Goal: Task Accomplishment & Management: Use online tool/utility

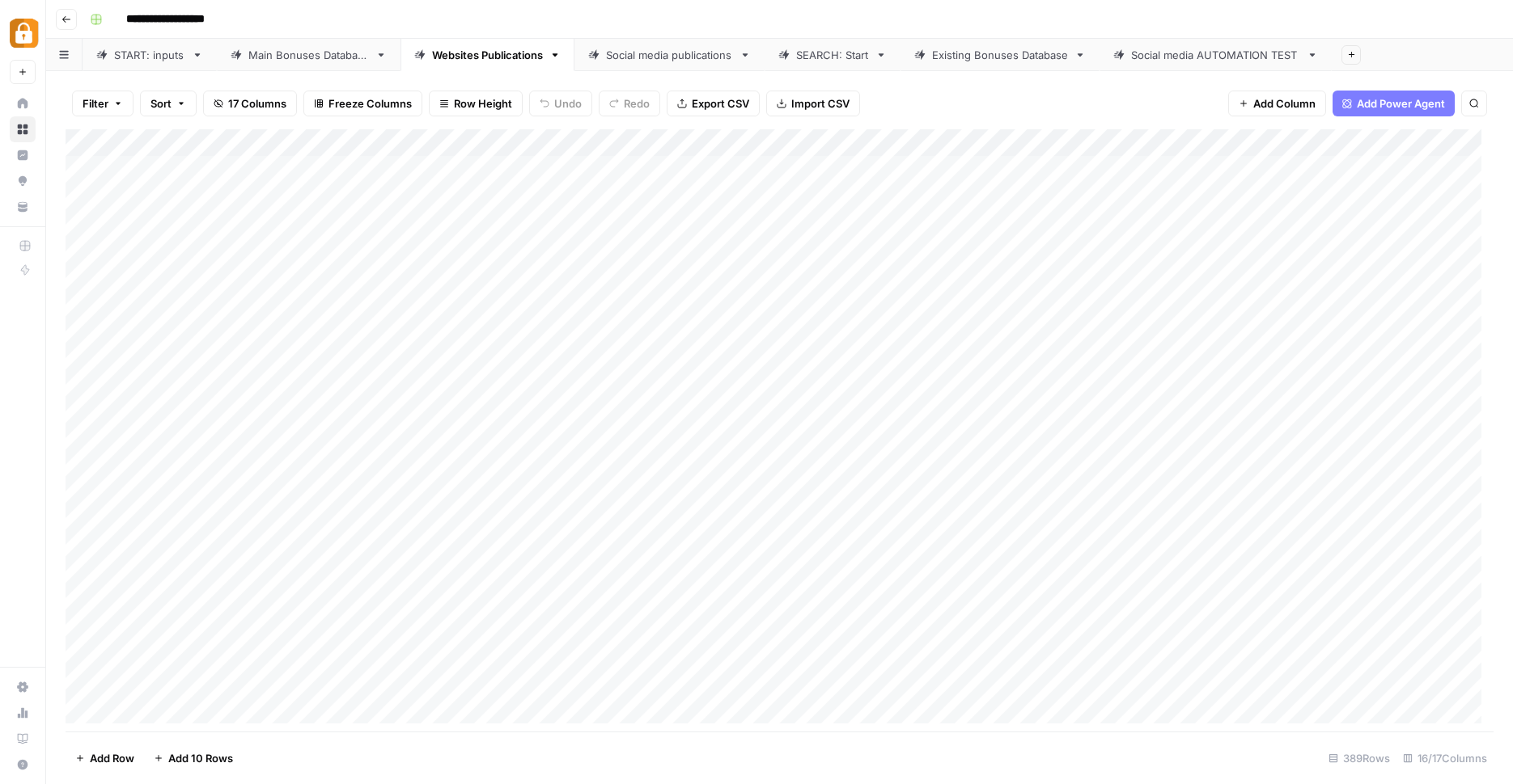
click at [334, 54] on div "Main Bonuses Database" at bounding box center [309, 55] width 121 height 16
click at [500, 58] on div "Websites Publications" at bounding box center [486, 55] width 110 height 16
type input "**********"
click at [1076, 680] on div "Add Column" at bounding box center [780, 432] width 1428 height 607
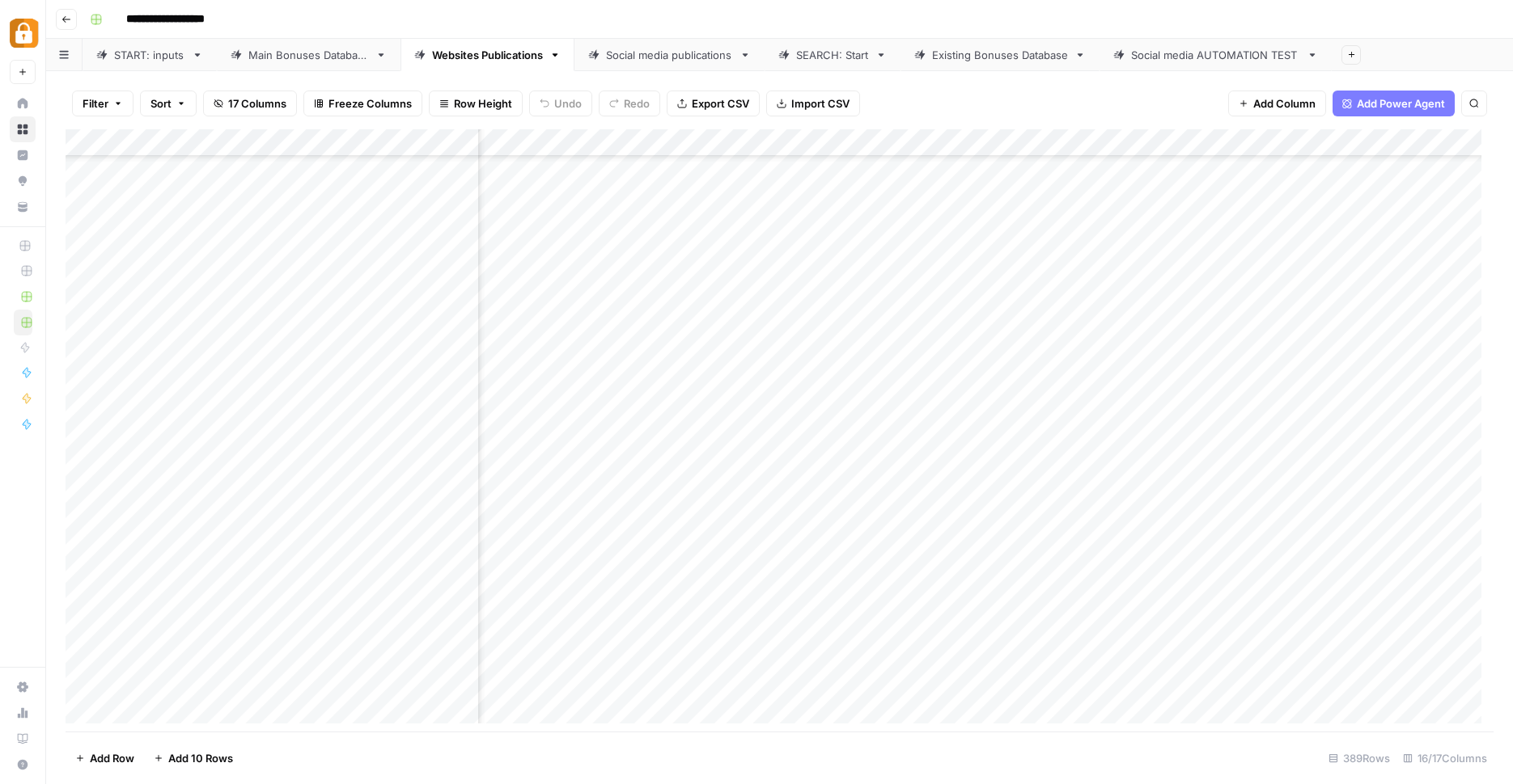
click at [1076, 680] on div "Add Column" at bounding box center [780, 432] width 1428 height 607
click at [965, 681] on div "Add Column" at bounding box center [780, 432] width 1428 height 607
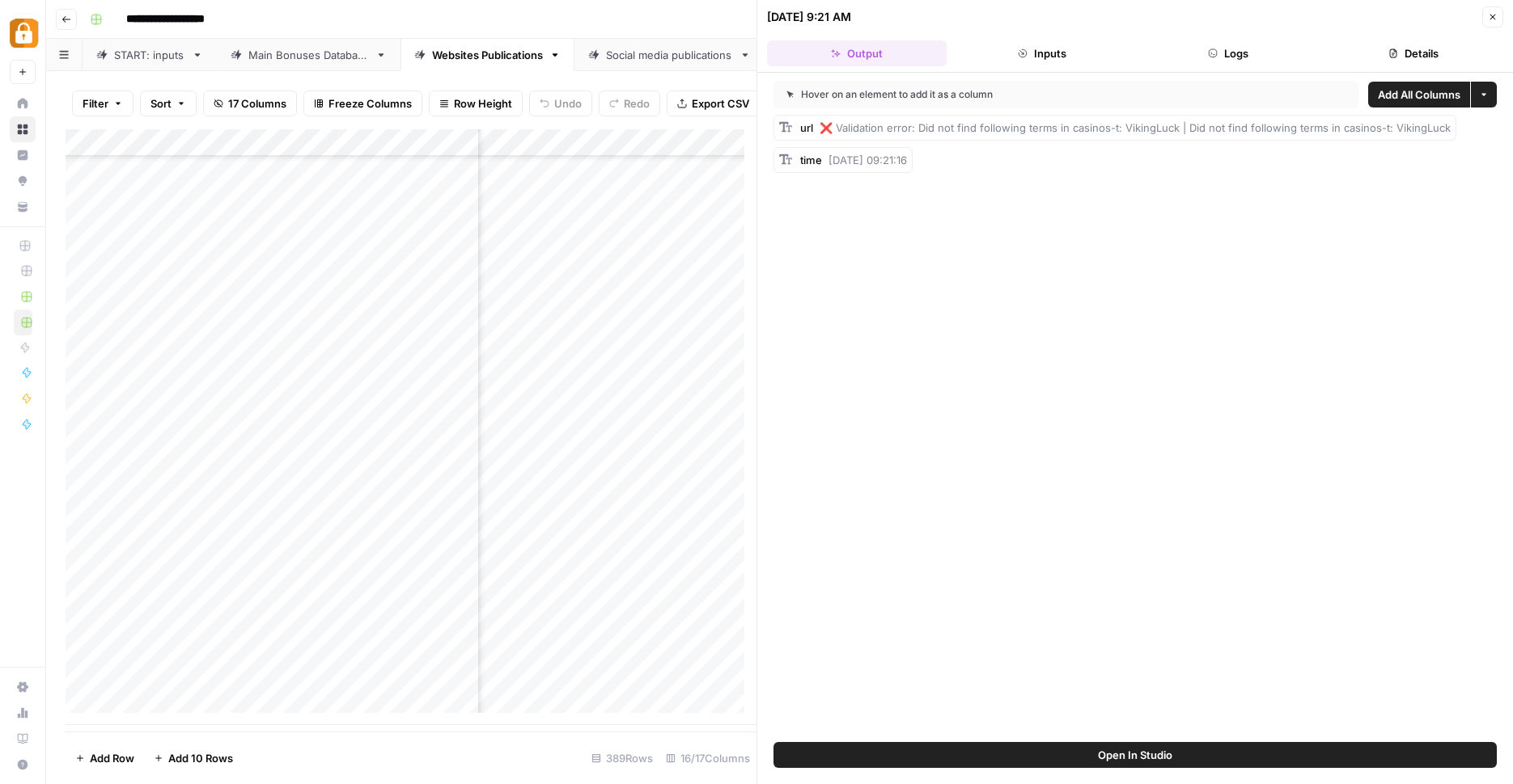
click at [1231, 50] on button "Logs" at bounding box center [1227, 54] width 179 height 26
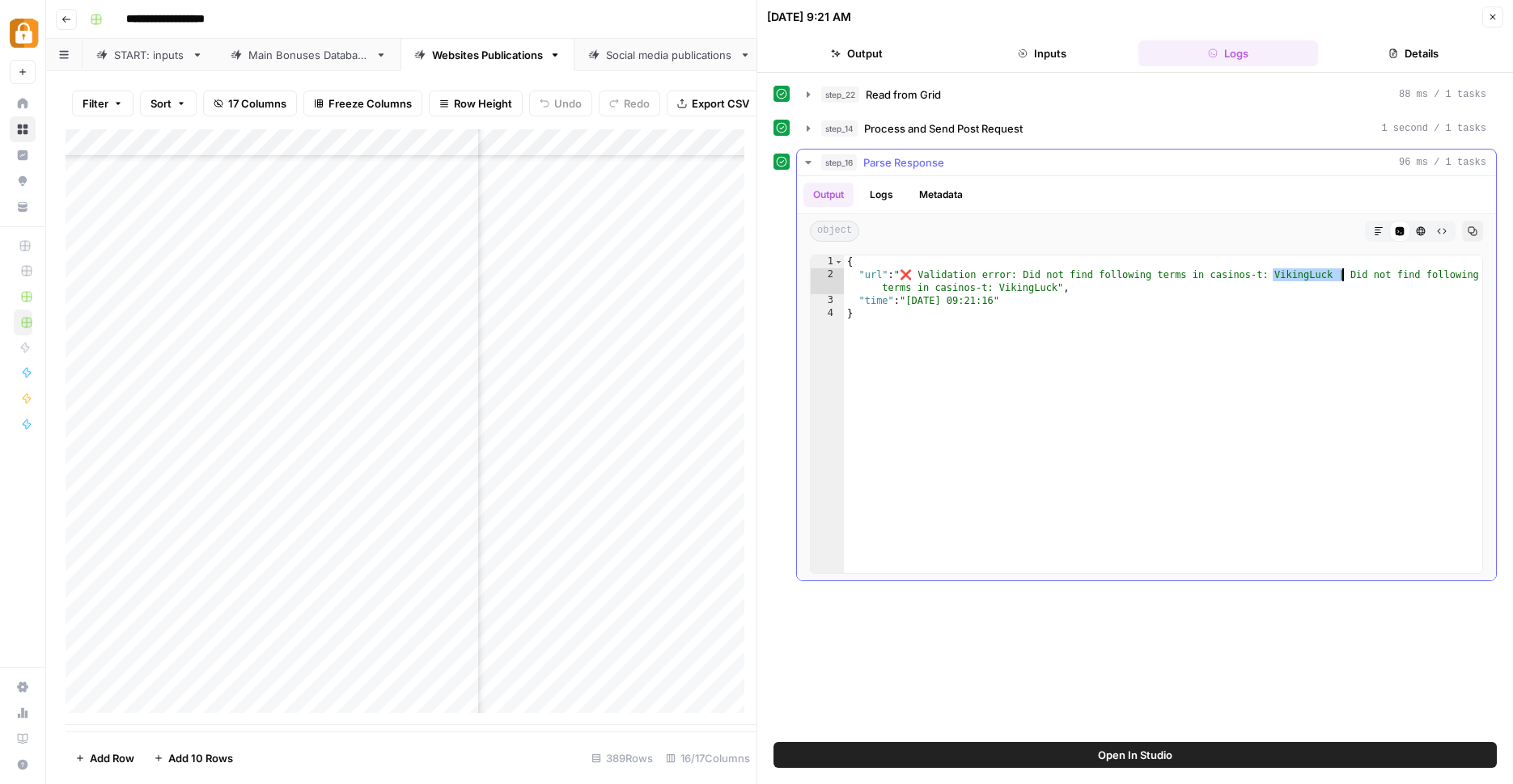
drag, startPoint x: 1274, startPoint y: 274, endPoint x: 1347, endPoint y: 274, distance: 73.0
click at [1345, 272] on div "{ "url" : "❌ Validation error: Did not find following terms in casinos-t: Vikin…" at bounding box center [1163, 427] width 639 height 343
click at [1340, 385] on div "{ "url" : "❌ Validation error: Did not find following terms in casinos-t: Vikin…" at bounding box center [1163, 427] width 639 height 343
click at [1296, 280] on div "{ "url" : "❌ Validation error: Did not find following terms in casinos-t: Vikin…" at bounding box center [1163, 427] width 639 height 343
click at [1297, 278] on div "{ "url" : "❌ Validation error: Did not find following terms in casinos-t: Vikin…" at bounding box center [1163, 427] width 639 height 343
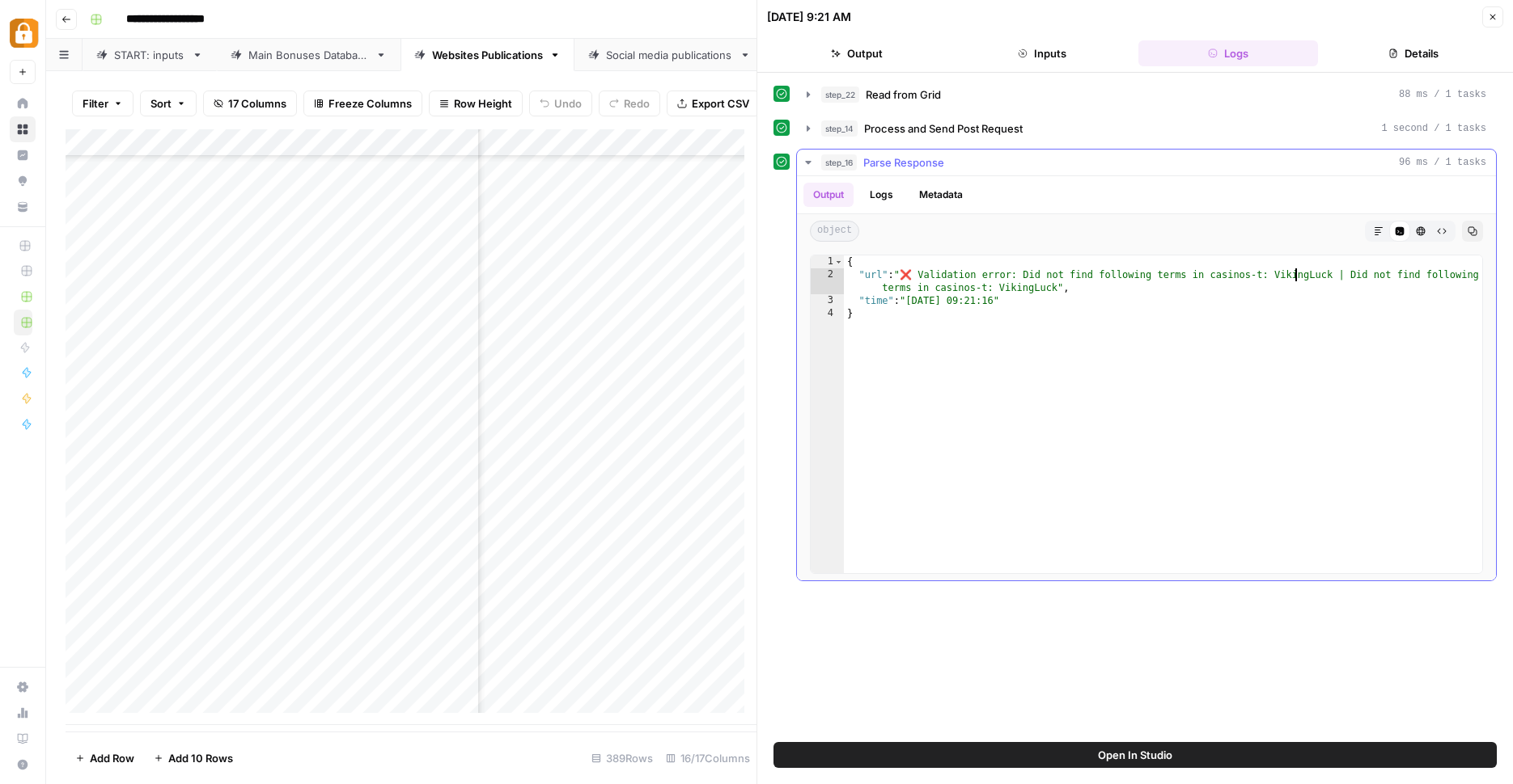
click at [1297, 278] on div "{ "url" : "❌ Validation error: Did not find following terms in casinos-t: Vikin…" at bounding box center [1163, 427] width 639 height 343
click at [1170, 381] on div "{ "url" : "❌ Validation error: Did not find following terms in casinos-t: Vikin…" at bounding box center [1163, 427] width 639 height 343
type textarea "*"
click at [432, 695] on div "Add Column" at bounding box center [411, 427] width 691 height 596
click at [432, 694] on div "Add Column" at bounding box center [411, 427] width 691 height 596
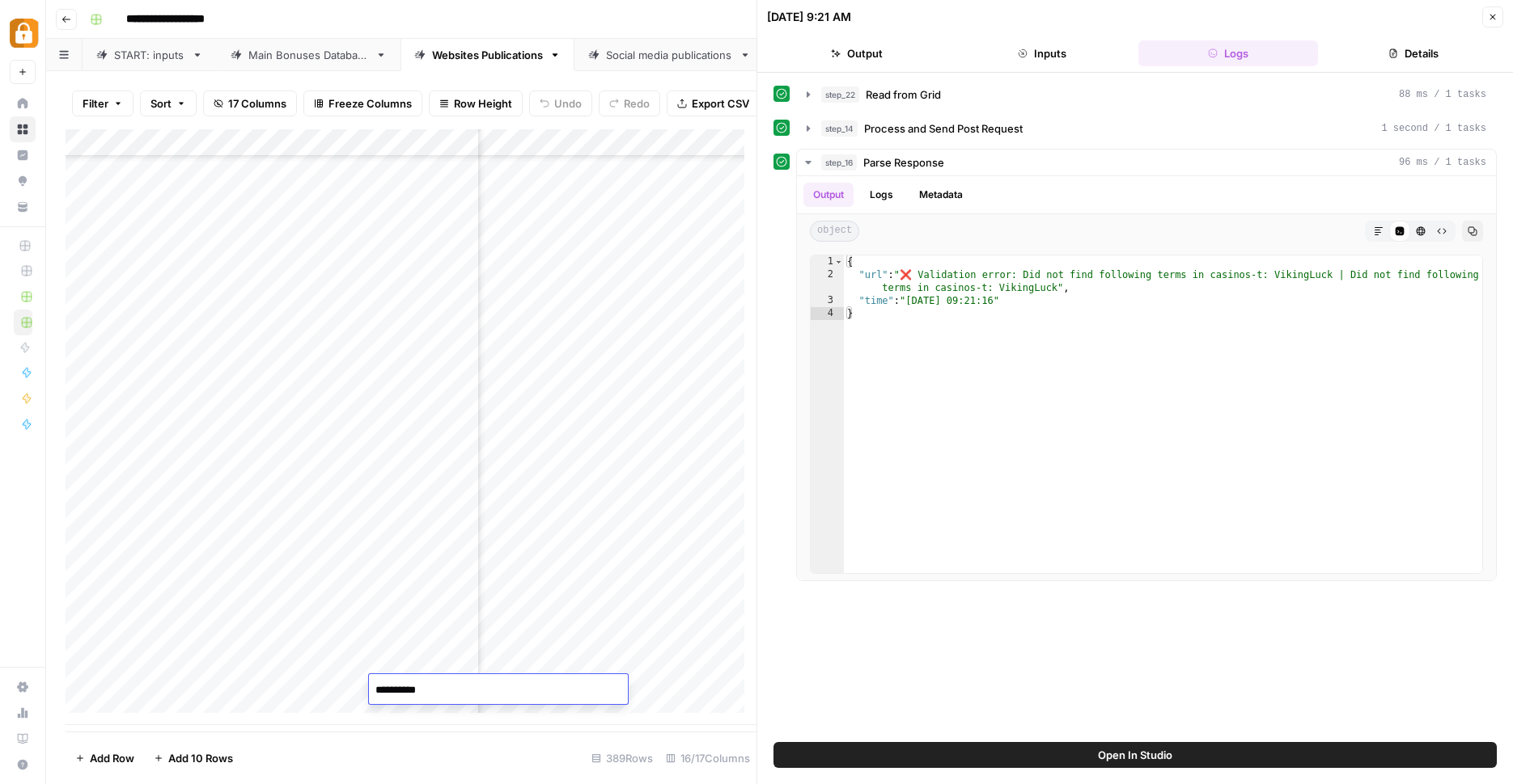
drag, startPoint x: 440, startPoint y: 689, endPoint x: 324, endPoint y: 680, distance: 116.3
click at [369, 680] on textarea "**********" at bounding box center [498, 690] width 259 height 22
type textarea "**********"
click at [638, 688] on div "Add Column" at bounding box center [411, 427] width 691 height 596
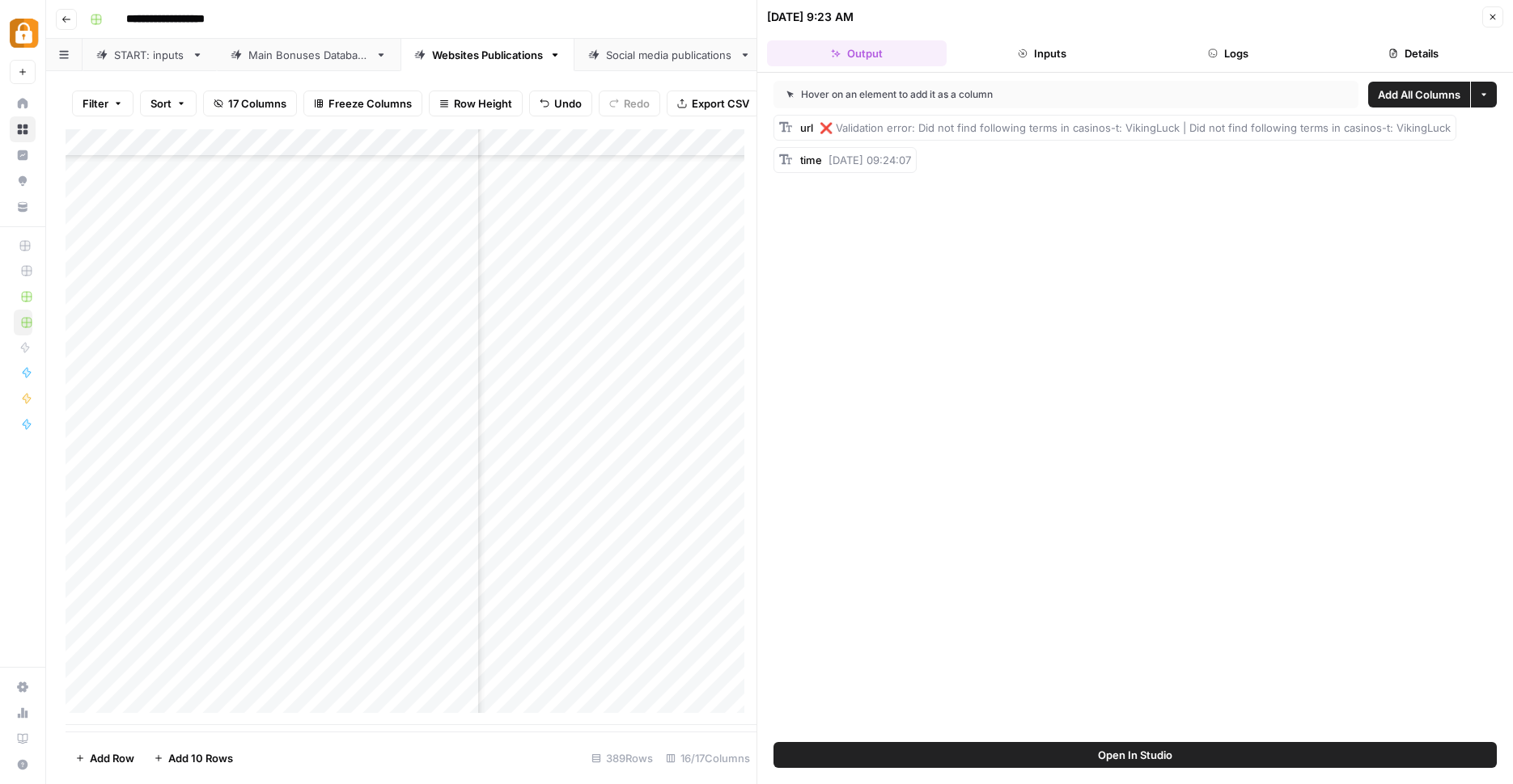
click at [723, 687] on div "Add Column" at bounding box center [411, 427] width 691 height 596
click at [556, 685] on div "Add Column" at bounding box center [411, 427] width 691 height 596
click at [702, 686] on div "Add Column" at bounding box center [411, 427] width 691 height 596
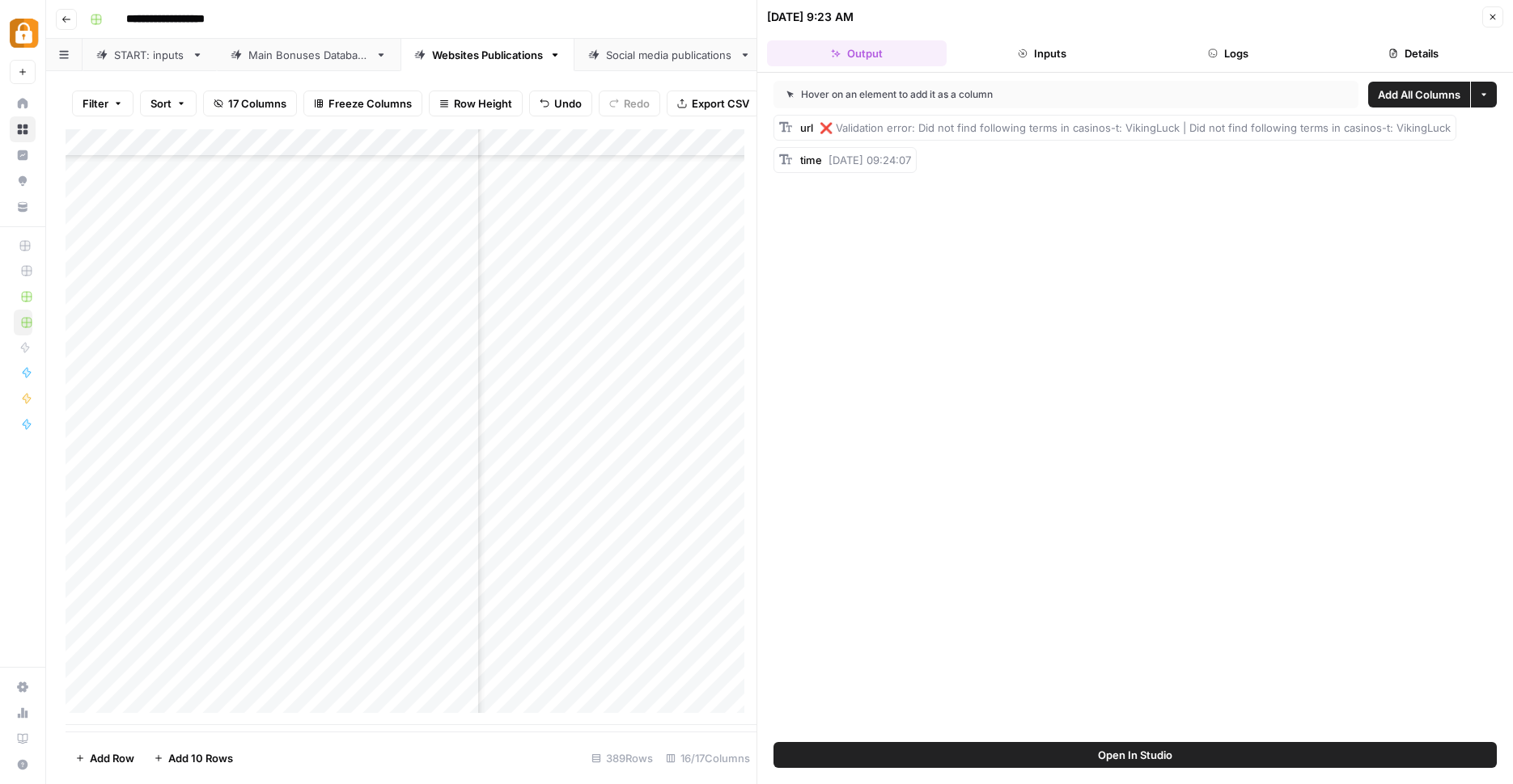
click at [702, 686] on div "Add Column" at bounding box center [411, 427] width 691 height 596
click at [1199, 199] on div "Hover on an element to add it as a column Add All Columns More options url ❌ Va…" at bounding box center [1135, 407] width 756 height 670
drag, startPoint x: 1118, startPoint y: 129, endPoint x: 1174, endPoint y: 128, distance: 56.0
click at [1174, 128] on span "❌ Validation error: Did not find following terms in casinos-t: VikingLuck | Did…" at bounding box center [1135, 128] width 631 height 13
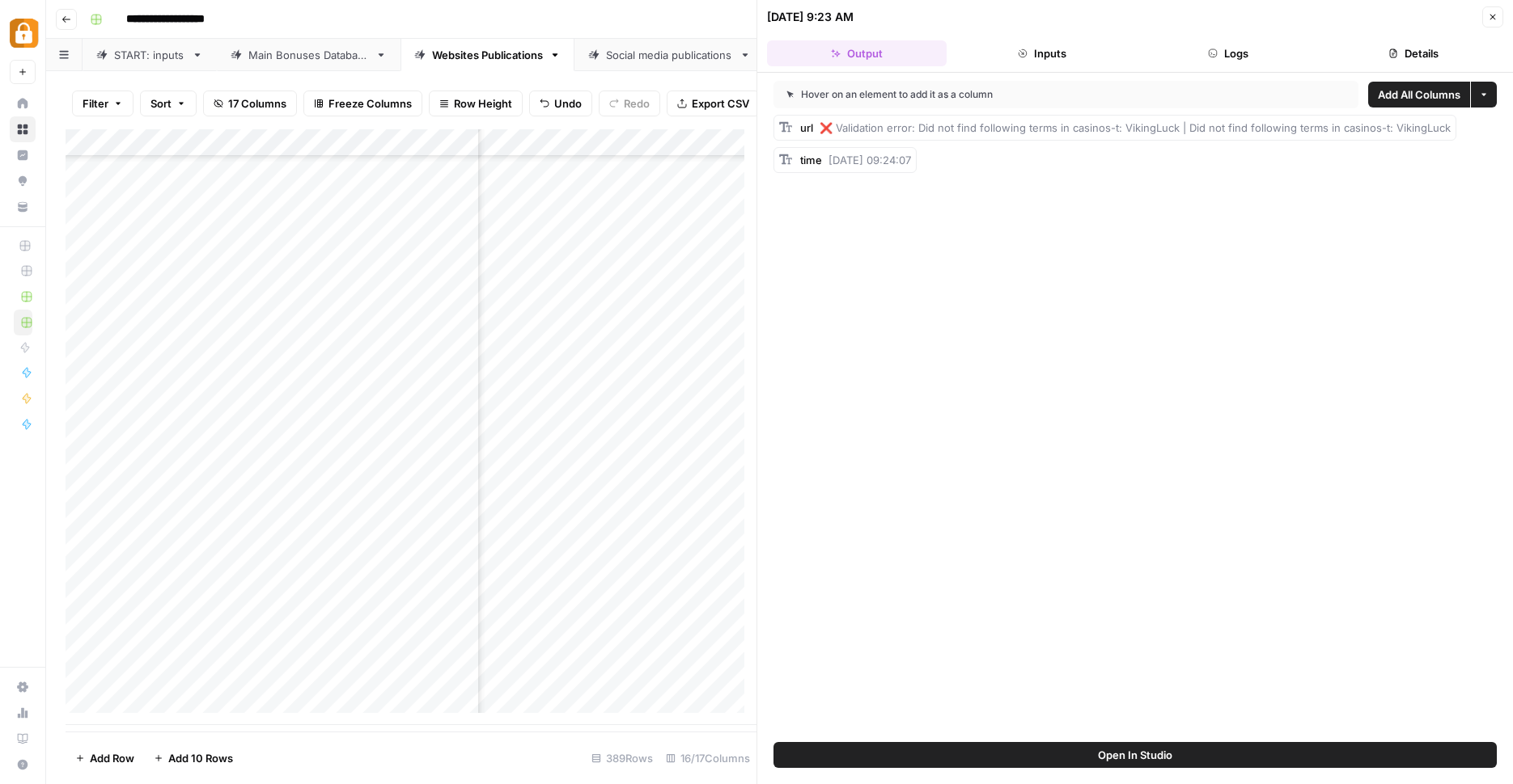
click at [268, 45] on link "Main Bonuses Database" at bounding box center [309, 55] width 184 height 32
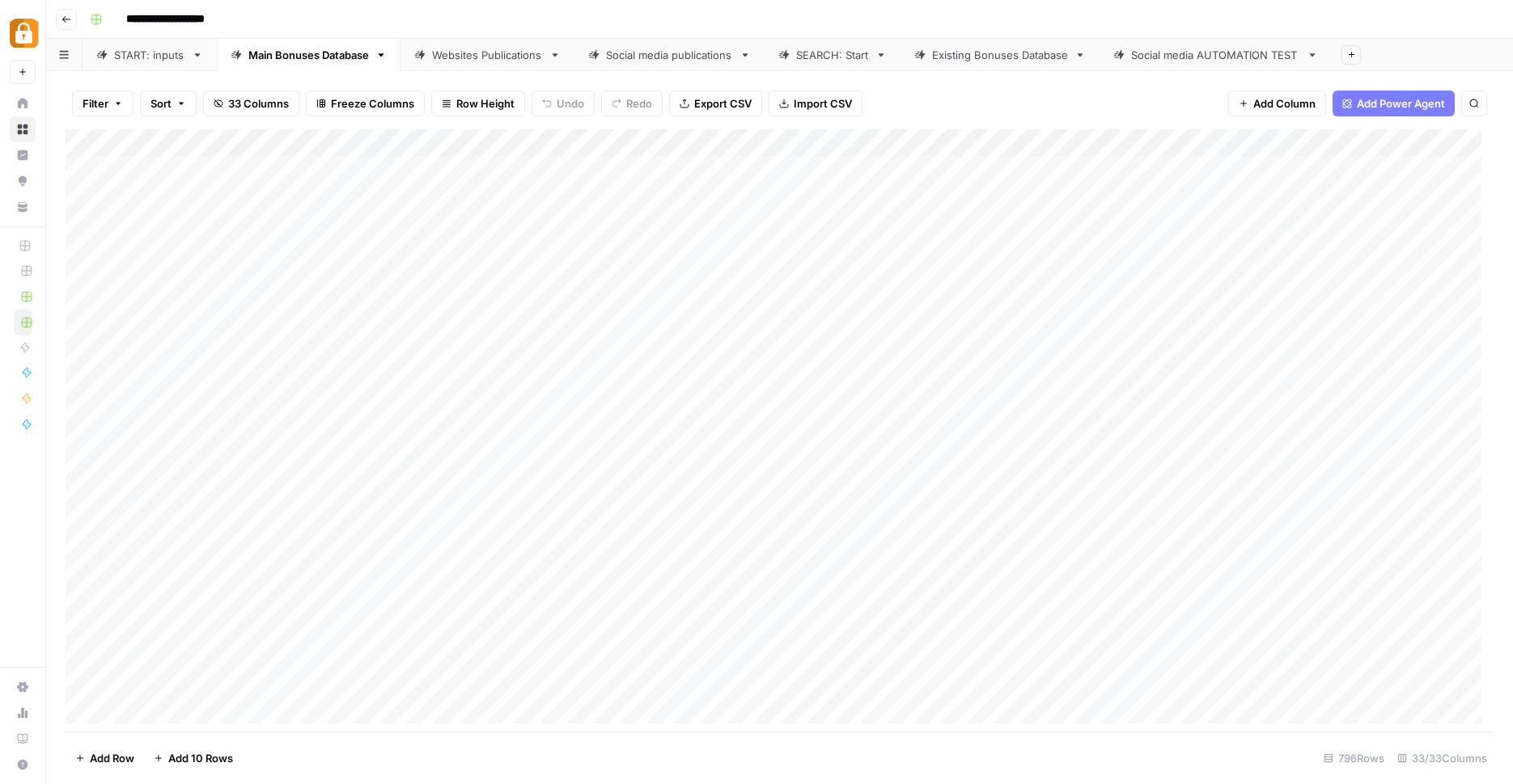
click at [461, 57] on div "Websites Publications" at bounding box center [486, 55] width 110 height 16
type input "**********"
click at [1209, 675] on div "Add Column" at bounding box center [780, 432] width 1428 height 607
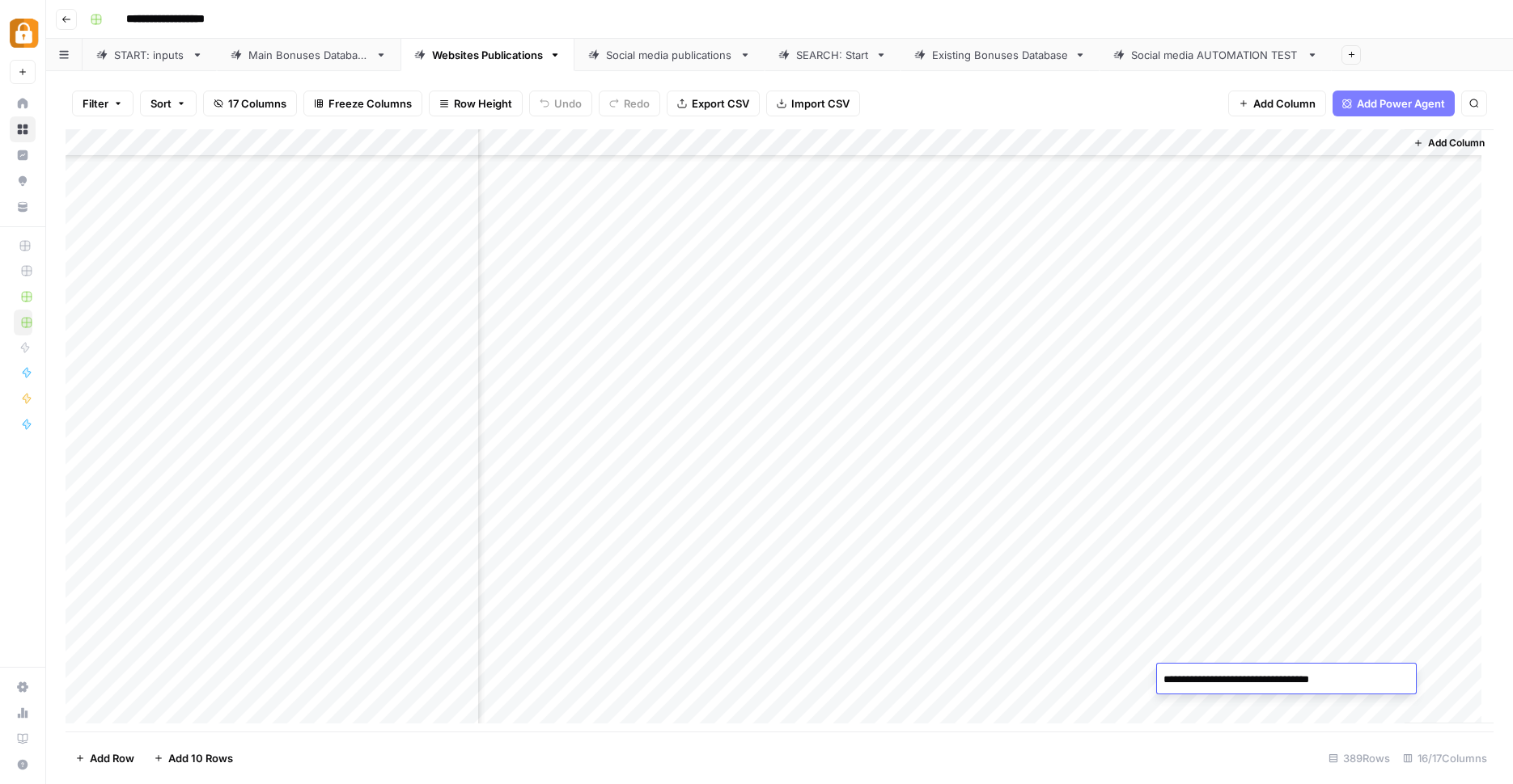
click at [1209, 675] on textarea "**********" at bounding box center [1286, 680] width 259 height 22
click at [368, 54] on div "Main Bonuses Database" at bounding box center [309, 55] width 121 height 16
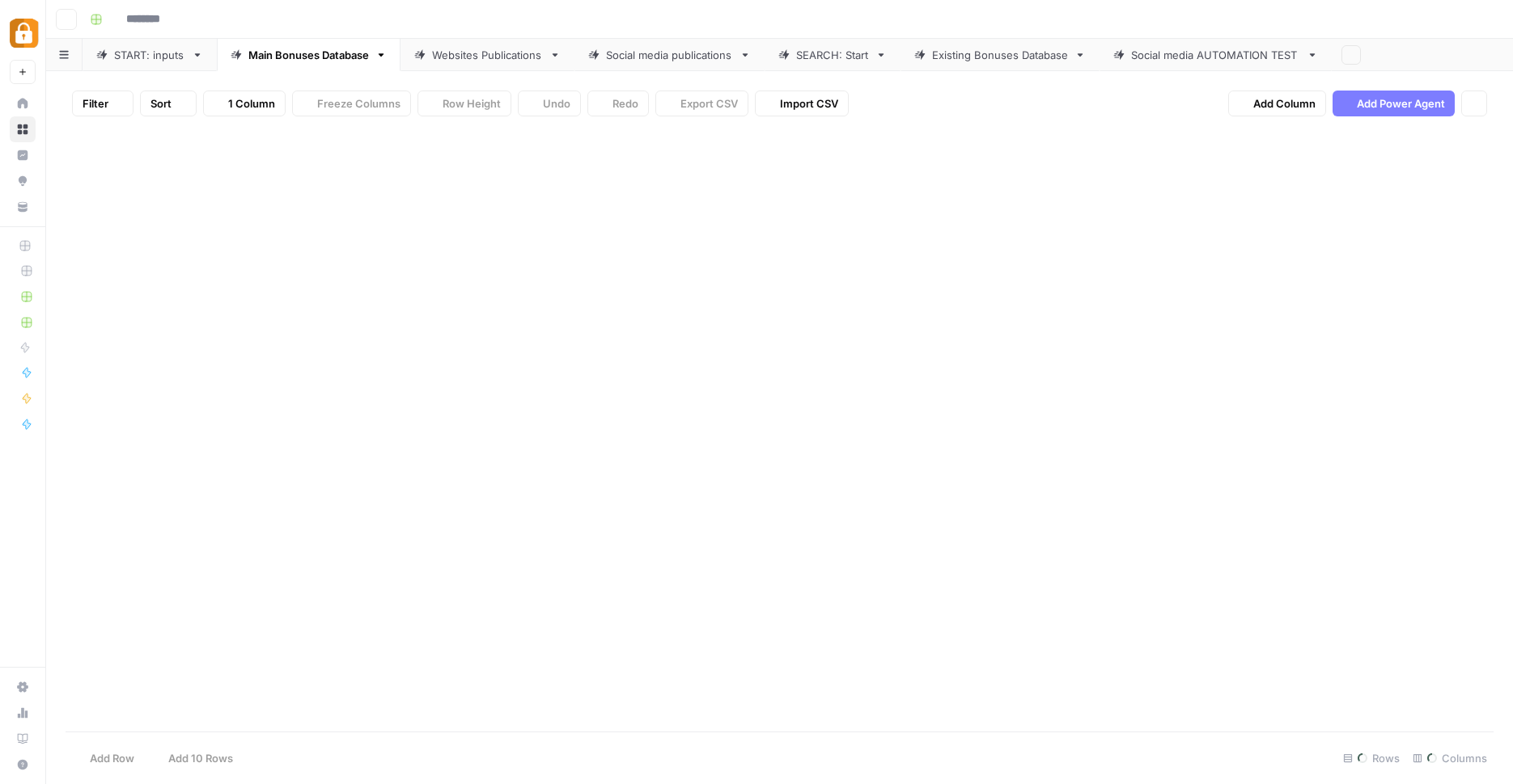
type input "**********"
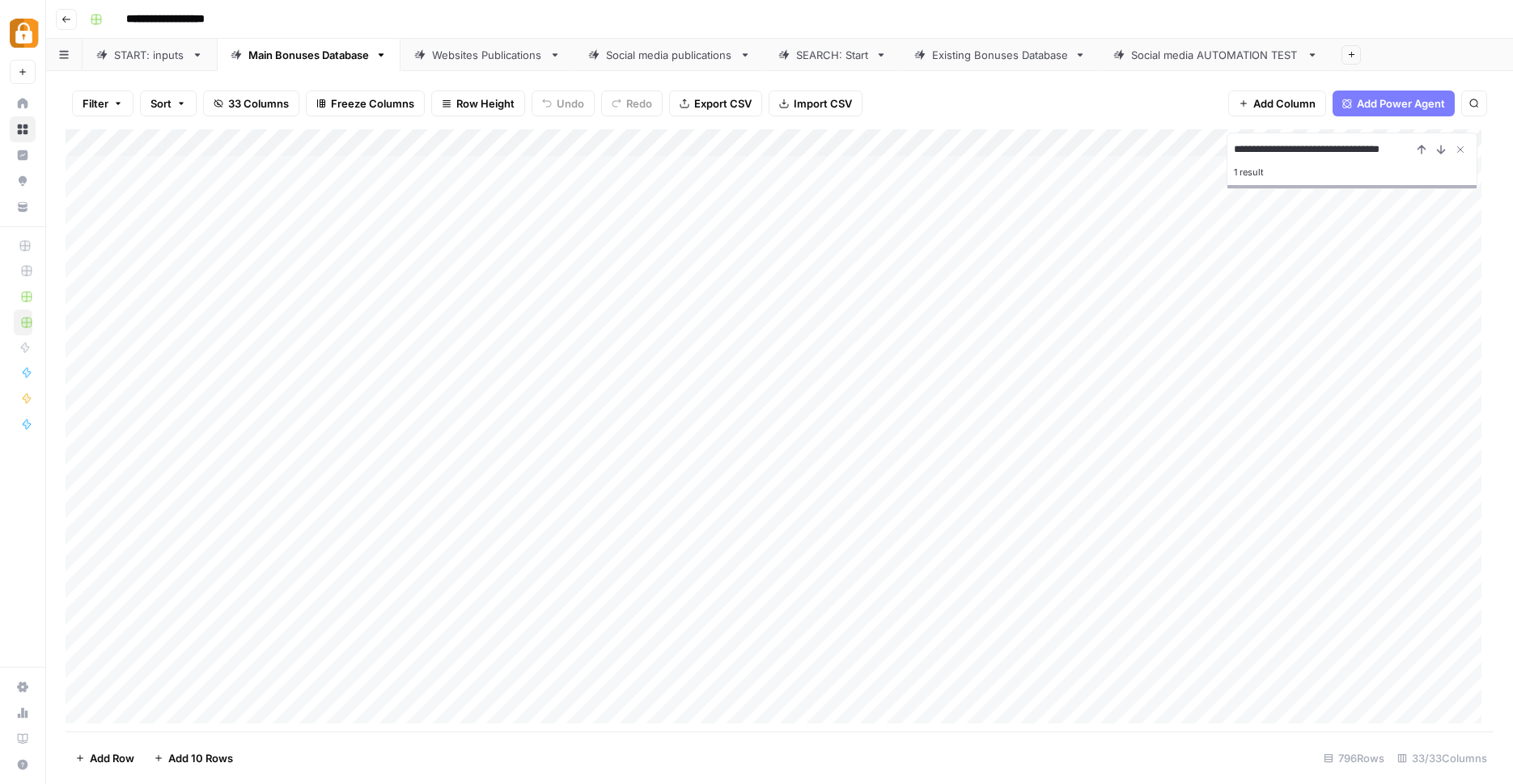
type input "**********"
click at [588, 702] on div "Add Column" at bounding box center [780, 432] width 1428 height 607
click at [588, 703] on div "Add Column" at bounding box center [780, 432] width 1428 height 607
click at [597, 703] on textarea "**********" at bounding box center [687, 706] width 259 height 22
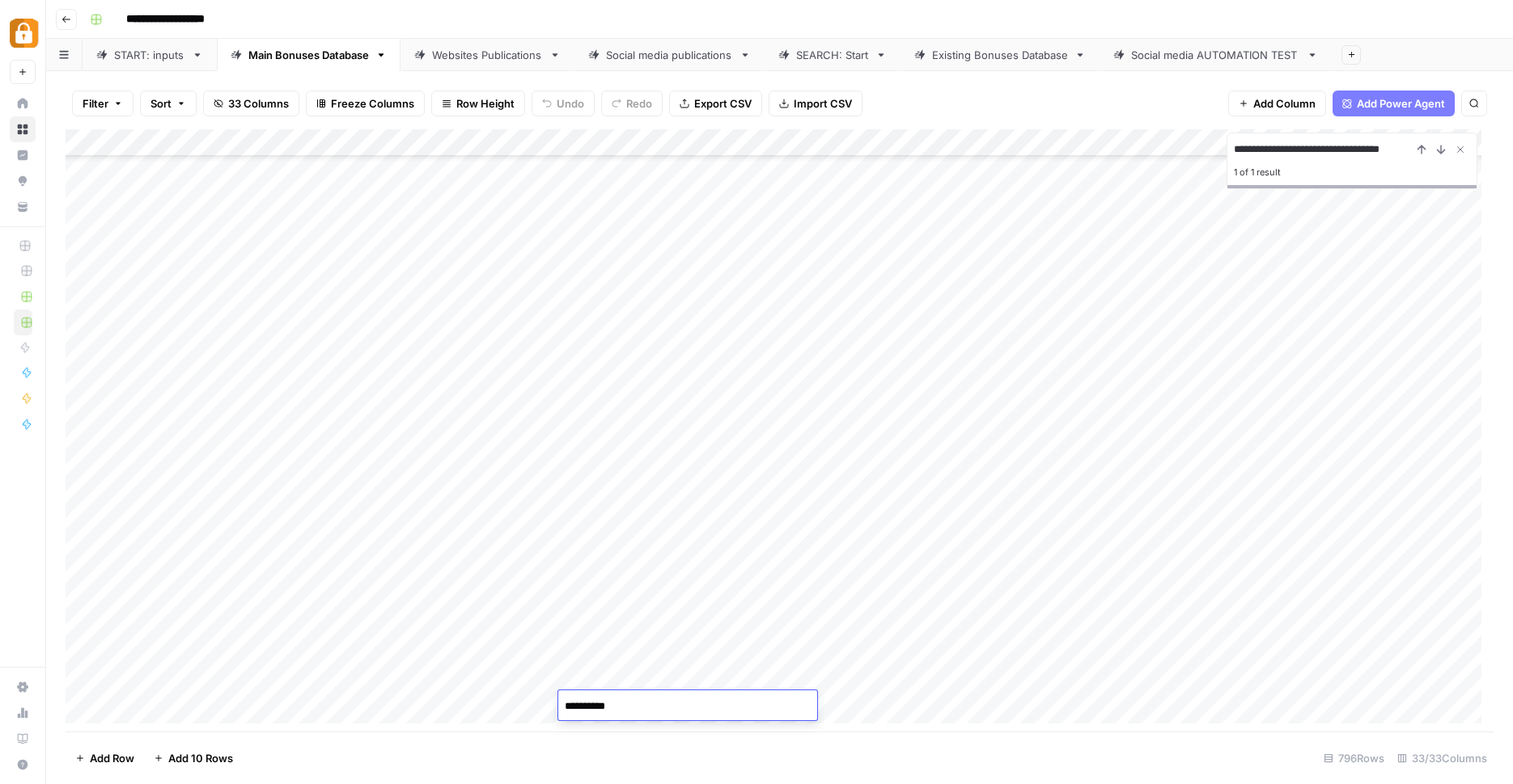
type textarea "**********"
click at [1141, 632] on div "Add Column" at bounding box center [780, 432] width 1428 height 607
click at [627, 710] on div "Add Column" at bounding box center [780, 432] width 1428 height 607
click at [459, 59] on div "Websites Publications" at bounding box center [486, 55] width 110 height 16
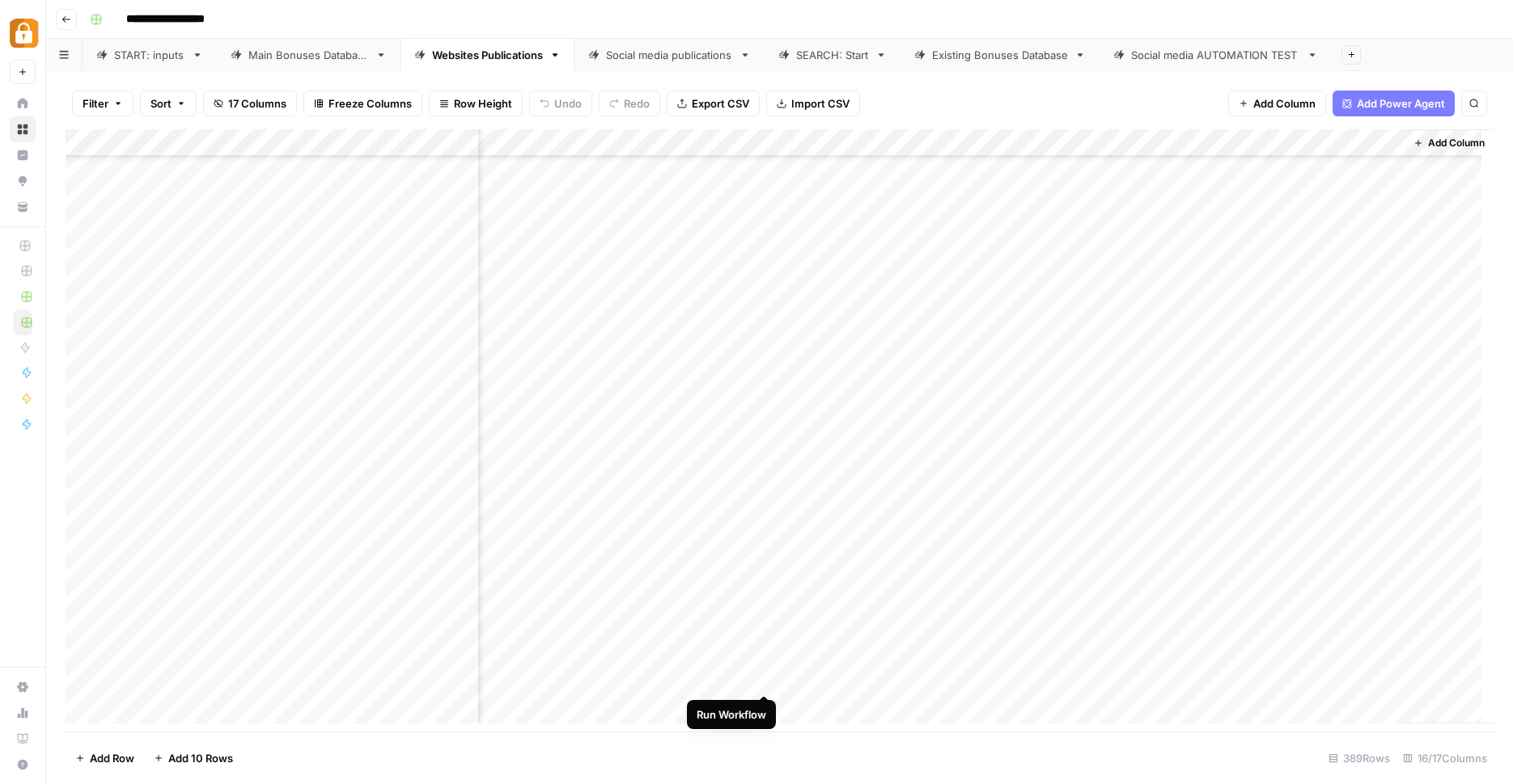
click at [763, 673] on div "Add Column" at bounding box center [780, 432] width 1428 height 607
click at [312, 54] on div "Main Bonuses Database" at bounding box center [309, 55] width 121 height 16
click at [997, 521] on div "Add Column" at bounding box center [780, 432] width 1428 height 607
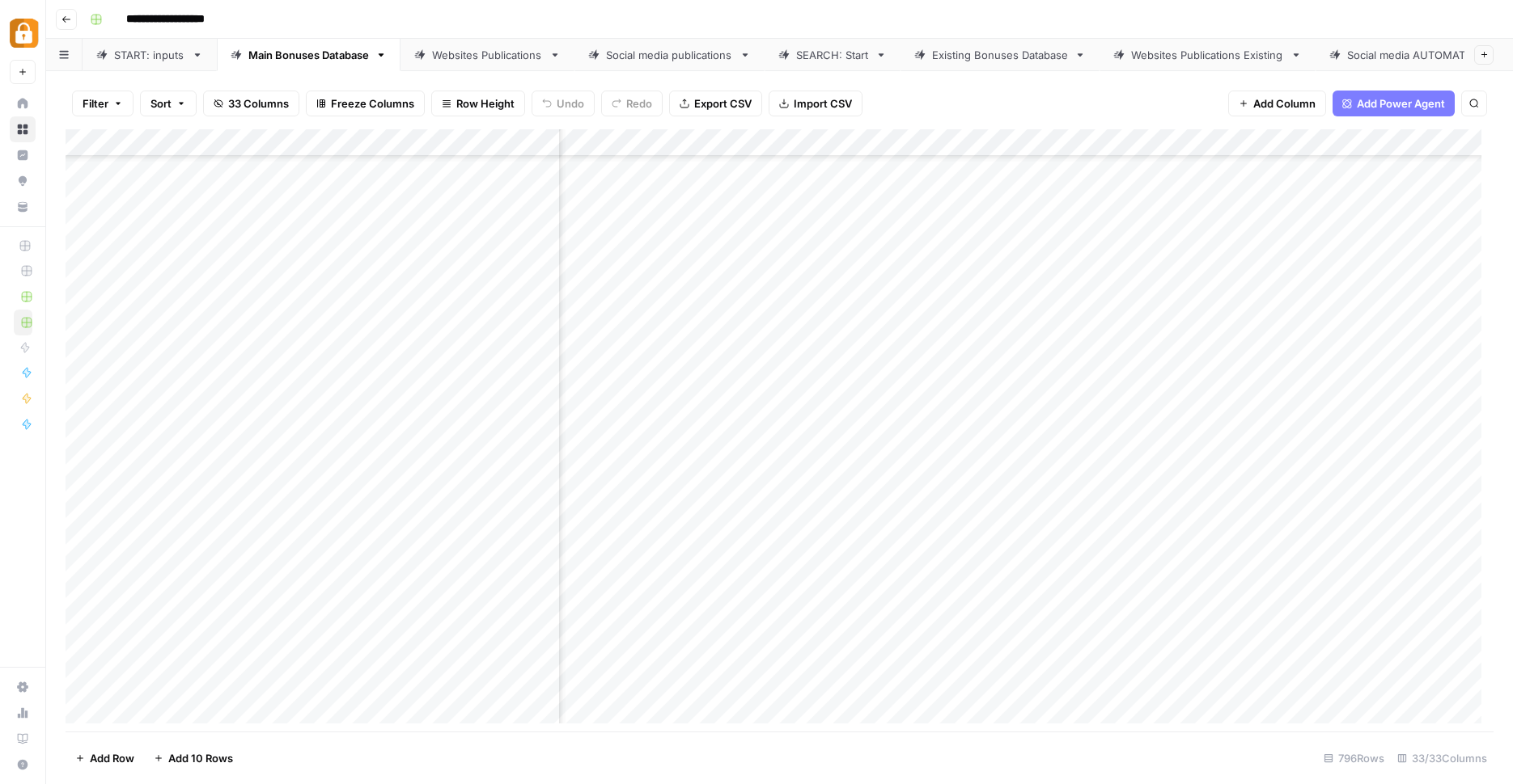
click at [997, 521] on div "Add Column" at bounding box center [780, 432] width 1428 height 607
click at [1008, 478] on div "Add Column" at bounding box center [780, 432] width 1428 height 607
click at [1007, 554] on div "Add Column" at bounding box center [780, 432] width 1428 height 607
click at [1007, 550] on div "Add Column" at bounding box center [780, 432] width 1428 height 607
click at [1022, 485] on div "Add Column" at bounding box center [780, 432] width 1428 height 607
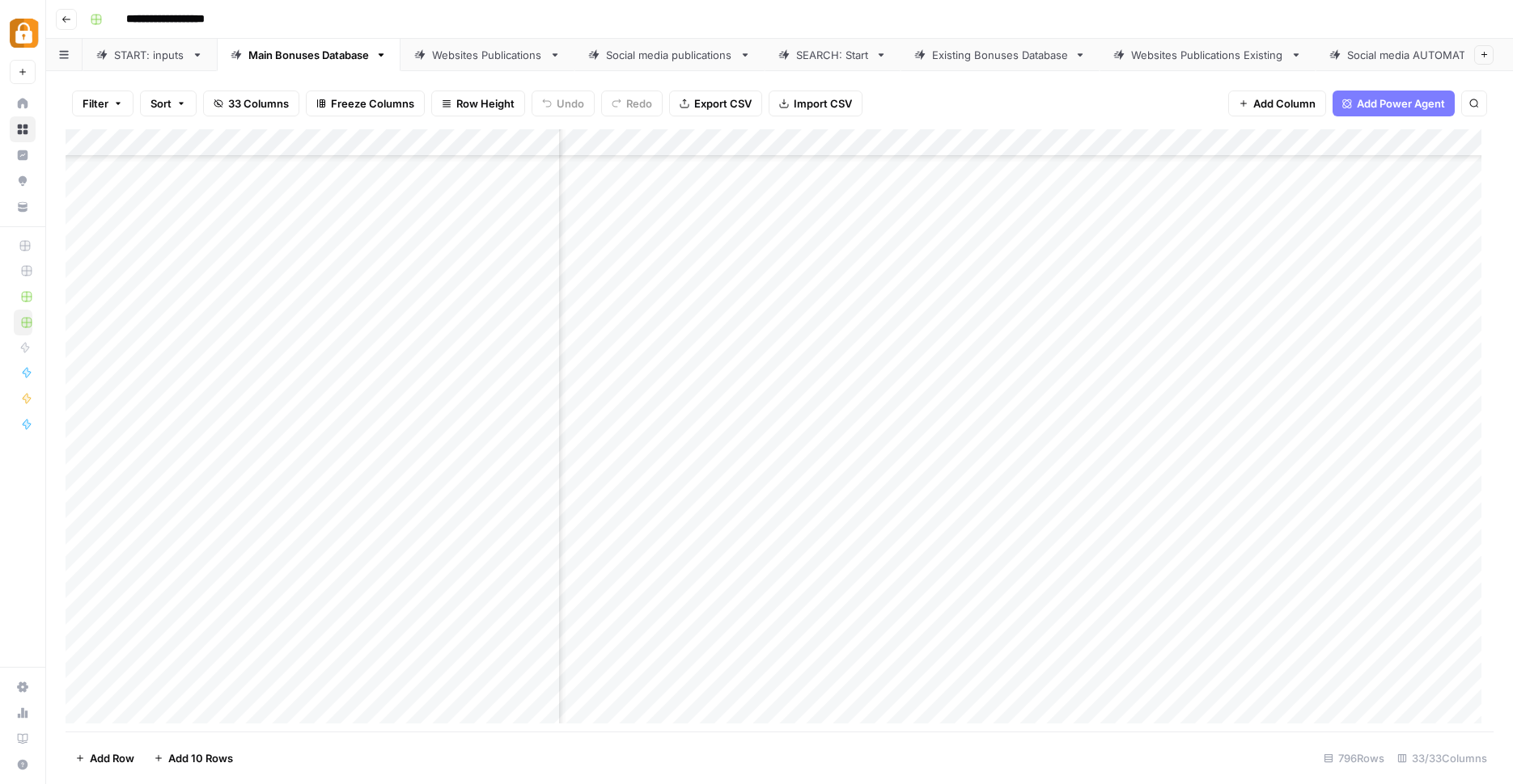
scroll to position [7813, 770]
click at [1044, 518] on div "Add Column" at bounding box center [780, 432] width 1428 height 607
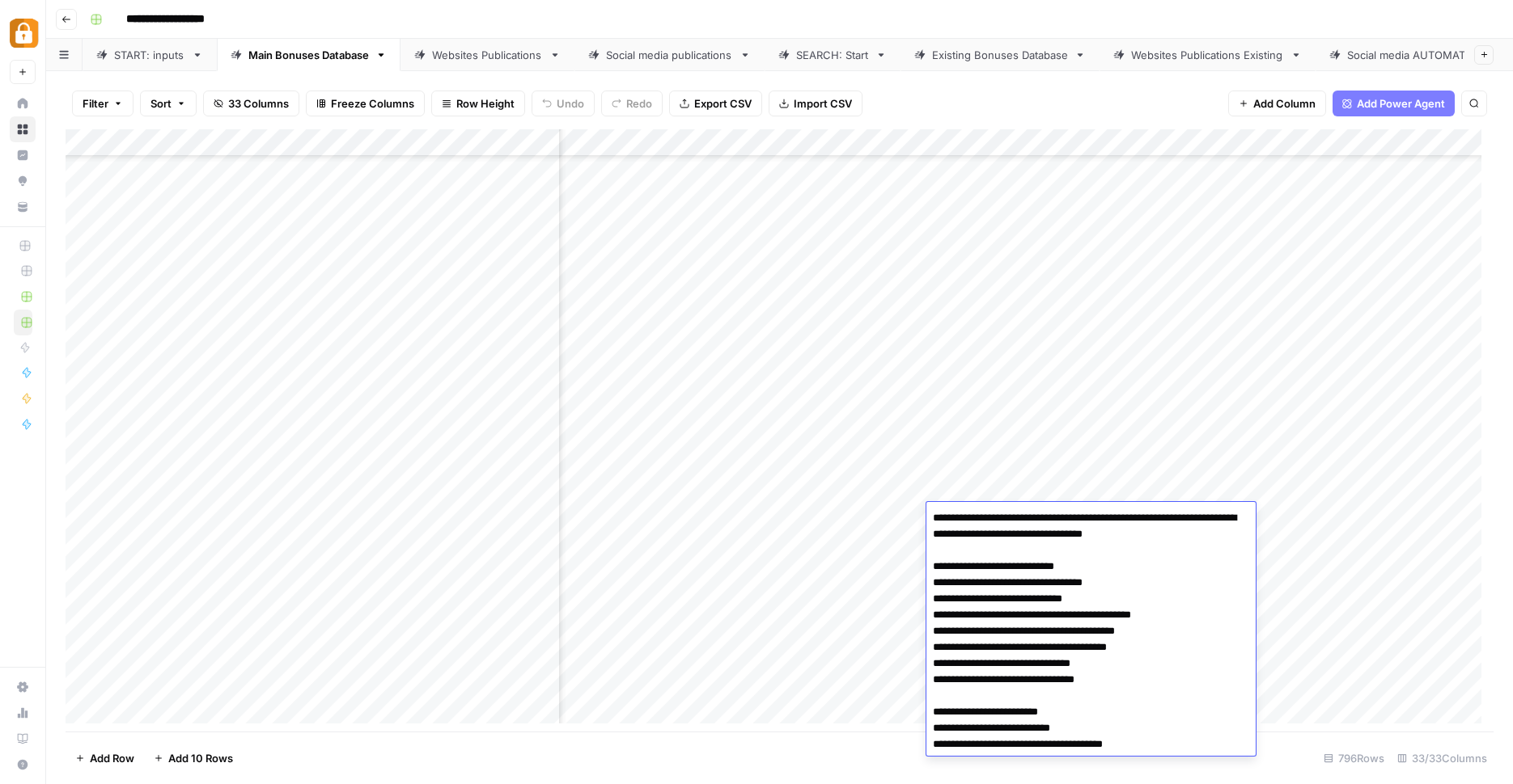
click at [1059, 209] on div "Add Column" at bounding box center [780, 432] width 1428 height 607
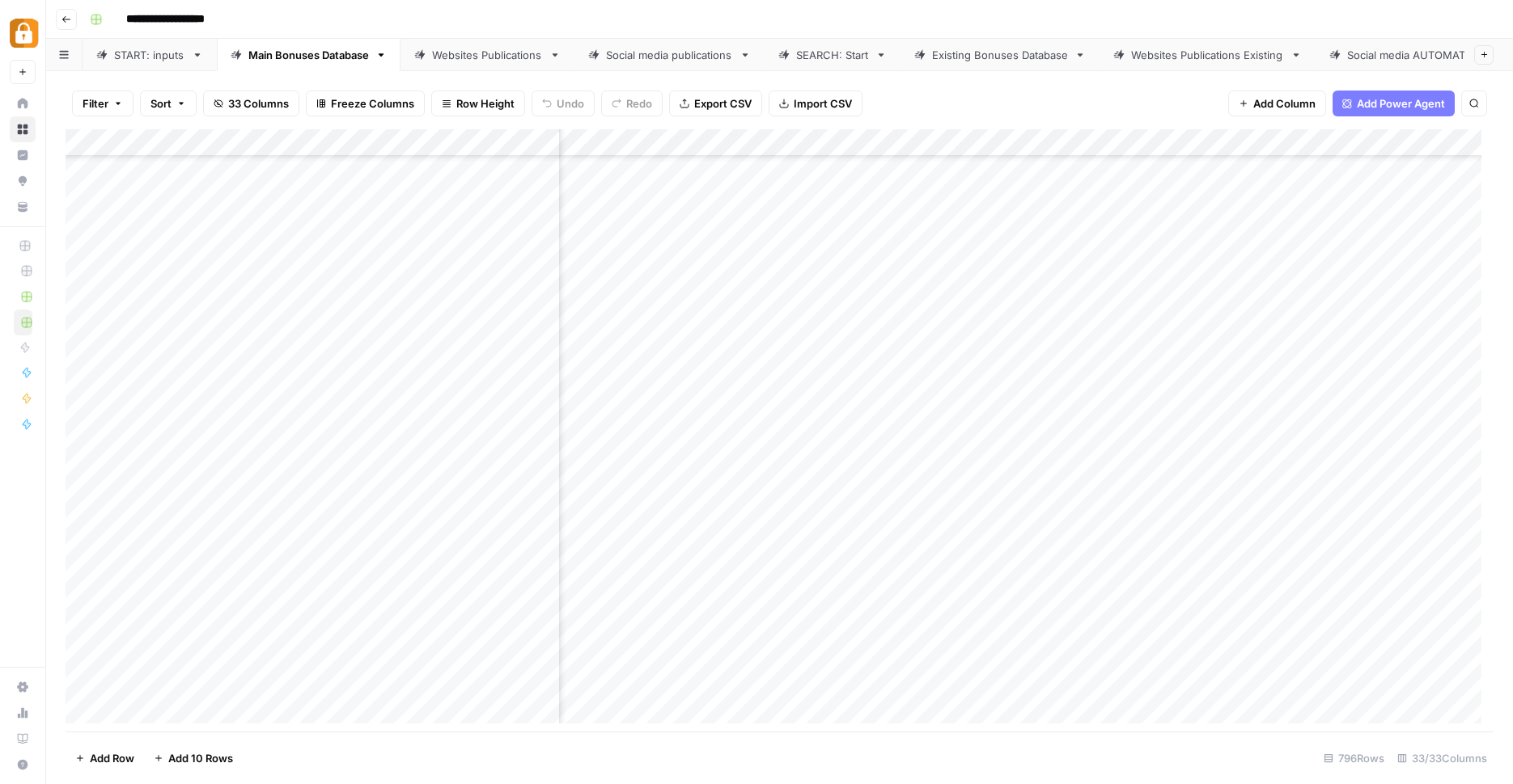
click at [1059, 209] on div "Add Column" at bounding box center [780, 432] width 1428 height 607
click at [1027, 377] on div "Add Column" at bounding box center [780, 432] width 1428 height 607
click at [1039, 183] on div "Add Column" at bounding box center [780, 432] width 1428 height 607
click at [1010, 342] on div "Add Column" at bounding box center [780, 432] width 1428 height 607
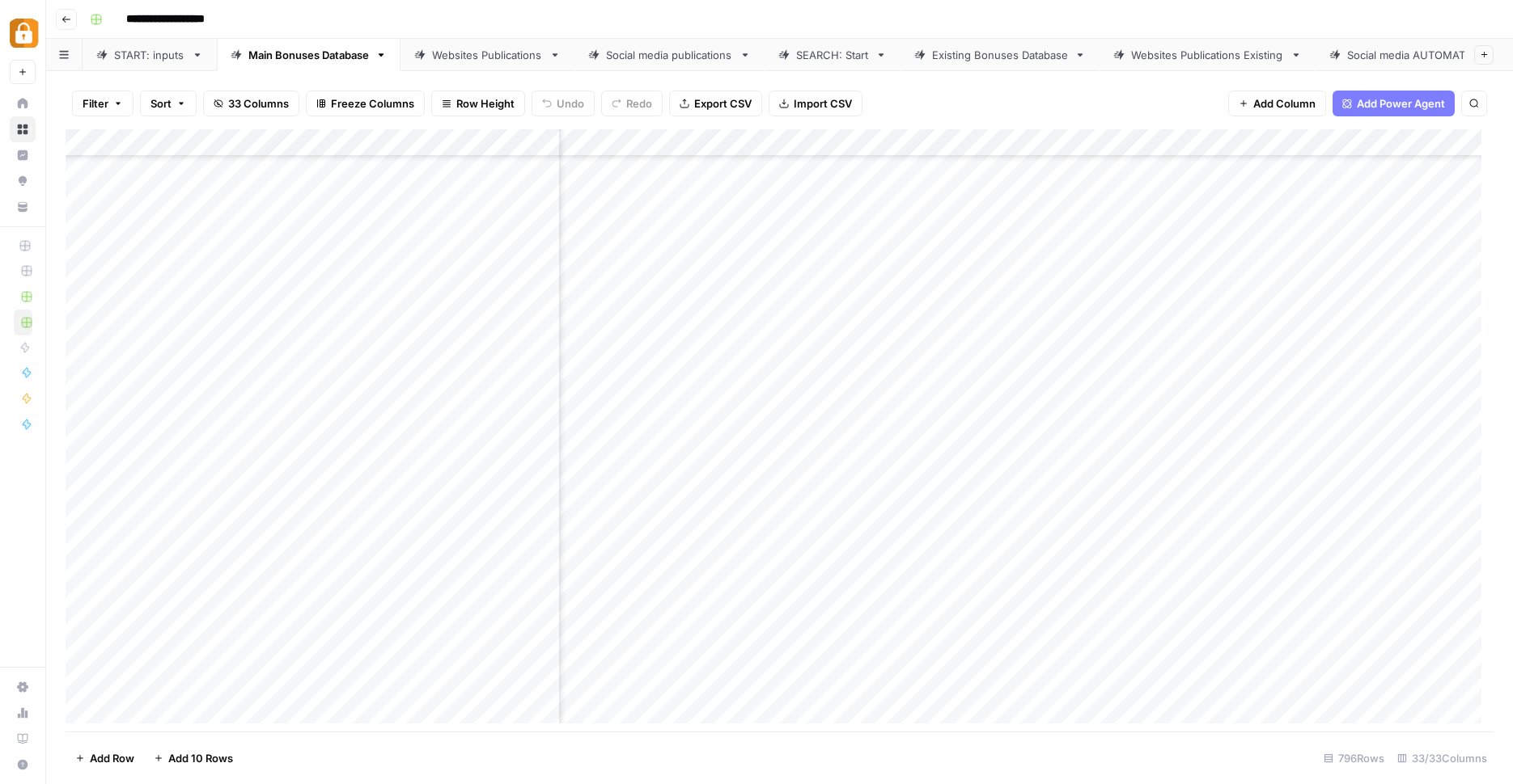
click at [1046, 520] on div "Add Column" at bounding box center [780, 432] width 1428 height 607
click at [1067, 487] on div "Add Column" at bounding box center [780, 432] width 1428 height 607
click at [1067, 515] on div "Add Column" at bounding box center [780, 432] width 1428 height 607
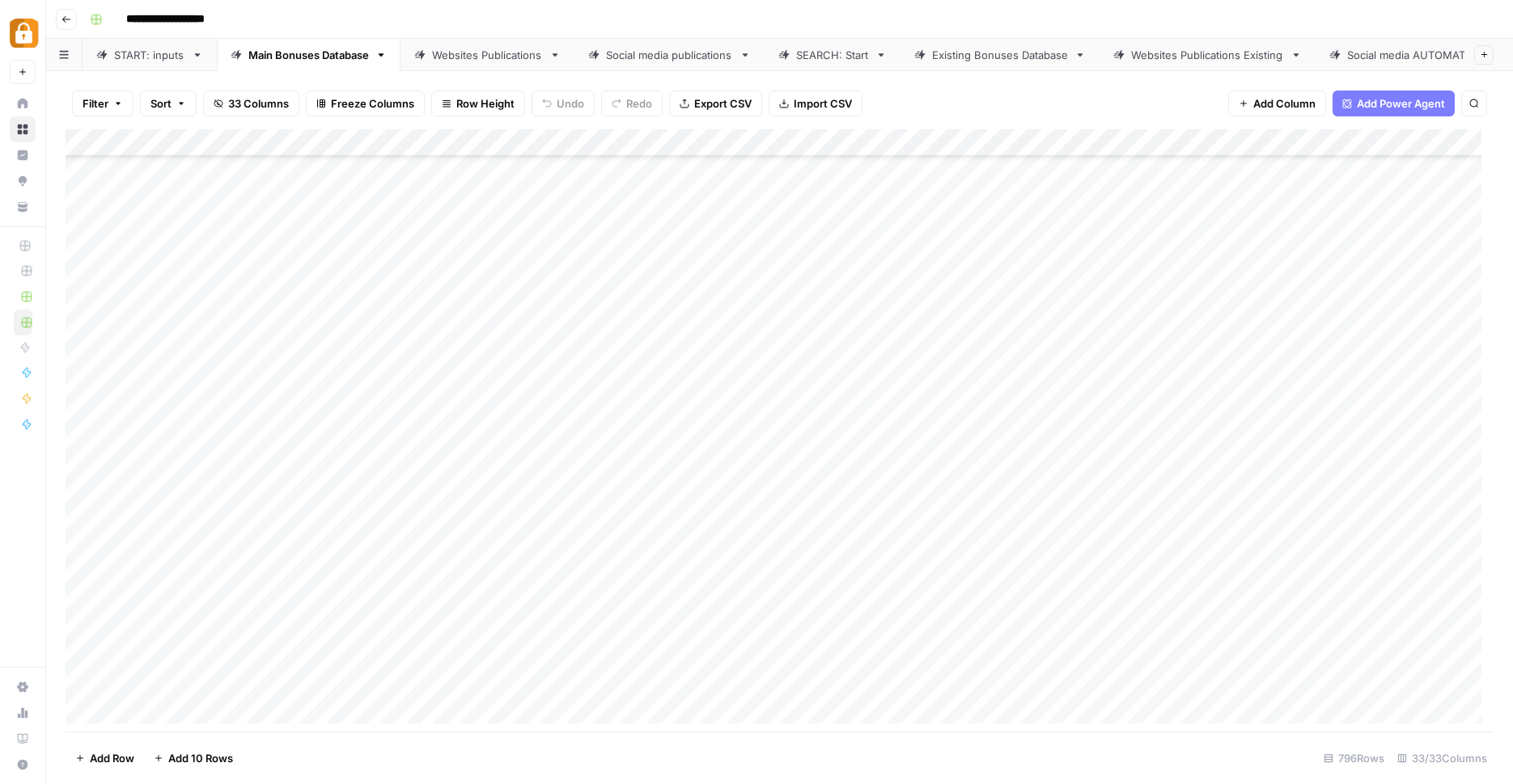
click at [280, 522] on div "Add Column" at bounding box center [780, 432] width 1428 height 607
type textarea "*"
type textarea "**********"
click at [274, 501] on div "Add Column" at bounding box center [780, 432] width 1428 height 607
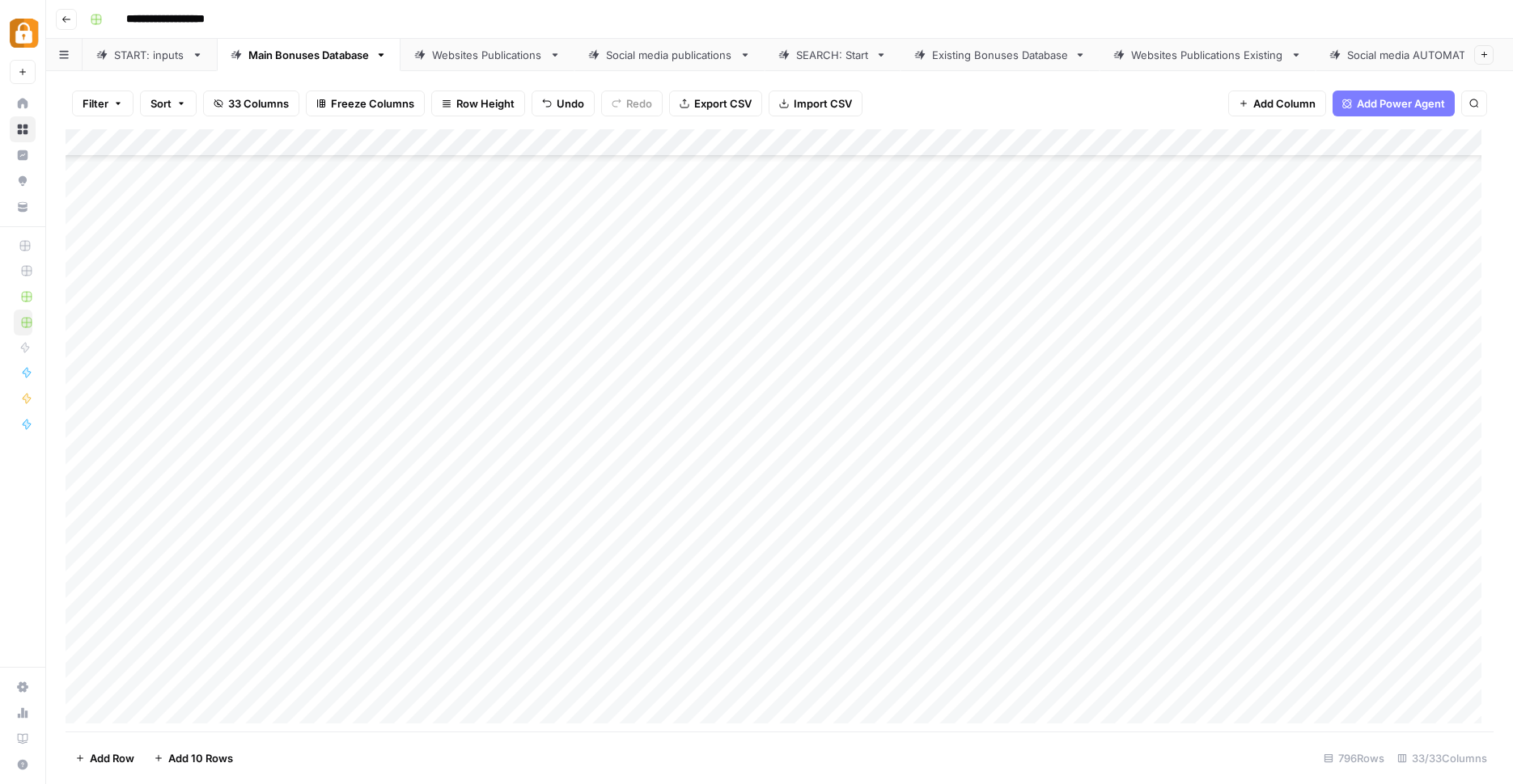
click at [274, 508] on div "Add Column" at bounding box center [780, 432] width 1428 height 607
click at [1054, 507] on div "Add Column" at bounding box center [780, 432] width 1428 height 607
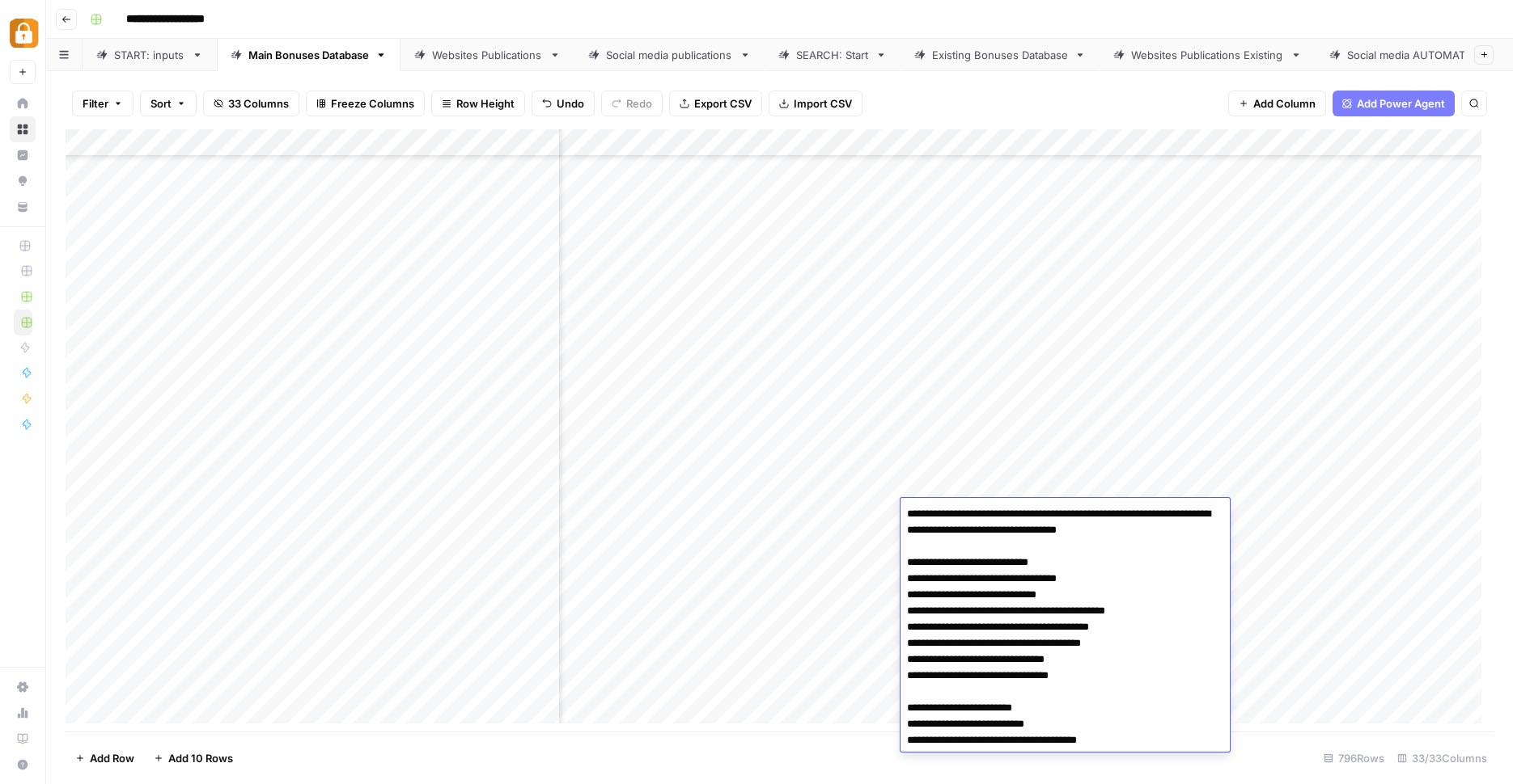
click at [1054, 507] on textarea "**********" at bounding box center [1065, 627] width 330 height 249
click at [869, 510] on div "Add Column" at bounding box center [780, 432] width 1428 height 607
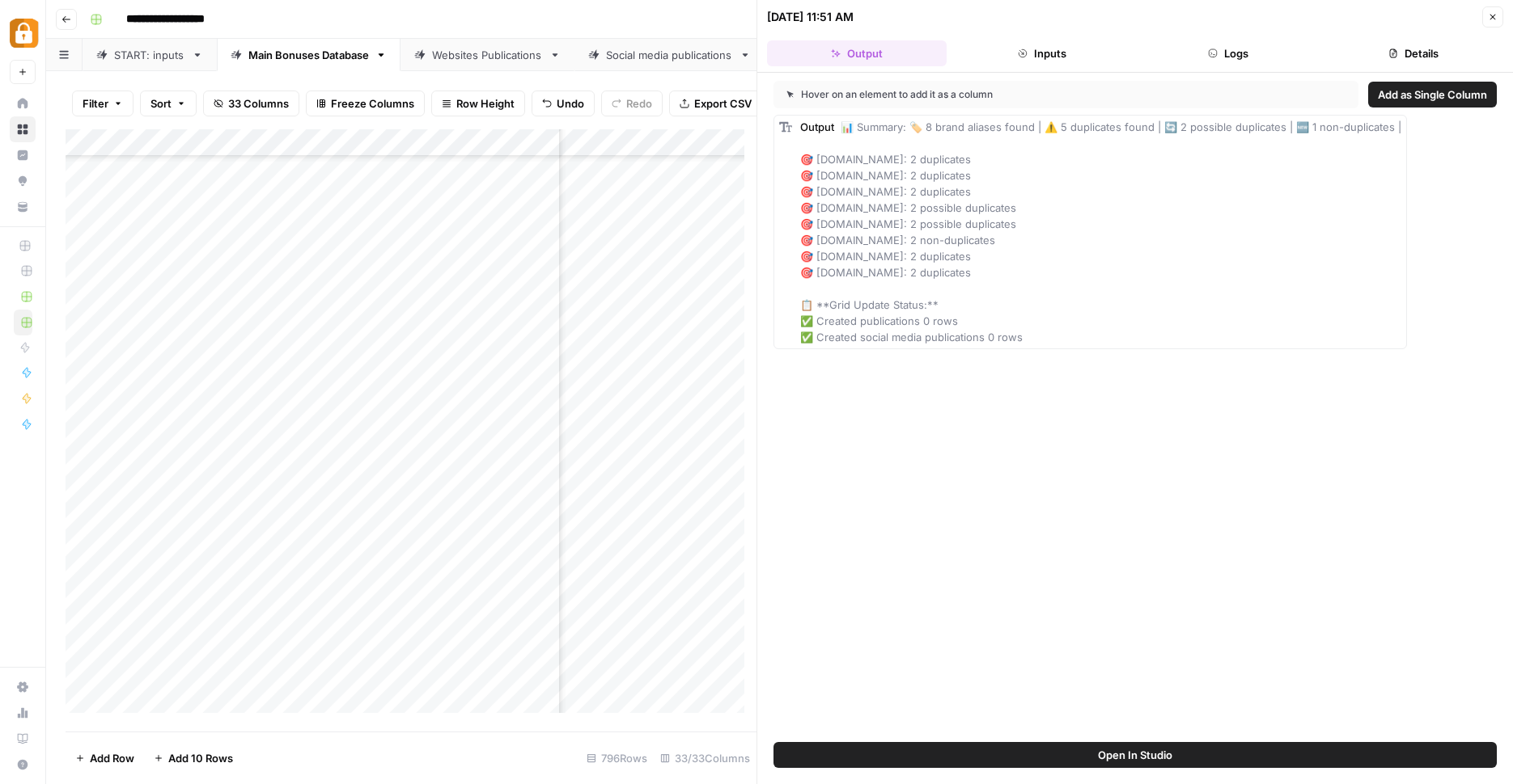
click at [1221, 56] on button "Logs" at bounding box center [1227, 54] width 179 height 26
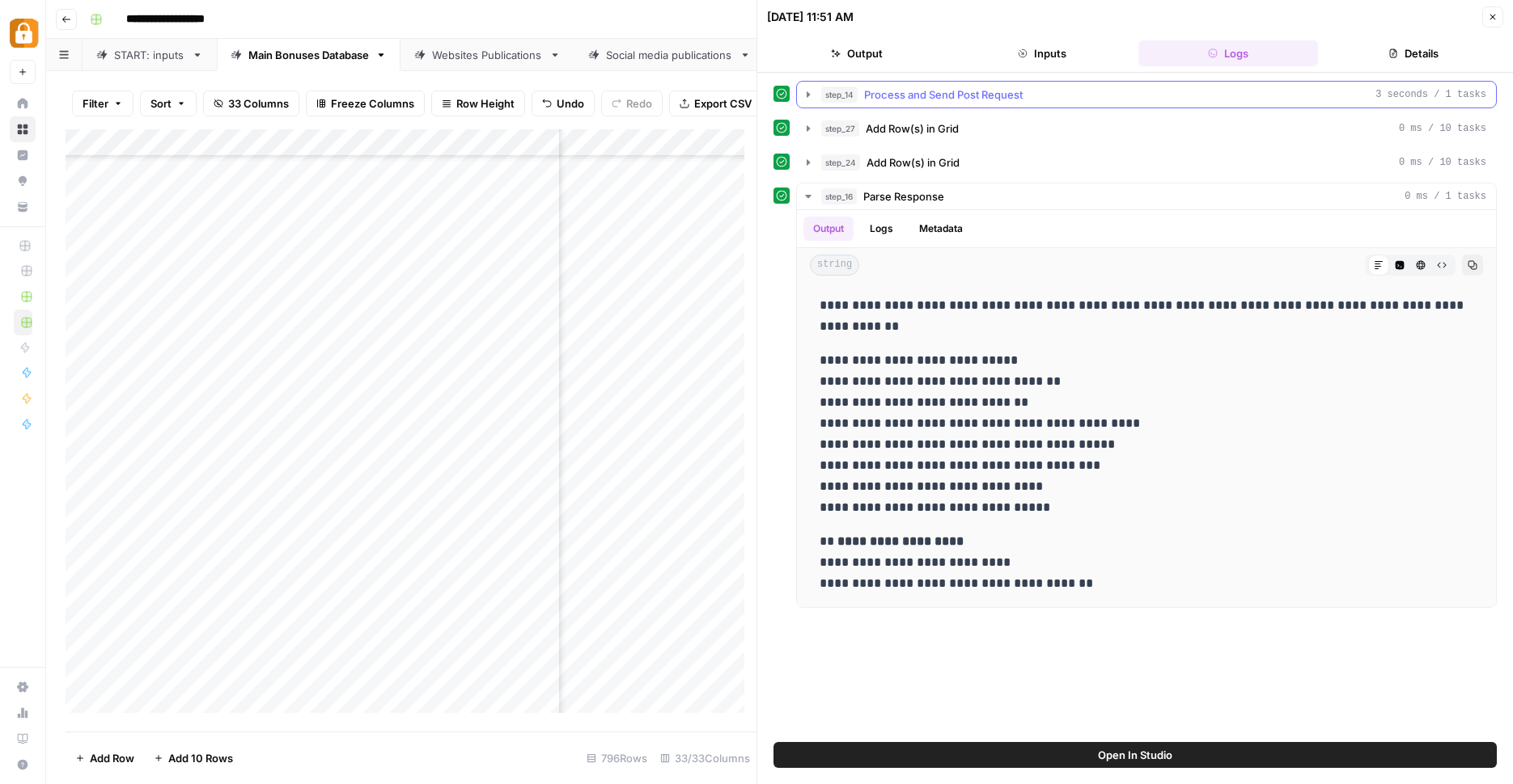
click at [812, 93] on icon "button" at bounding box center [808, 95] width 13 height 13
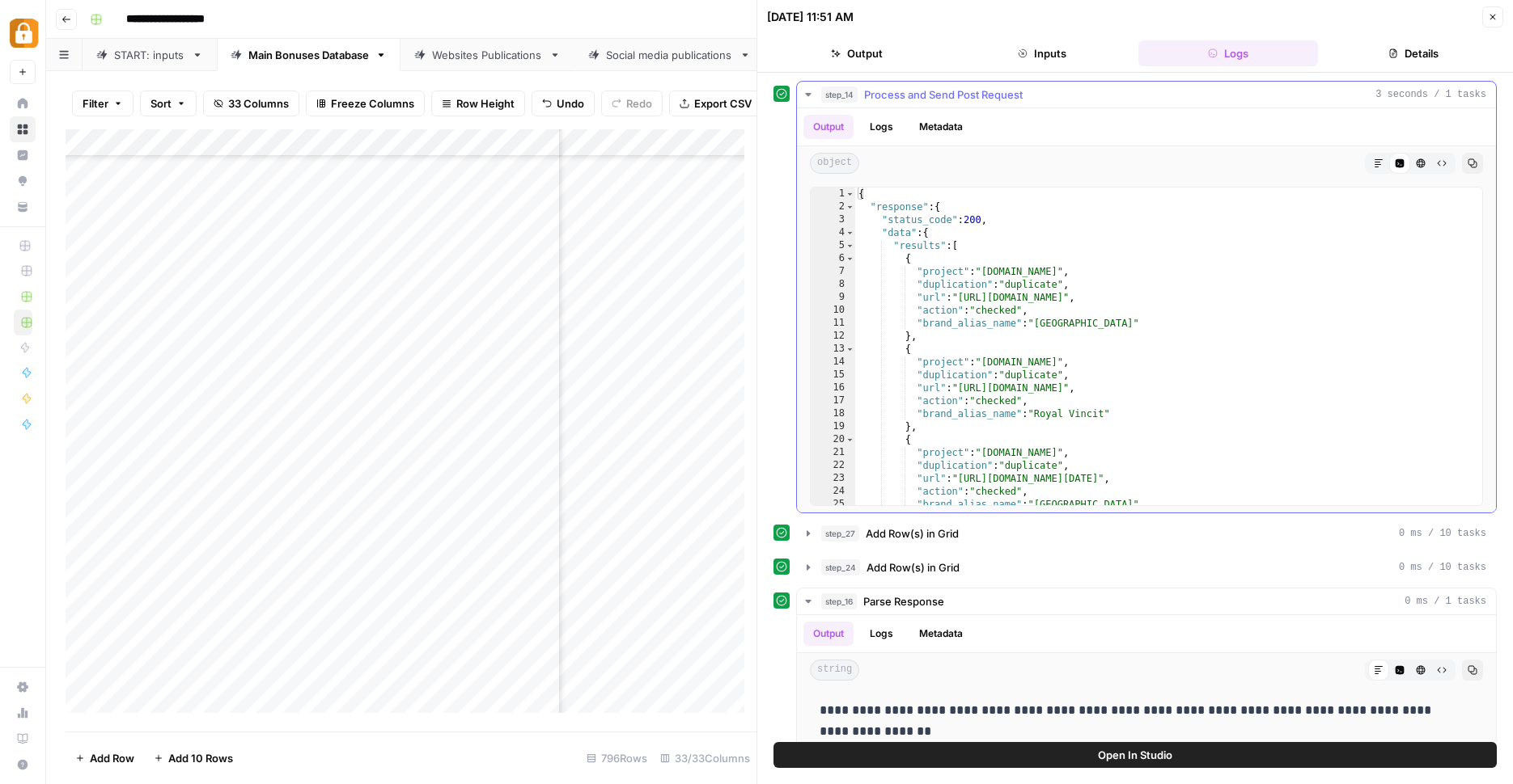
click at [812, 93] on icon "button" at bounding box center [808, 95] width 13 height 13
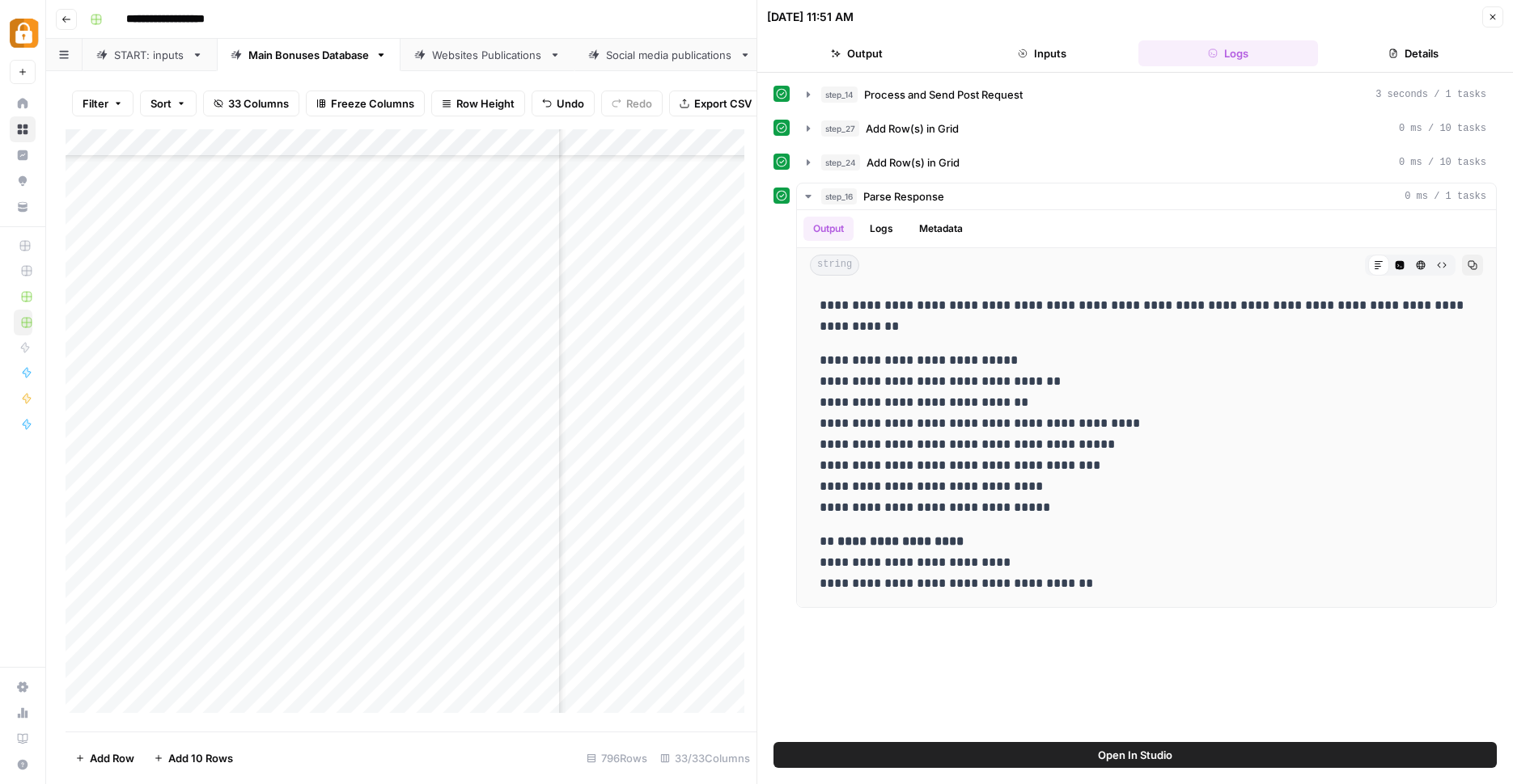
scroll to position [7817, 950]
click at [715, 150] on div "Add Column" at bounding box center [411, 427] width 691 height 596
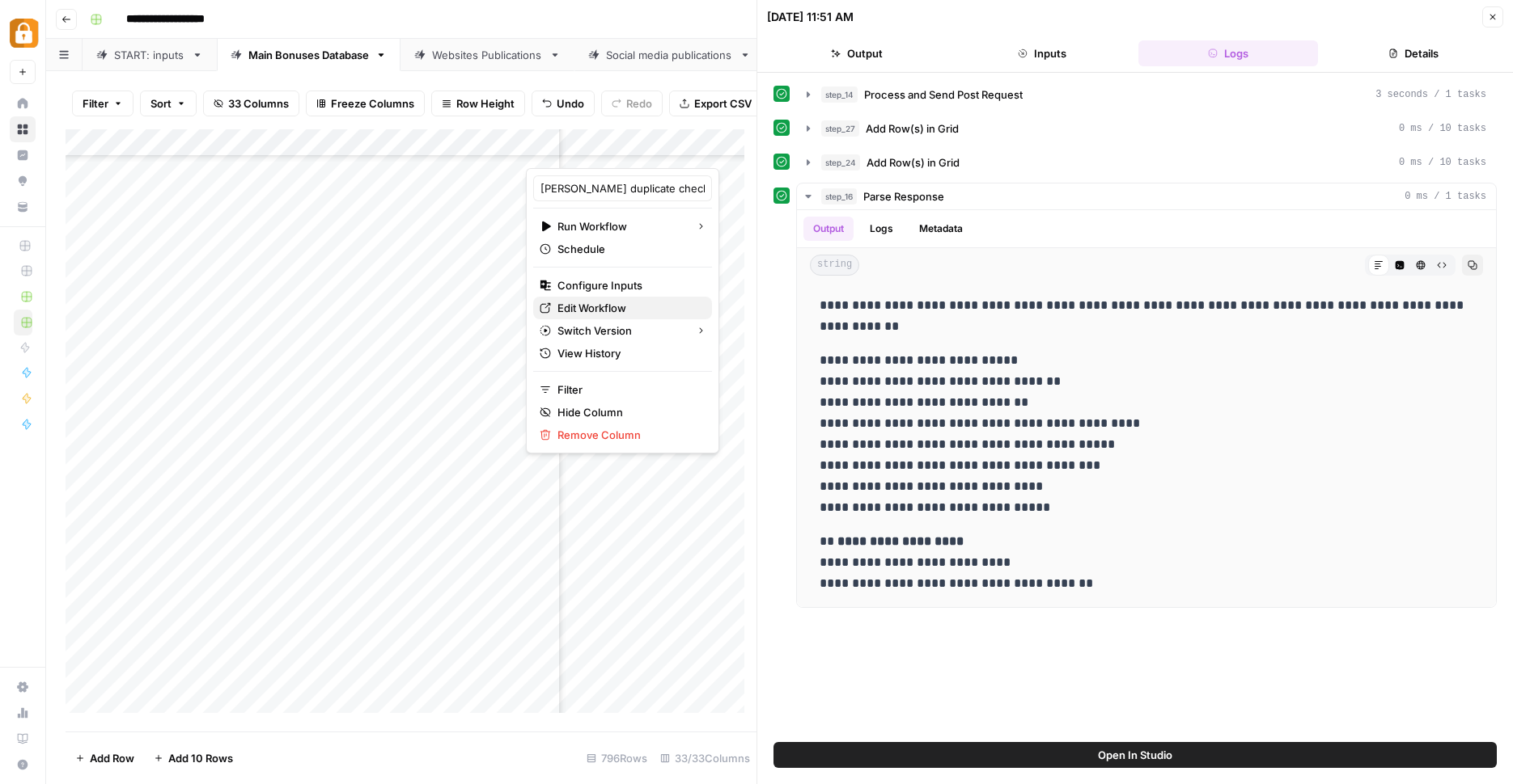
click at [609, 313] on span "Edit Workflow" at bounding box center [627, 307] width 142 height 16
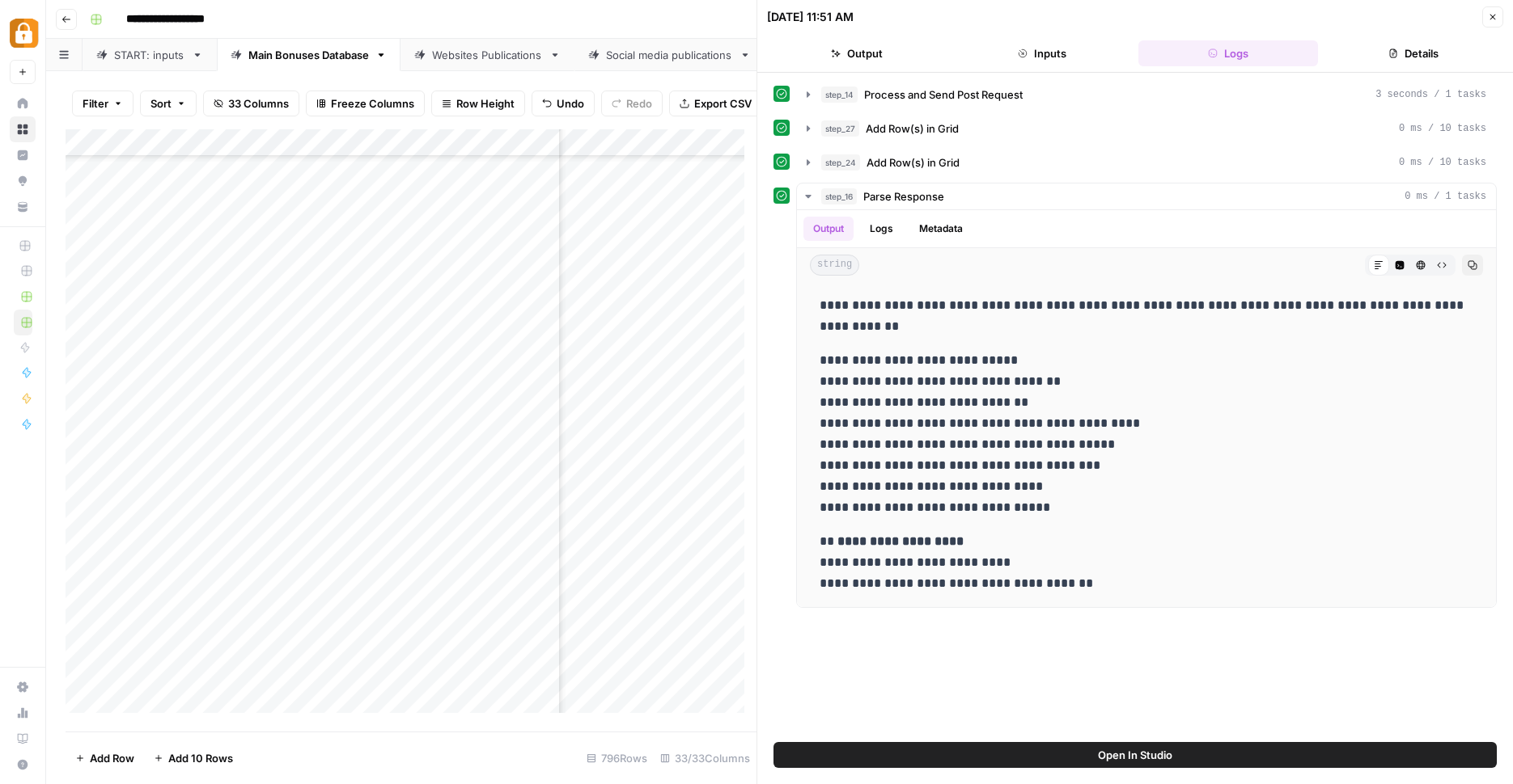
click at [461, 50] on div "Websites Publications" at bounding box center [486, 55] width 110 height 16
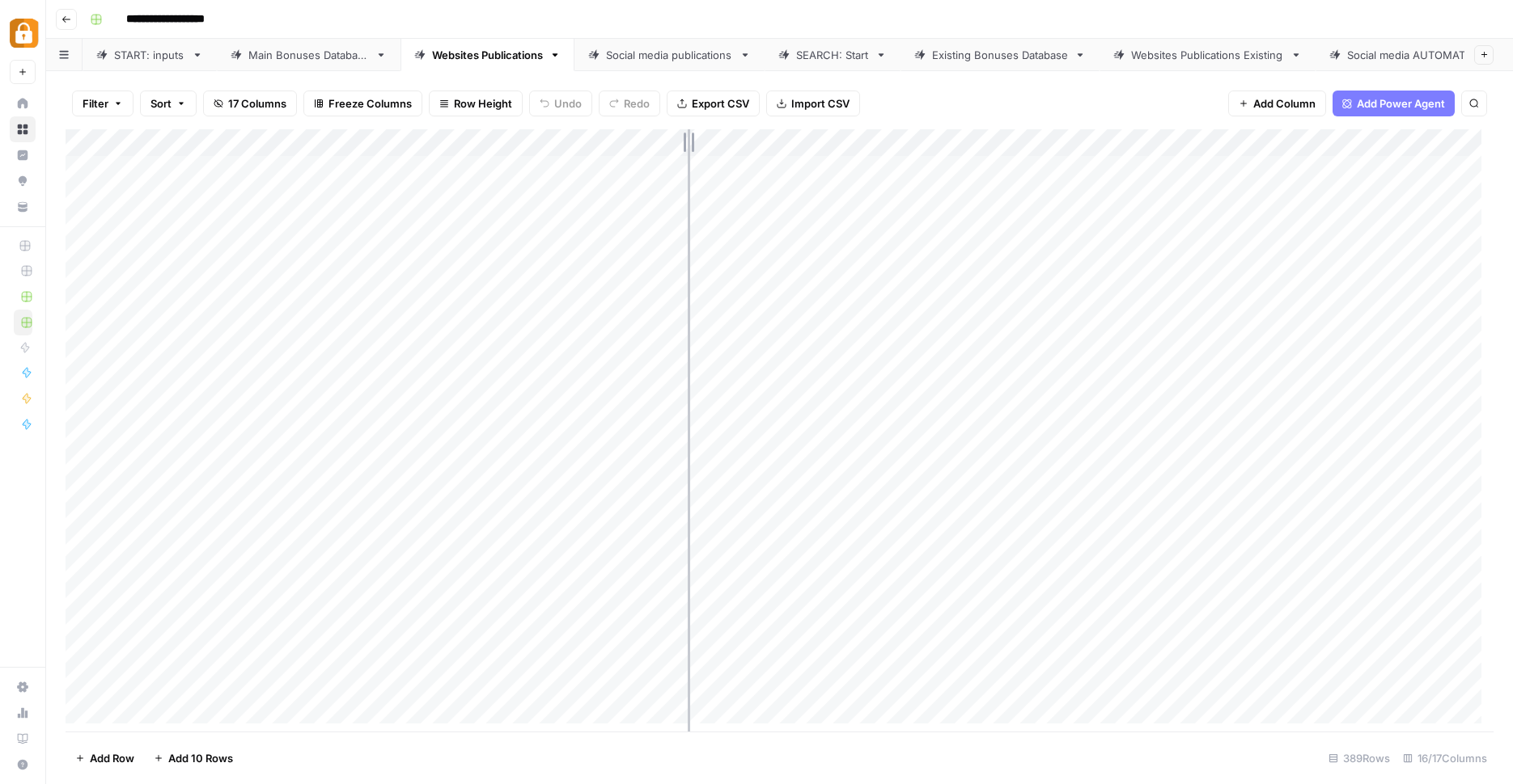
drag, startPoint x: 615, startPoint y: 141, endPoint x: 689, endPoint y: 142, distance: 74.0
click at [689, 142] on div "Add Column" at bounding box center [780, 432] width 1428 height 607
click at [613, 146] on div "Add Column" at bounding box center [780, 432] width 1428 height 607
click at [613, 146] on div at bounding box center [583, 141] width 211 height 32
drag, startPoint x: 606, startPoint y: 179, endPoint x: 394, endPoint y: 165, distance: 212.5
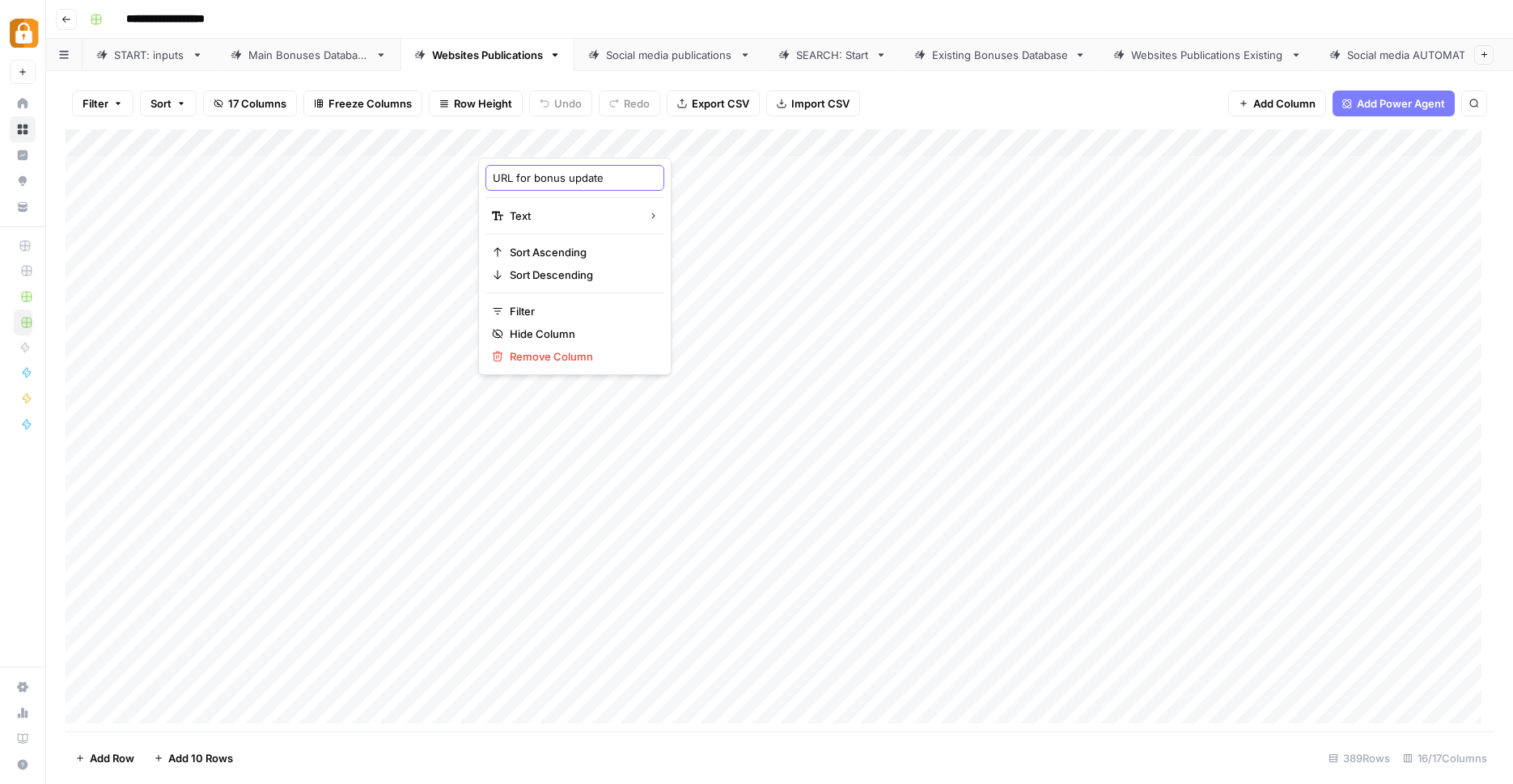
click at [493, 170] on input "URL for bonus update" at bounding box center [575, 177] width 164 height 16
click at [521, 135] on div "Add Column" at bounding box center [780, 432] width 1428 height 607
drag, startPoint x: 509, startPoint y: 176, endPoint x: 479, endPoint y: 179, distance: 30.1
click at [493, 179] on input "URL for bonus update" at bounding box center [575, 177] width 164 height 16
type input "url_for_bonus_update"
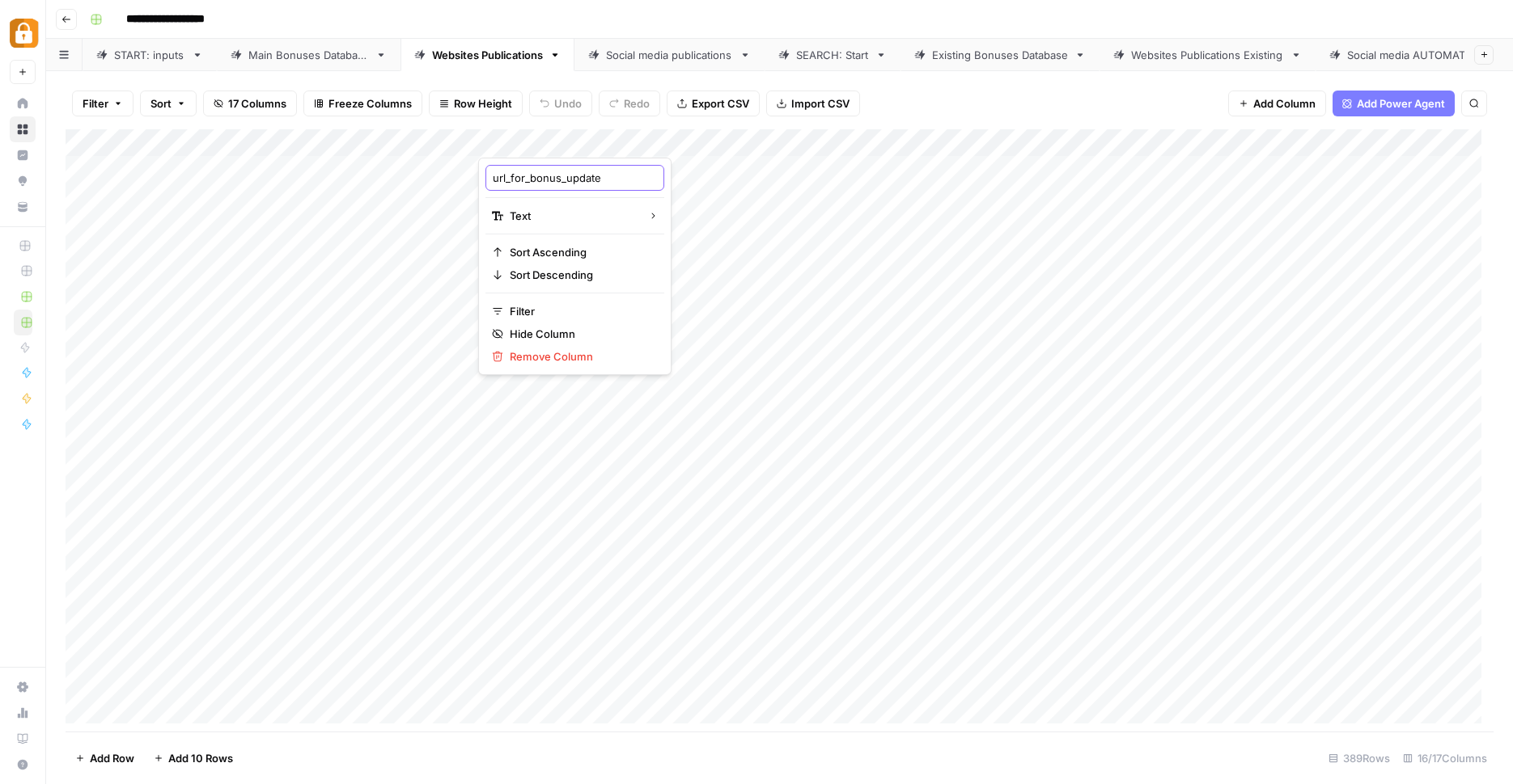
drag, startPoint x: 617, startPoint y: 181, endPoint x: 425, endPoint y: 177, distance: 192.0
click at [493, 177] on input "url_for_bonus_update" at bounding box center [575, 177] width 164 height 16
click at [616, 142] on div "Add Column" at bounding box center [780, 432] width 1428 height 607
drag, startPoint x: 602, startPoint y: 173, endPoint x: 366, endPoint y: 158, distance: 236.5
click at [493, 170] on input "url_for_bonus_update" at bounding box center [575, 177] width 164 height 16
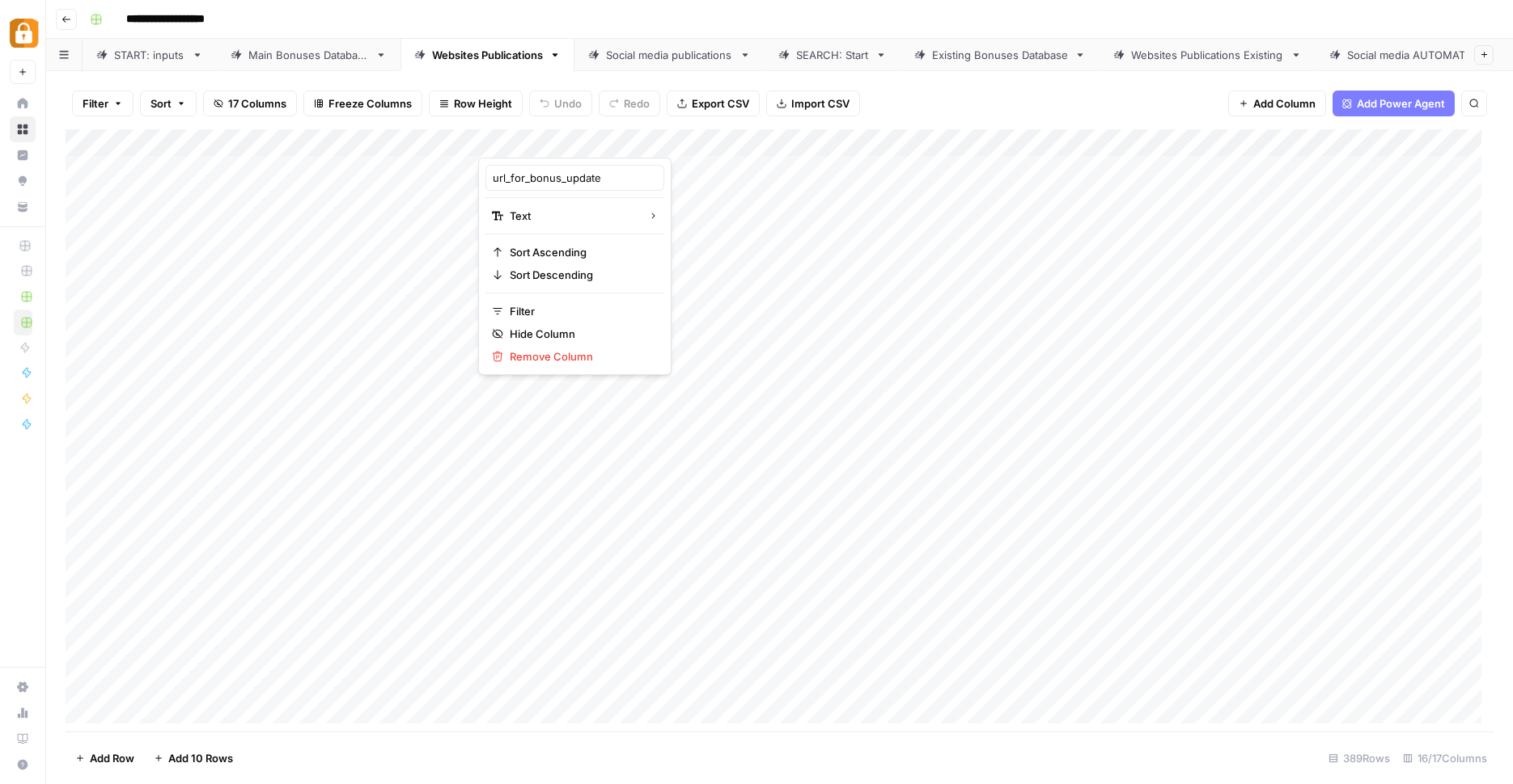
click at [666, 202] on div "Add Column" at bounding box center [780, 432] width 1428 height 607
click at [313, 47] on div "Main Bonuses Database" at bounding box center [309, 55] width 121 height 16
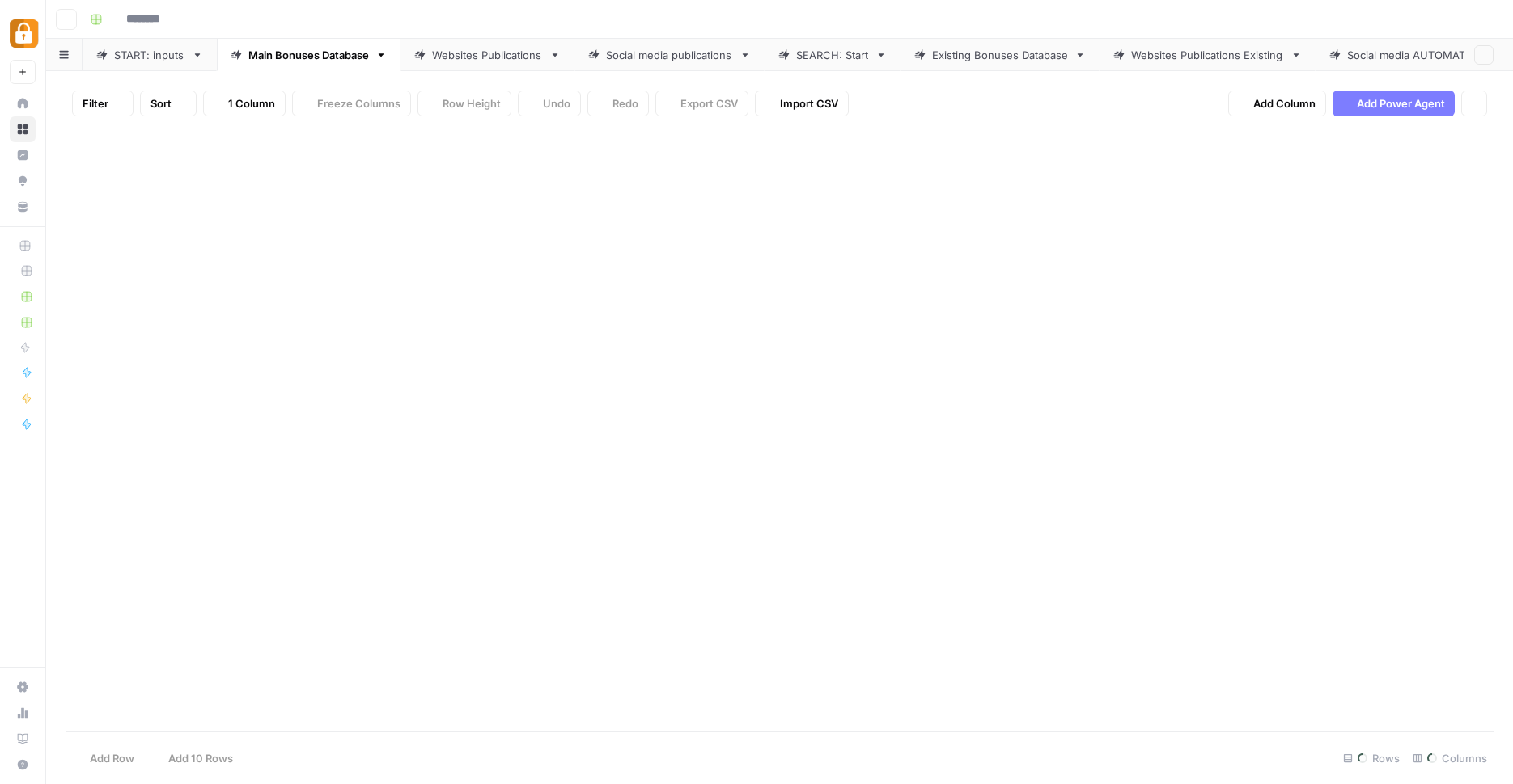
type input "**********"
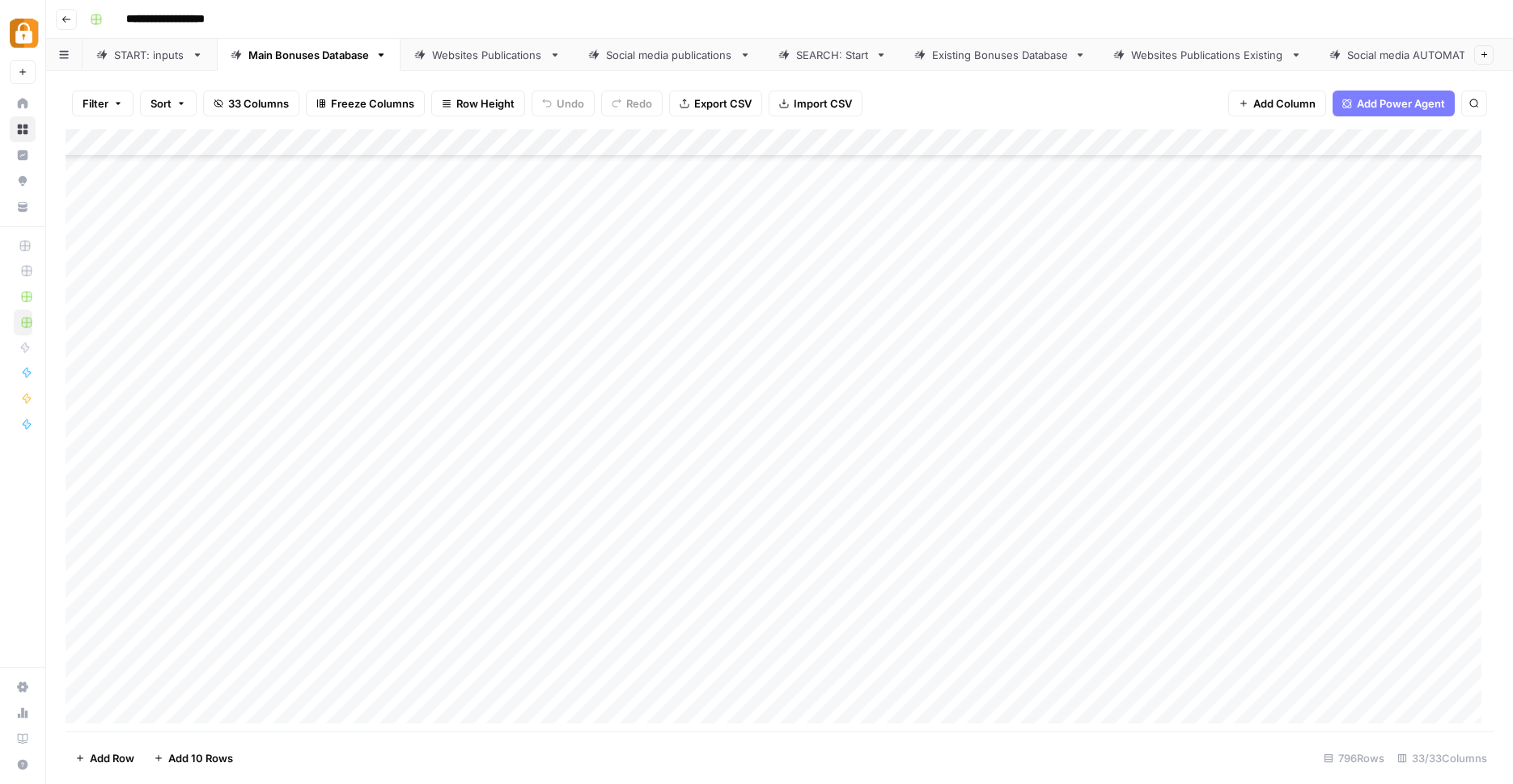
scroll to position [3898, 0]
type input "*"
type input "******"
click at [752, 638] on div "Add Column" at bounding box center [780, 432] width 1428 height 607
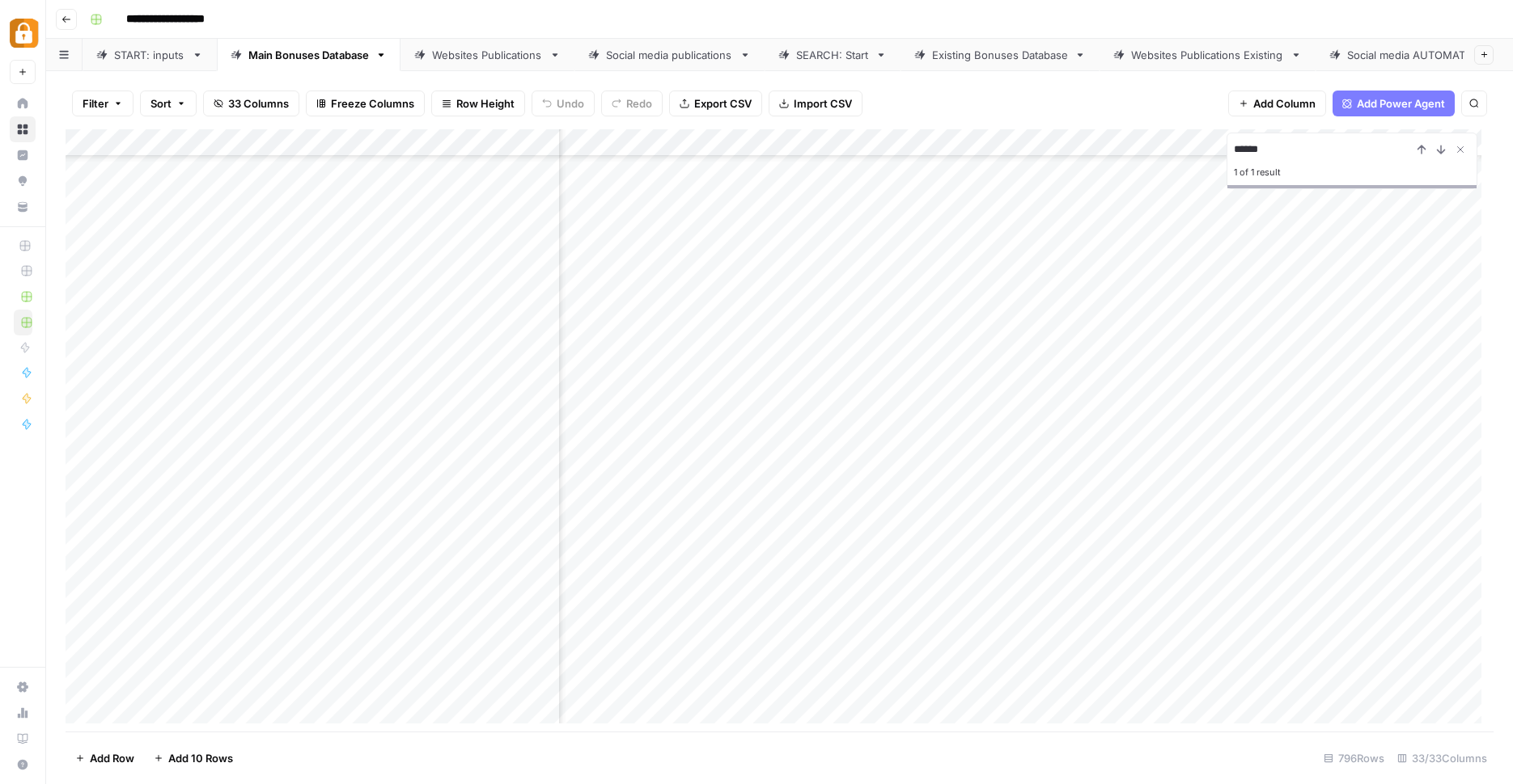
click at [893, 642] on div "Add Column" at bounding box center [780, 432] width 1428 height 607
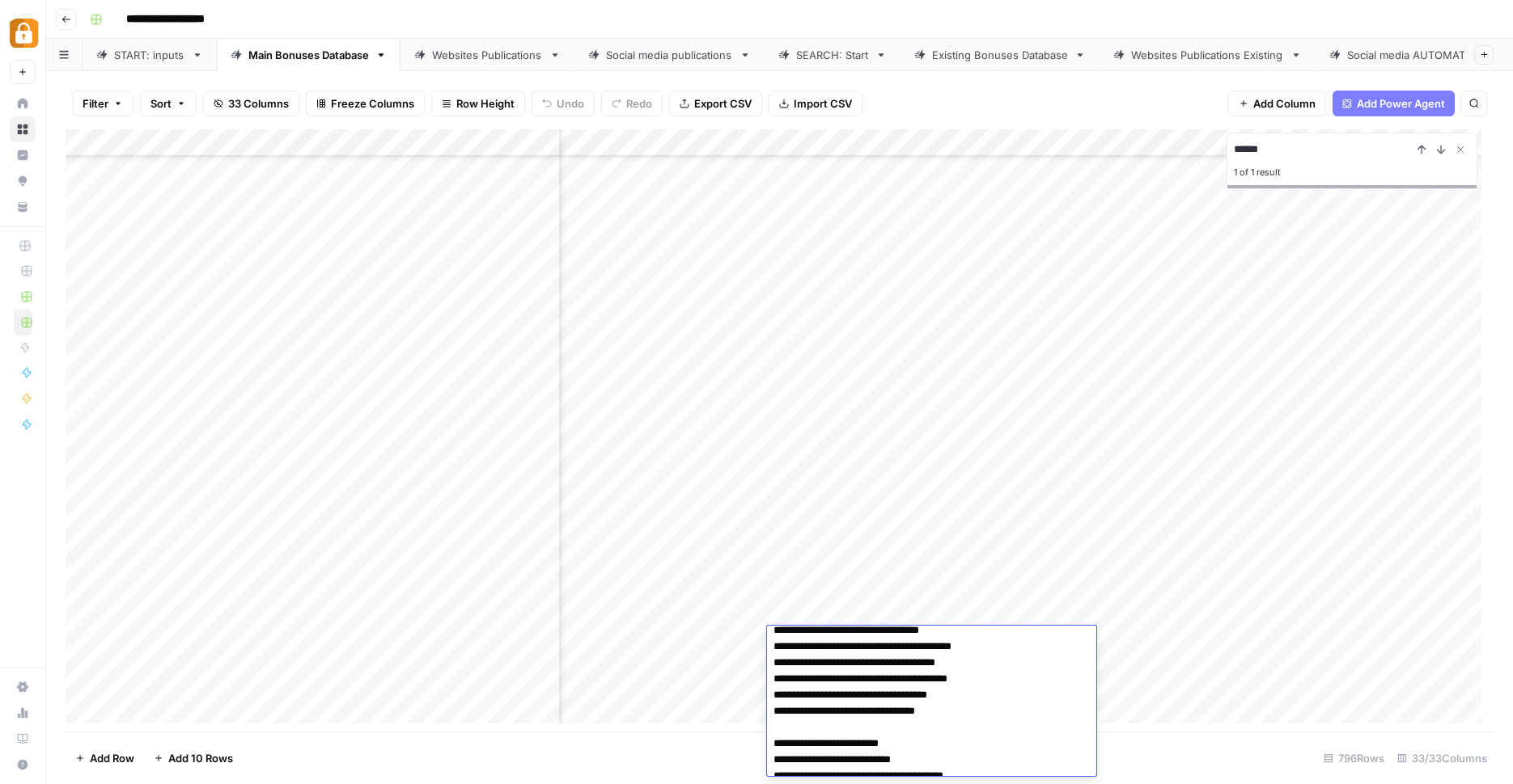
scroll to position [104, 0]
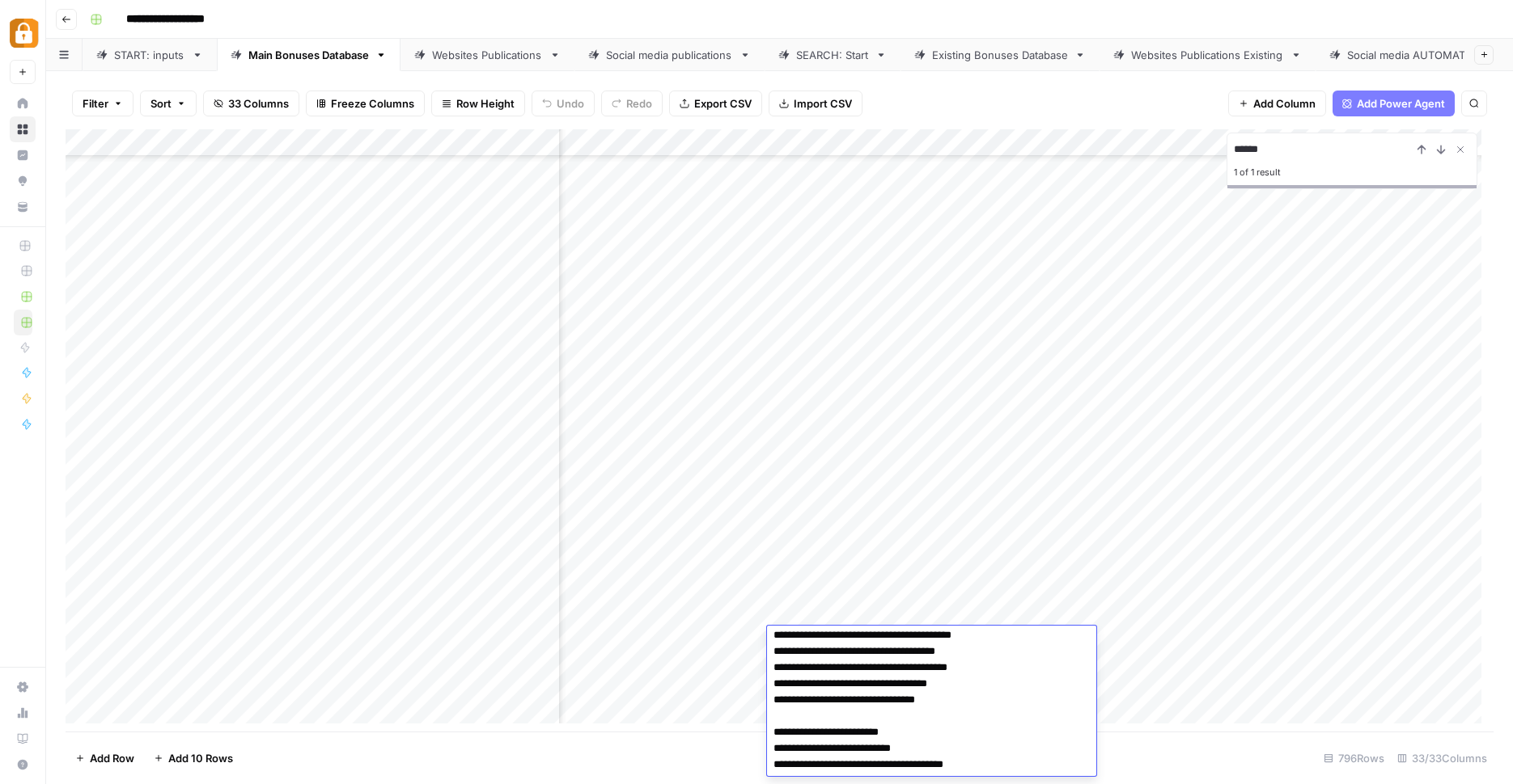
click at [705, 635] on div "Add Column" at bounding box center [780, 432] width 1428 height 607
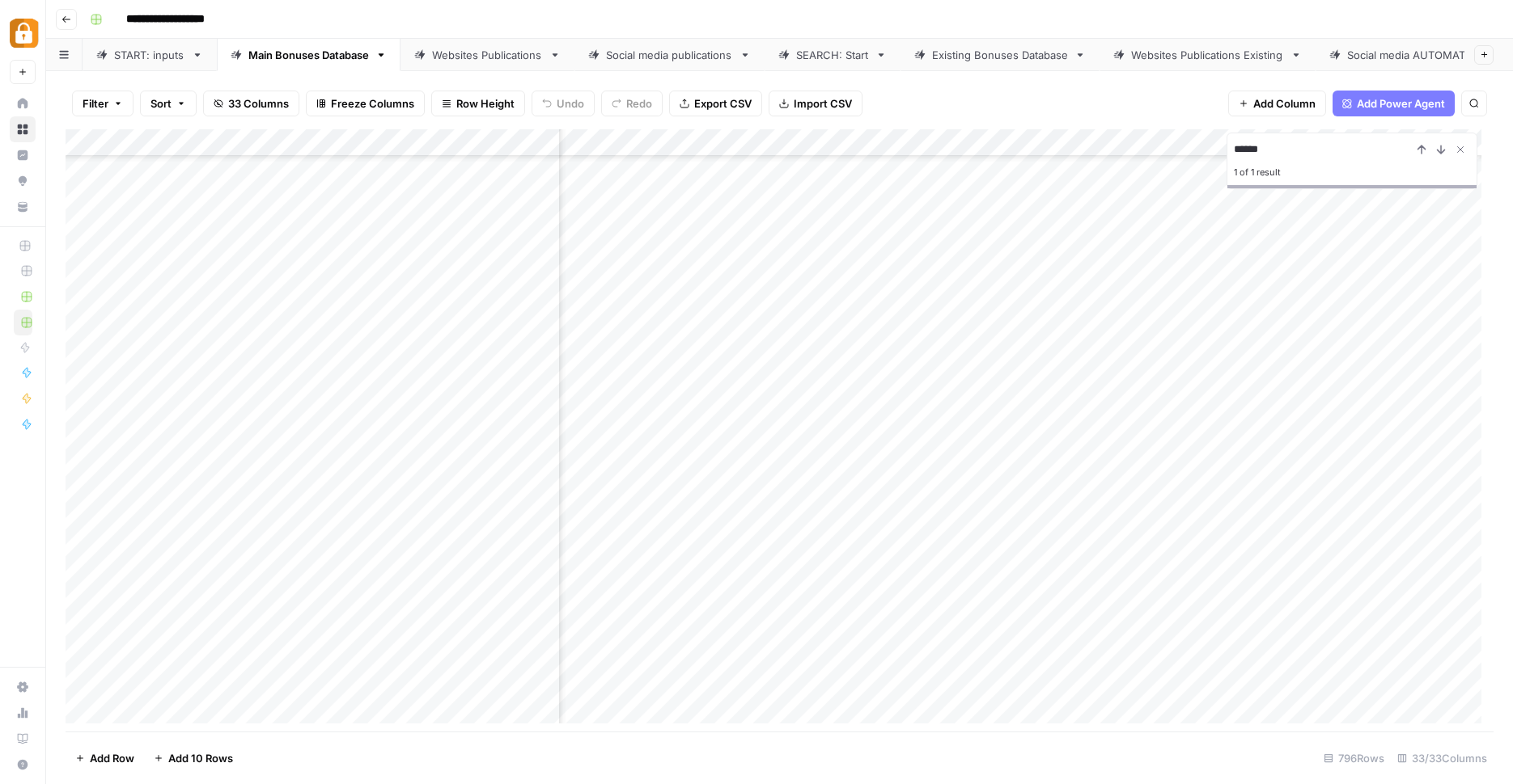
click at [910, 644] on div "Add Column" at bounding box center [780, 432] width 1428 height 607
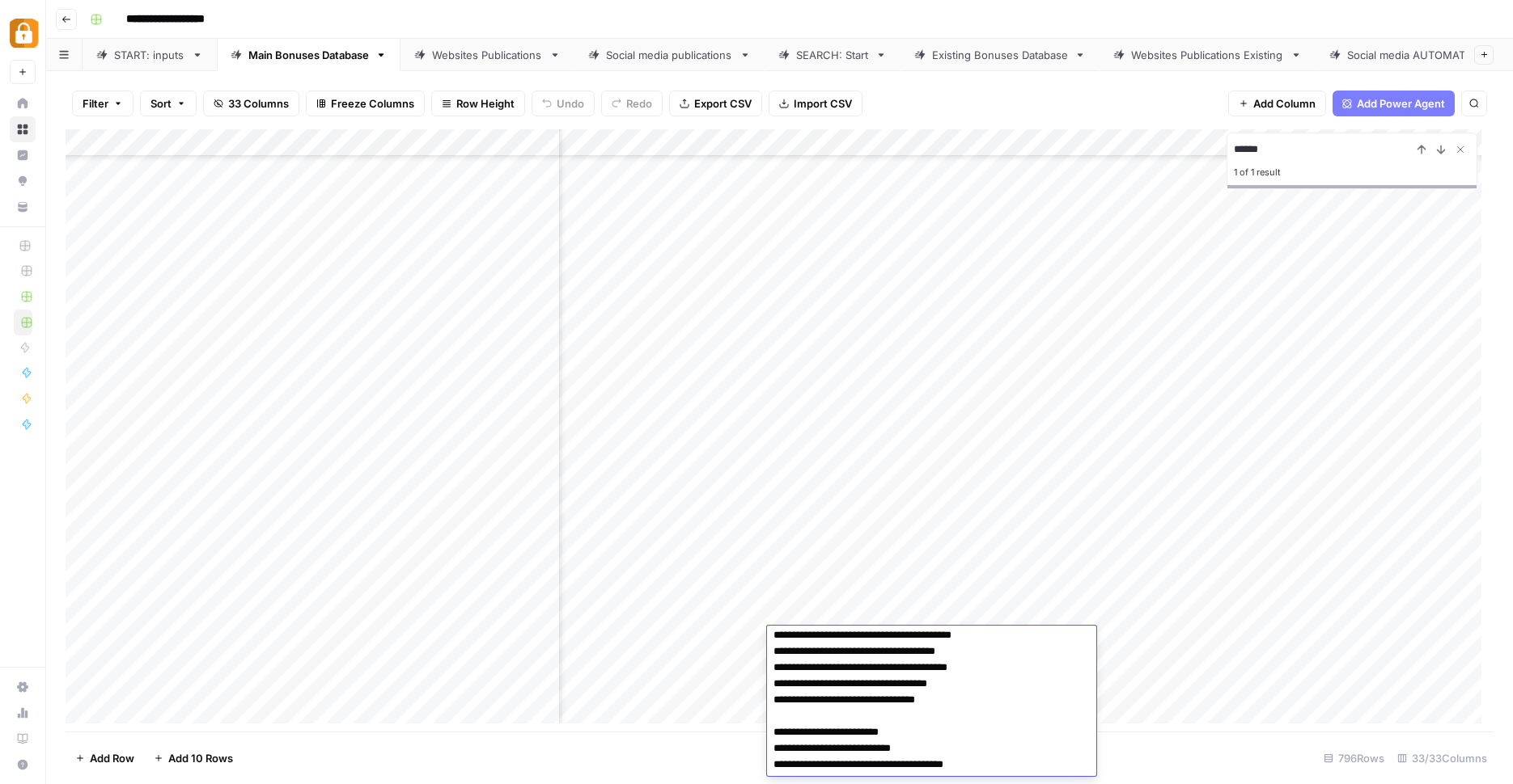
click at [666, 631] on div "Add Column" at bounding box center [780, 432] width 1428 height 607
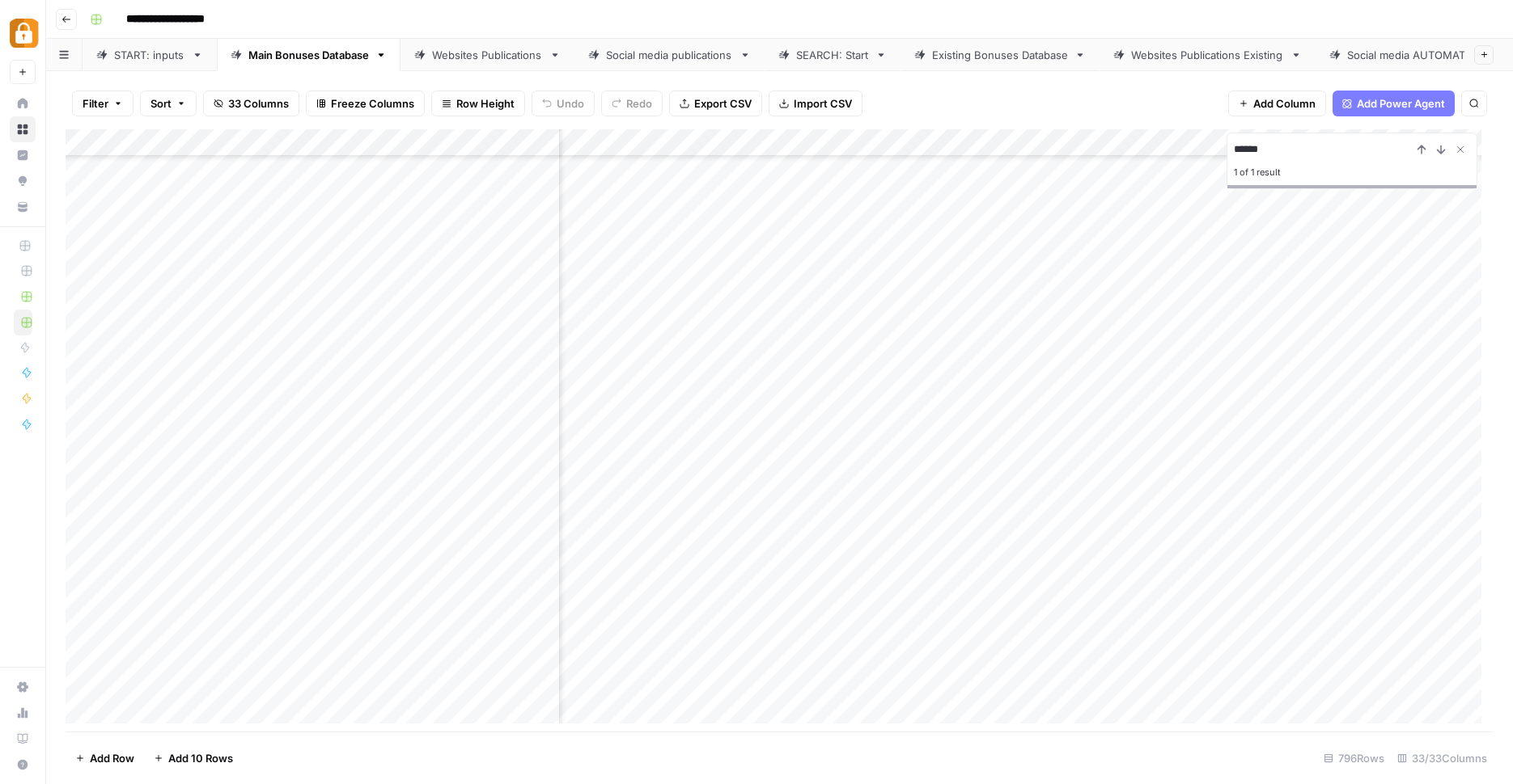
click at [963, 629] on div "Add Column" at bounding box center [780, 432] width 1428 height 607
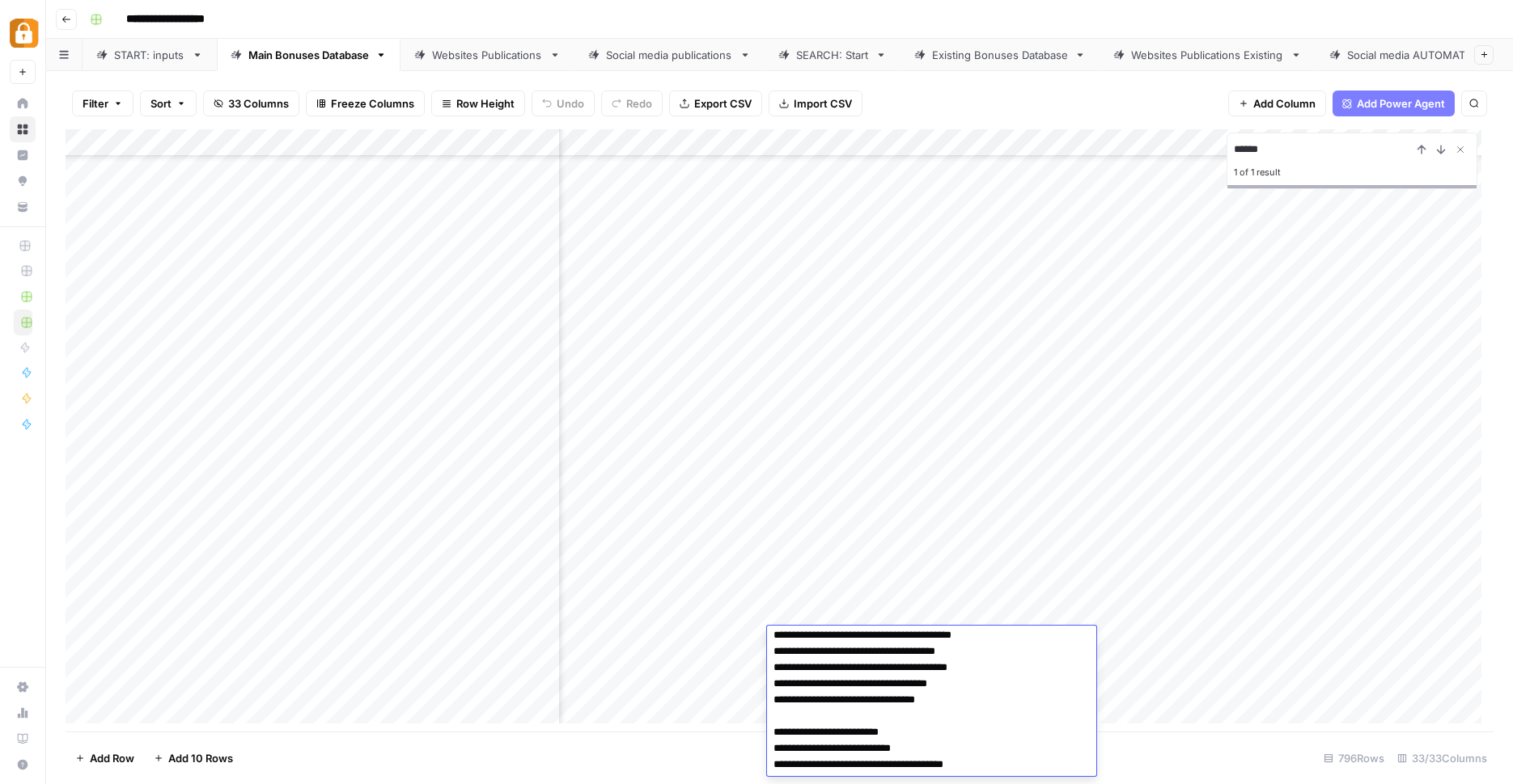
scroll to position [0, 0]
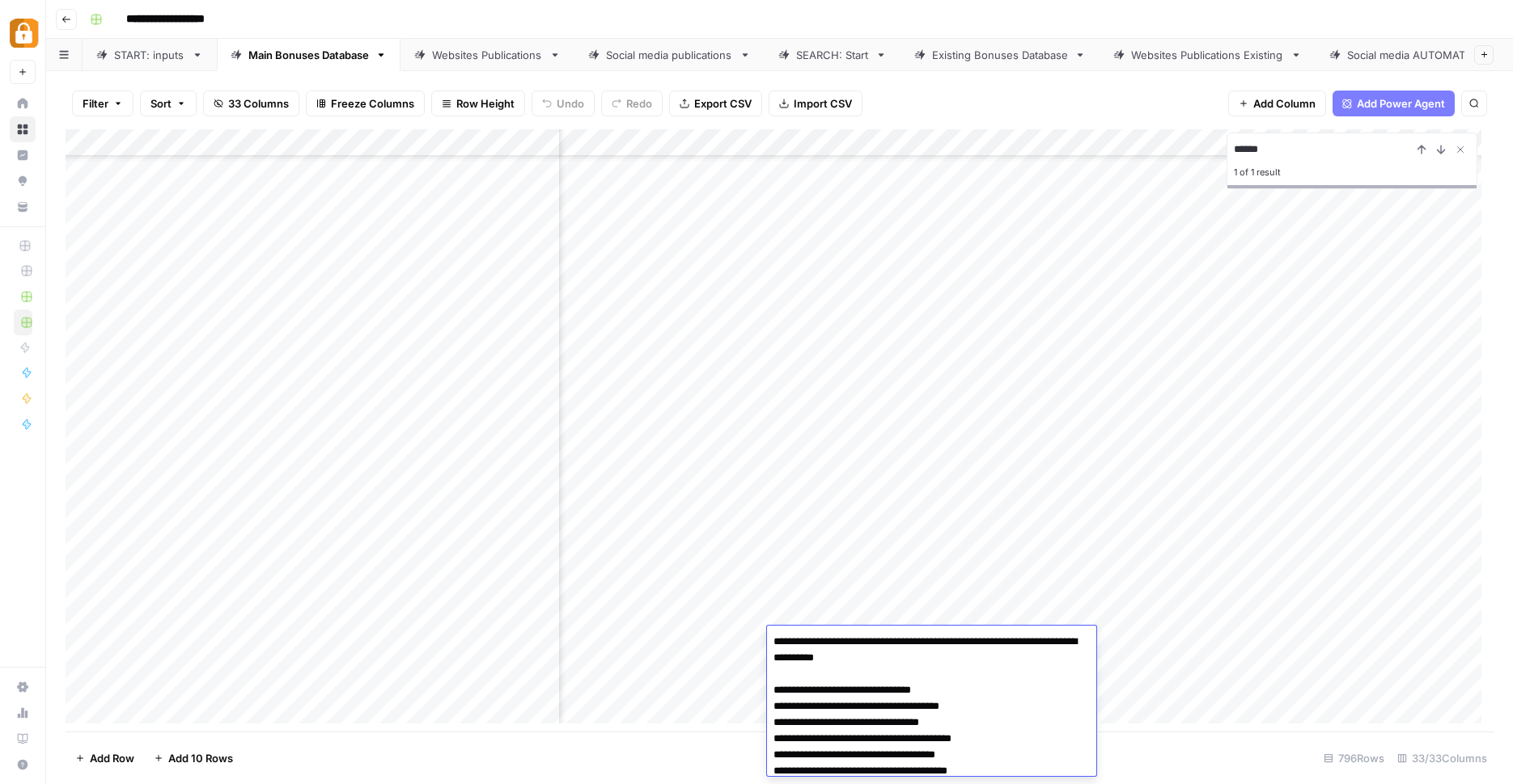
drag, startPoint x: 1010, startPoint y: 765, endPoint x: 697, endPoint y: 524, distance: 395.0
click at [767, 631] on textarea "**********" at bounding box center [925, 755] width 317 height 249
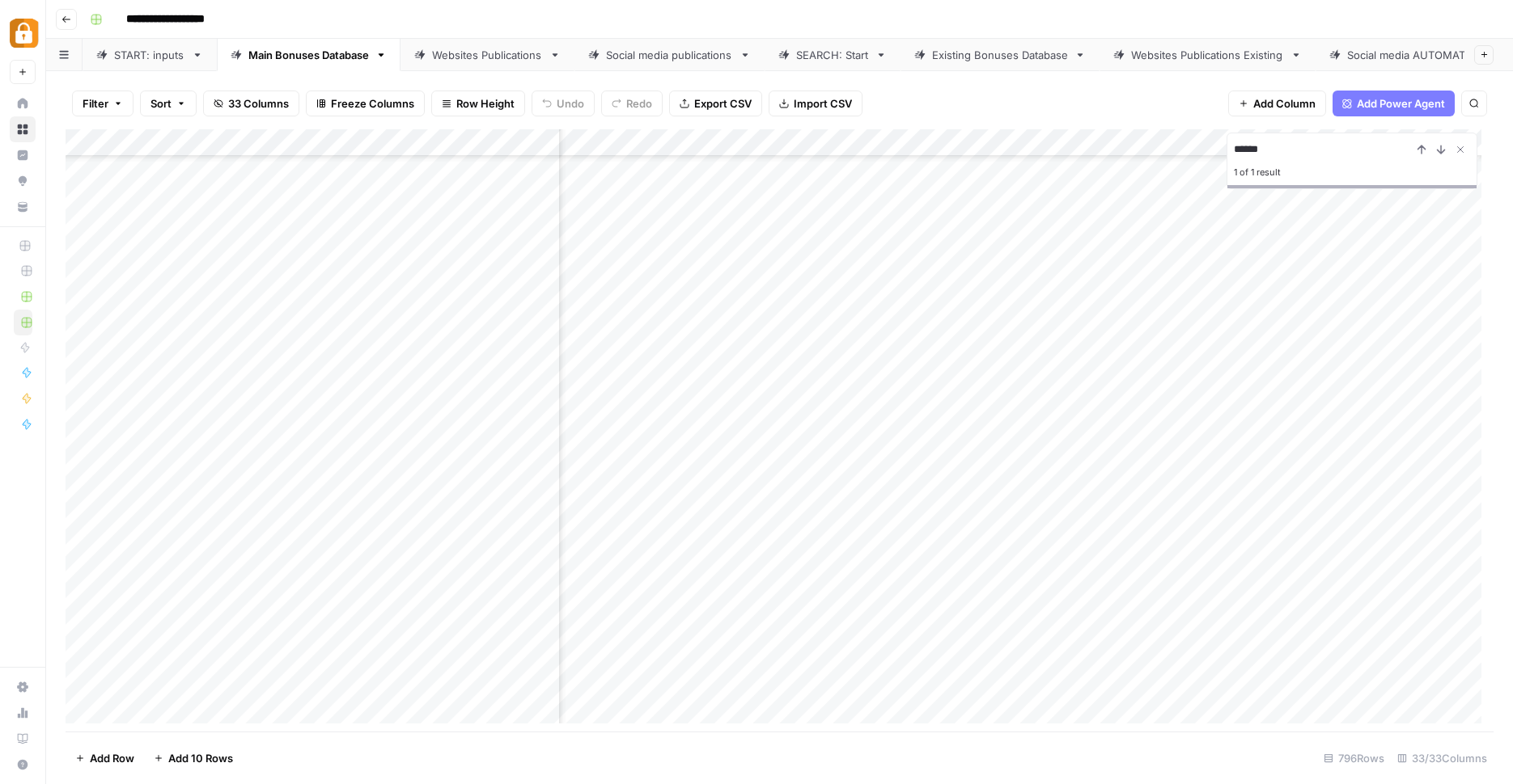
click at [752, 640] on div "Add Column" at bounding box center [780, 432] width 1428 height 607
click at [935, 637] on div "Add Column" at bounding box center [780, 432] width 1428 height 607
click at [934, 637] on div "Add Column" at bounding box center [780, 432] width 1428 height 607
click at [708, 642] on div "Add Column" at bounding box center [780, 432] width 1428 height 607
click at [758, 637] on div "Add Column" at bounding box center [780, 432] width 1428 height 607
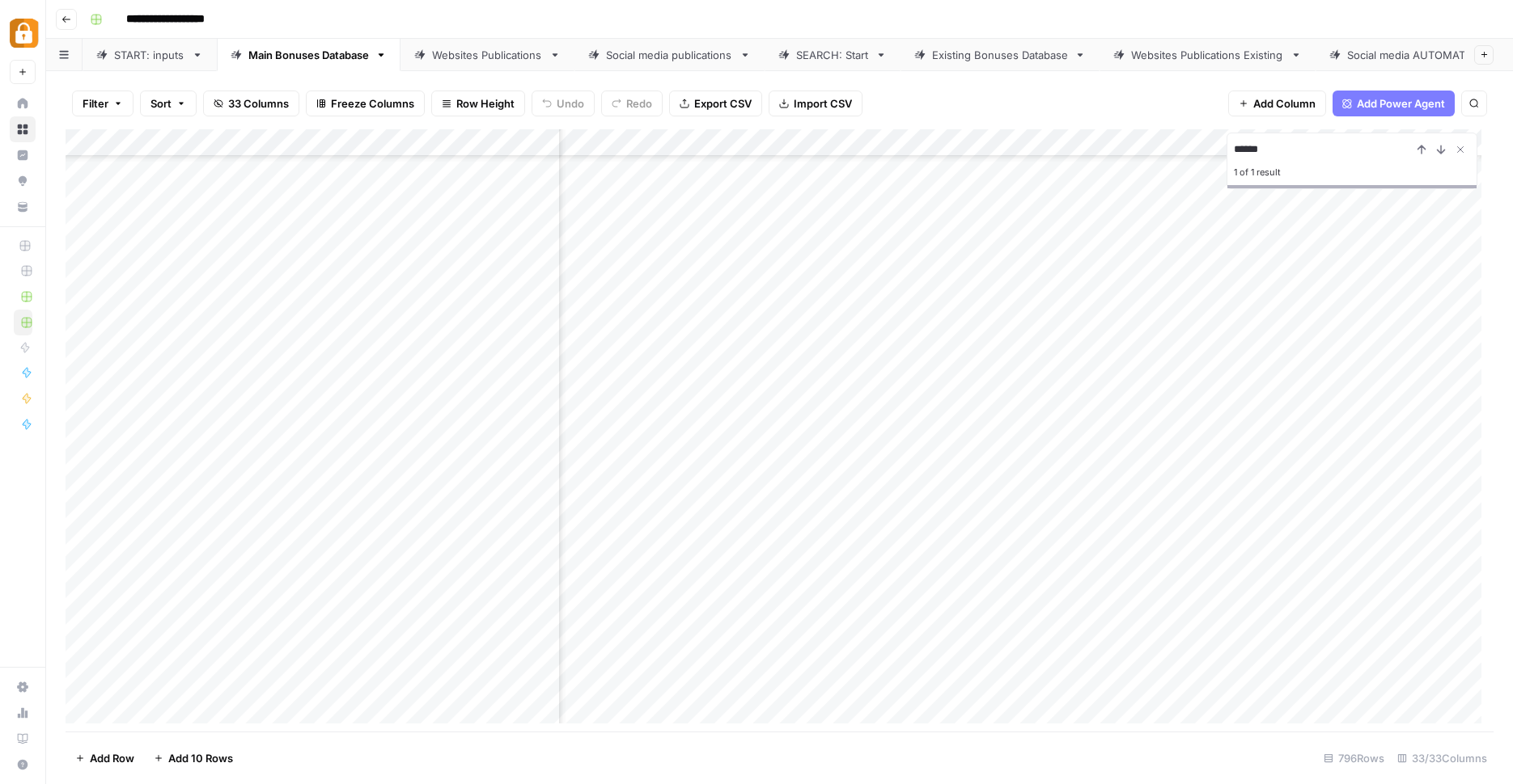
click at [908, 640] on div "Add Column" at bounding box center [780, 432] width 1428 height 607
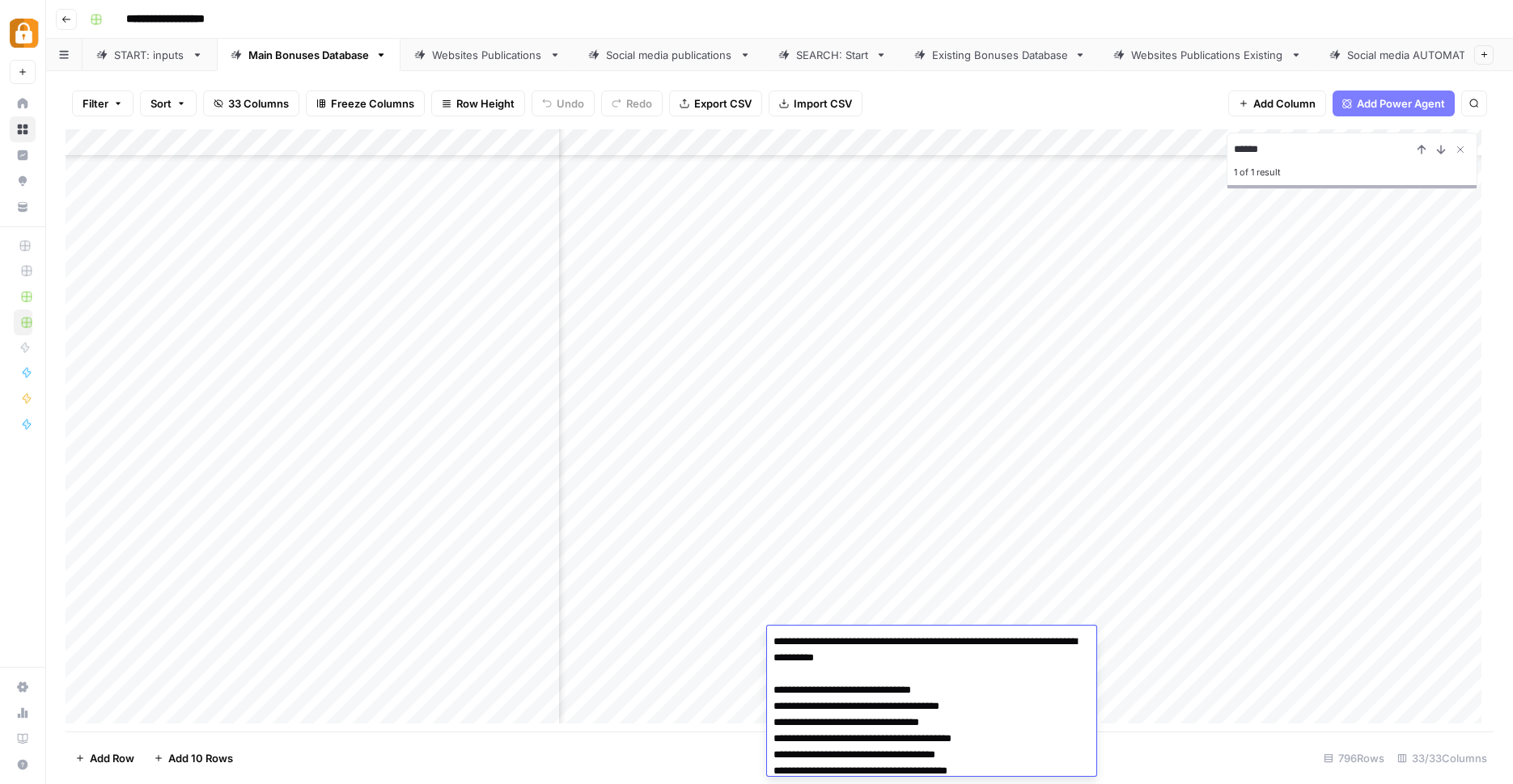
click at [879, 615] on div "Add Column" at bounding box center [780, 432] width 1428 height 607
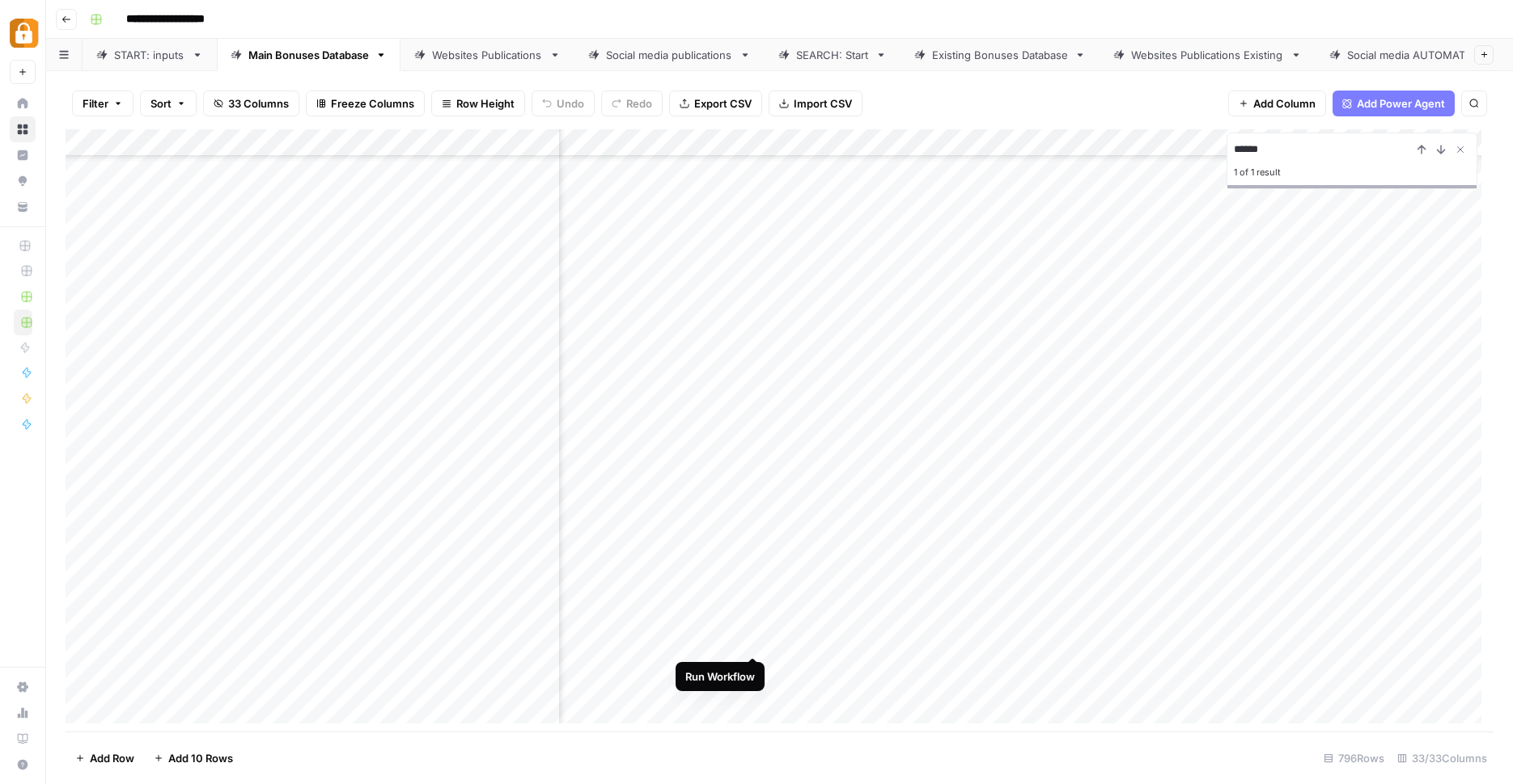
click at [753, 641] on div "Add Column" at bounding box center [780, 432] width 1428 height 607
click at [756, 644] on div "Add Column" at bounding box center [780, 432] width 1428 height 607
click at [981, 642] on div "Add Column" at bounding box center [780, 432] width 1428 height 607
click at [935, 641] on div "Add Column" at bounding box center [780, 432] width 1428 height 607
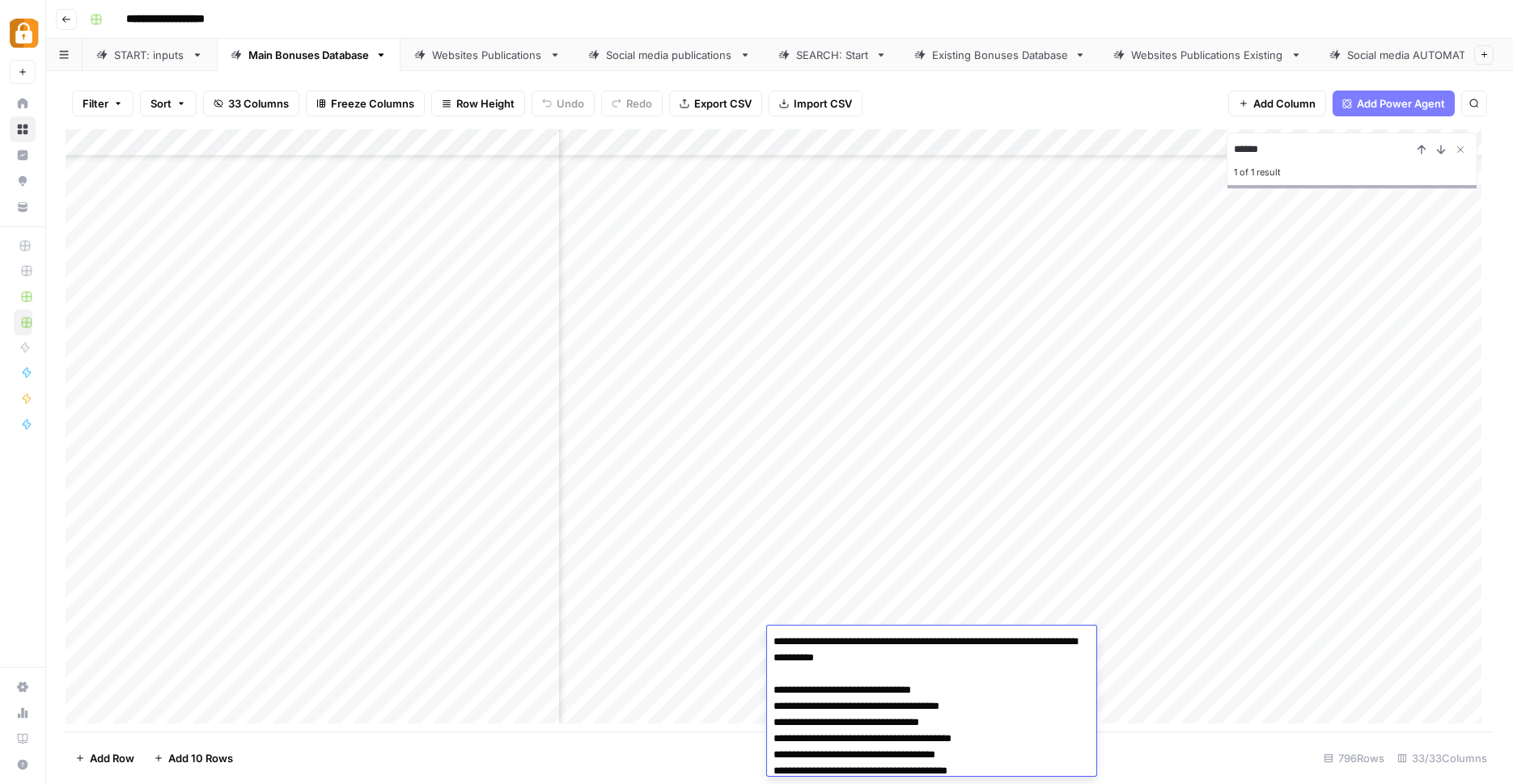
scroll to position [104, 0]
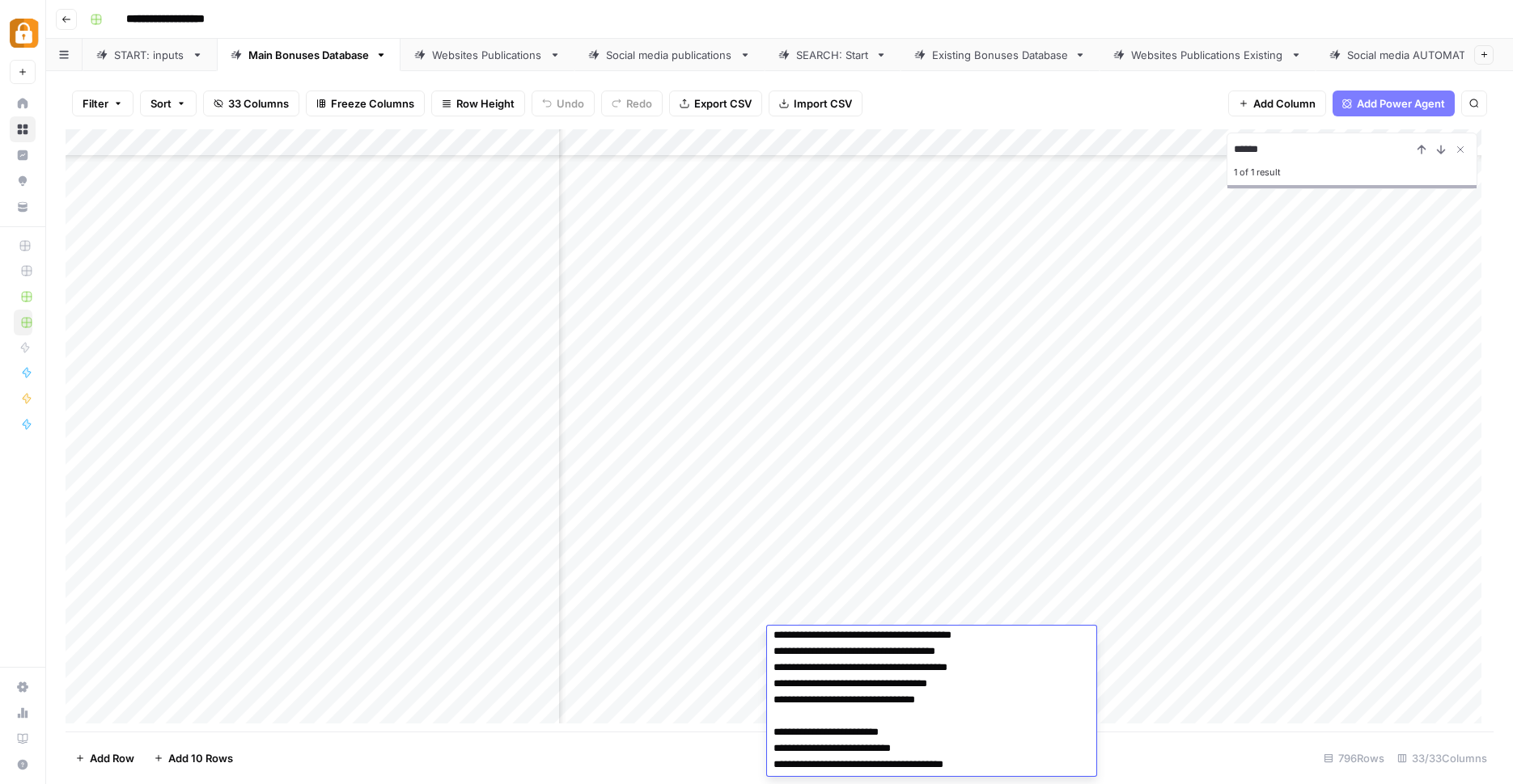
click at [964, 709] on textarea "**********" at bounding box center [925, 651] width 317 height 249
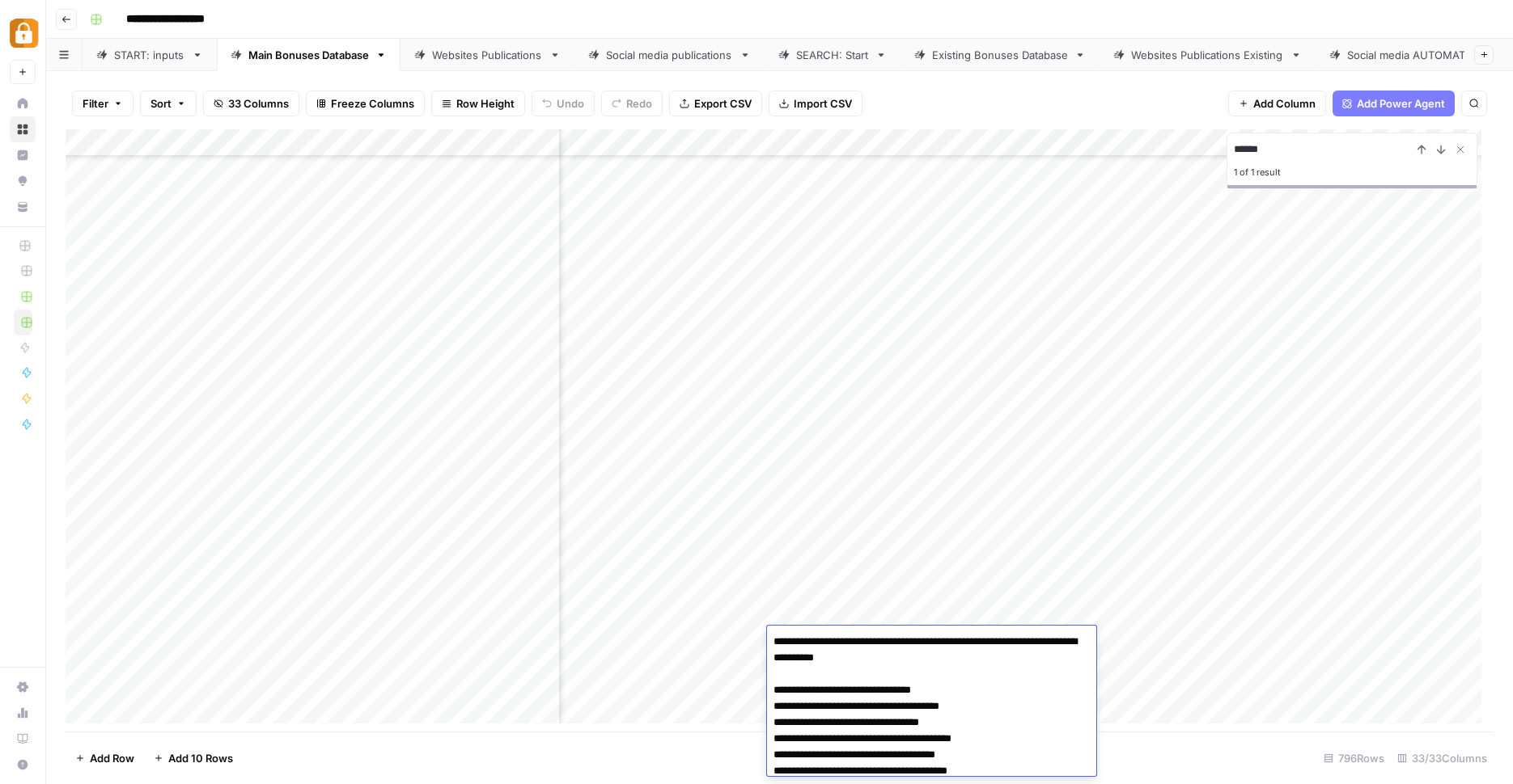
click at [727, 643] on div "Add Column" at bounding box center [780, 432] width 1428 height 607
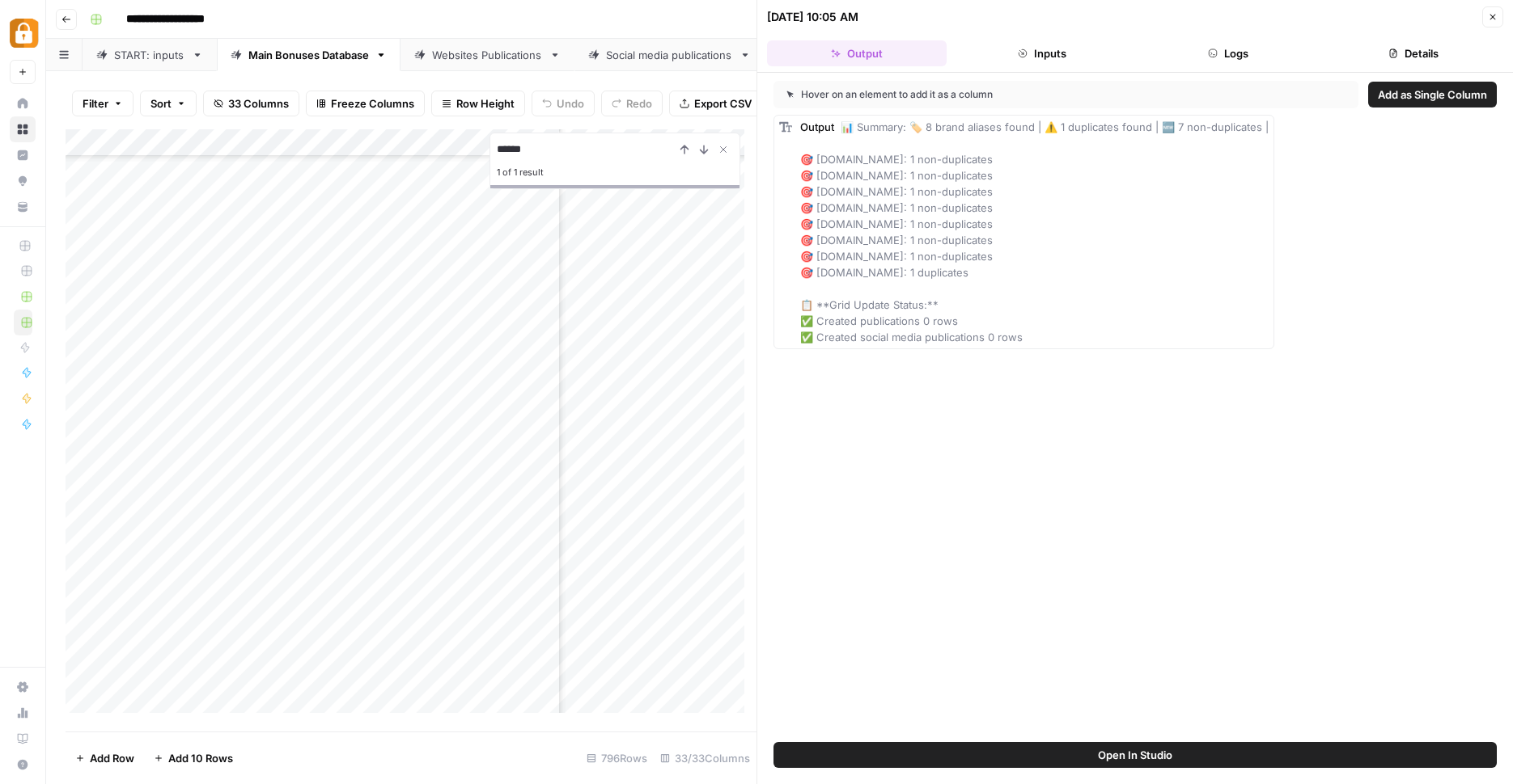
click at [1221, 57] on button "Logs" at bounding box center [1227, 54] width 179 height 26
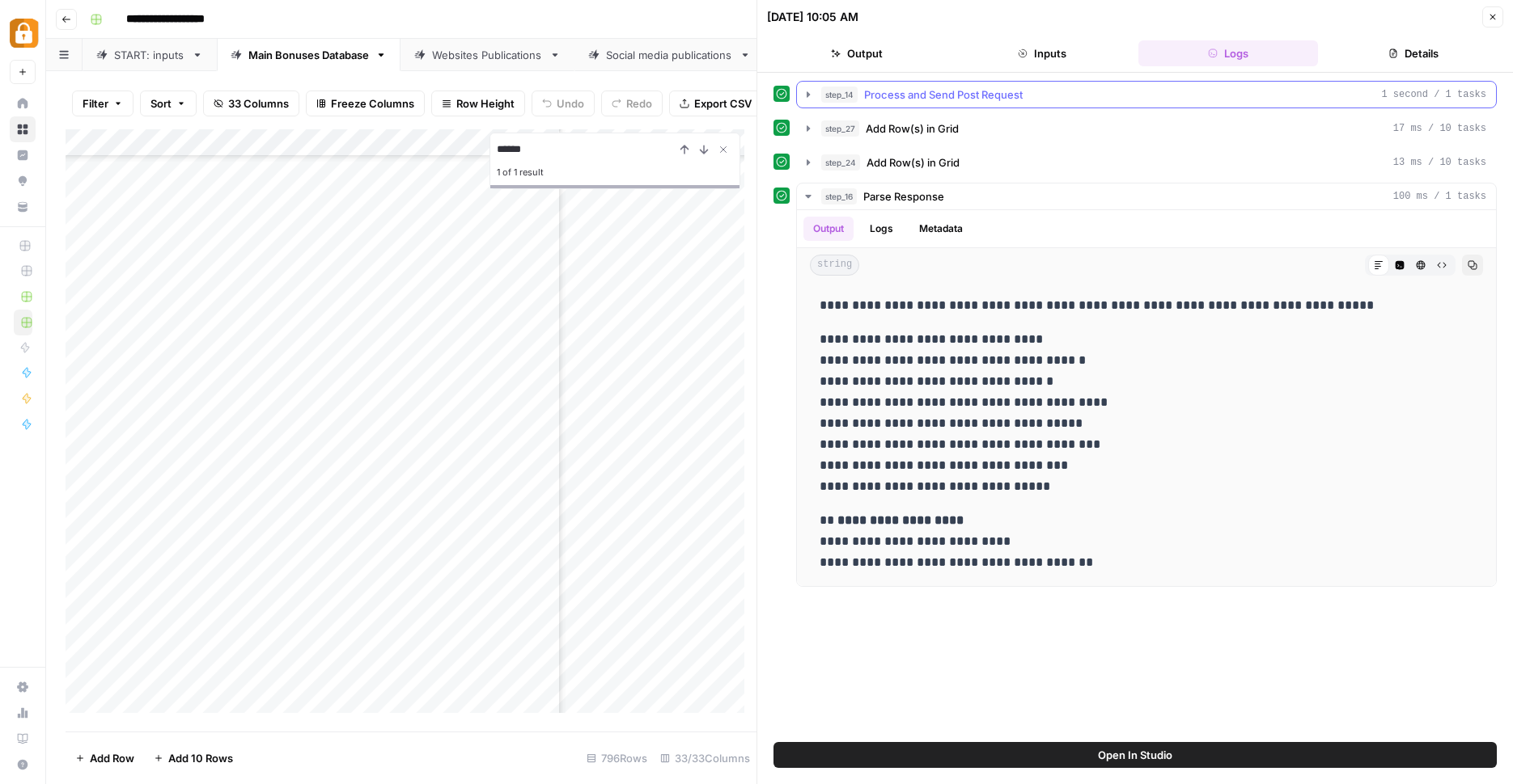
click at [807, 88] on button "step_14 Process and Send Post Request 1 second / 1 tasks" at bounding box center [1145, 95] width 699 height 26
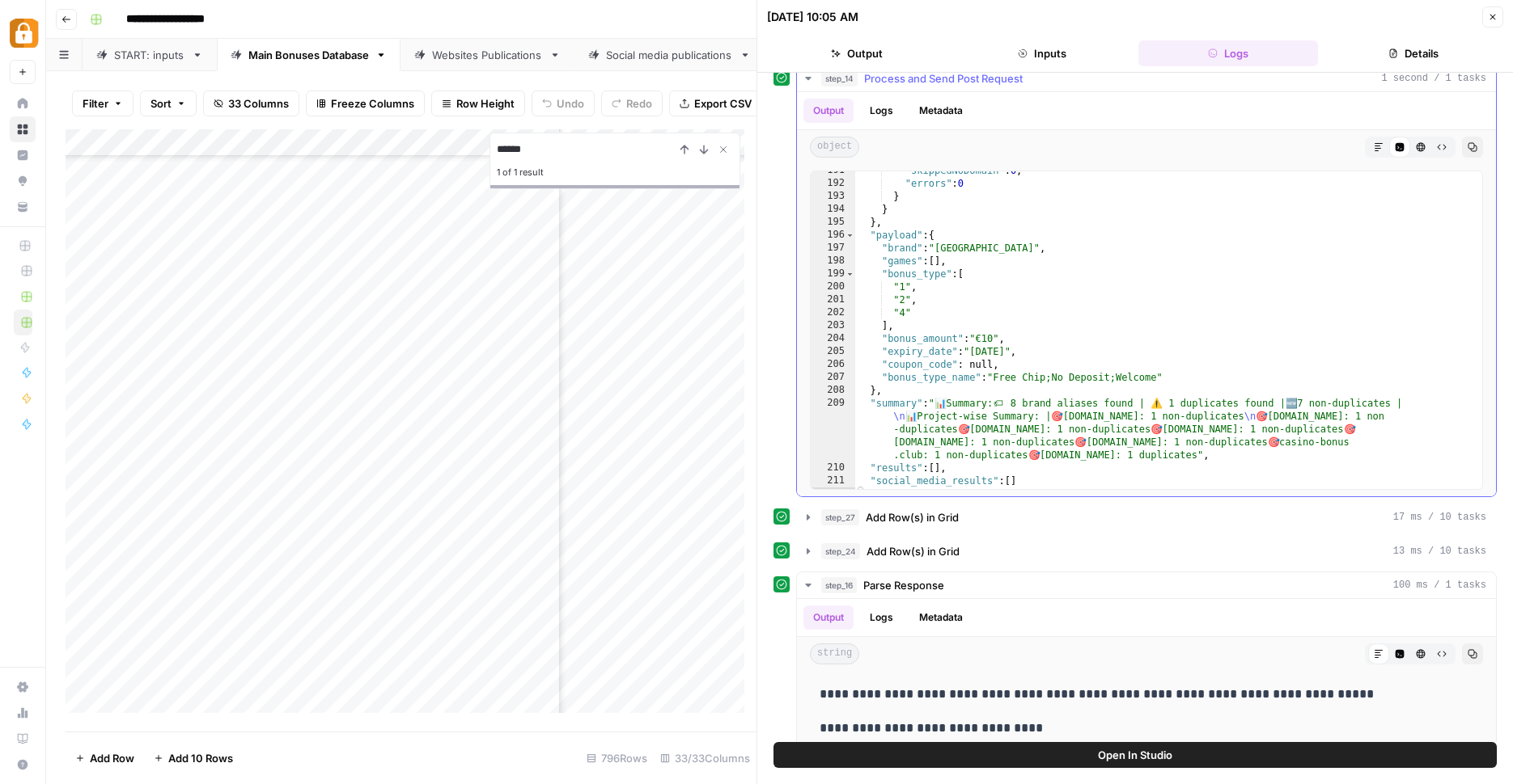
scroll to position [2465, 0]
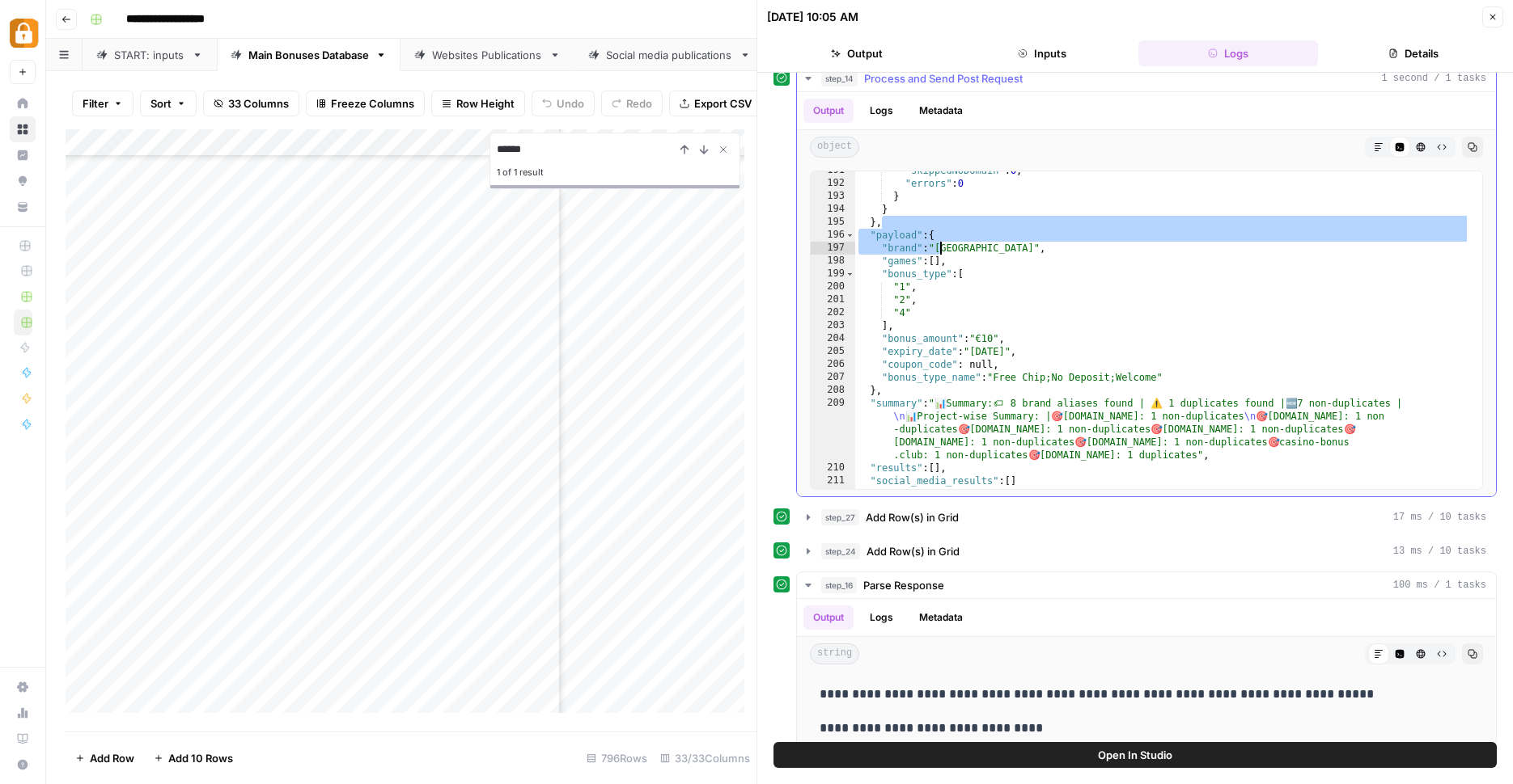
drag, startPoint x: 927, startPoint y: 221, endPoint x: 940, endPoint y: 238, distance: 21.4
click at [940, 238] on div ""skippedNoDomain" : 0 , "errors" : 0 } } } , "payload" : { "brand" : "Royal Vin…" at bounding box center [1162, 336] width 614 height 343
type textarea "**********"
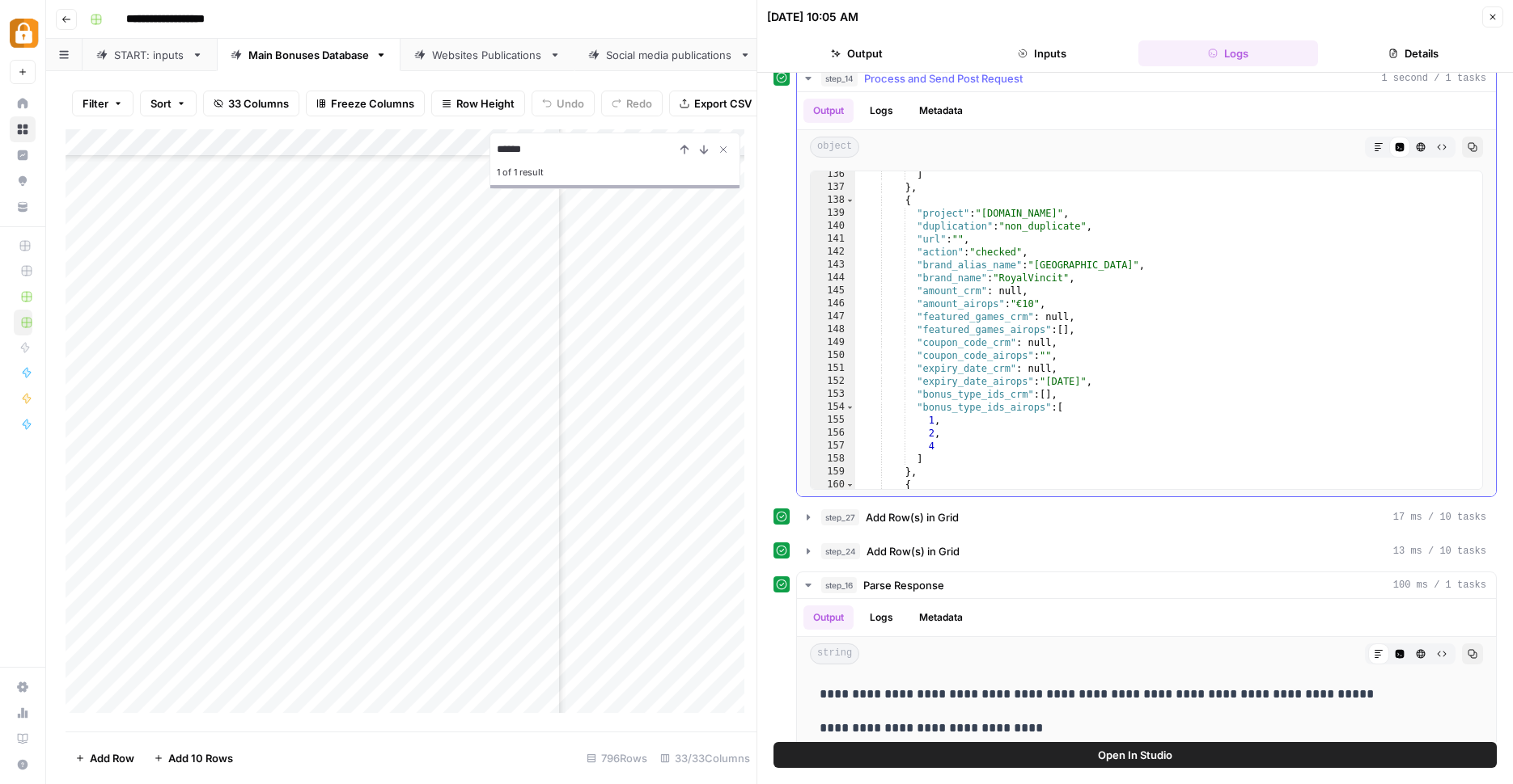
scroll to position [0, 0]
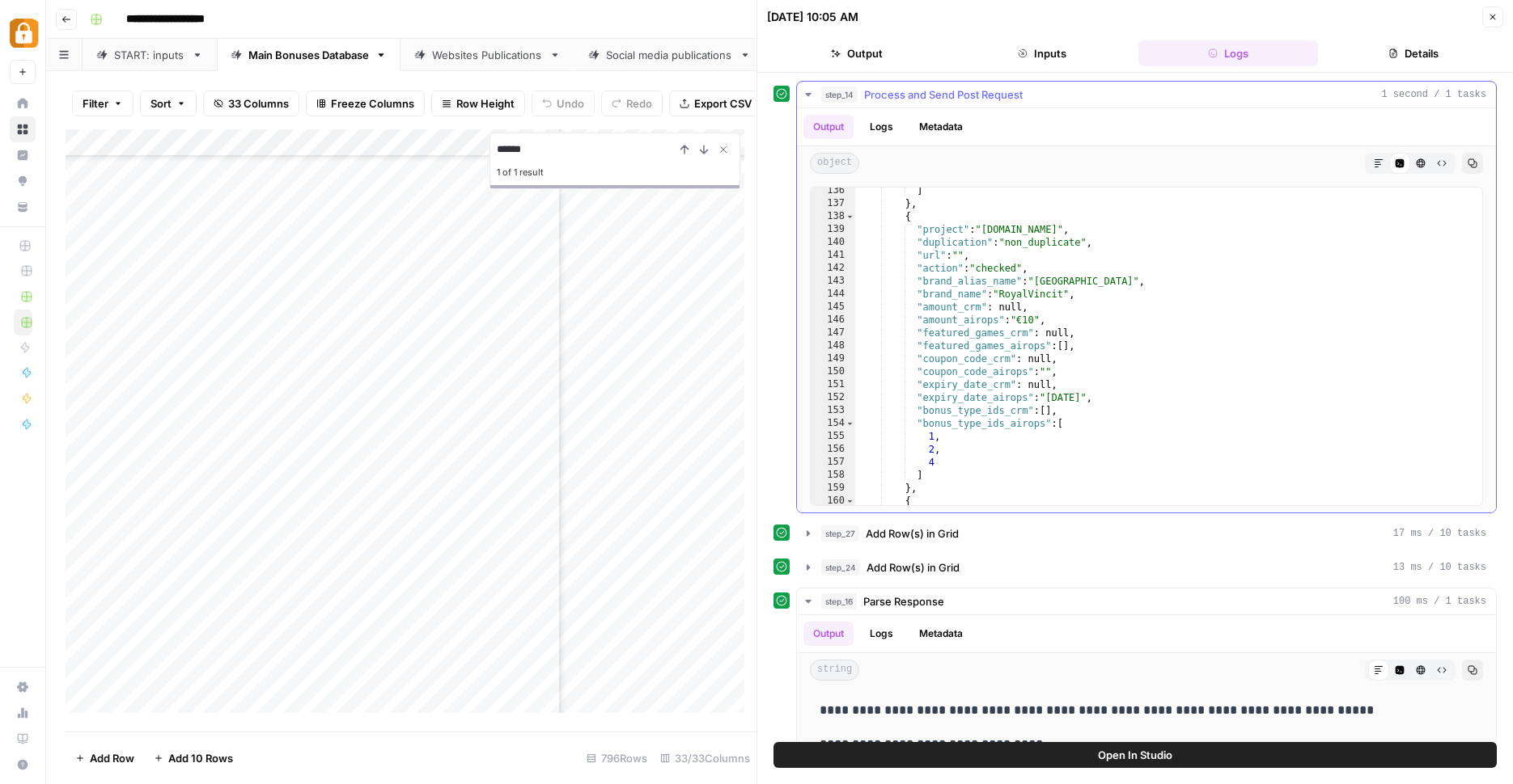
click at [860, 135] on ul "Output Logs Metadata" at bounding box center [887, 127] width 169 height 24
click at [873, 128] on button "Logs" at bounding box center [881, 127] width 43 height 24
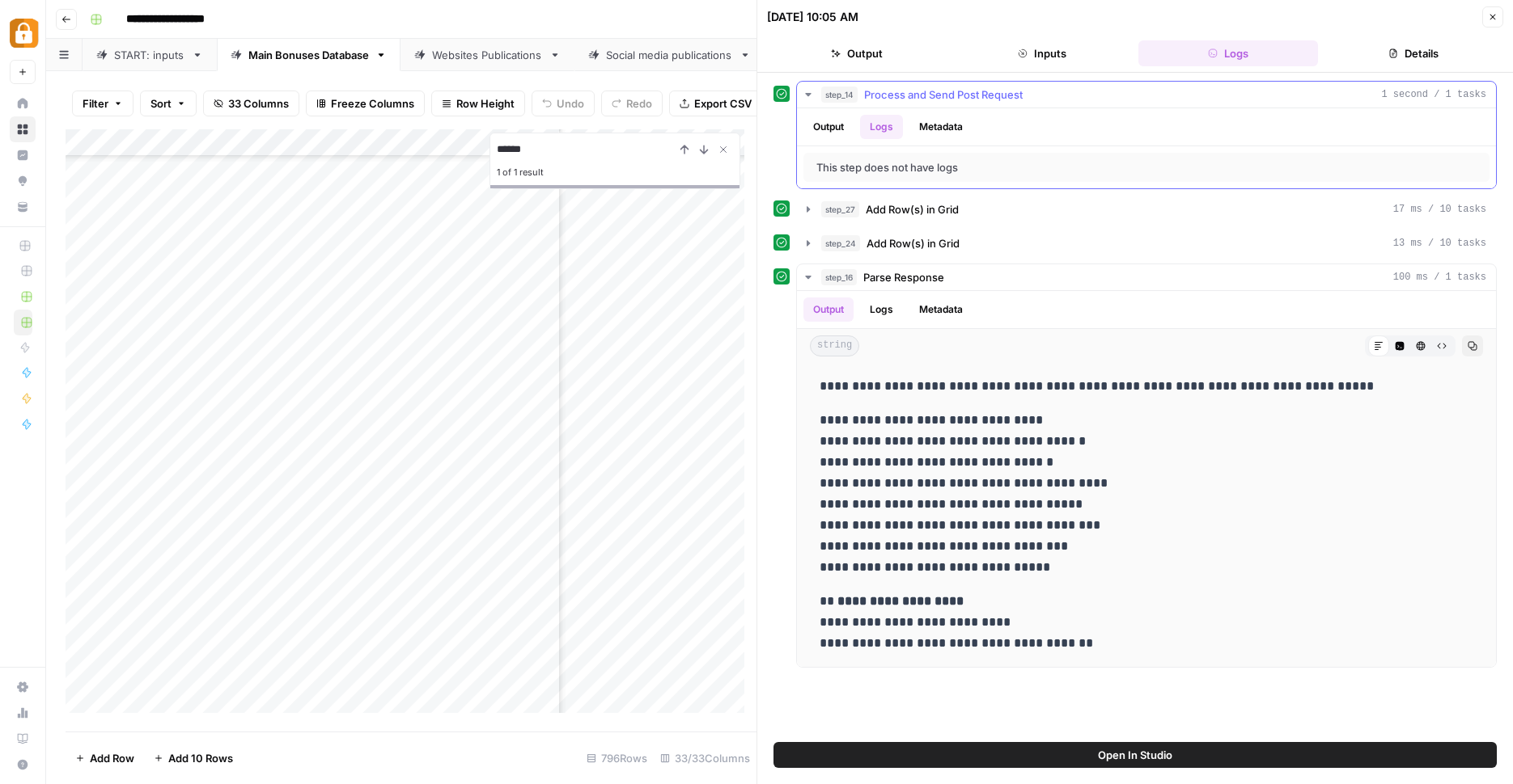
click at [841, 125] on button "Output" at bounding box center [828, 127] width 50 height 24
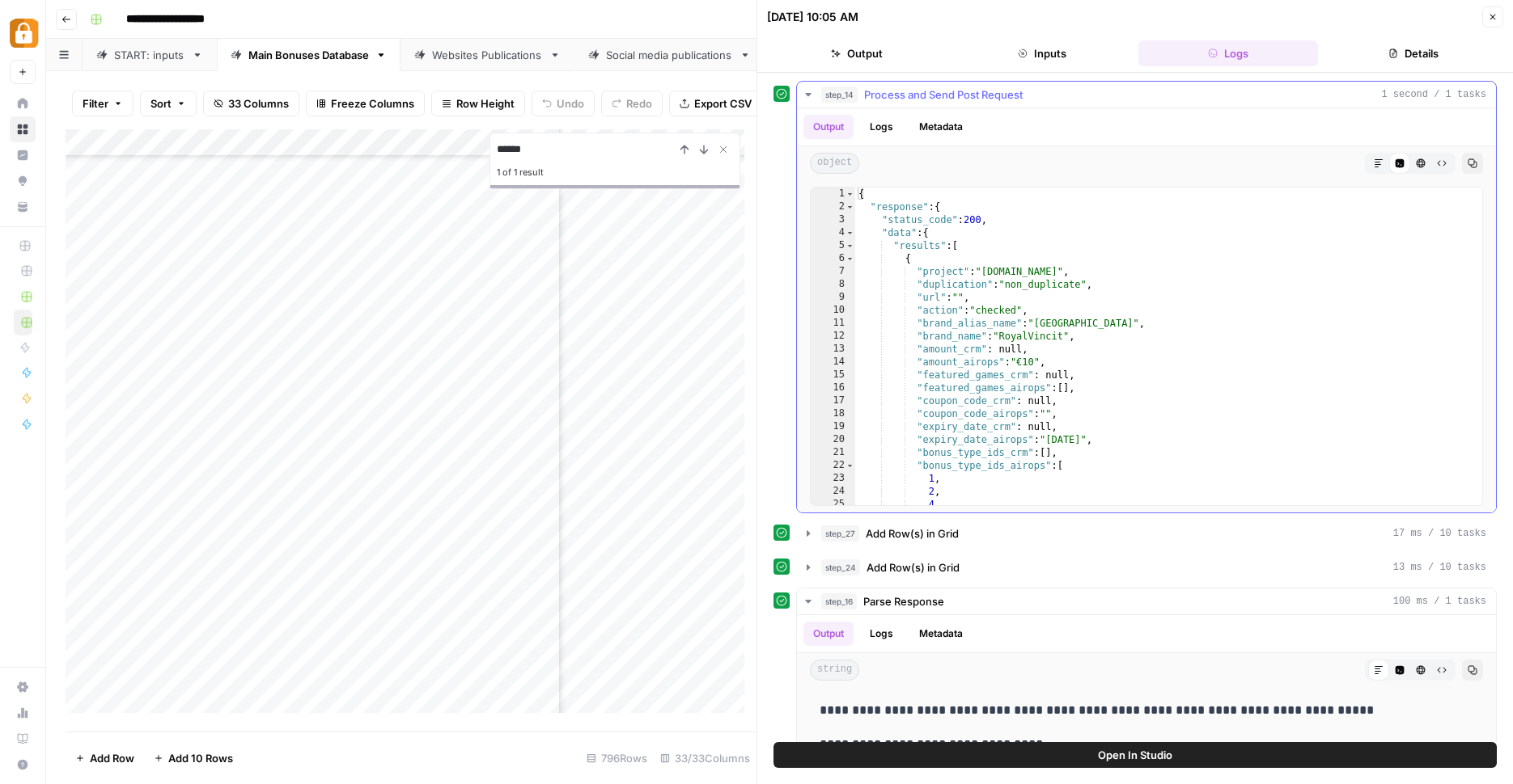
click at [876, 125] on button "Logs" at bounding box center [881, 127] width 43 height 24
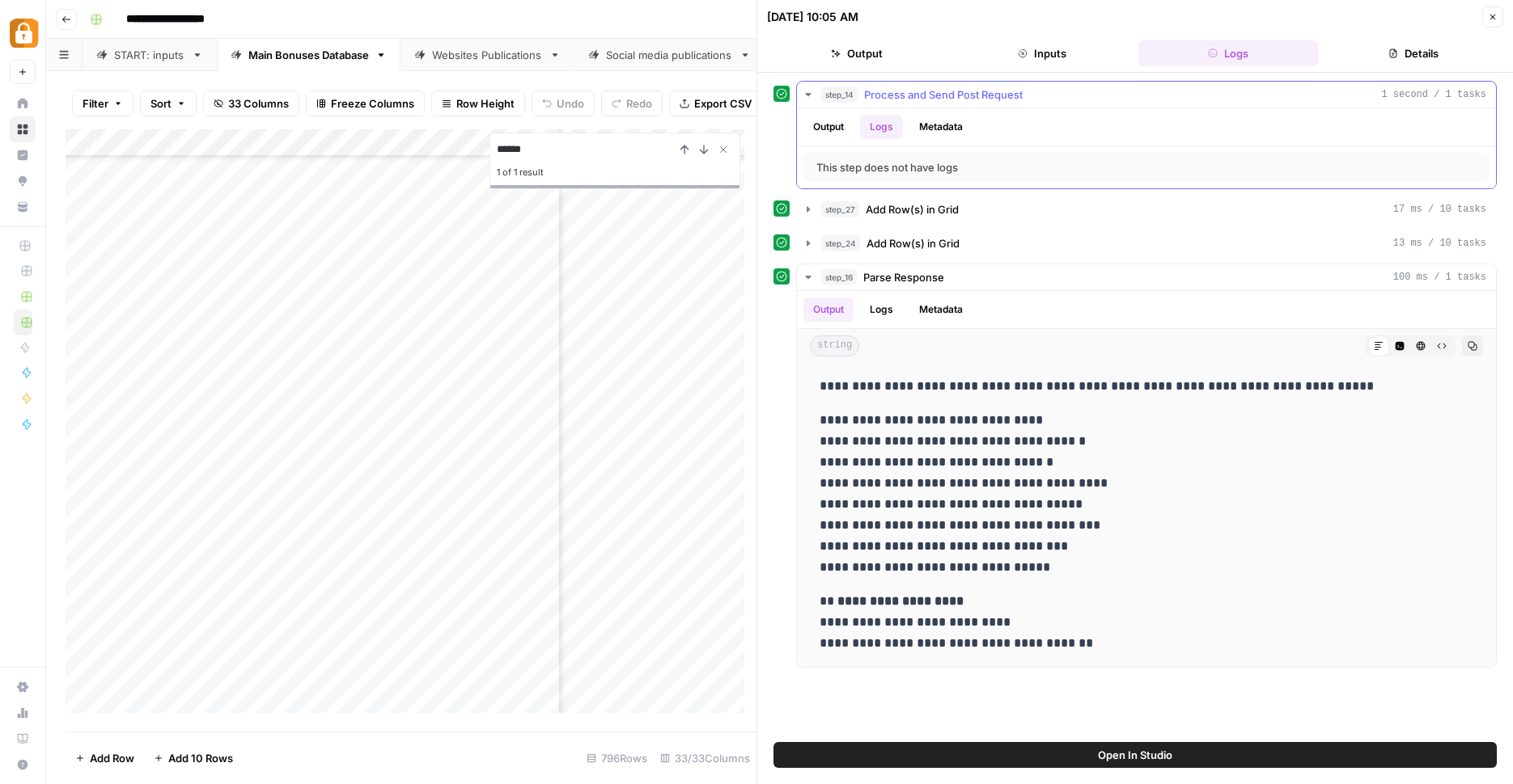
click at [846, 121] on button "Output" at bounding box center [828, 127] width 50 height 24
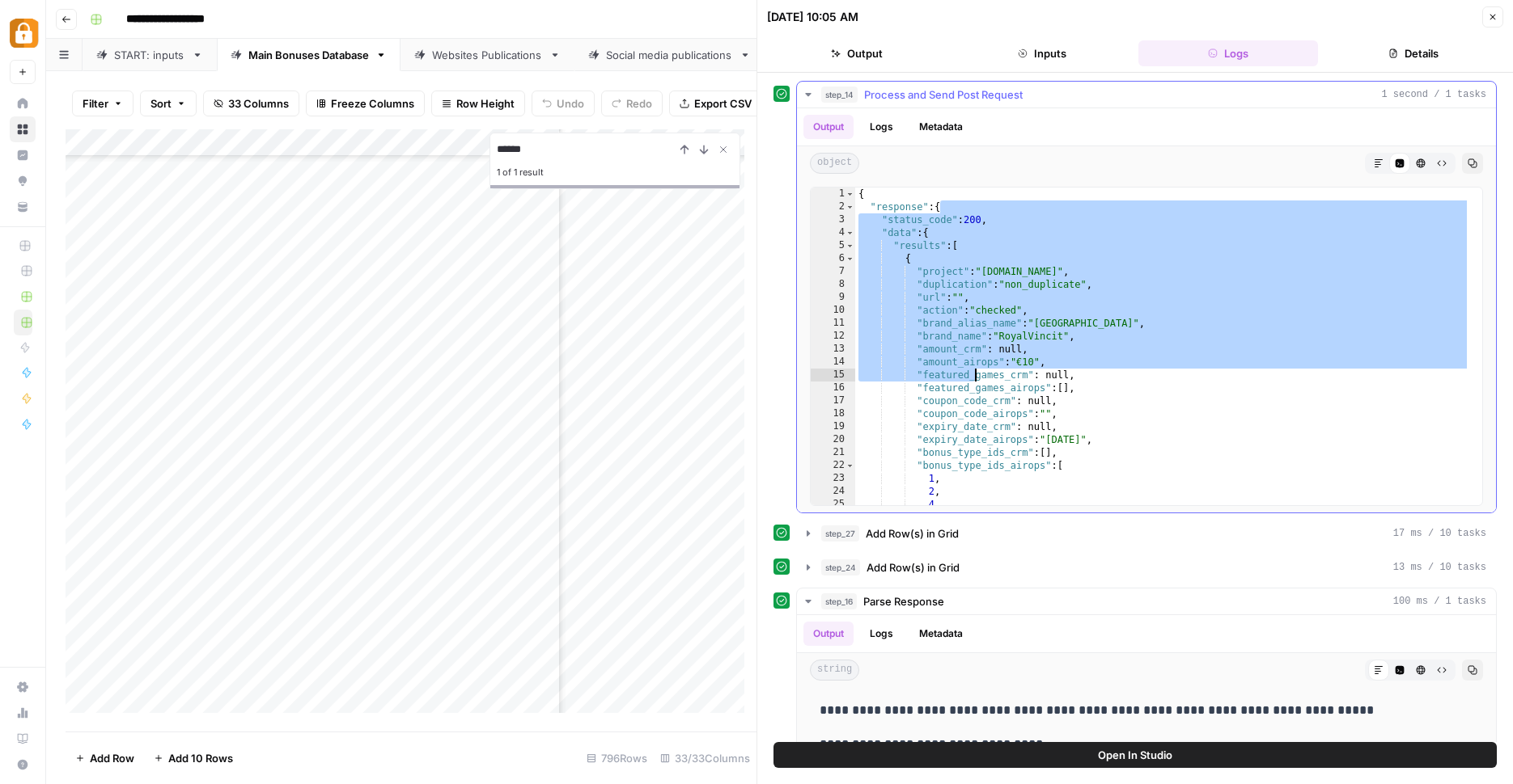
drag, startPoint x: 938, startPoint y: 209, endPoint x: 983, endPoint y: 357, distance: 154.7
click at [978, 365] on div "{ "response" : { "status_code" : 200 , "data" : { "results" : [ { "project" : "…" at bounding box center [1162, 359] width 614 height 343
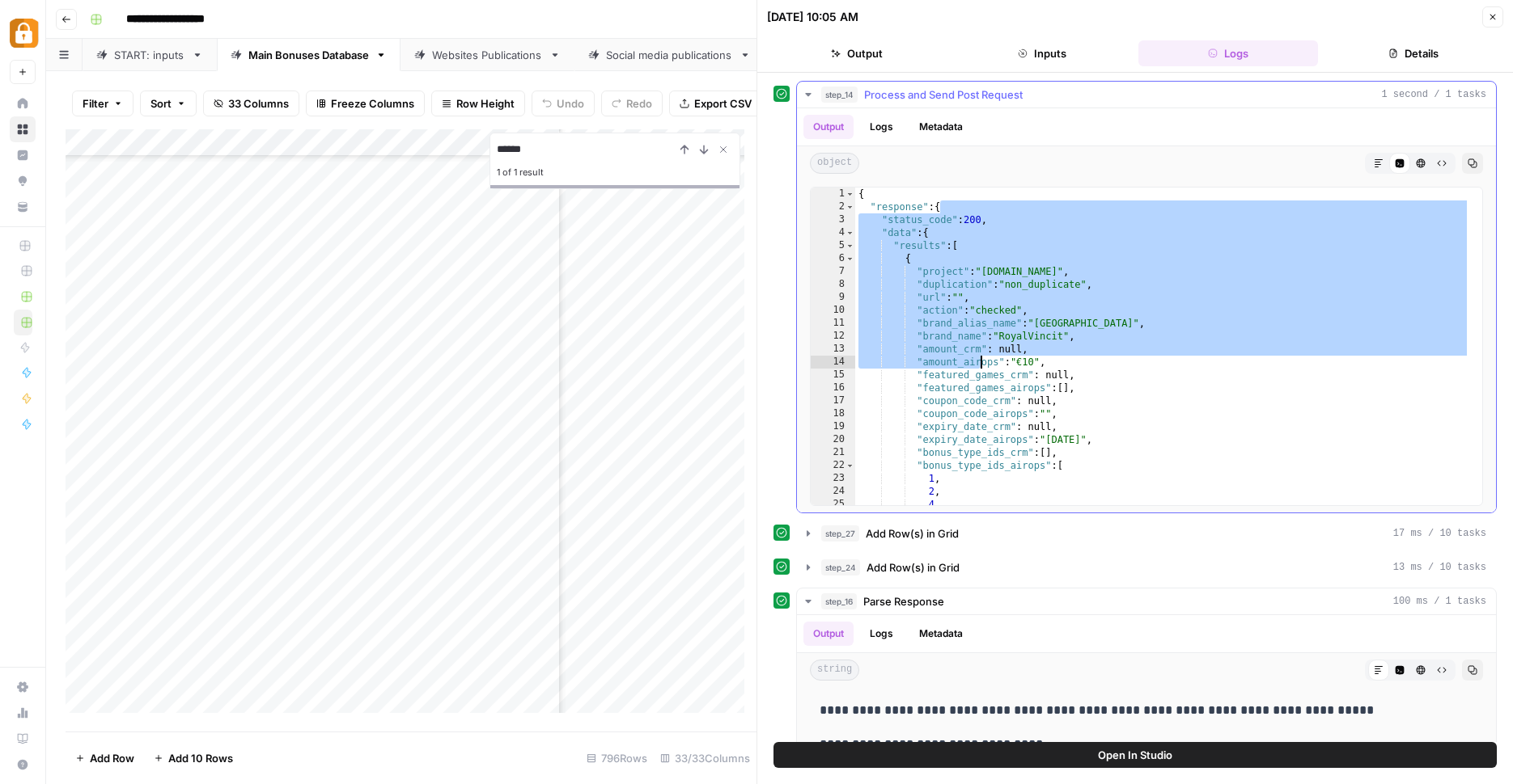
click at [939, 236] on div "{ "response" : { "status_code" : 200 , "data" : { "results" : [ { "project" : "…" at bounding box center [1162, 359] width 614 height 343
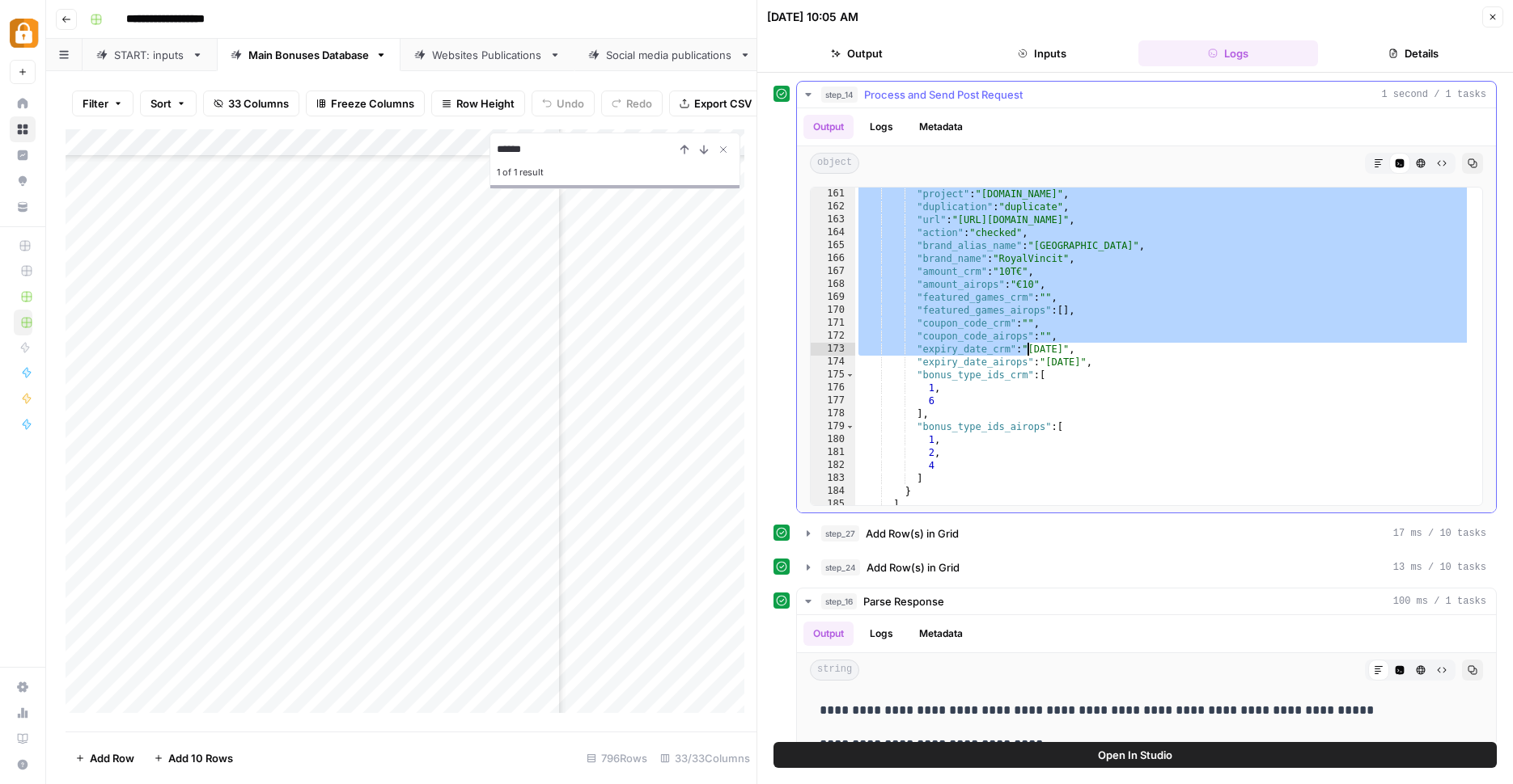
scroll to position [2296, 0]
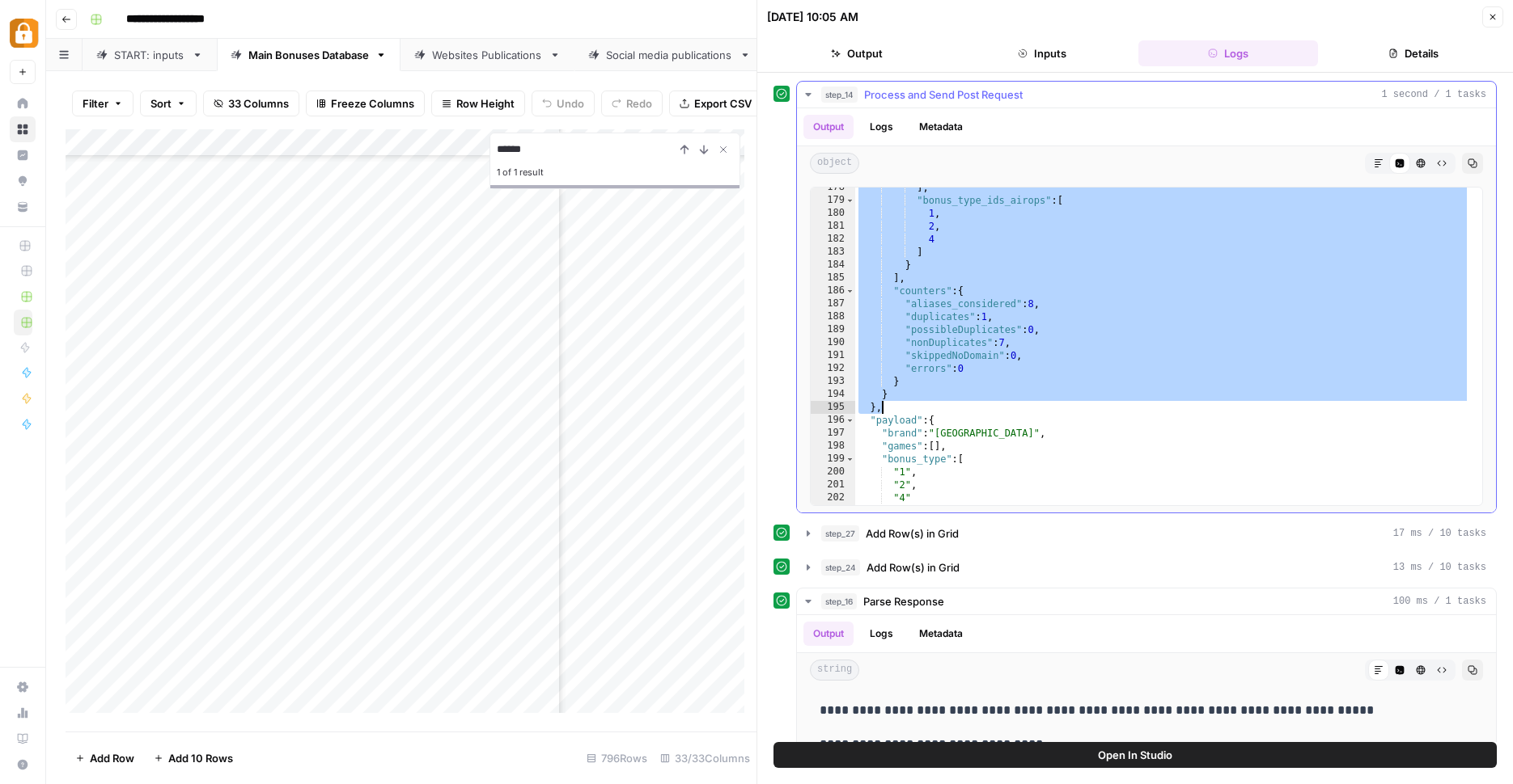
drag, startPoint x: 885, startPoint y: 214, endPoint x: 1027, endPoint y: 405, distance: 238.0
click at [1027, 405] on div "] , "bonus_type_ids_airops" : [ 1 , 2 , 4 ] } ] , "counters" : { "aliases_consi…" at bounding box center [1162, 353] width 614 height 343
type textarea "* ****"
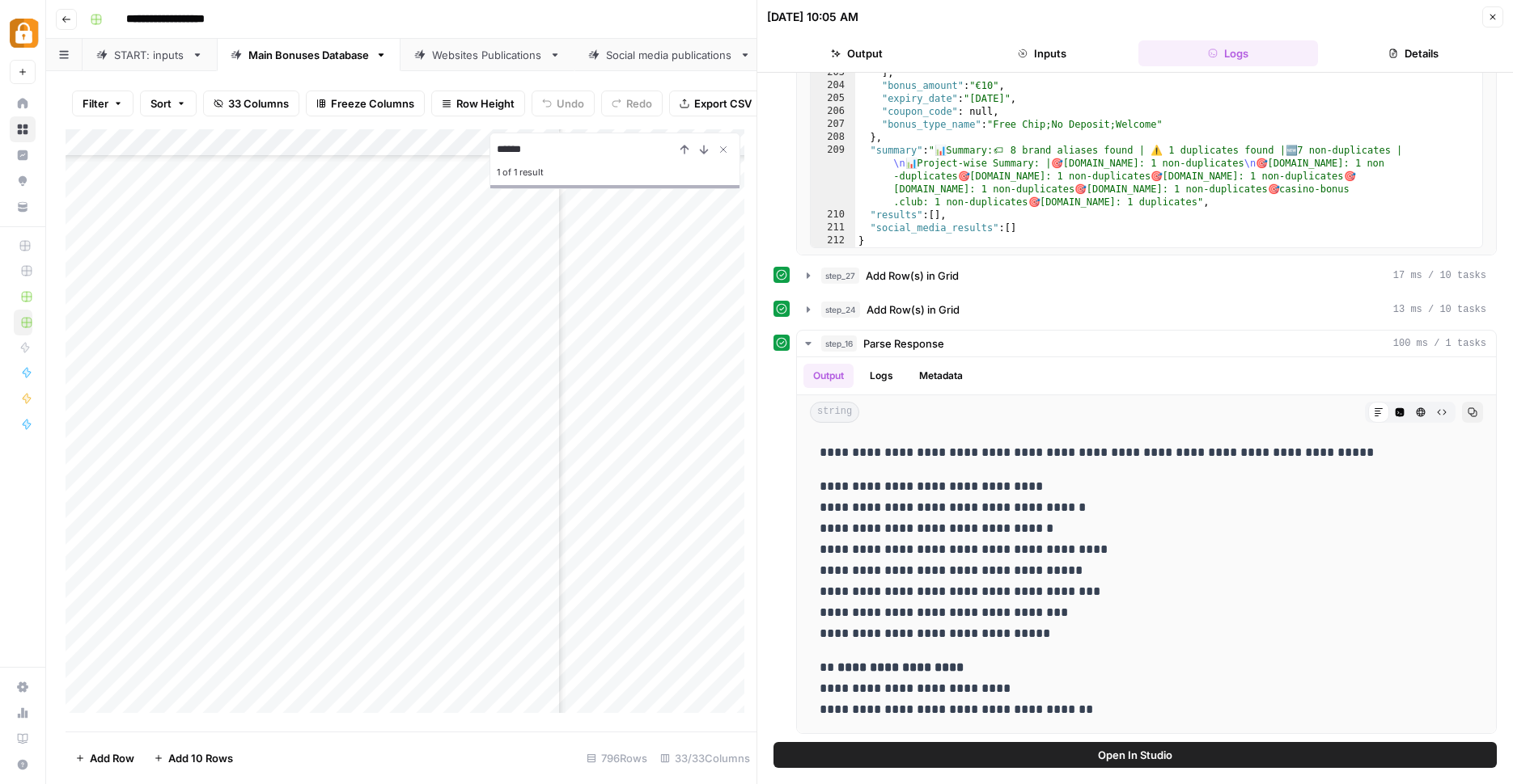
scroll to position [7692, 972]
click at [716, 647] on div "Add Column" at bounding box center [411, 427] width 691 height 596
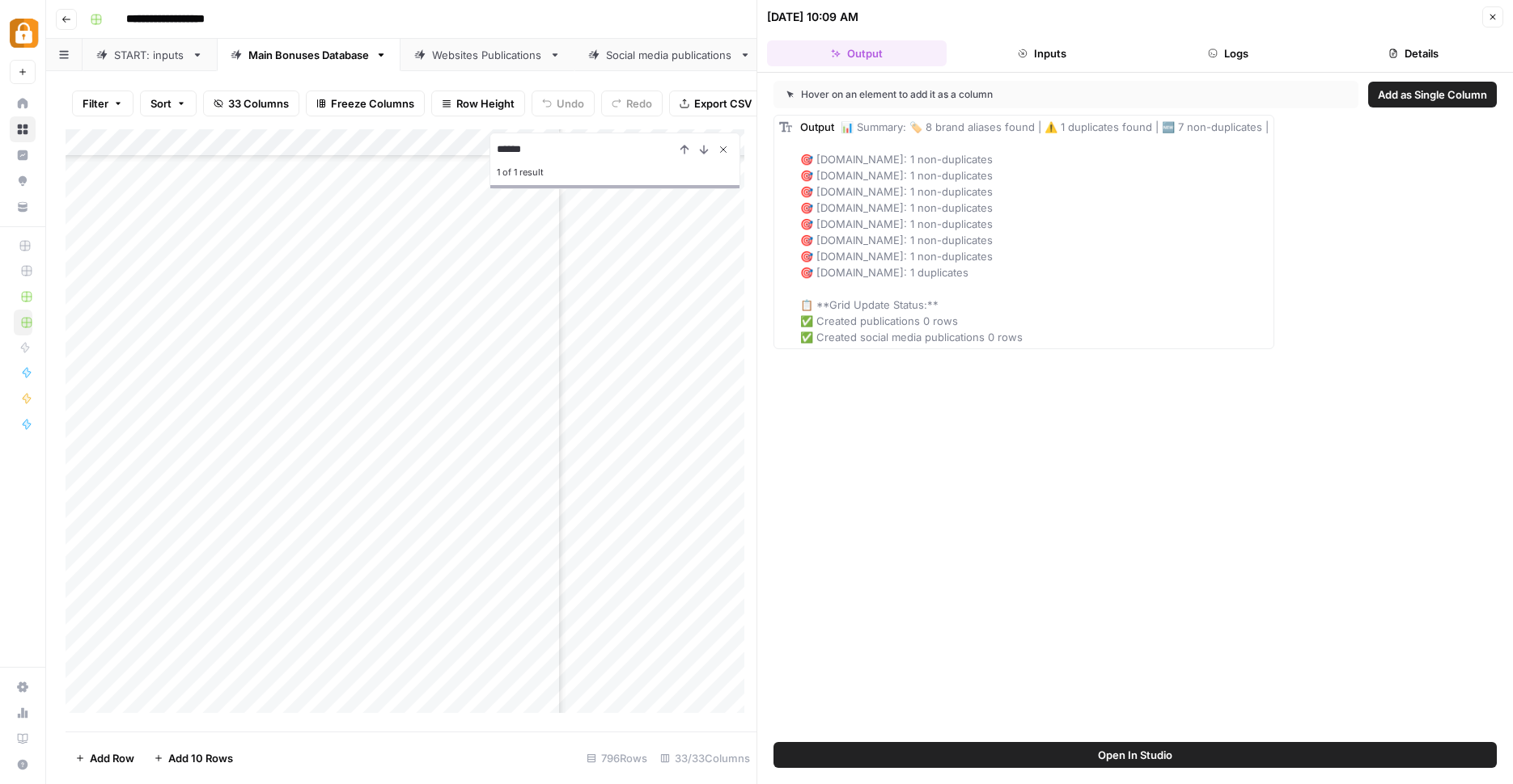
click at [720, 155] on icon "Close Search" at bounding box center [723, 149] width 13 height 13
click at [696, 649] on div "Add Column" at bounding box center [411, 427] width 691 height 596
drag, startPoint x: 559, startPoint y: 142, endPoint x: 403, endPoint y: 142, distance: 156.0
click at [403, 142] on div "Add Column" at bounding box center [411, 427] width 691 height 596
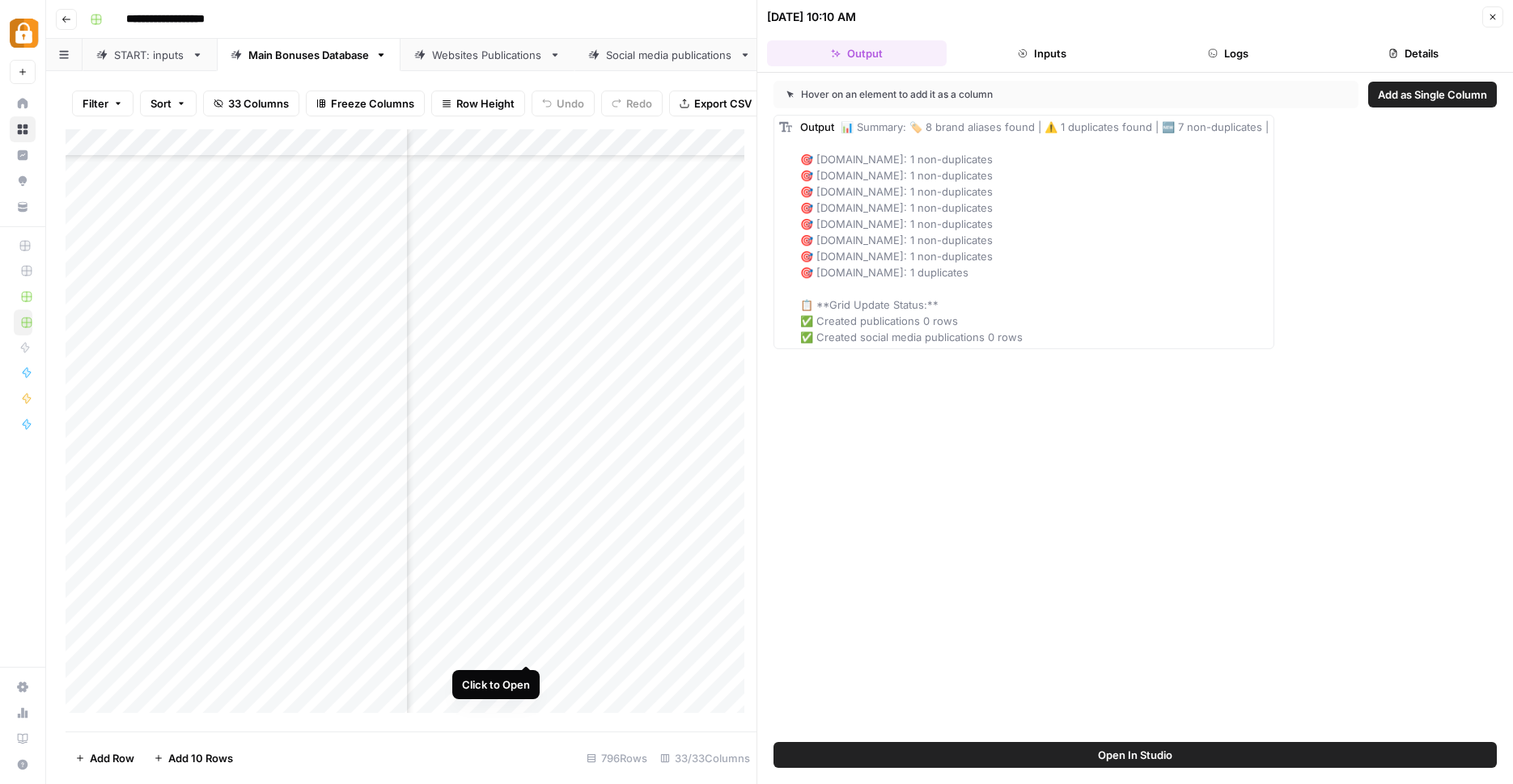
click at [525, 643] on div "Add Column" at bounding box center [411, 427] width 691 height 596
click at [1207, 40] on header "10/13/25 at 10:10 AM Close Output Inputs Logs Details" at bounding box center [1135, 36] width 756 height 72
click at [1203, 66] on button "Logs" at bounding box center [1227, 54] width 179 height 26
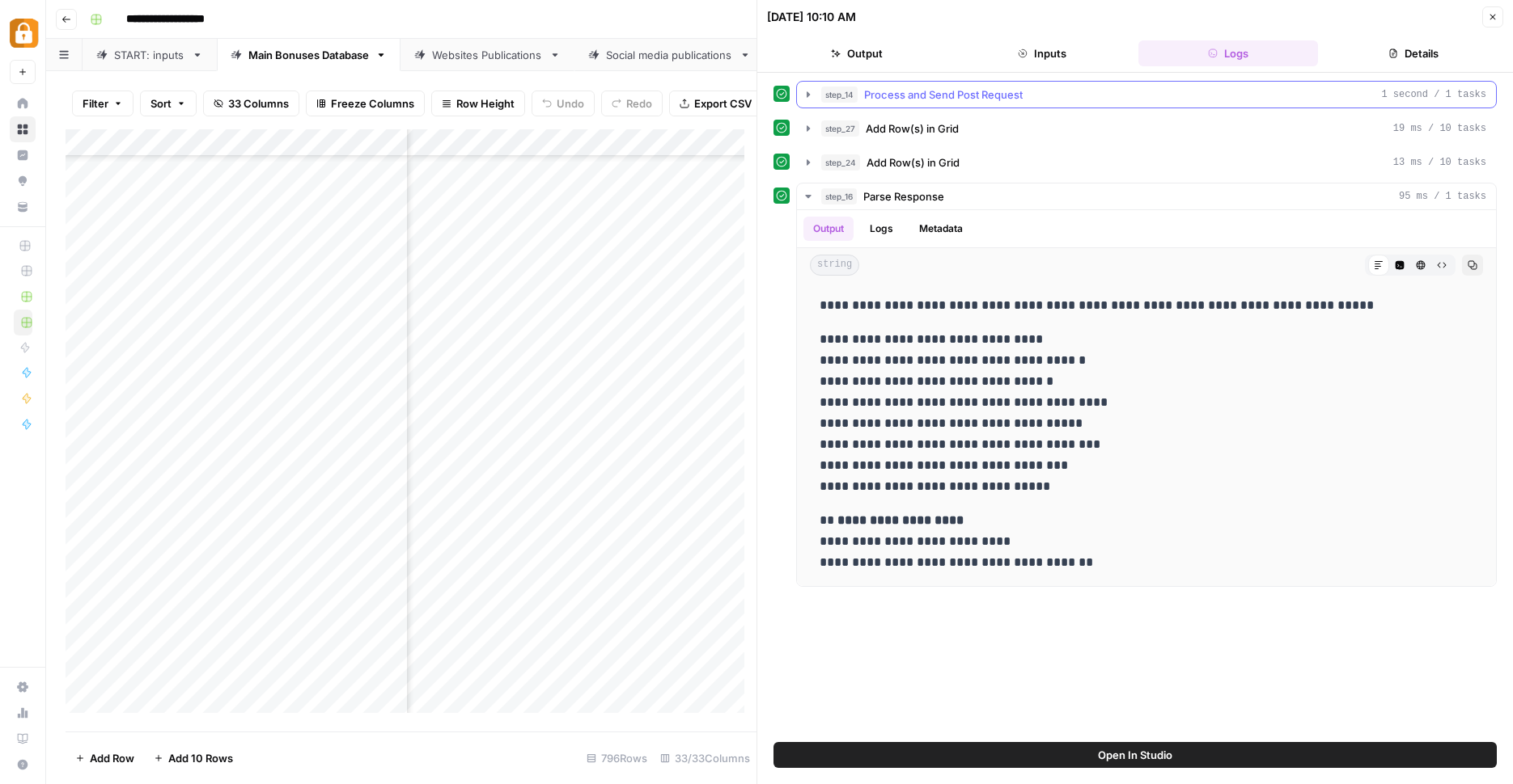
click at [809, 91] on icon "button" at bounding box center [808, 95] width 13 height 13
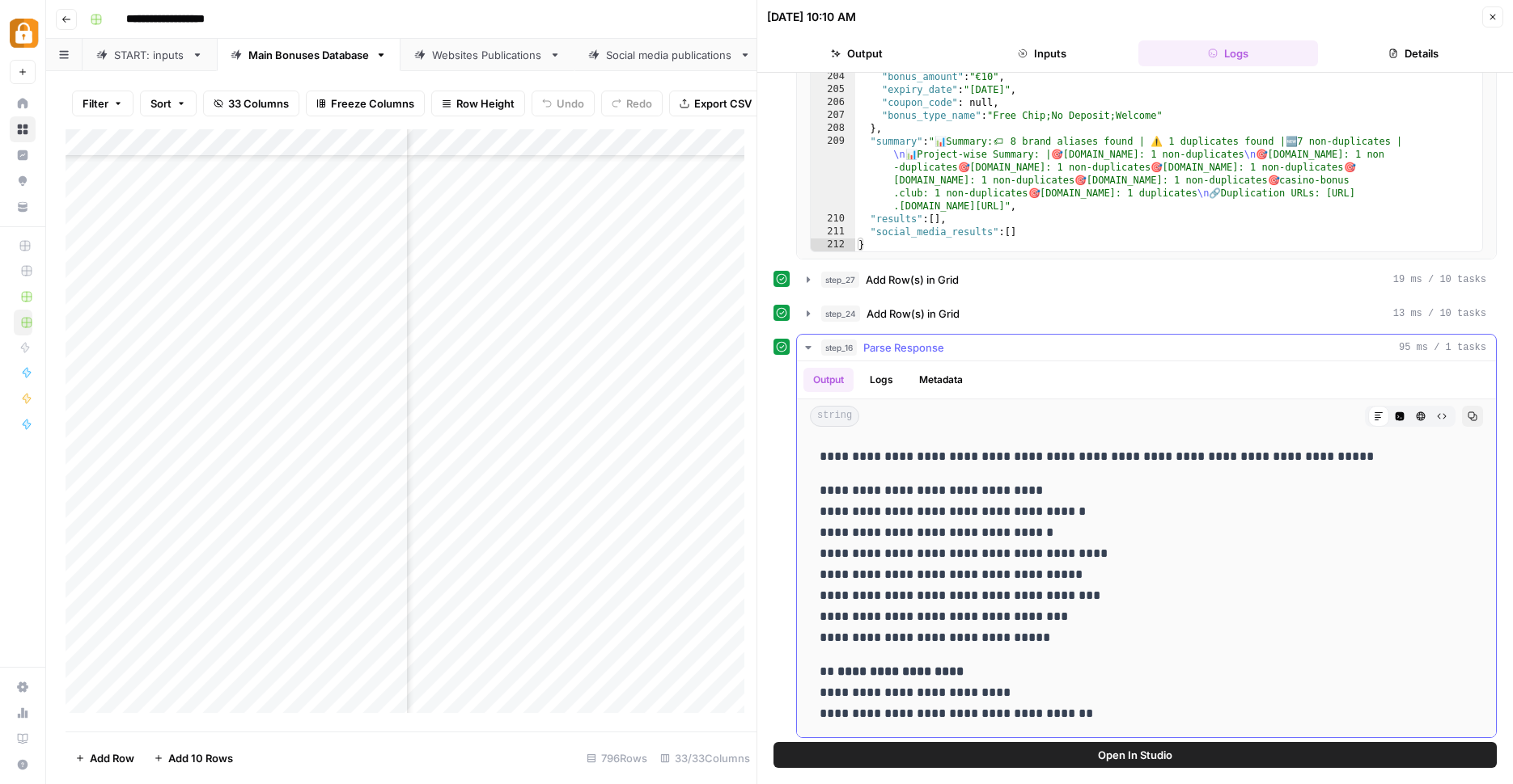
scroll to position [258, 0]
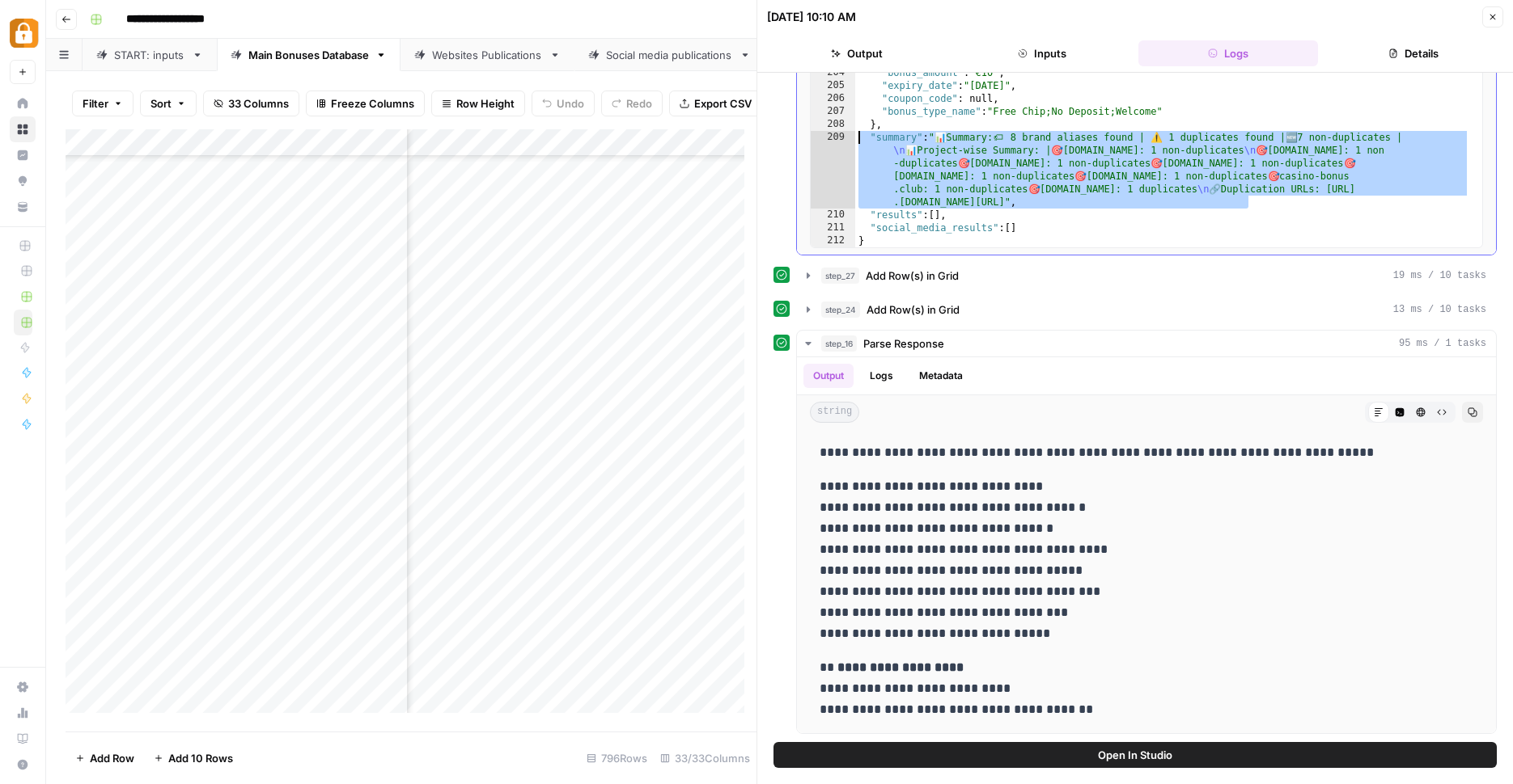
drag, startPoint x: 1274, startPoint y: 199, endPoint x: 811, endPoint y: 133, distance: 467.7
click at [811, 133] on div "193 194 195 196 197 198 199 200 201 202 203 204 205 206 207 208 209 210 211 212…" at bounding box center [1145, 88] width 673 height 319
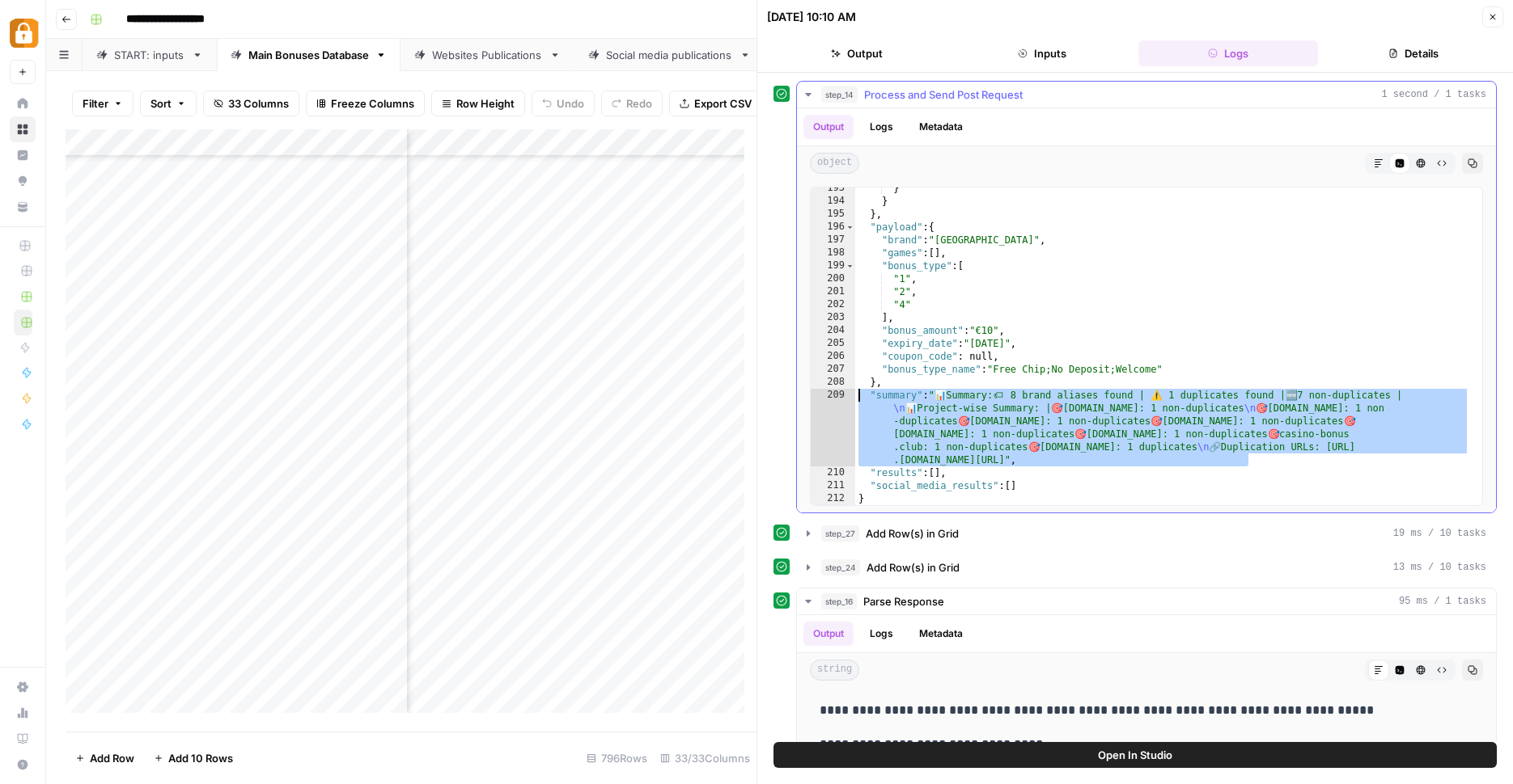
scroll to position [2489, 0]
click at [546, 640] on div "Add Column" at bounding box center [411, 427] width 691 height 596
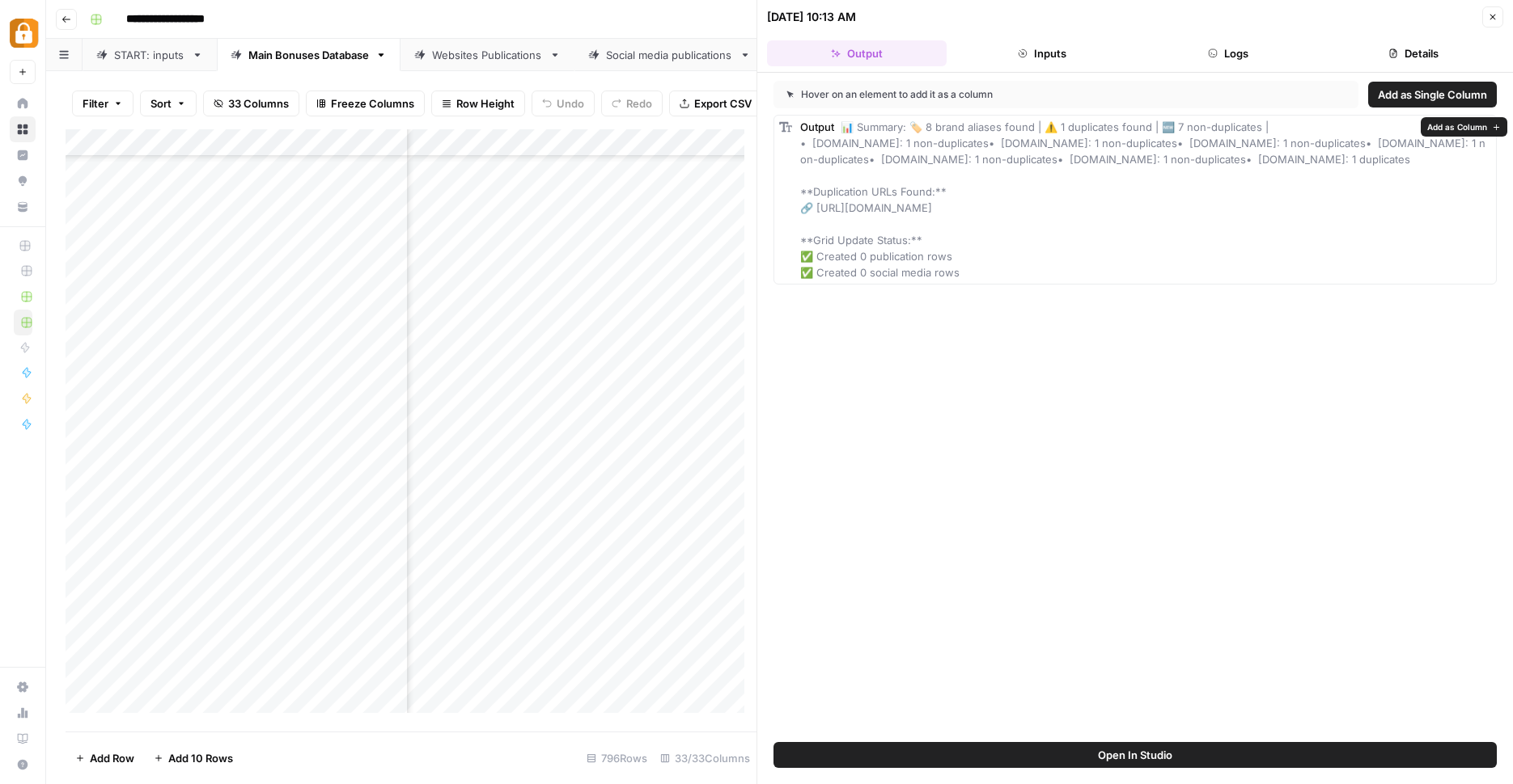
drag, startPoint x: 802, startPoint y: 140, endPoint x: 1200, endPoint y: 219, distance: 405.8
click at [1200, 219] on div "Output 📊 Summary: 🏷️ 8 brand aliases found | ⚠️ 1 duplicates found | 🆕 7 non-du…" at bounding box center [1145, 199] width 691 height 161
copy span "casinobonusesnow.com: 1 non-duplicates• casinostest.org: 1 non-duplicates• jeux…"
click at [550, 648] on div "Add Column" at bounding box center [411, 427] width 691 height 596
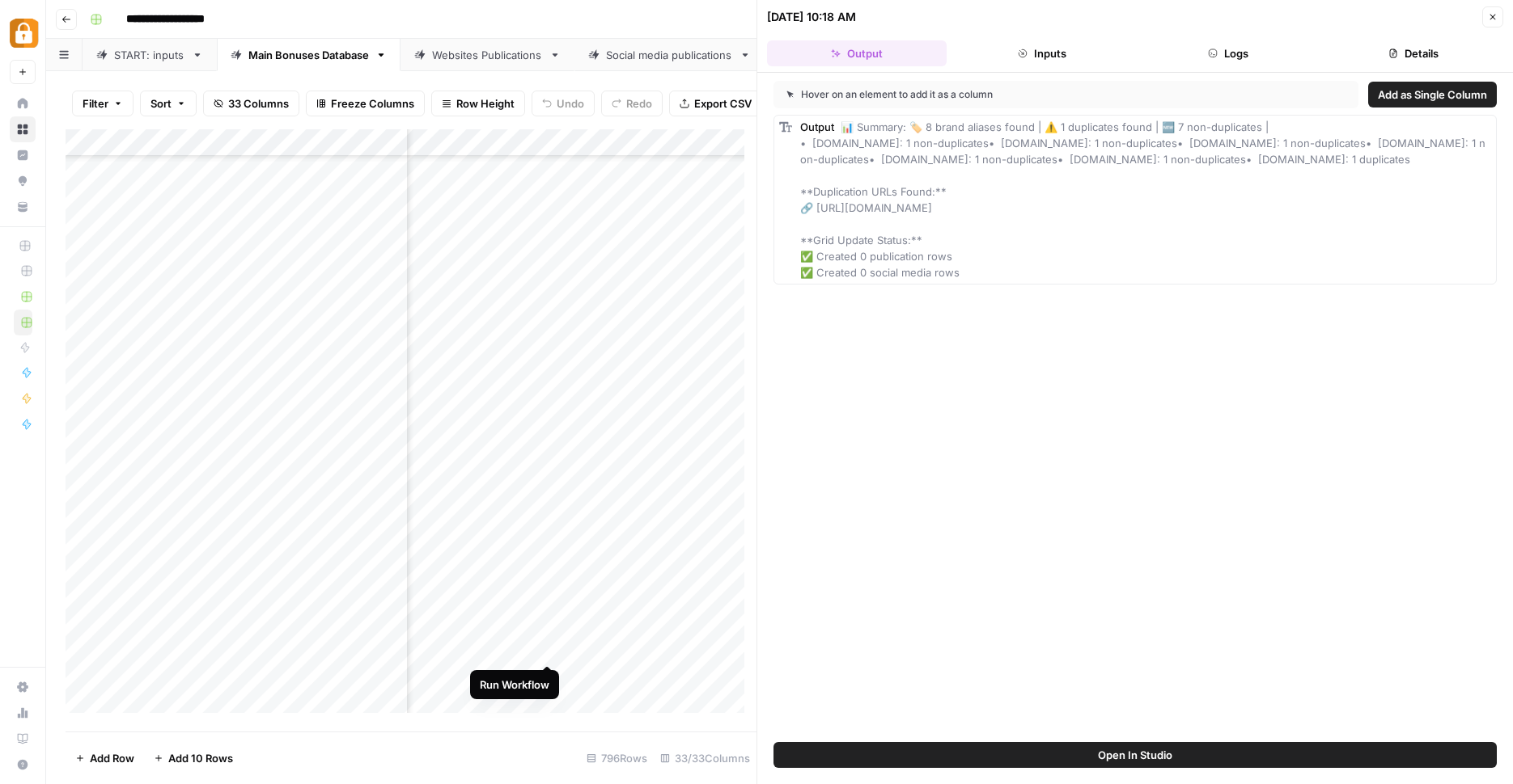
click at [549, 651] on div "Add Column" at bounding box center [411, 427] width 691 height 596
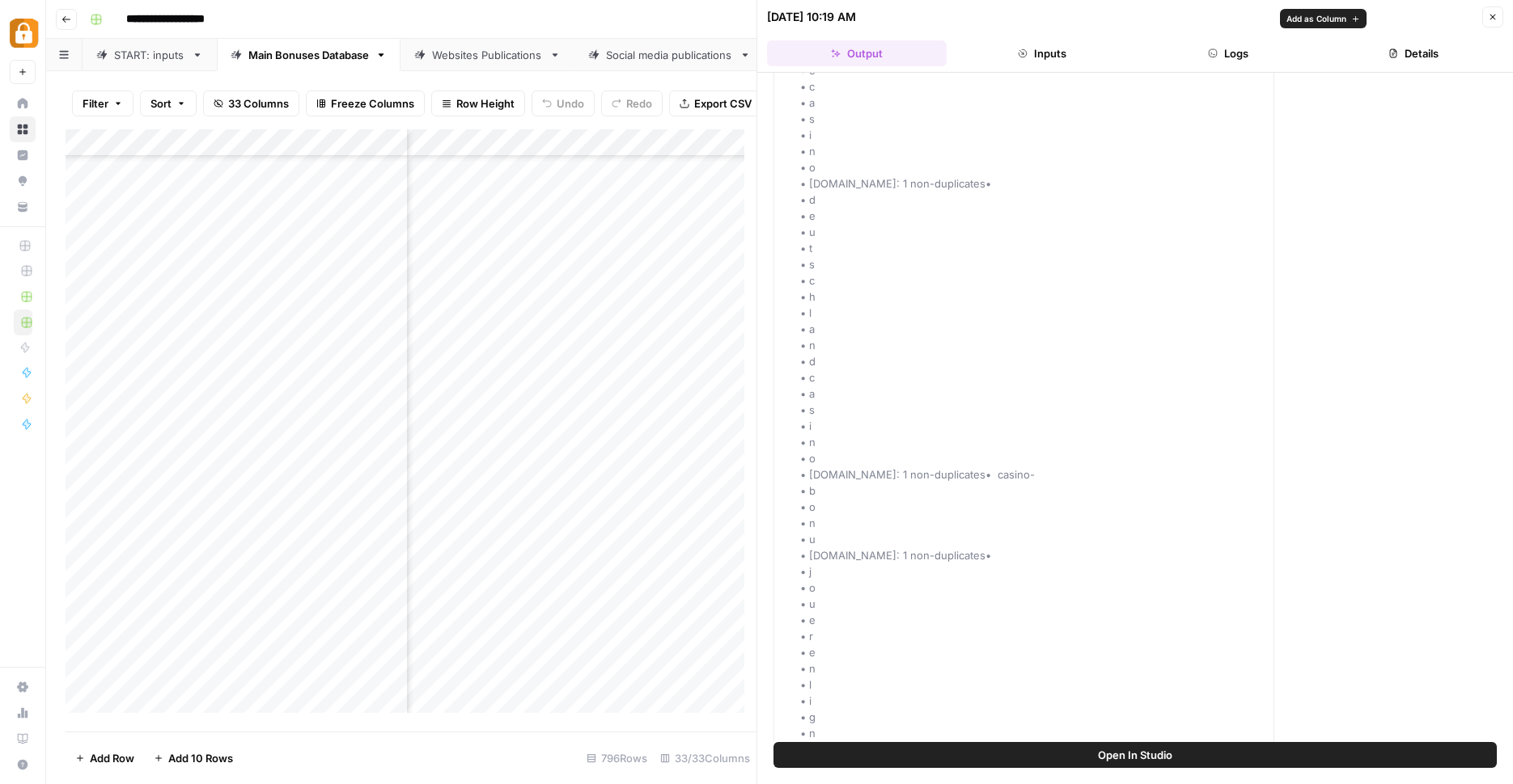
scroll to position [1071, 0]
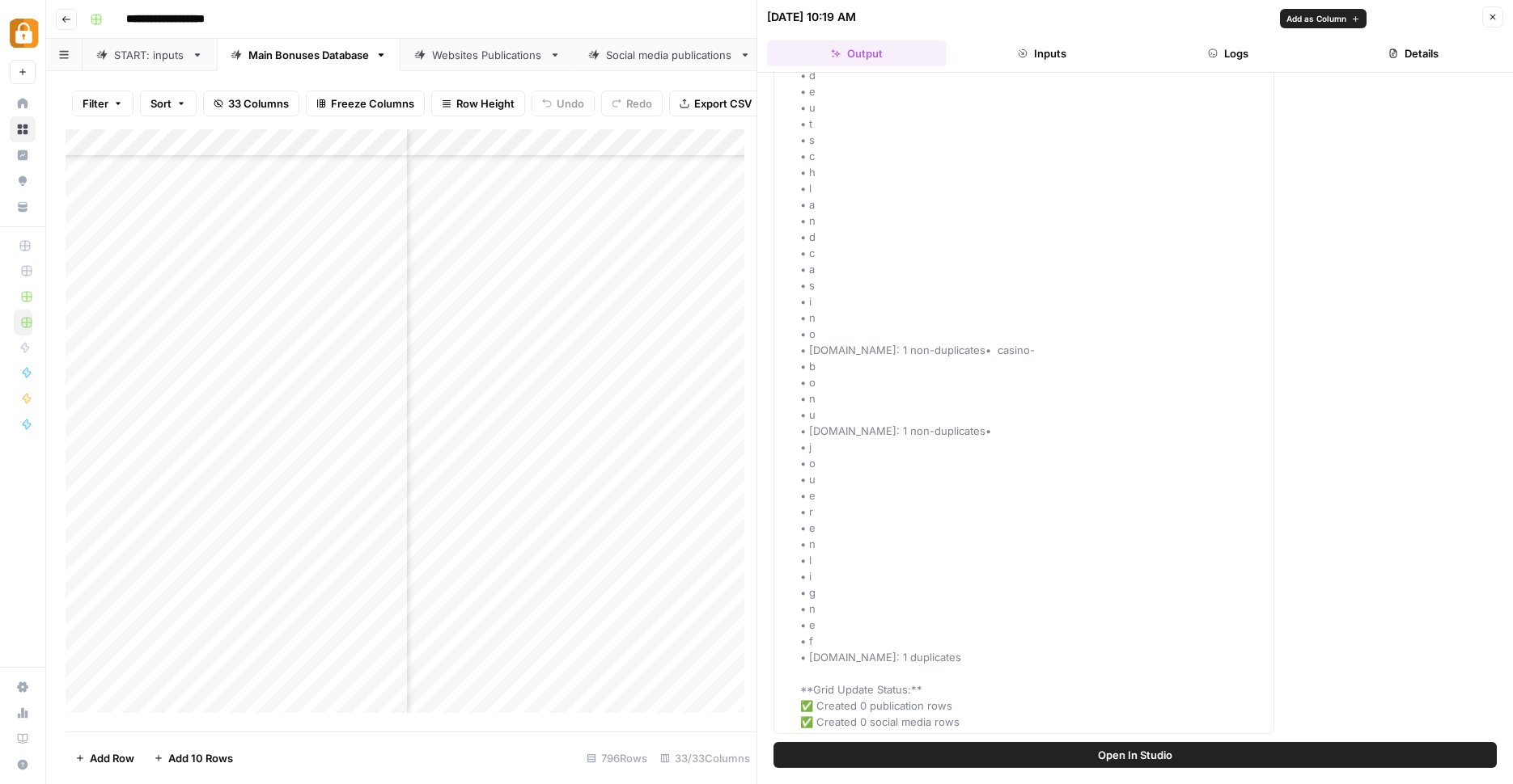
drag, startPoint x: 800, startPoint y: 122, endPoint x: 1024, endPoint y: 720, distance: 638.6
copy div "Output 📊 Summary: 🏷️ 8 brand aliases found | ⚠️ 1 duplicates found | 🆕 7 non-du…"
drag, startPoint x: 1095, startPoint y: 534, endPoint x: 932, endPoint y: 443, distance: 186.7
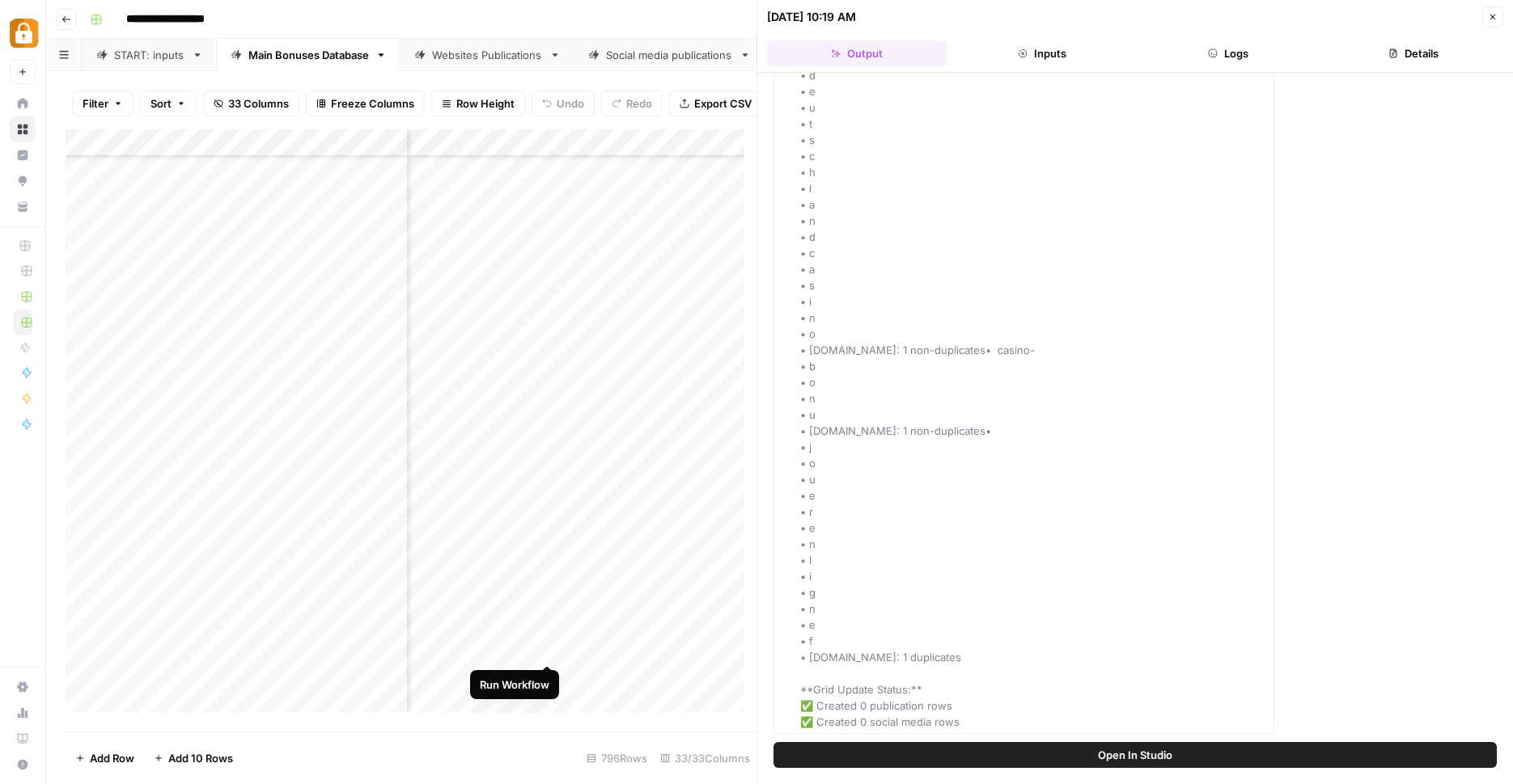
click at [545, 651] on div "Add Column" at bounding box center [411, 427] width 691 height 596
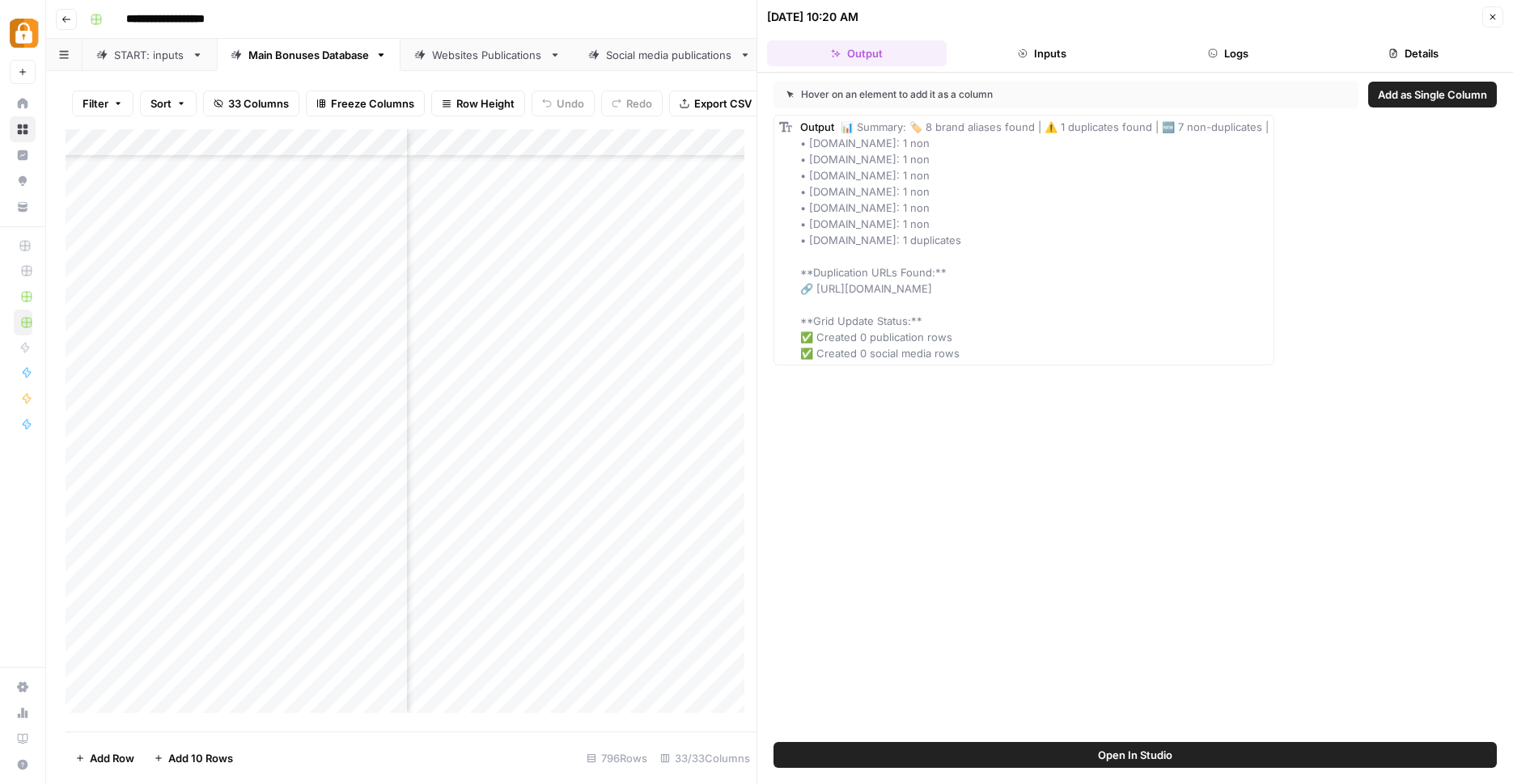
click at [701, 640] on div "Add Column" at bounding box center [411, 427] width 691 height 596
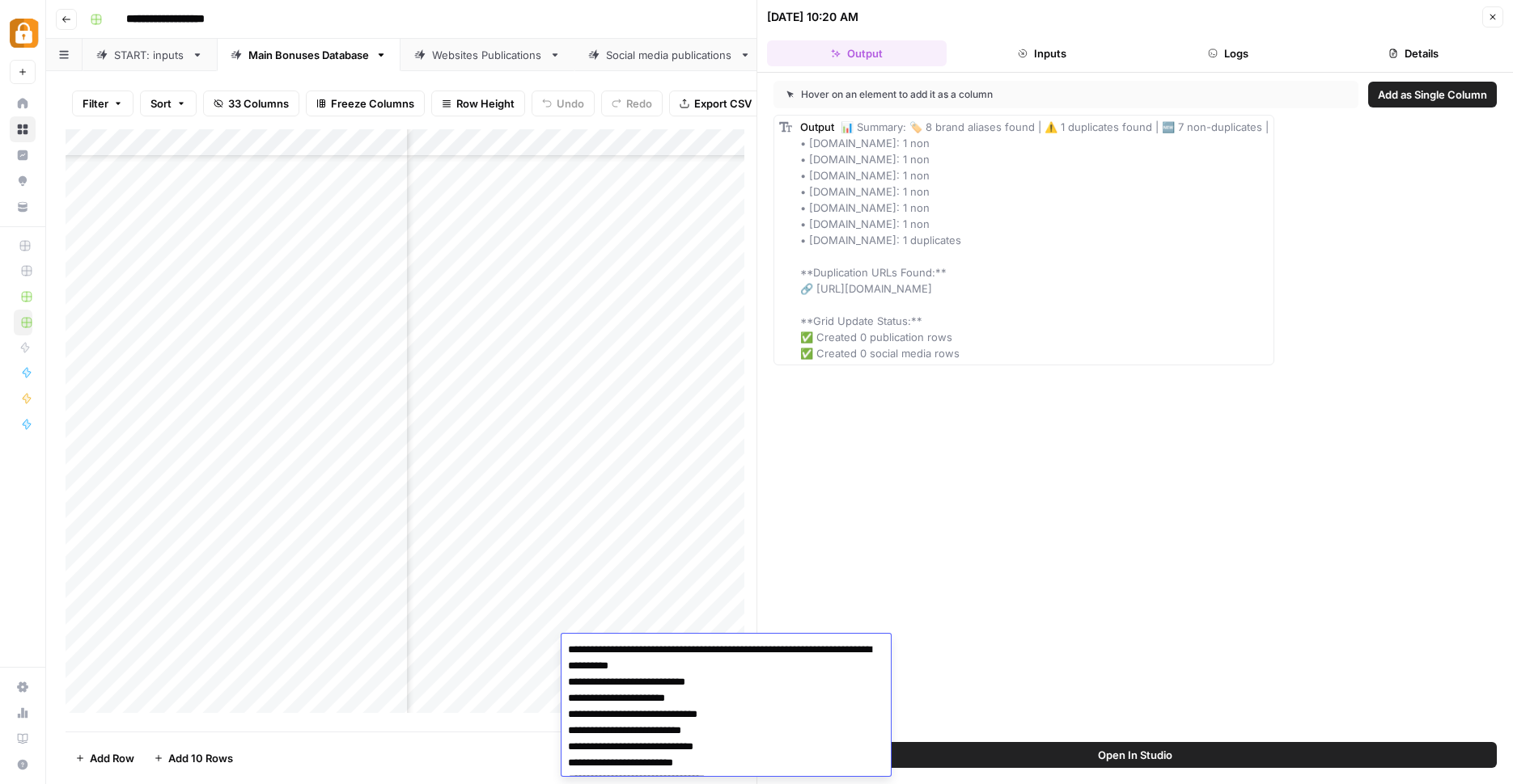
click at [701, 640] on textarea "**********" at bounding box center [720, 778] width 317 height 281
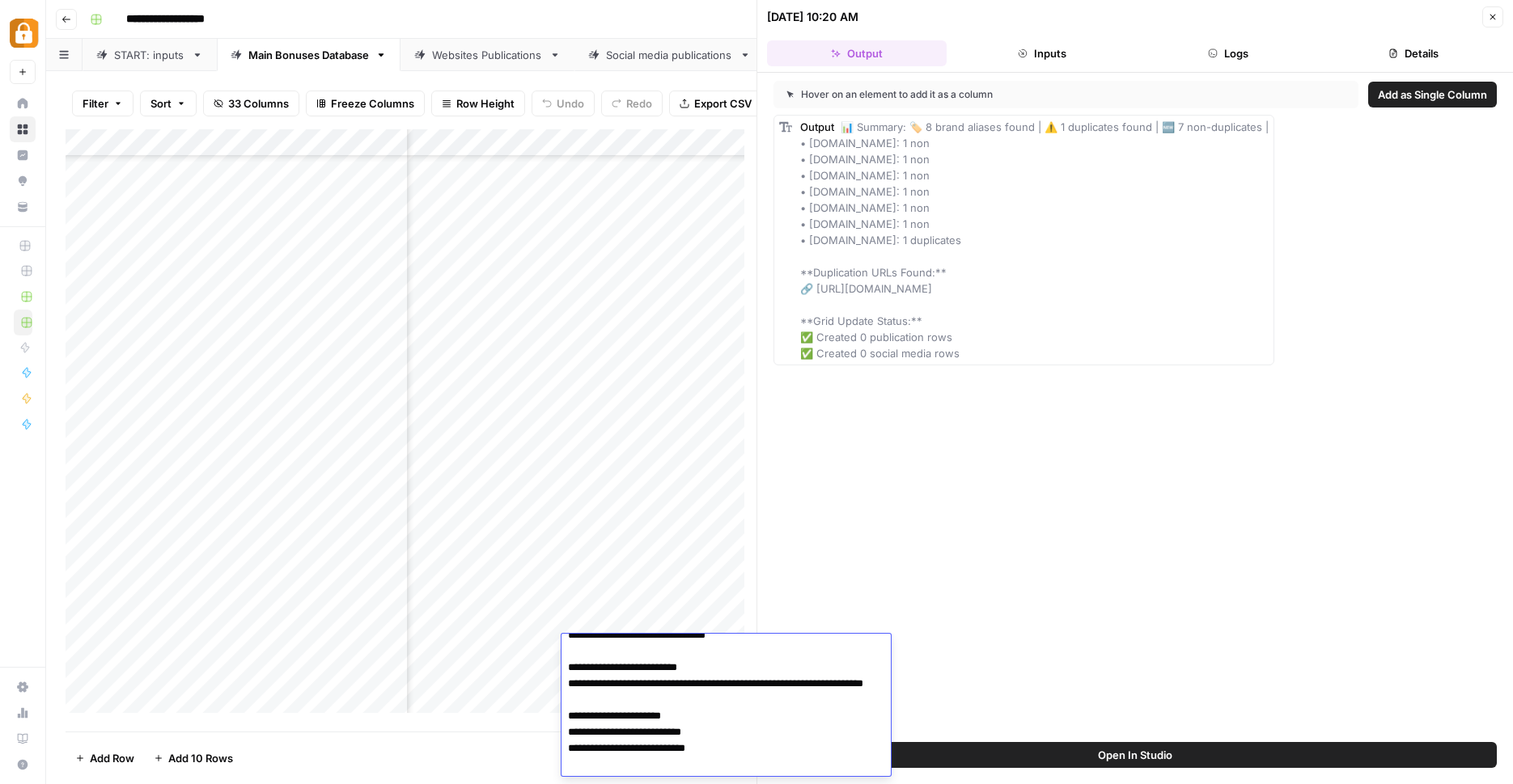
click at [903, 555] on div "Hover on an element to add it as a column Add as Single Column Output 📊 Summary…" at bounding box center [1135, 407] width 756 height 670
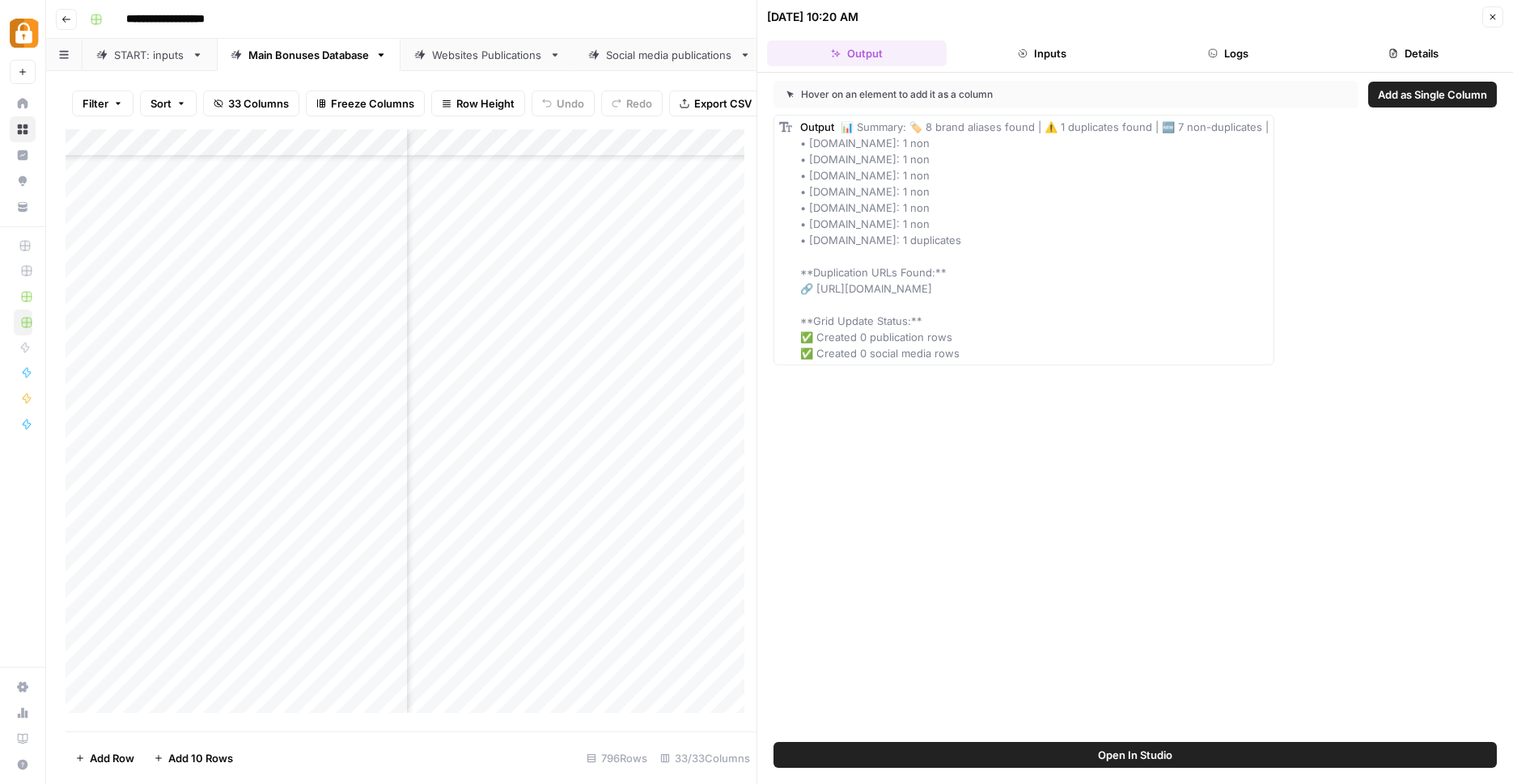
click at [947, 493] on div "Hover on an element to add it as a column Add as Single Column Output 📊 Summary…" at bounding box center [1135, 407] width 756 height 670
click at [856, 242] on span "📊 Summary: 🏷️ 8 brand aliases found | ⚠️ 1 duplicates found | 🆕 7 non-duplicate…" at bounding box center [1034, 240] width 469 height 239
copy span "erenlignefr.or"
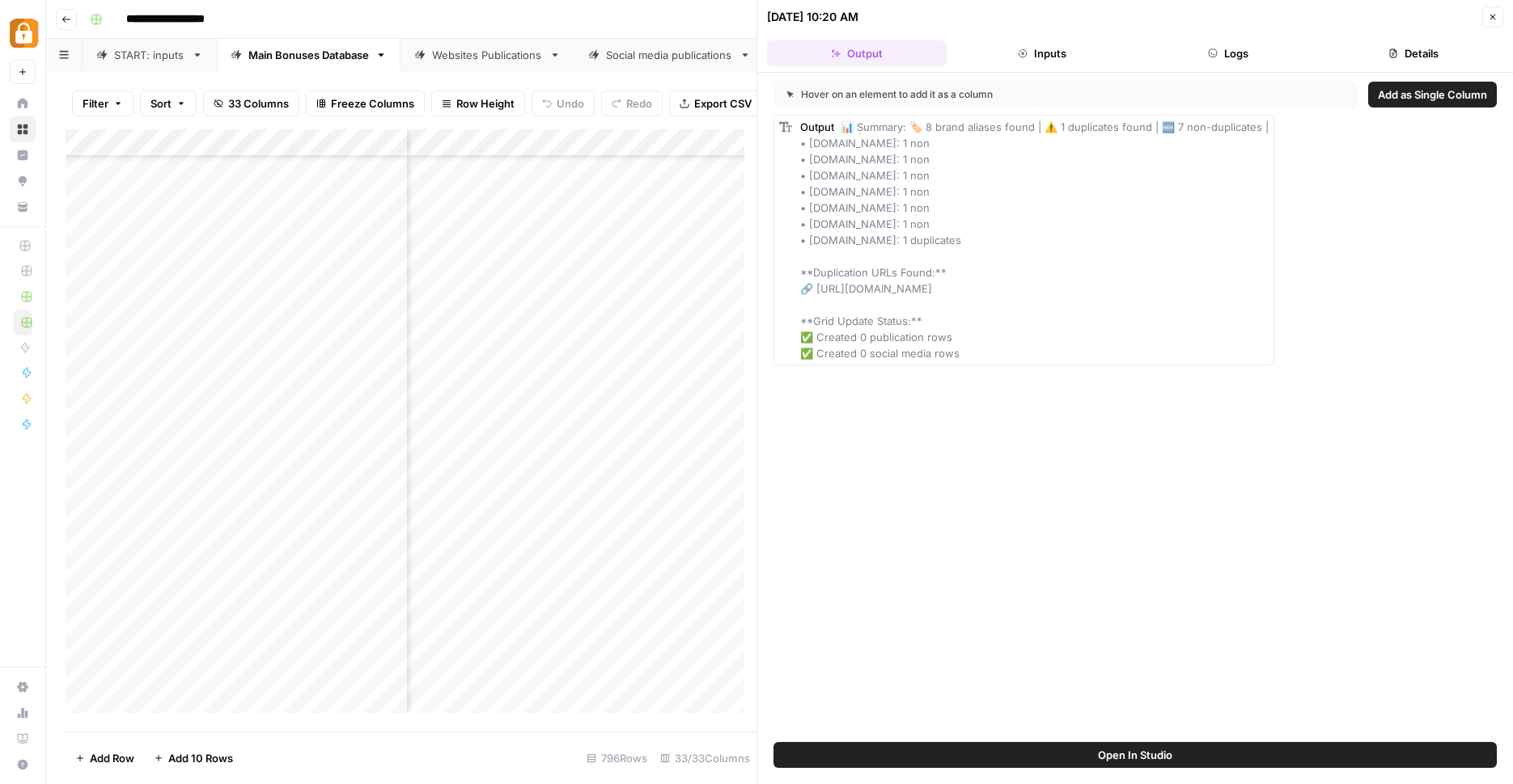
click at [580, 639] on div "Add Column" at bounding box center [411, 427] width 691 height 596
type textarea "**********"
click at [629, 616] on div "Add Column" at bounding box center [411, 427] width 691 height 596
click at [642, 647] on div "Add Column" at bounding box center [411, 427] width 691 height 596
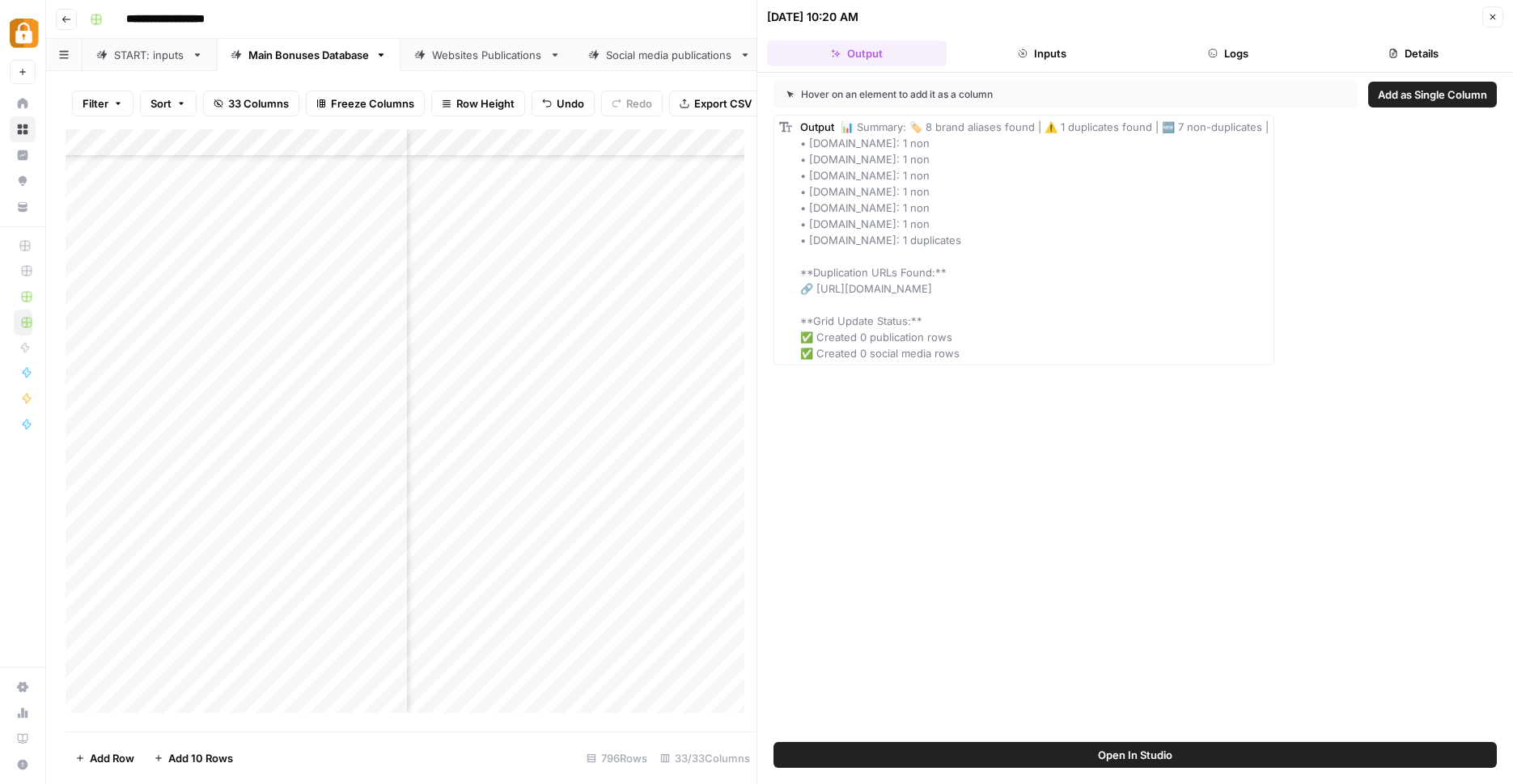
scroll to position [7695, 820]
click at [714, 645] on div "Add Column" at bounding box center [411, 427] width 691 height 596
click at [492, 47] on div "Websites Publications" at bounding box center [486, 55] width 110 height 16
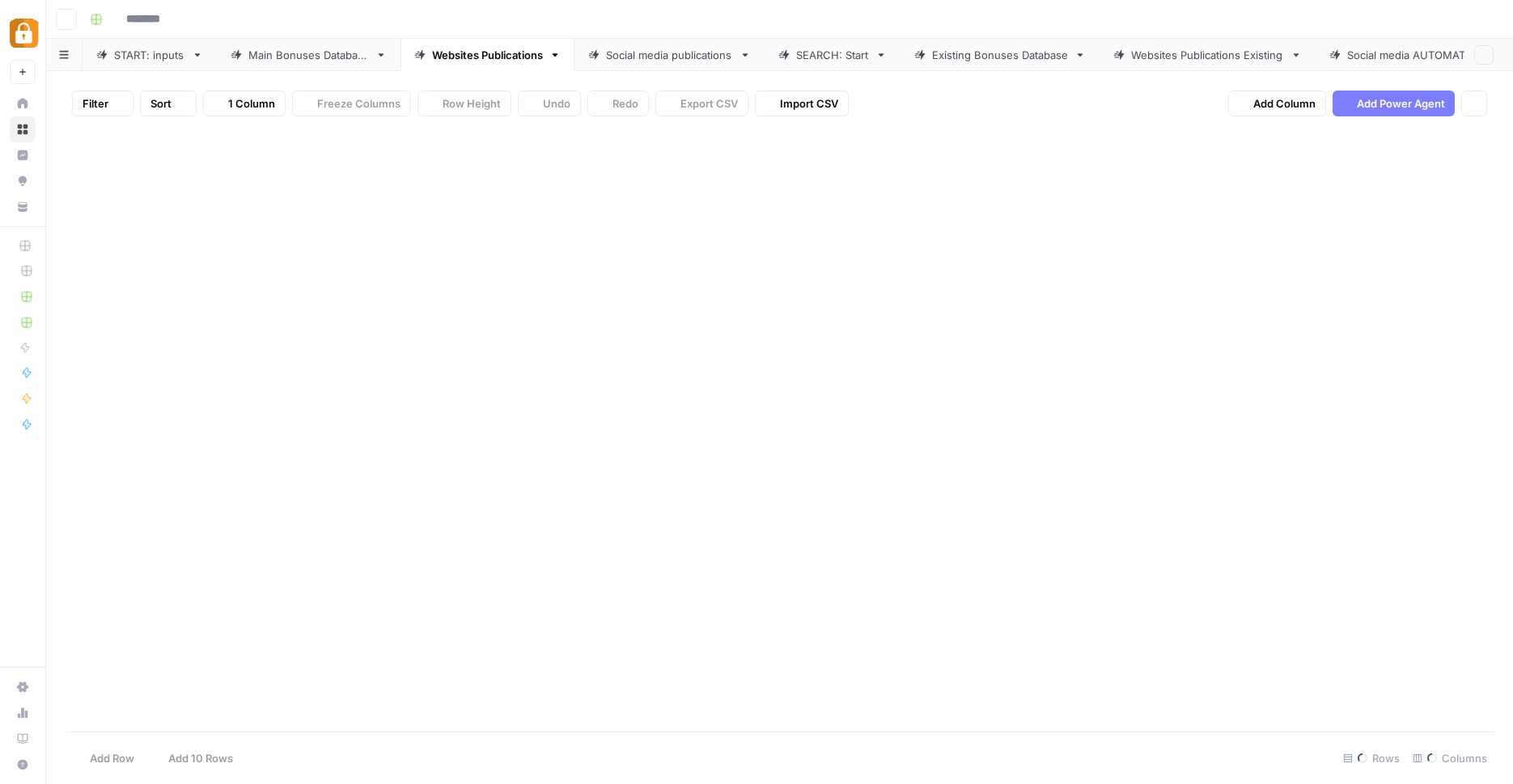
type input "**********"
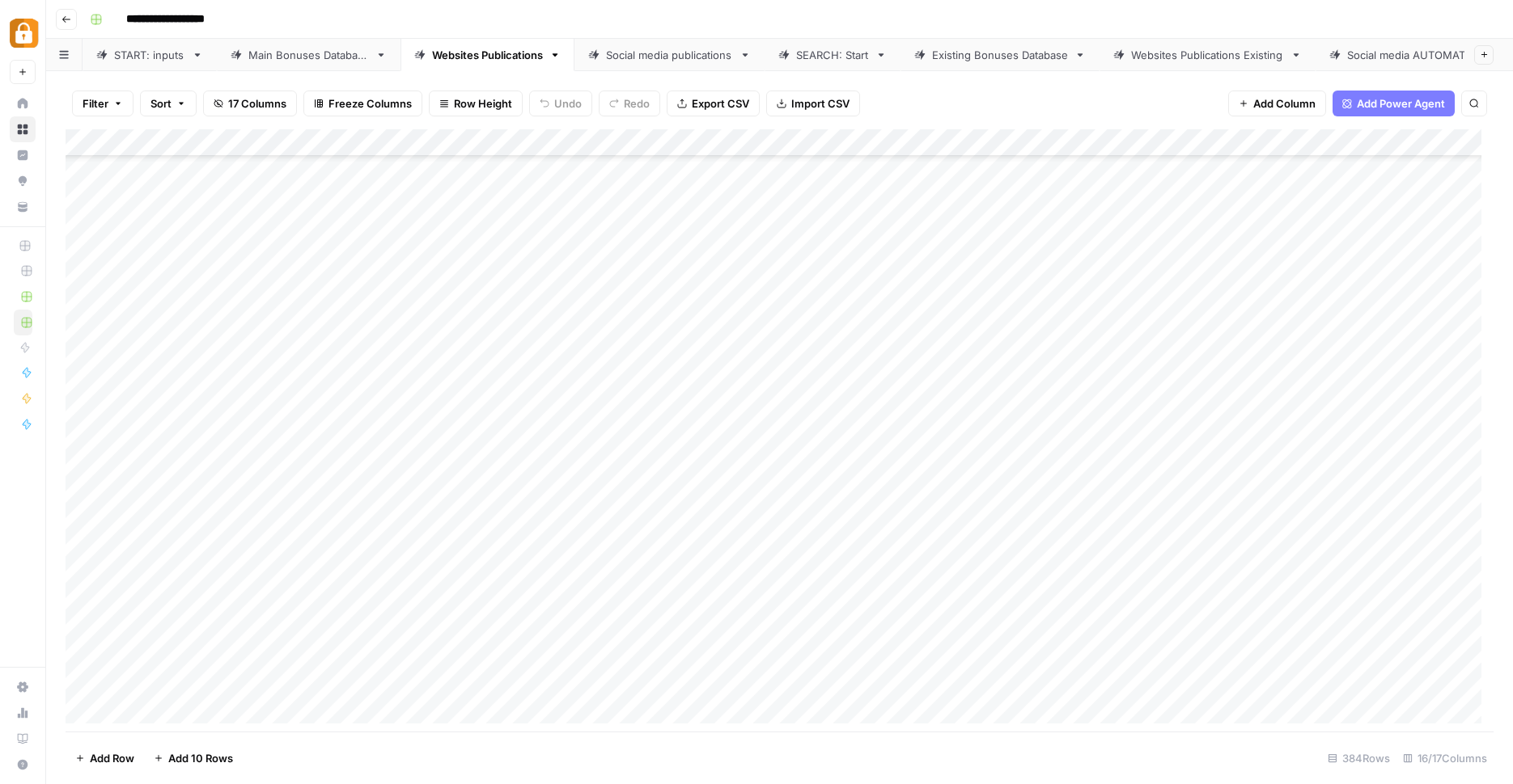
scroll to position [10016, 0]
click at [576, 680] on div "Add Column" at bounding box center [780, 432] width 1428 height 607
click at [651, 680] on textarea "**********" at bounding box center [639, 688] width 324 height 39
click at [456, 54] on div "Websites Publications" at bounding box center [486, 55] width 110 height 16
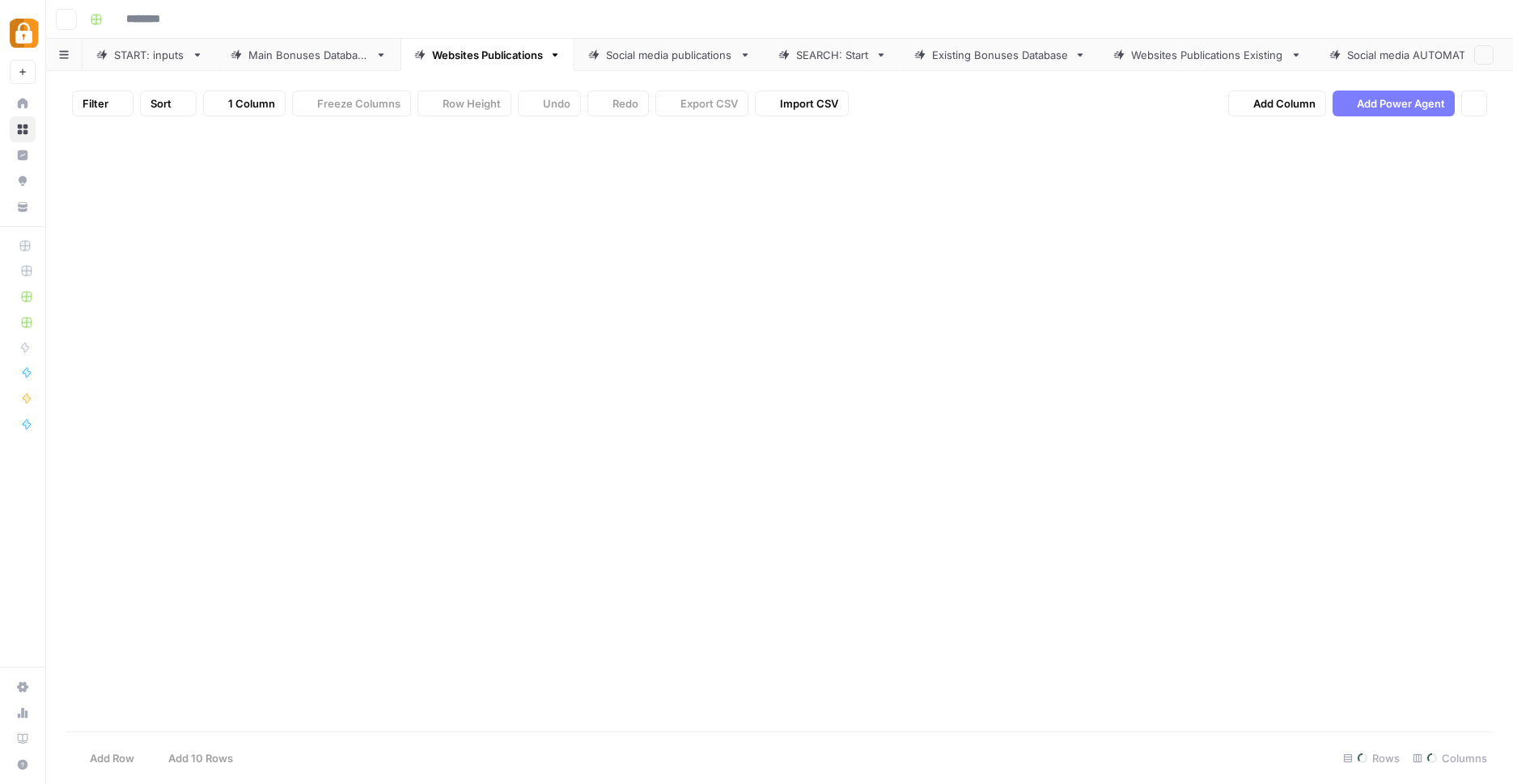
type input "**********"
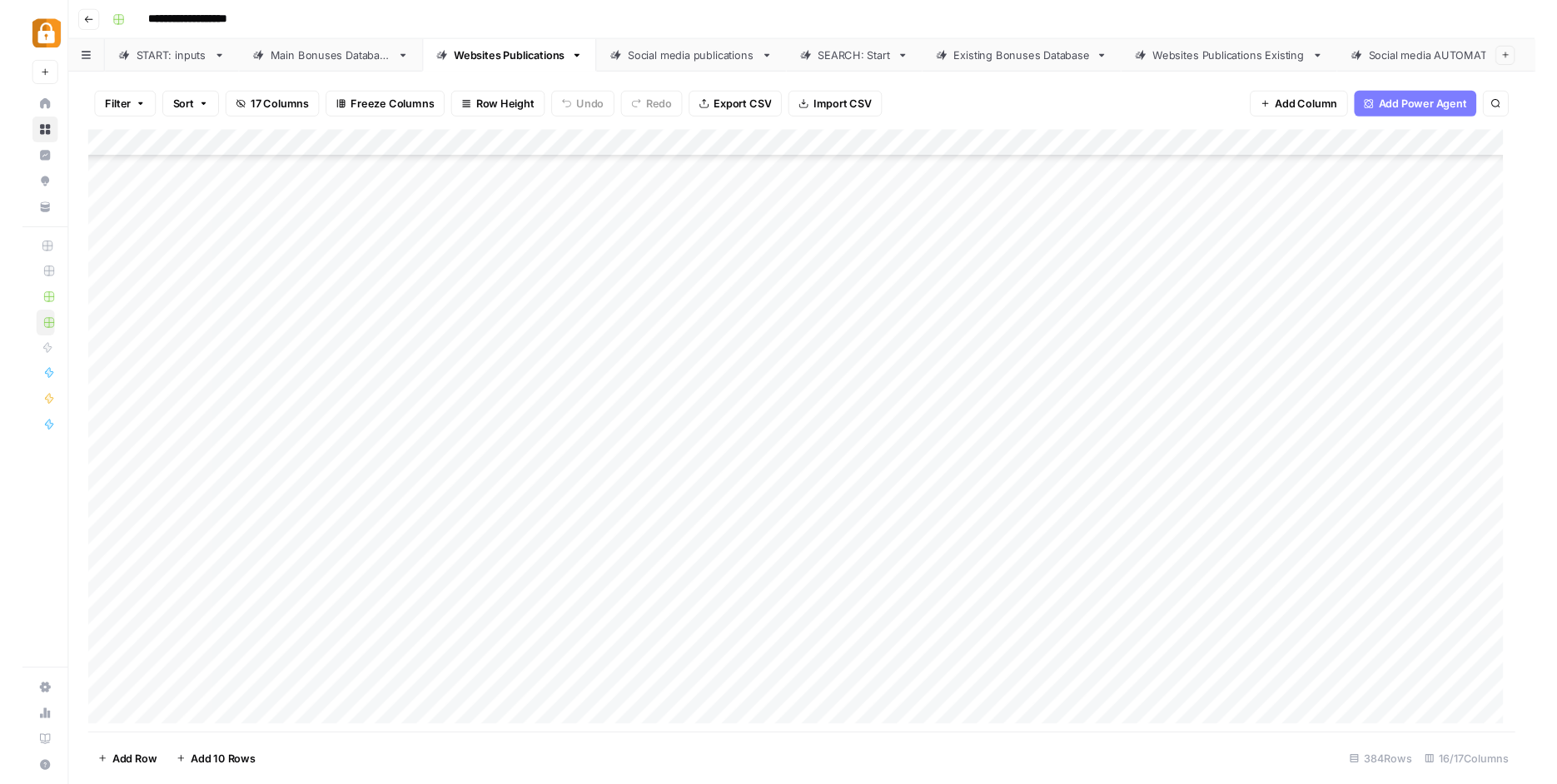
scroll to position [10309, 0]
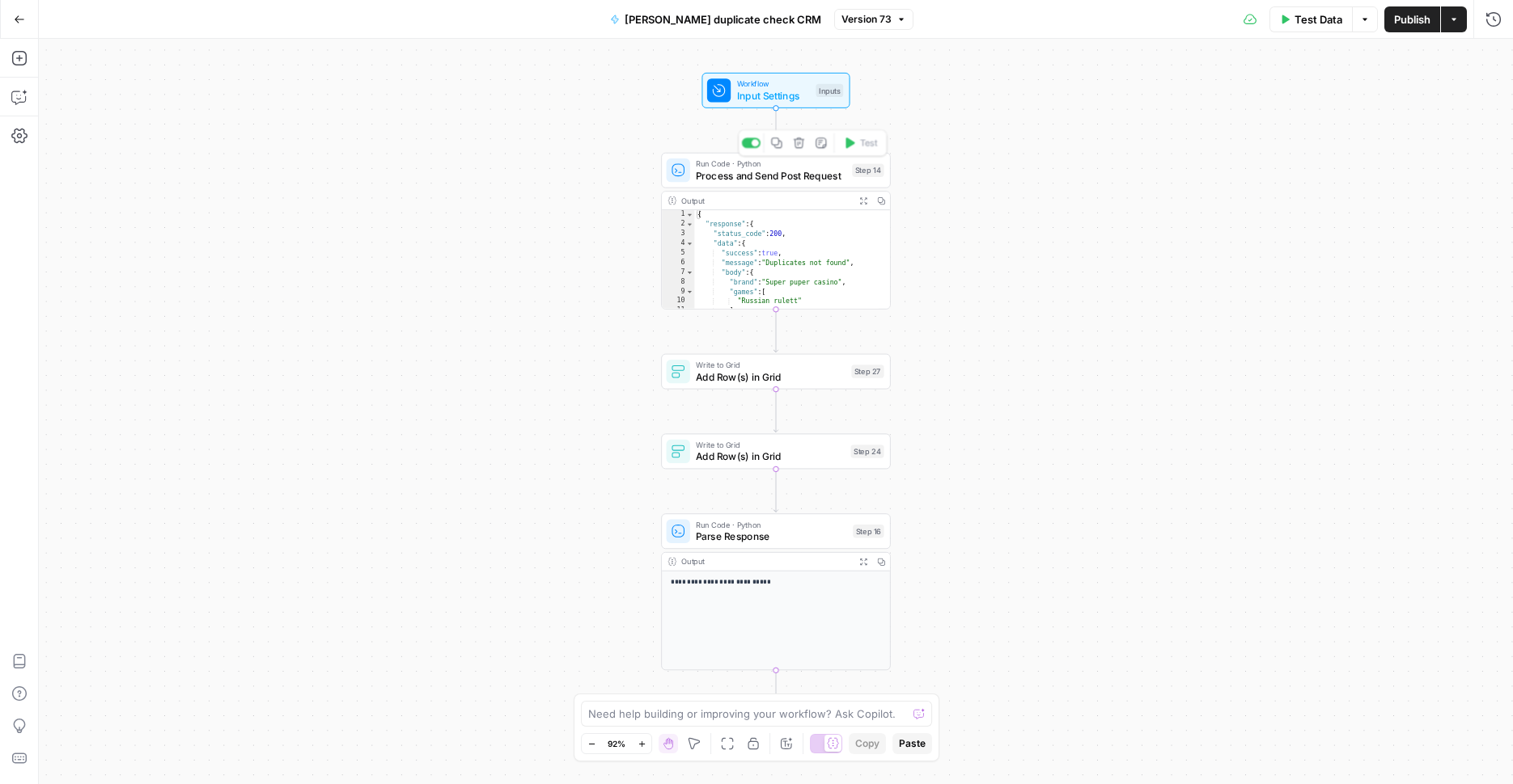
click at [825, 174] on span "Process and Send Post Request" at bounding box center [770, 175] width 150 height 15
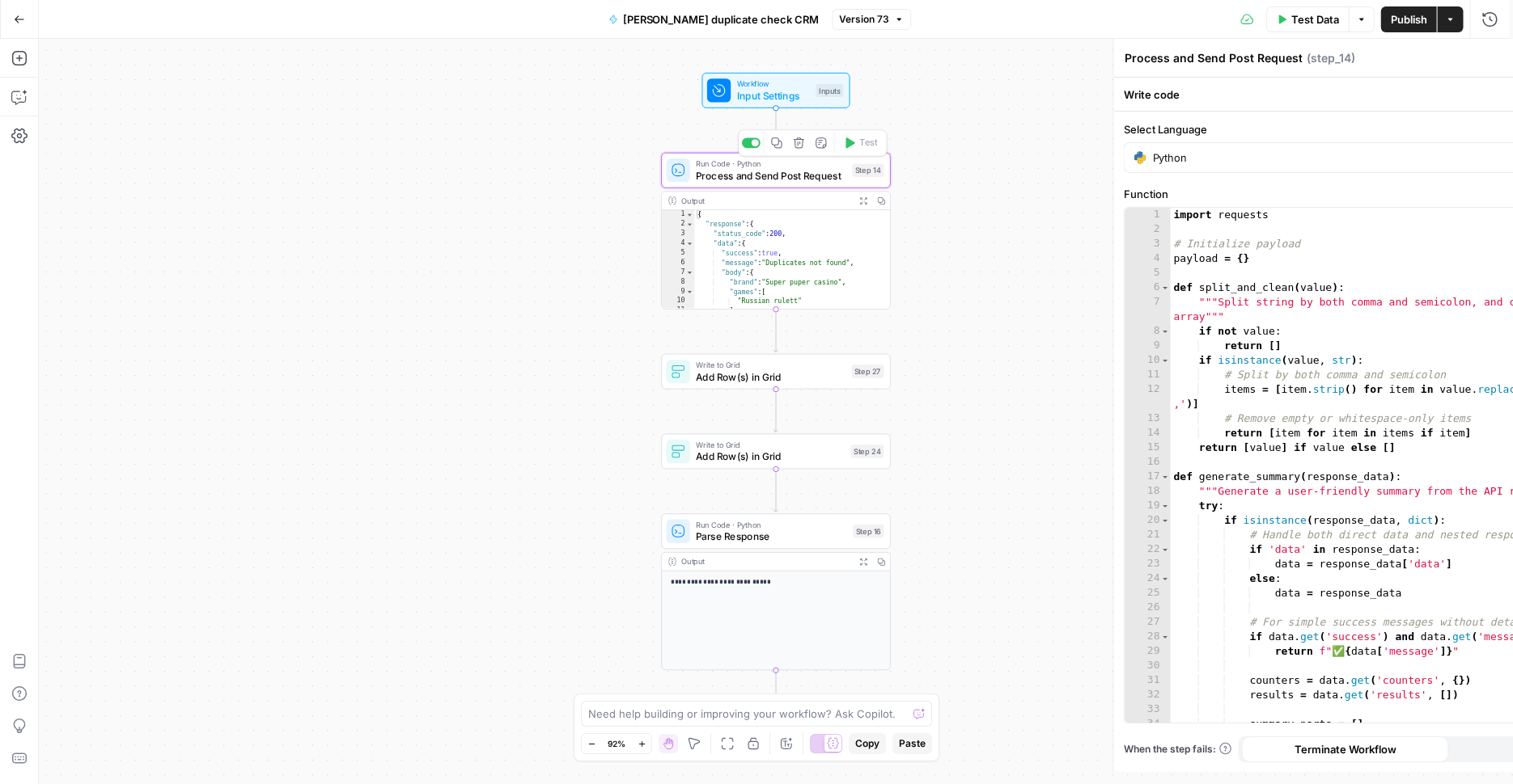
click at [825, 174] on span "Process and Send Post Request" at bounding box center [770, 175] width 150 height 15
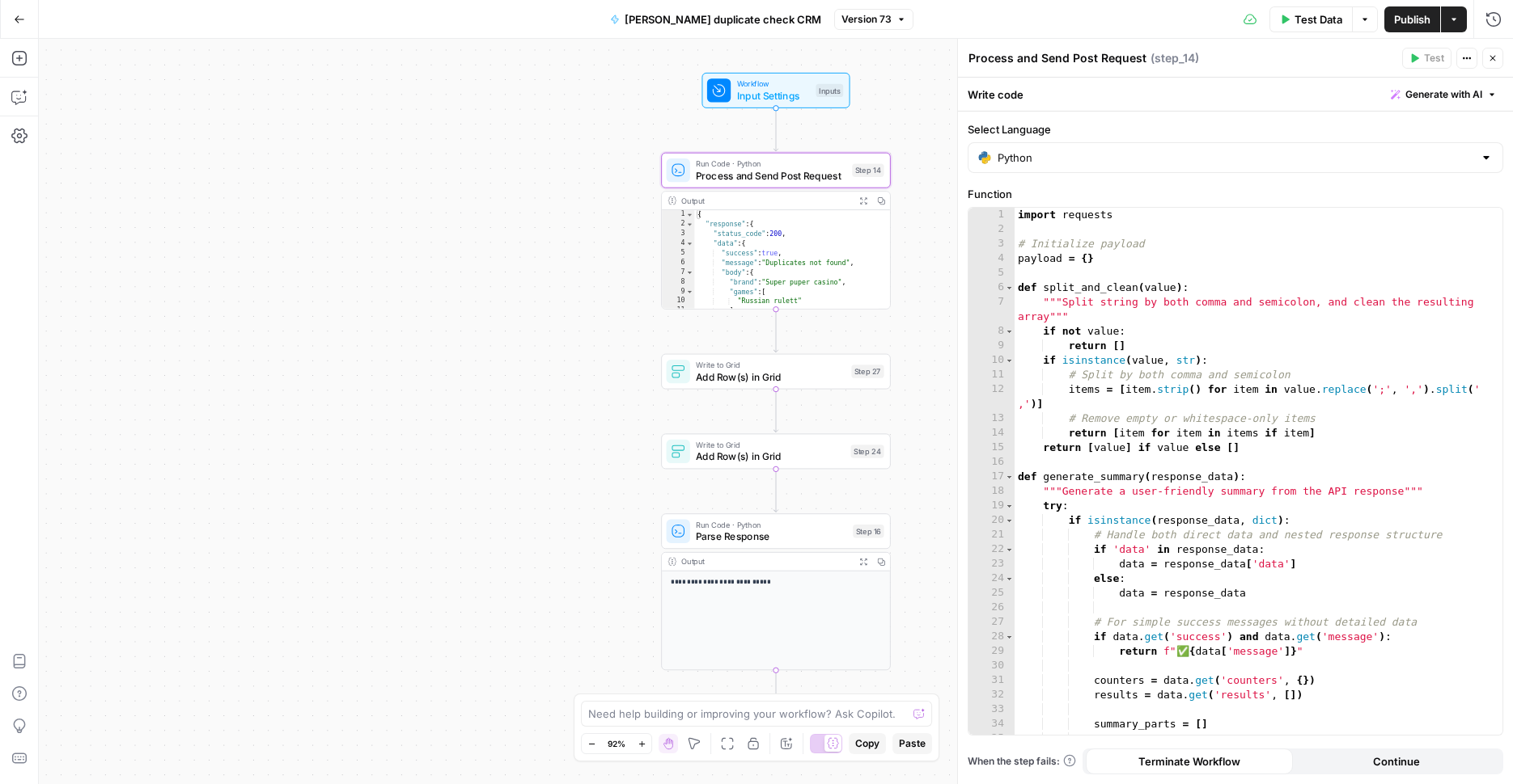
click at [32, 95] on div "Add Steps Copilot Settings AirOps Academy Help Give Feedback Shortcuts" at bounding box center [19, 411] width 39 height 745
click at [27, 96] on icon "button" at bounding box center [19, 96] width 16 height 16
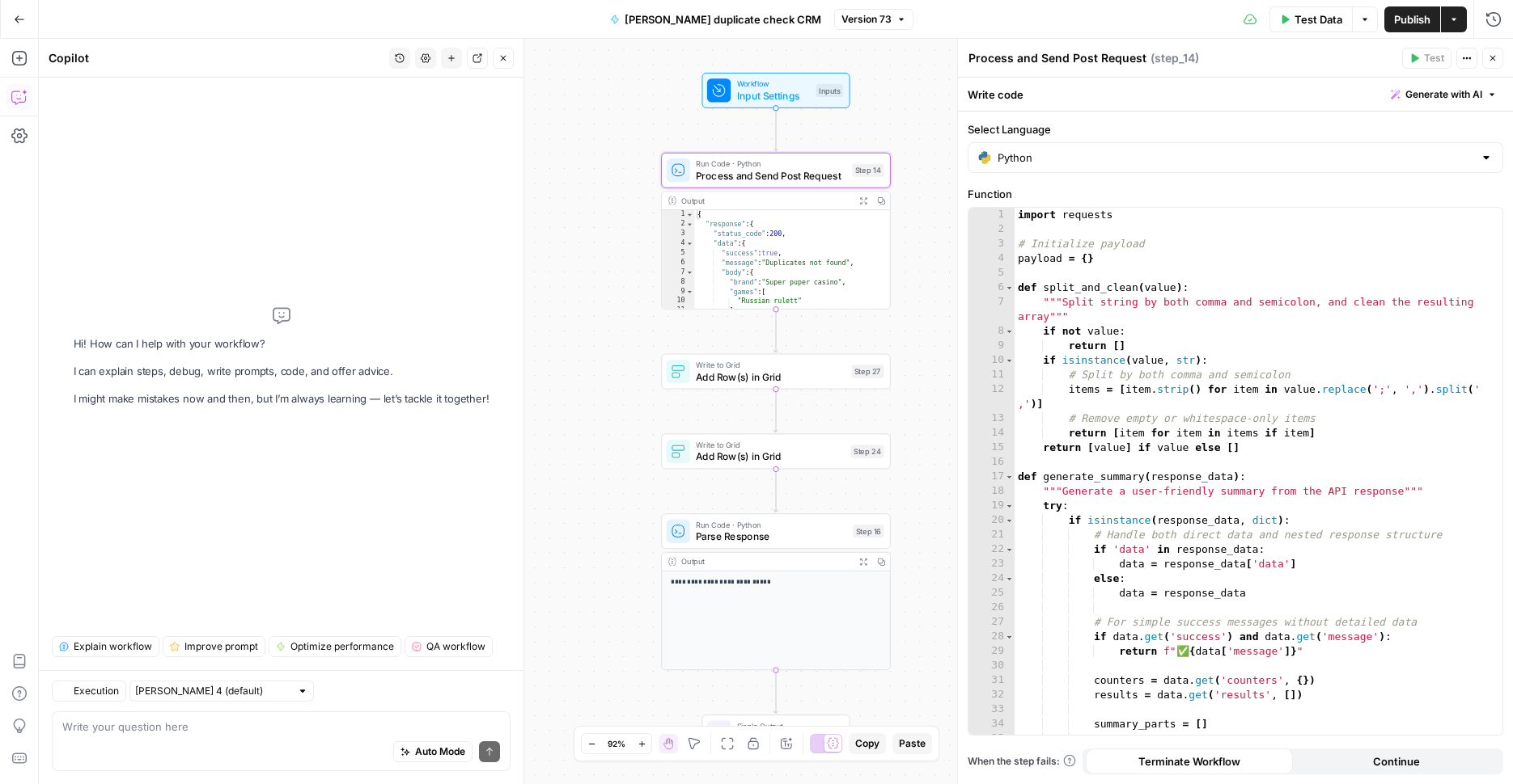
click at [183, 731] on textarea at bounding box center [280, 726] width 437 height 16
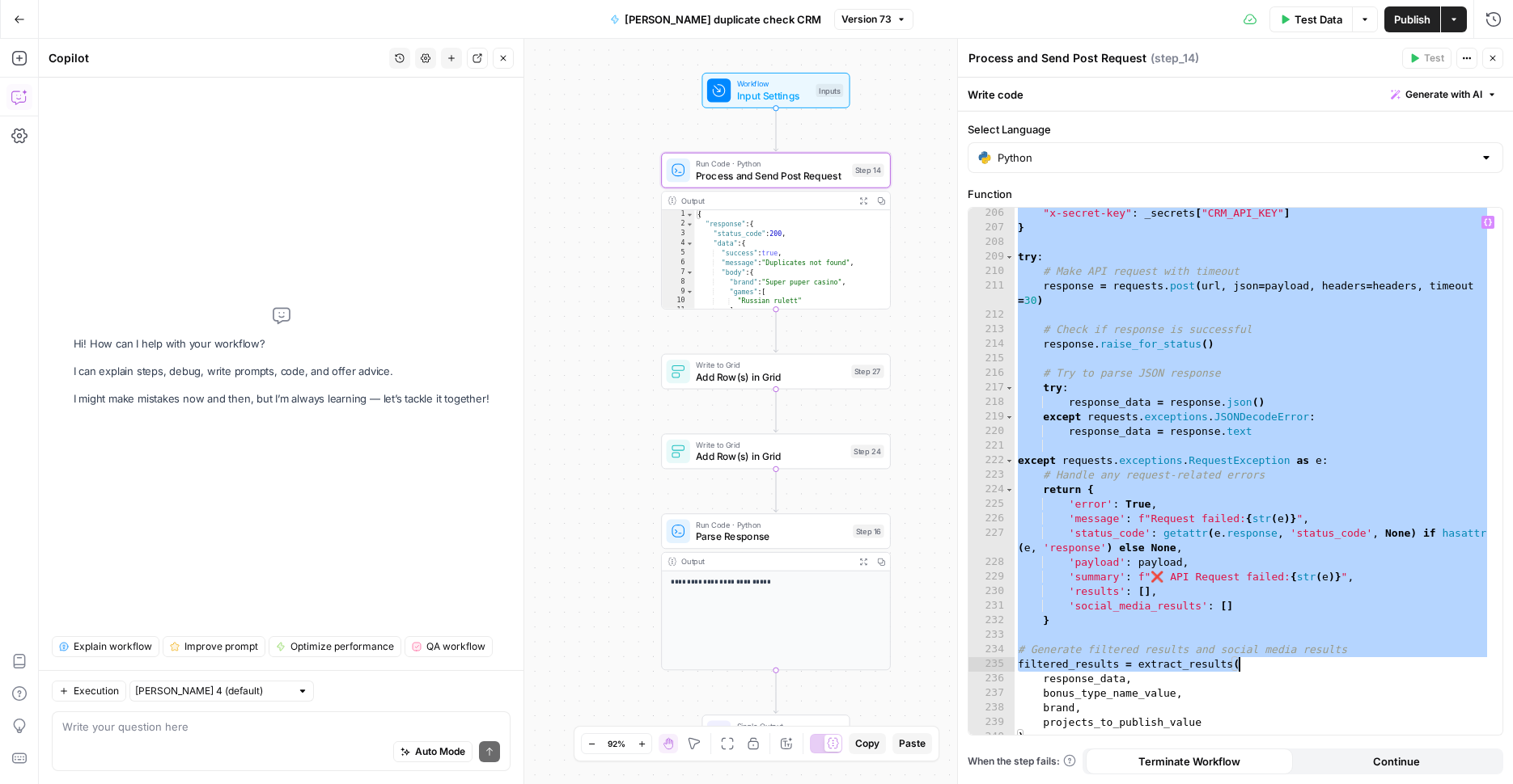
scroll to position [3650, 0]
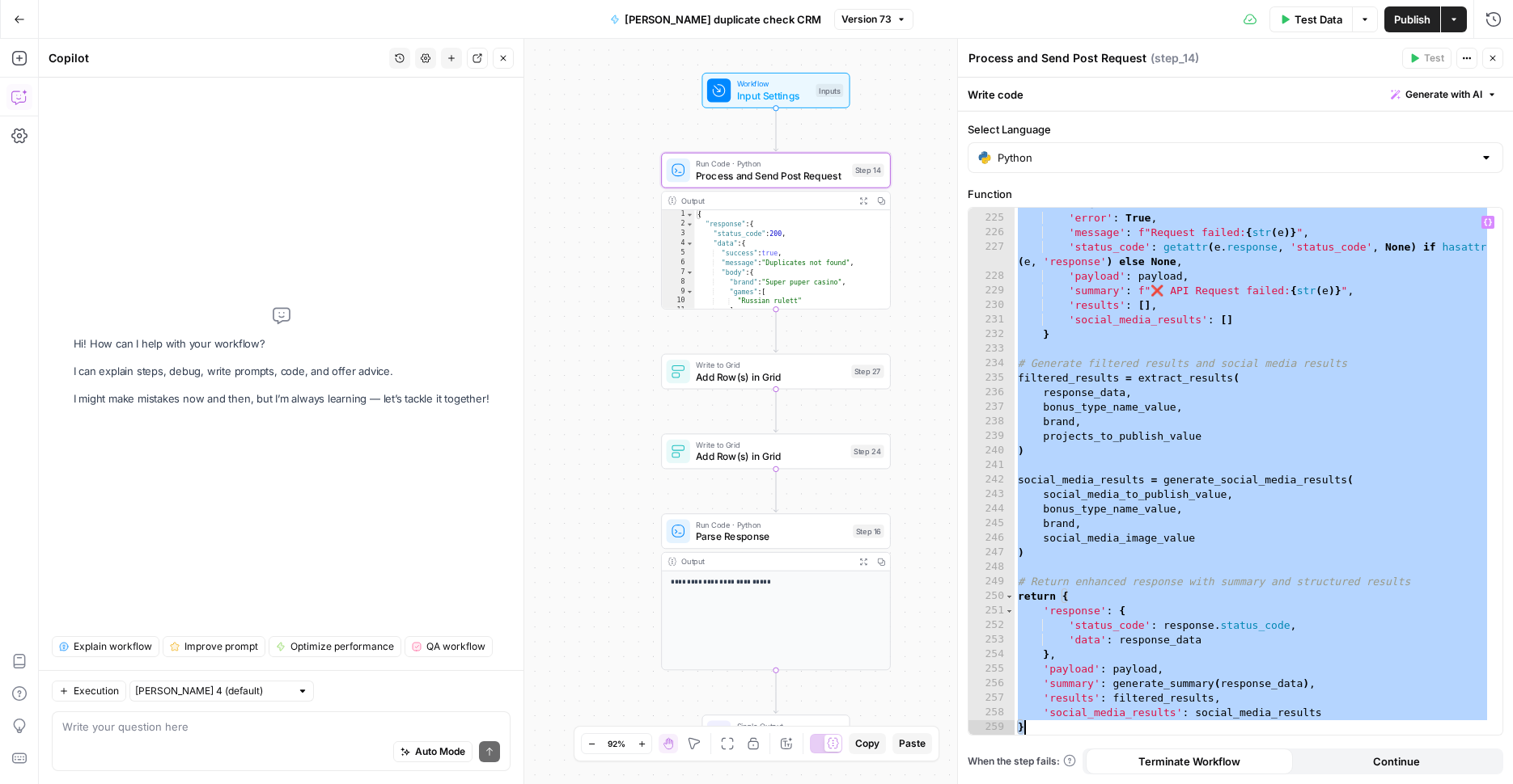
drag, startPoint x: 1018, startPoint y: 216, endPoint x: 1297, endPoint y: 727, distance: 582.2
click at [1297, 727] on div "return { 'error' : True , 'message' : f"Request failed: { str ( e )} " , 'statu…" at bounding box center [1252, 475] width 475 height 557
type textarea "**********"
click at [291, 731] on textarea at bounding box center [280, 726] width 437 height 16
type textarea "Ш"
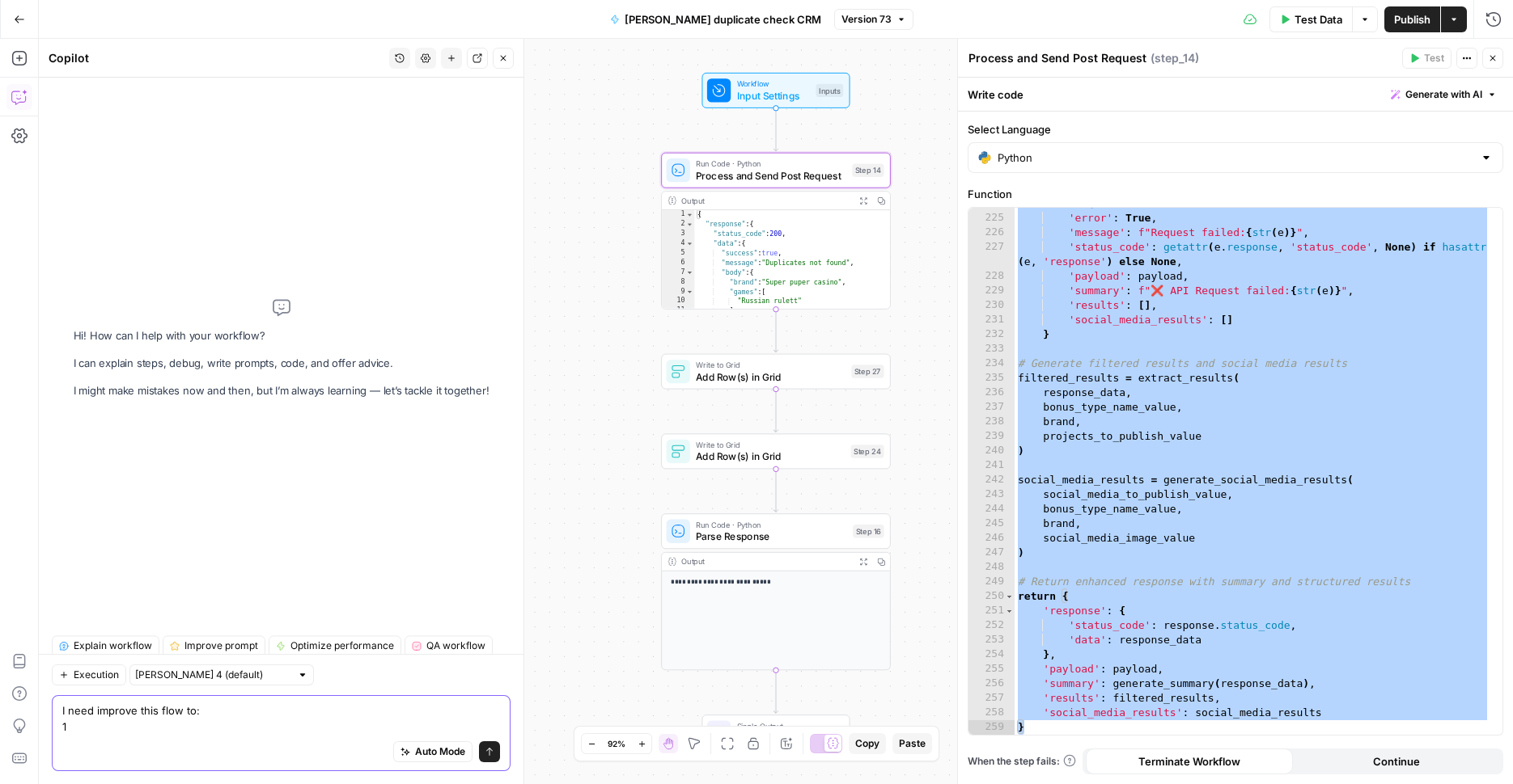
scroll to position [0, 0]
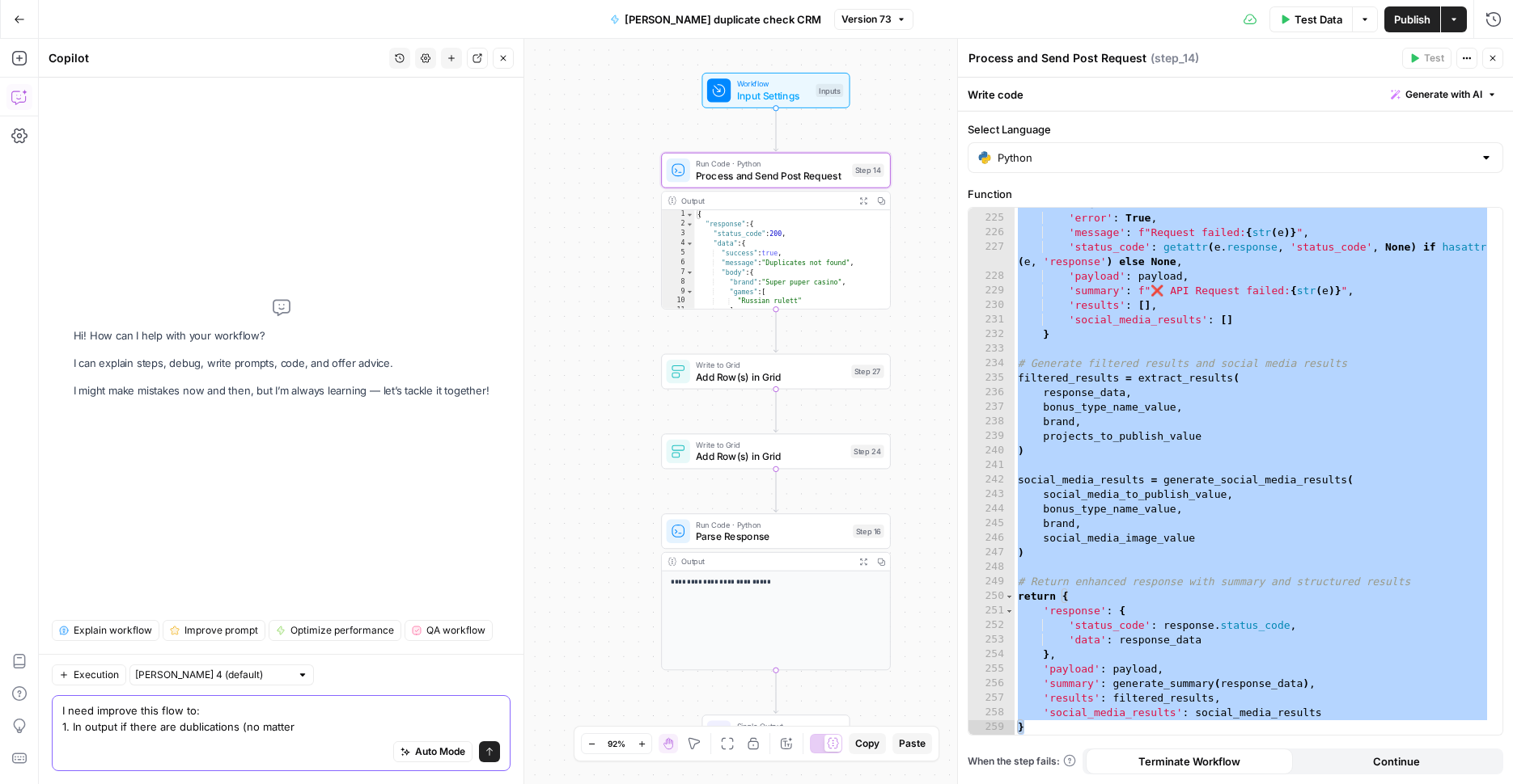
click at [326, 726] on textarea "I need improve this flow to: 1. In output if there are dublications (no matter" at bounding box center [280, 718] width 437 height 32
click at [325, 726] on textarea "I need improve this flow to: 1. In output if there are dublications (no matter" at bounding box center [280, 718] width 437 height 32
type textarea "I need improve this flow to: 1. In output if there are dublications (no matter …"
click at [1316, 471] on div "return { 'error' : True , 'message' : f"Request failed: { str ( e )} " , 'statu…" at bounding box center [1252, 475] width 475 height 557
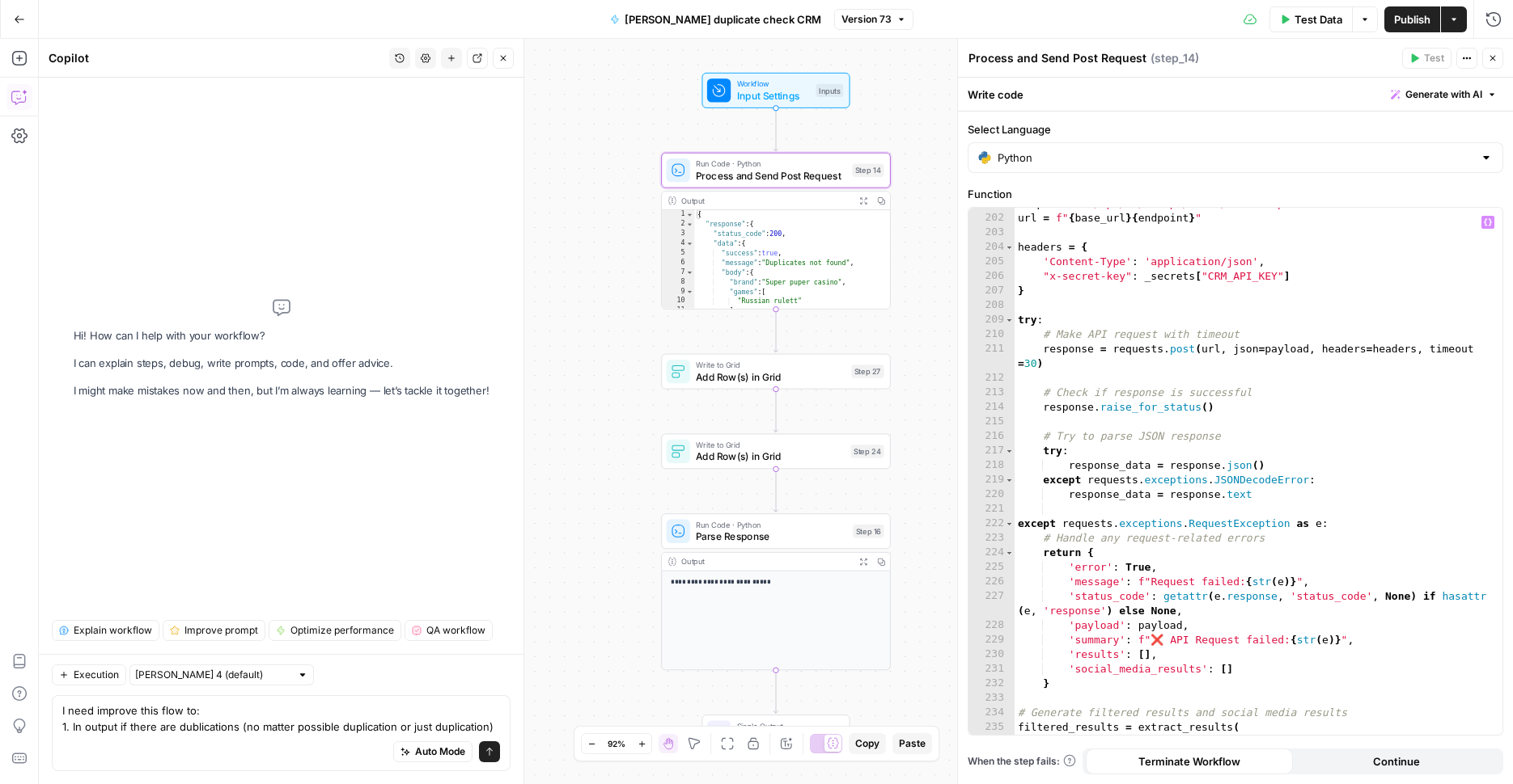
scroll to position [3650, 0]
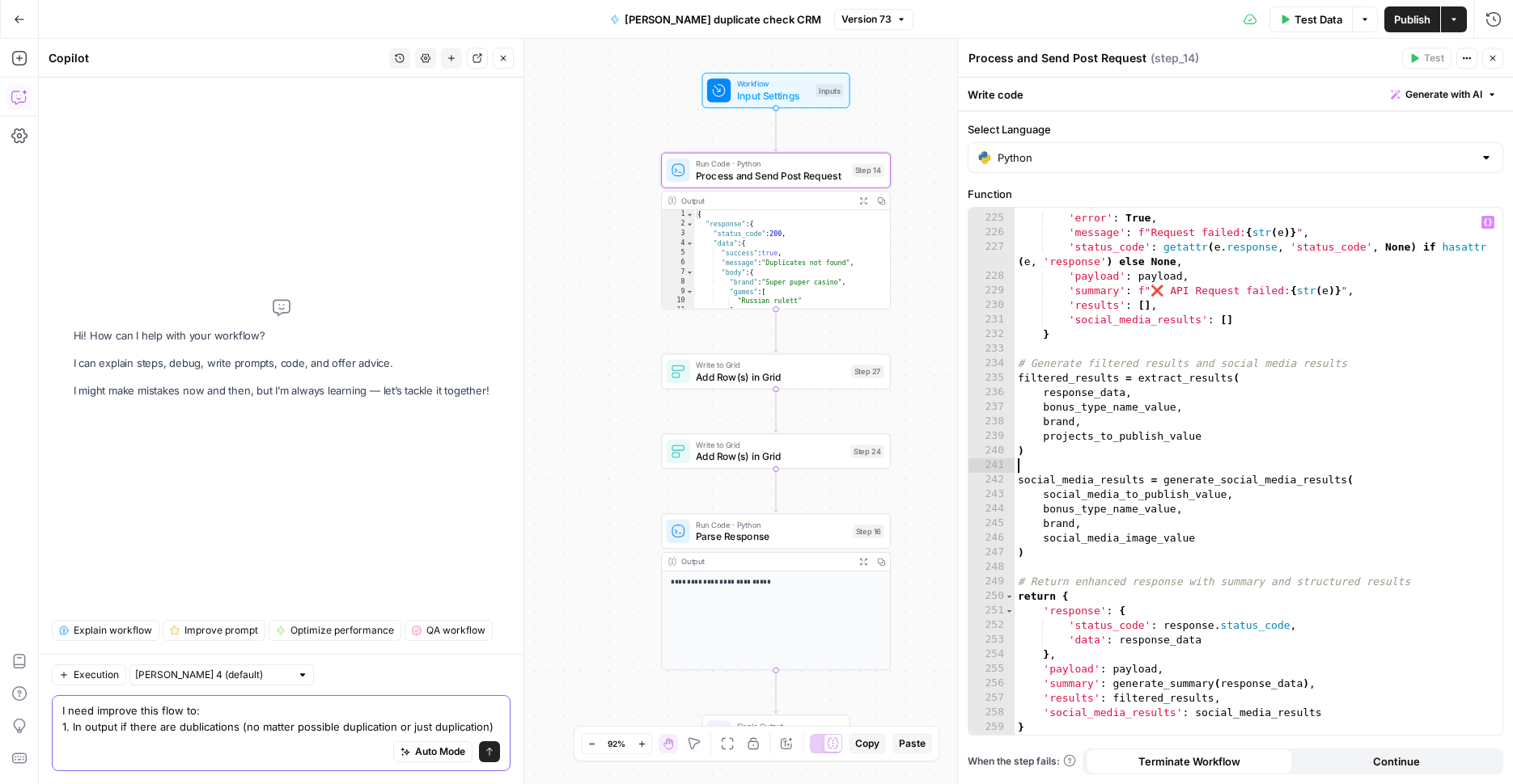
click at [118, 724] on textarea "I need improve this flow to: 1. In output if there are dublications (no matter …" at bounding box center [280, 718] width 437 height 32
drag, startPoint x: 116, startPoint y: 725, endPoint x: 286, endPoint y: 725, distance: 170.0
click at [116, 725] on textarea "I need improve this flow to: 1. In output if there are dublications (no matter …" at bounding box center [280, 718] width 437 height 32
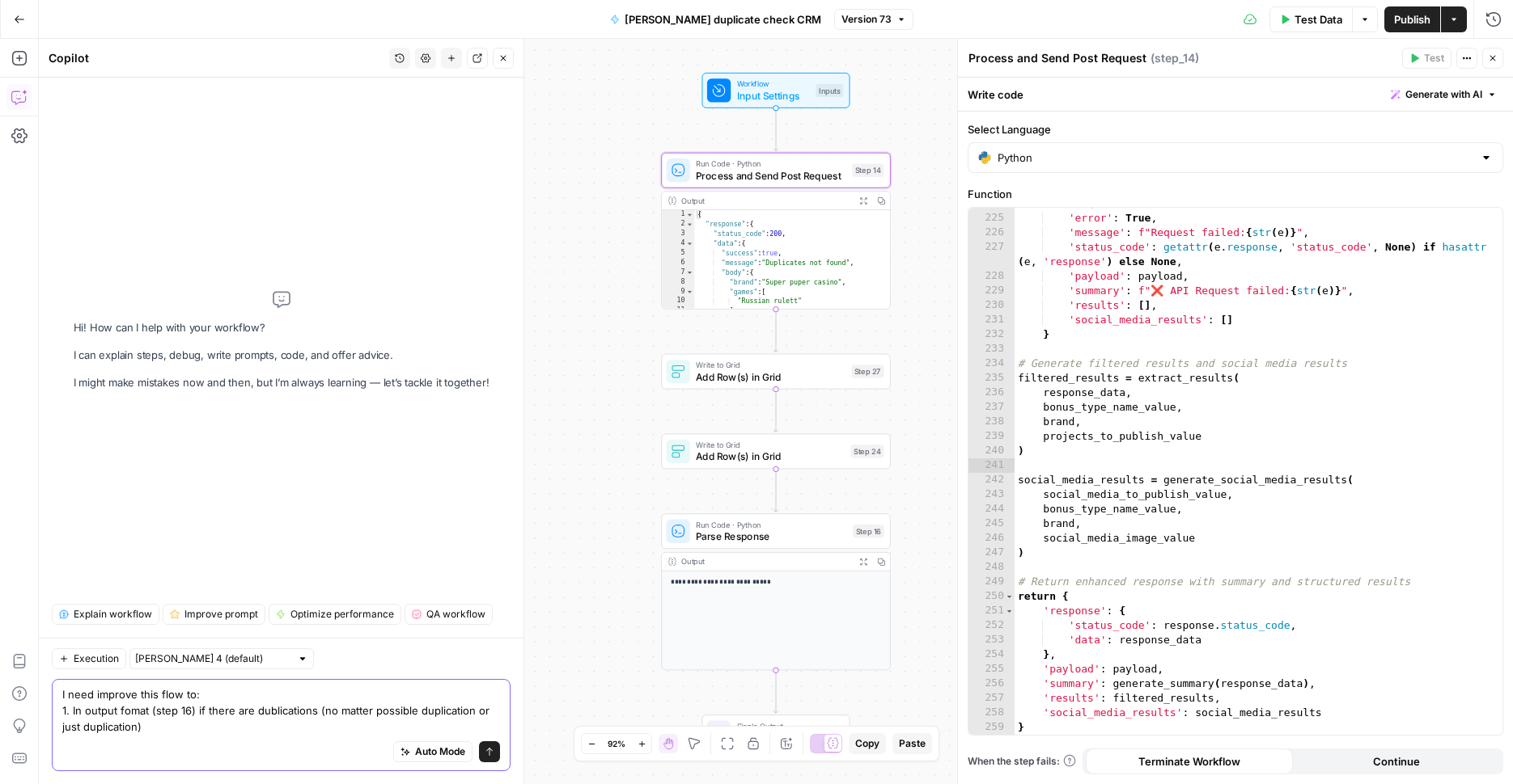
type textarea "I need improve this flow to: 1. In output fomat (step 16) if there are dublicat…"
click at [761, 545] on div "Run Code · Python Parse Response Step 16 Copy step Delete step Add Note Test" at bounding box center [775, 531] width 229 height 35
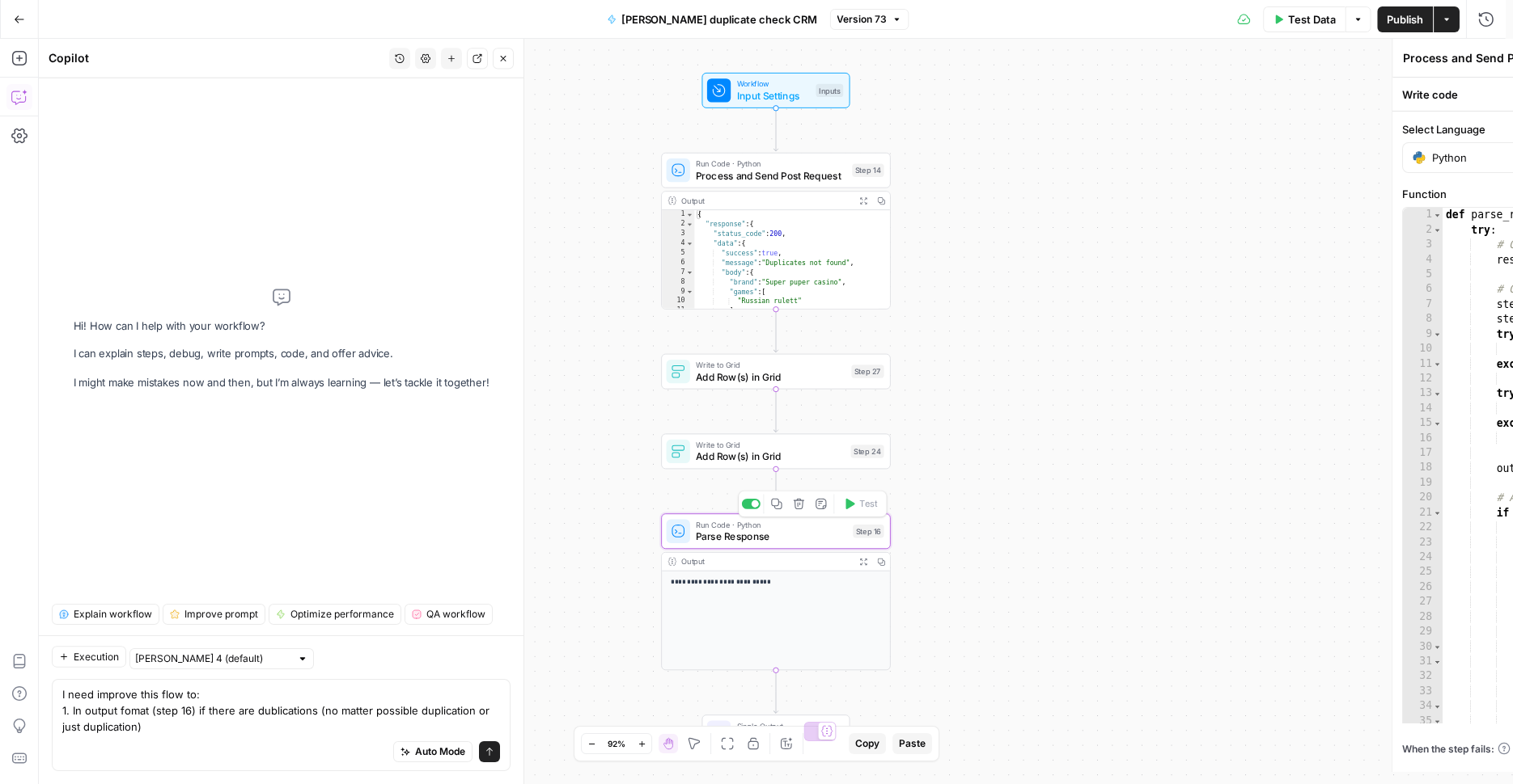
type textarea "Parse Response"
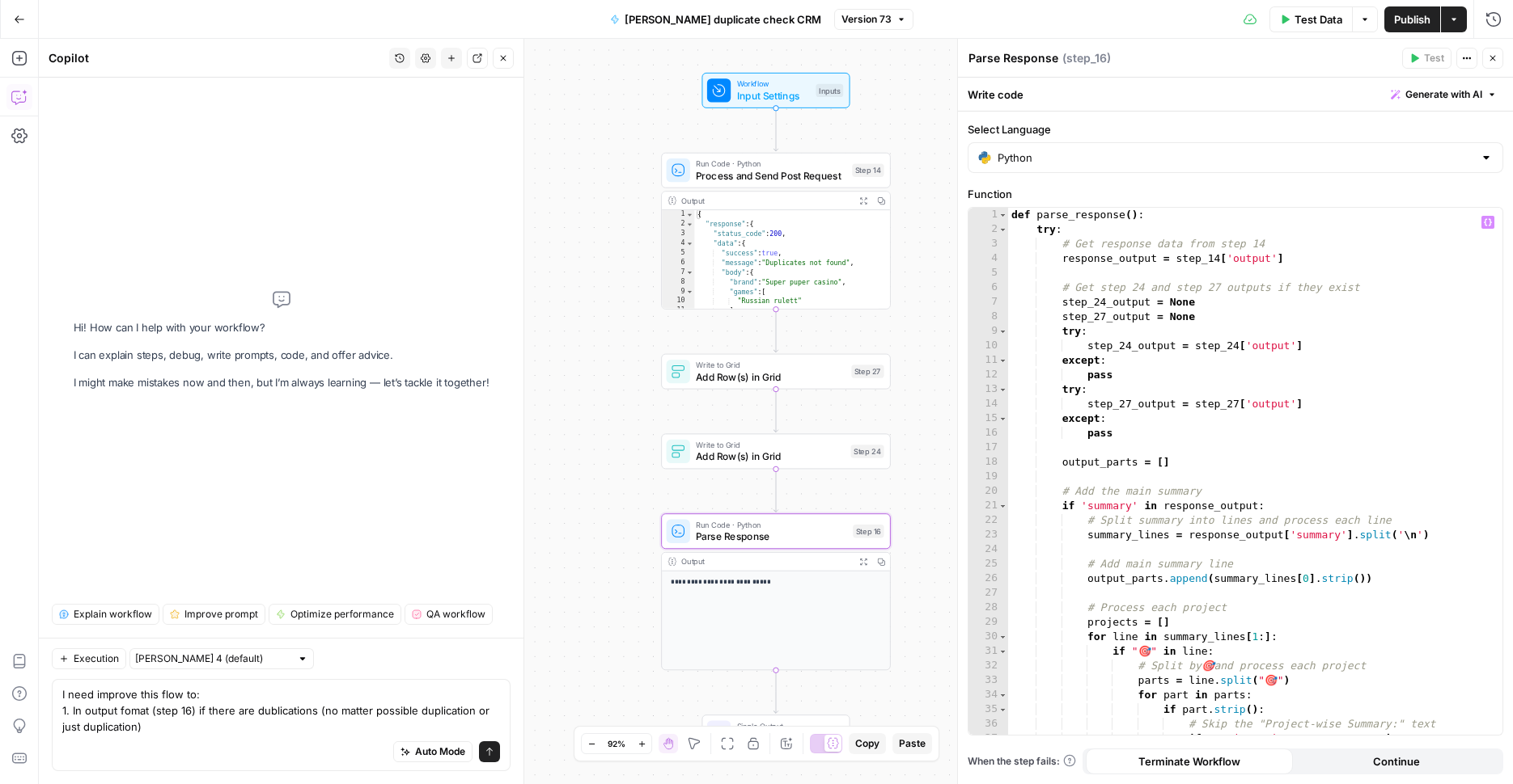
scroll to position [0, 0]
click at [795, 186] on div "Run Code · Python Process and Send Post Request Step 14 Copy step Delete step A…" at bounding box center [775, 171] width 229 height 35
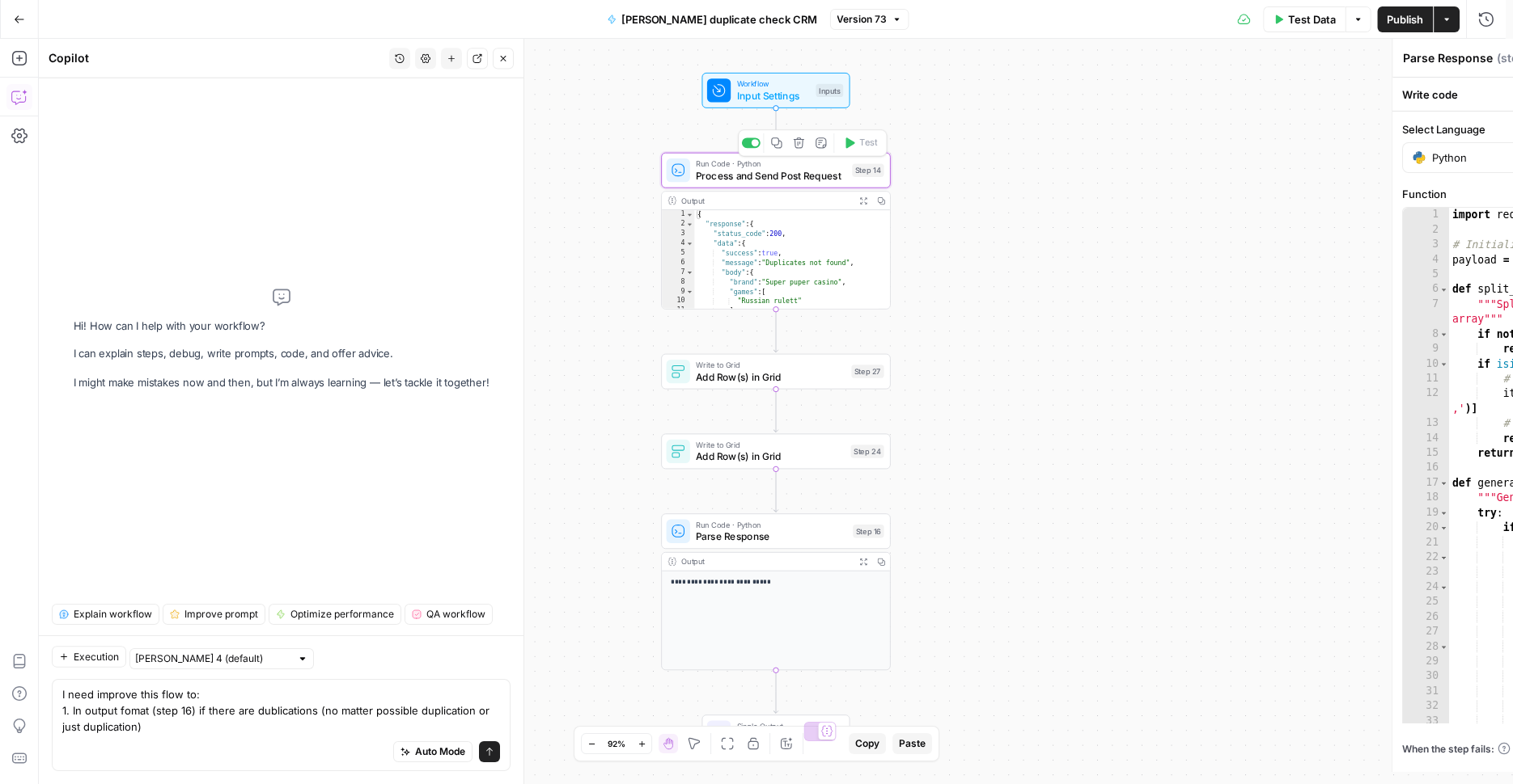
type textarea "Process and Send Post Request"
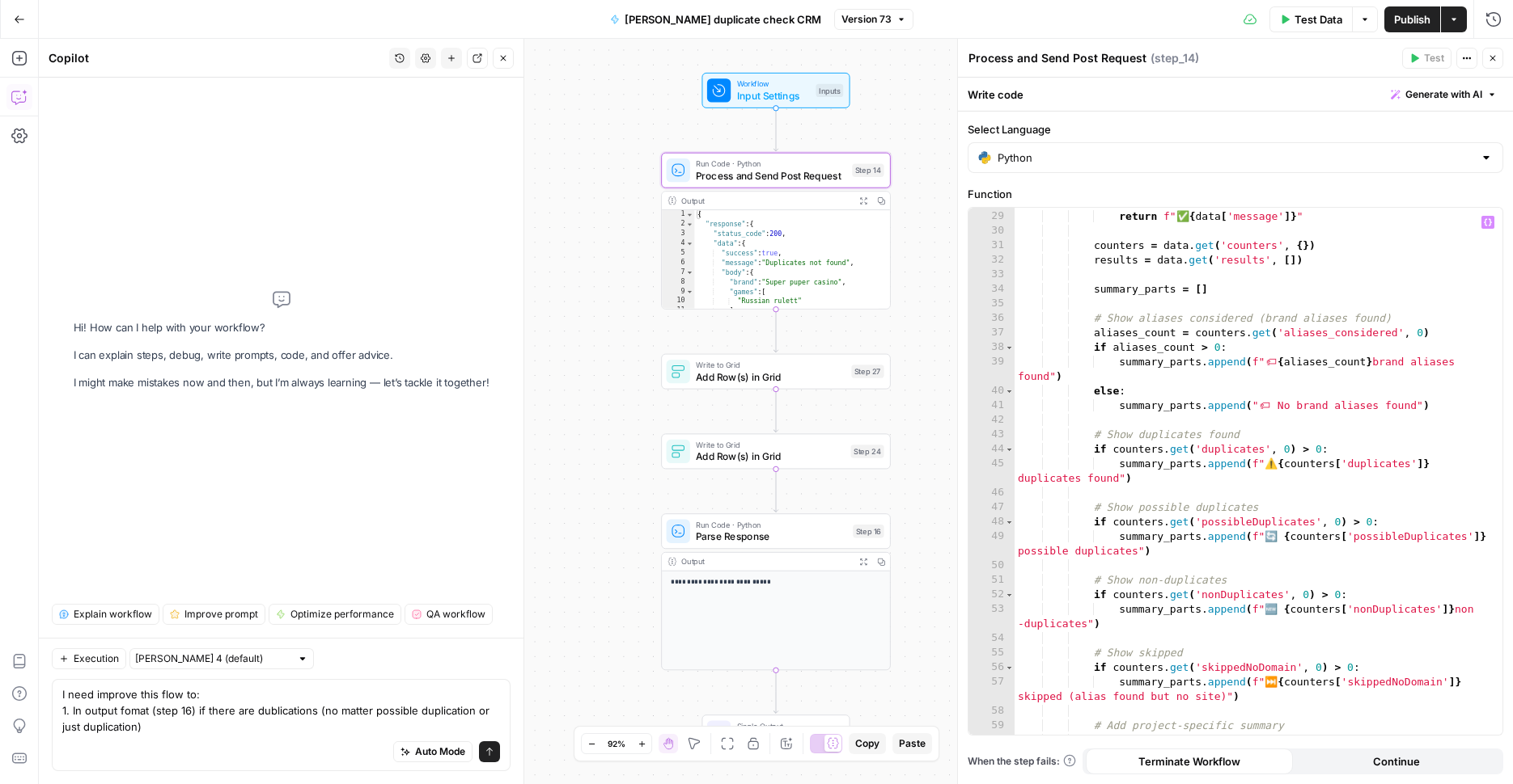
scroll to position [496, 0]
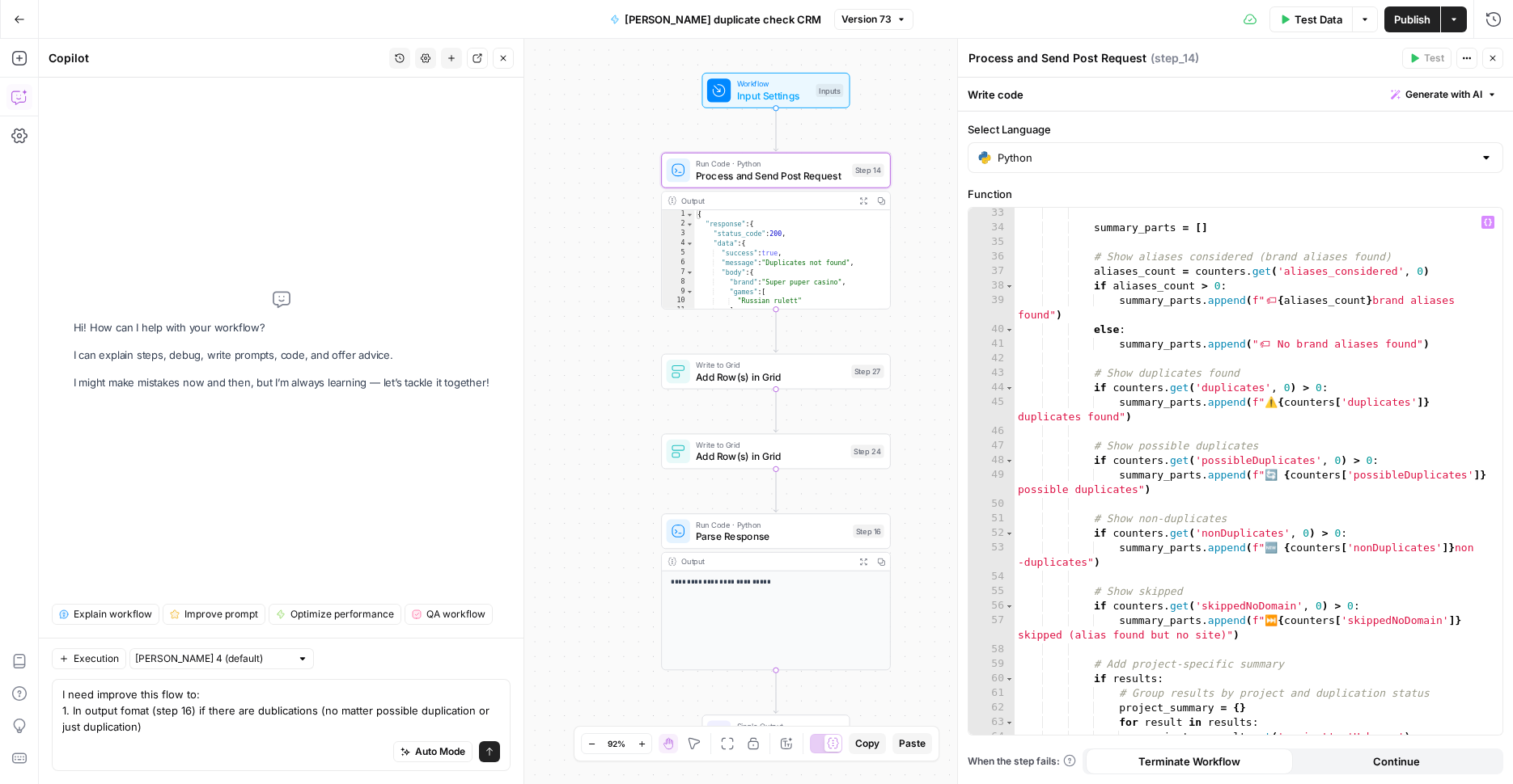
click at [1375, 429] on div "summary_parts = [ ] # Show aliases considered (brand aliases found) aliases_cou…" at bounding box center [1252, 484] width 475 height 557
click at [177, 713] on textarea "I need improve this flow to: 1. In output fomat (step 16) if there are dublicat…" at bounding box center [280, 711] width 437 height 48
click at [188, 706] on textarea "I need improve this flow to: 1. In output fomat (step 16) if there are dublicat…" at bounding box center [280, 711] width 437 height 48
click at [180, 708] on textarea "I need improve this flow to: 1. In output fomat (step 16) if there are dublicat…" at bounding box center [280, 711] width 437 height 48
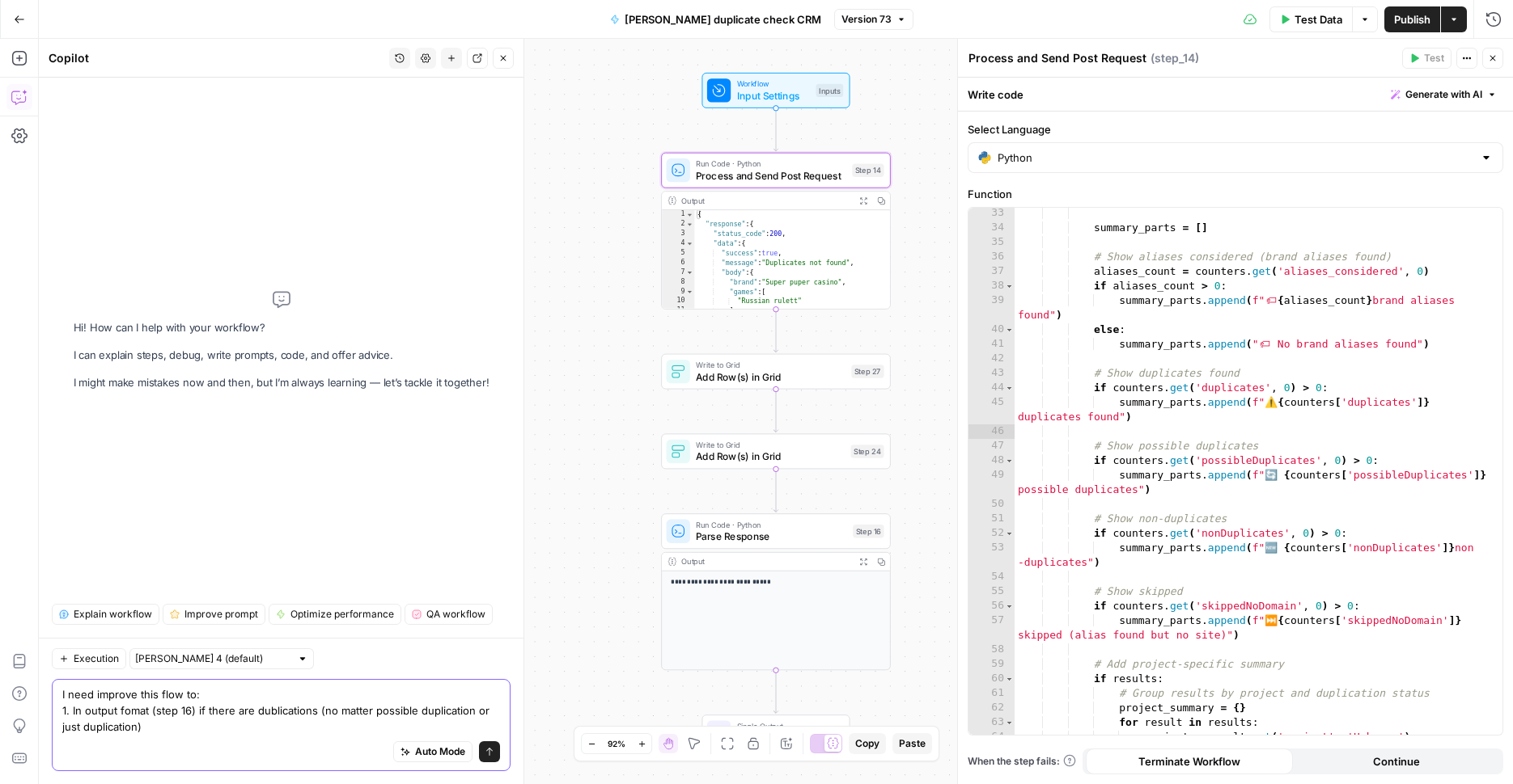
click at [180, 708] on textarea "I need improve this flow to: 1. In output fomat (step 16) if there are dublicat…" at bounding box center [280, 711] width 437 height 48
click at [211, 727] on textarea "I need improve this flow to: 1. In output fomat (step 14) if there are dublicat…" at bounding box center [280, 711] width 437 height 48
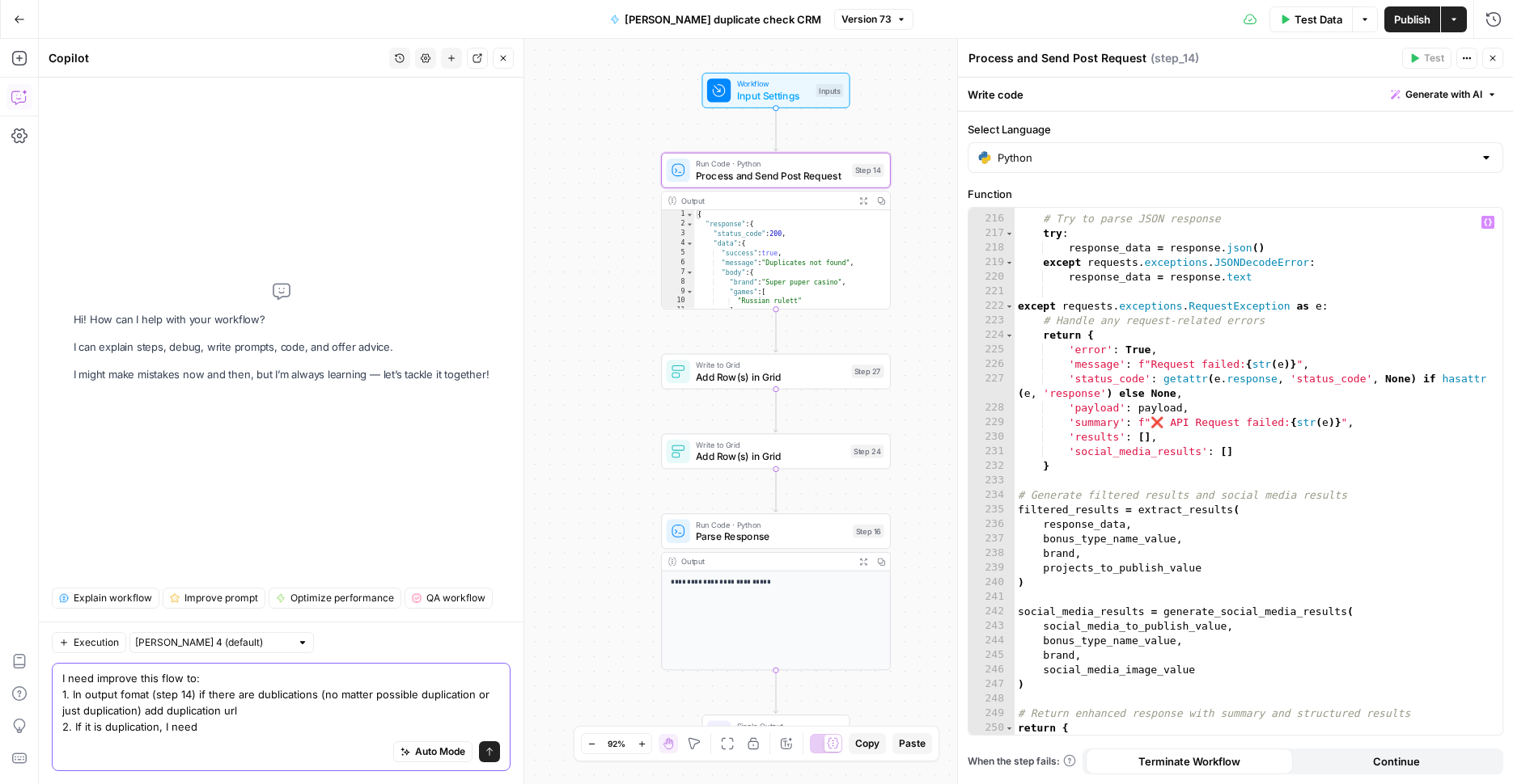
scroll to position [3518, 0]
type textarea "I need improve this flow to: 1. In output fomat (step 14) if there are dublicat…"
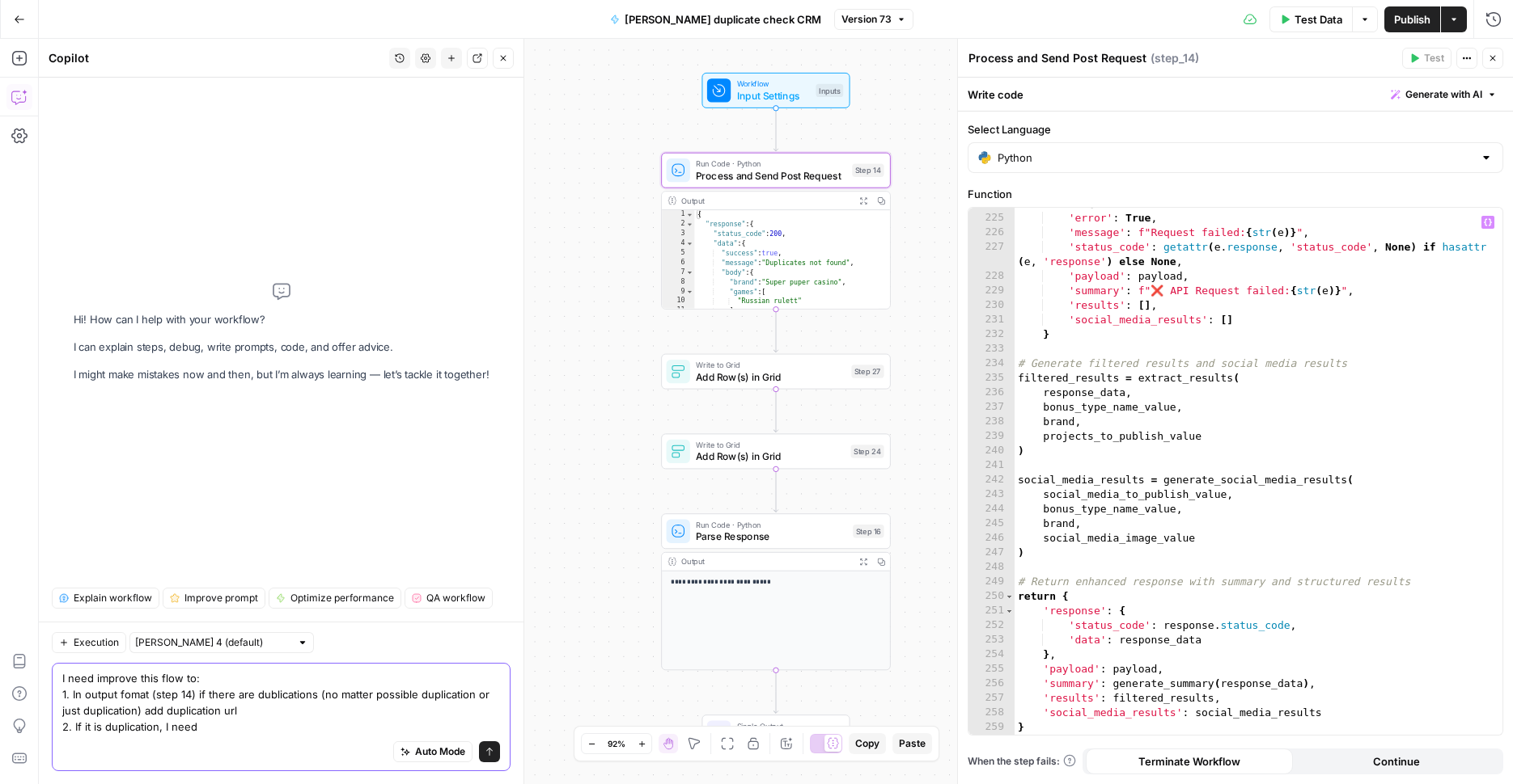
scroll to position [3650, 0]
click at [834, 383] on span "Add Row(s) in Grid" at bounding box center [769, 377] width 149 height 15
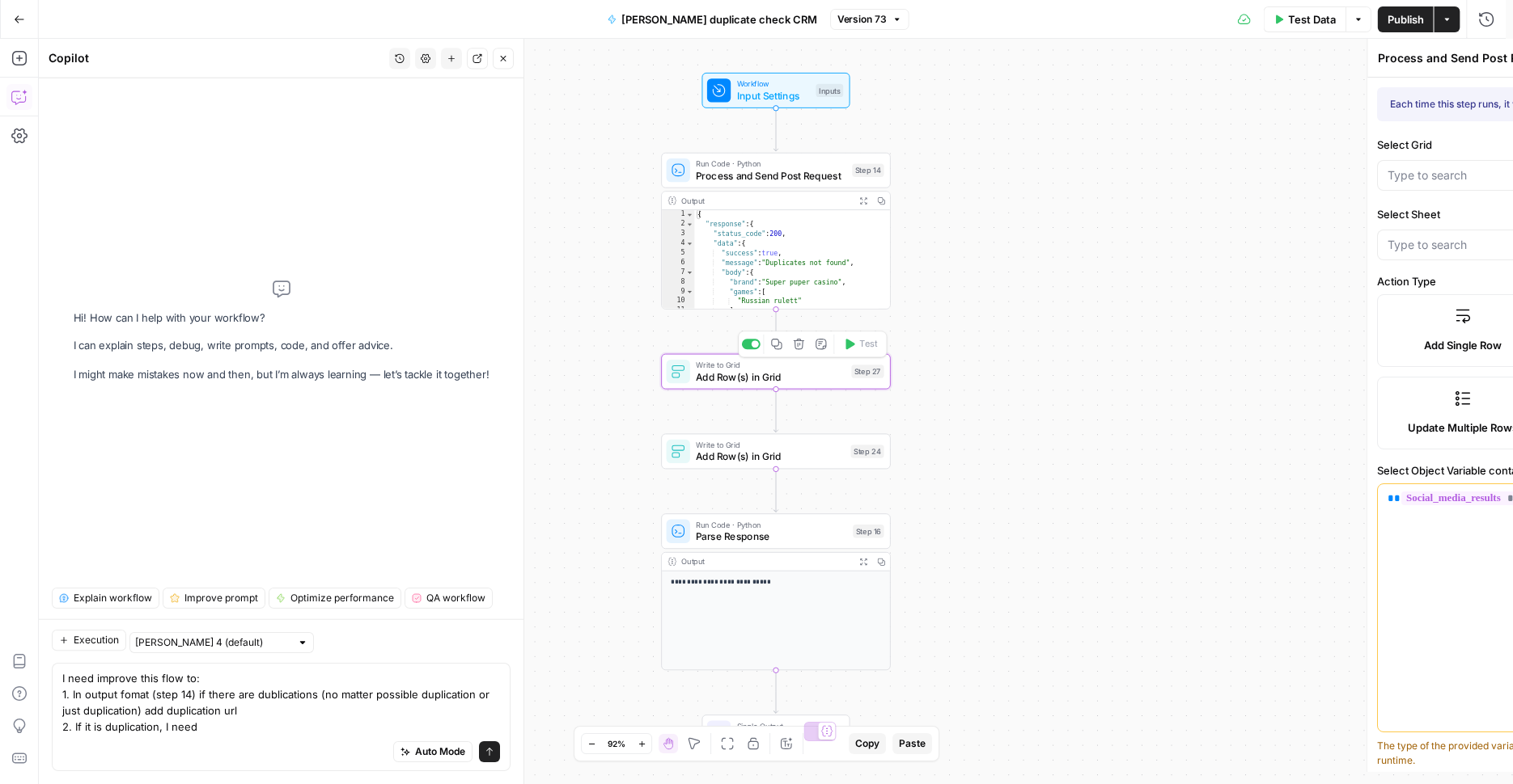
type textarea "Add Row(s) in Grid"
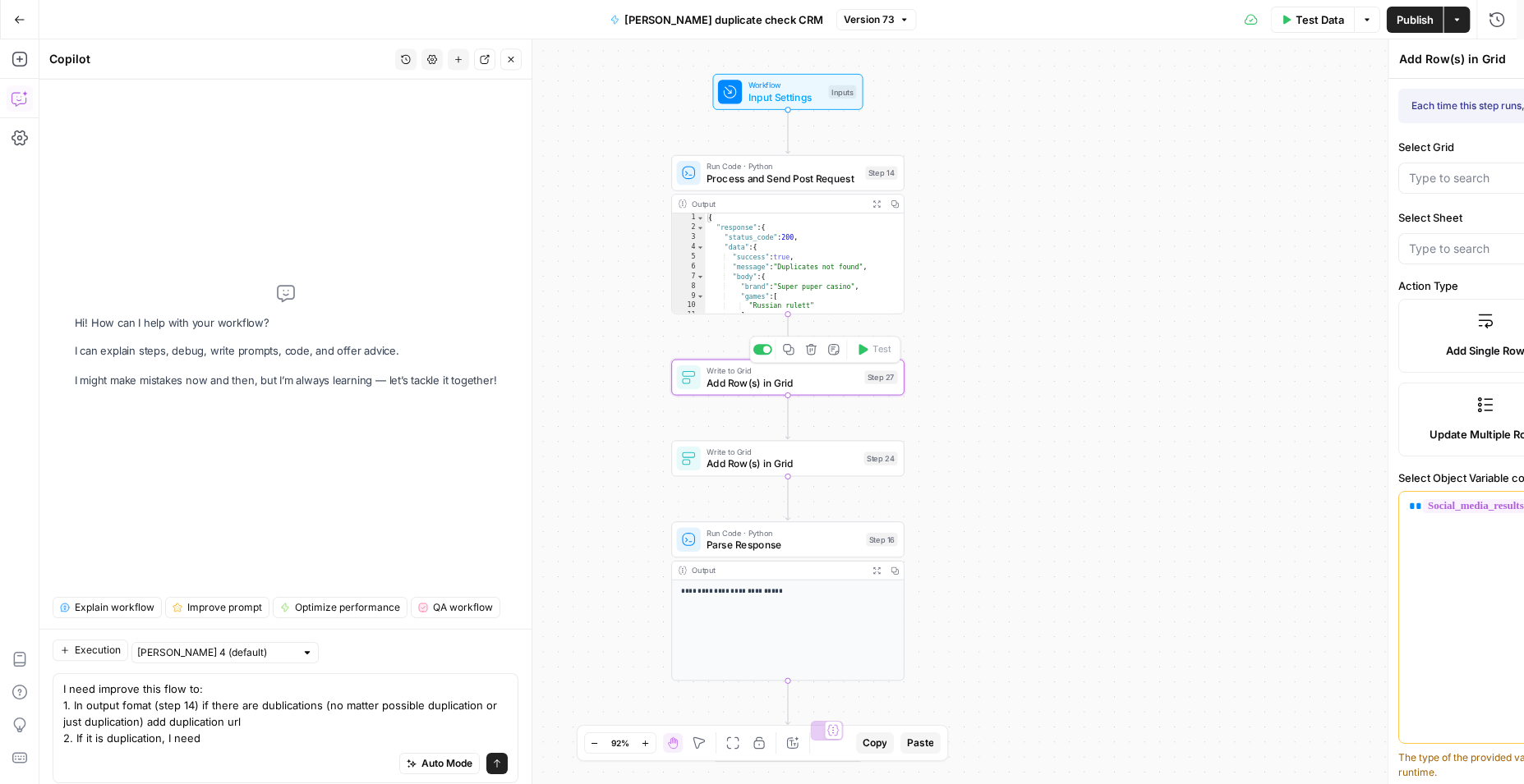
type input "Social media publications"
type input "Active Bonus System"
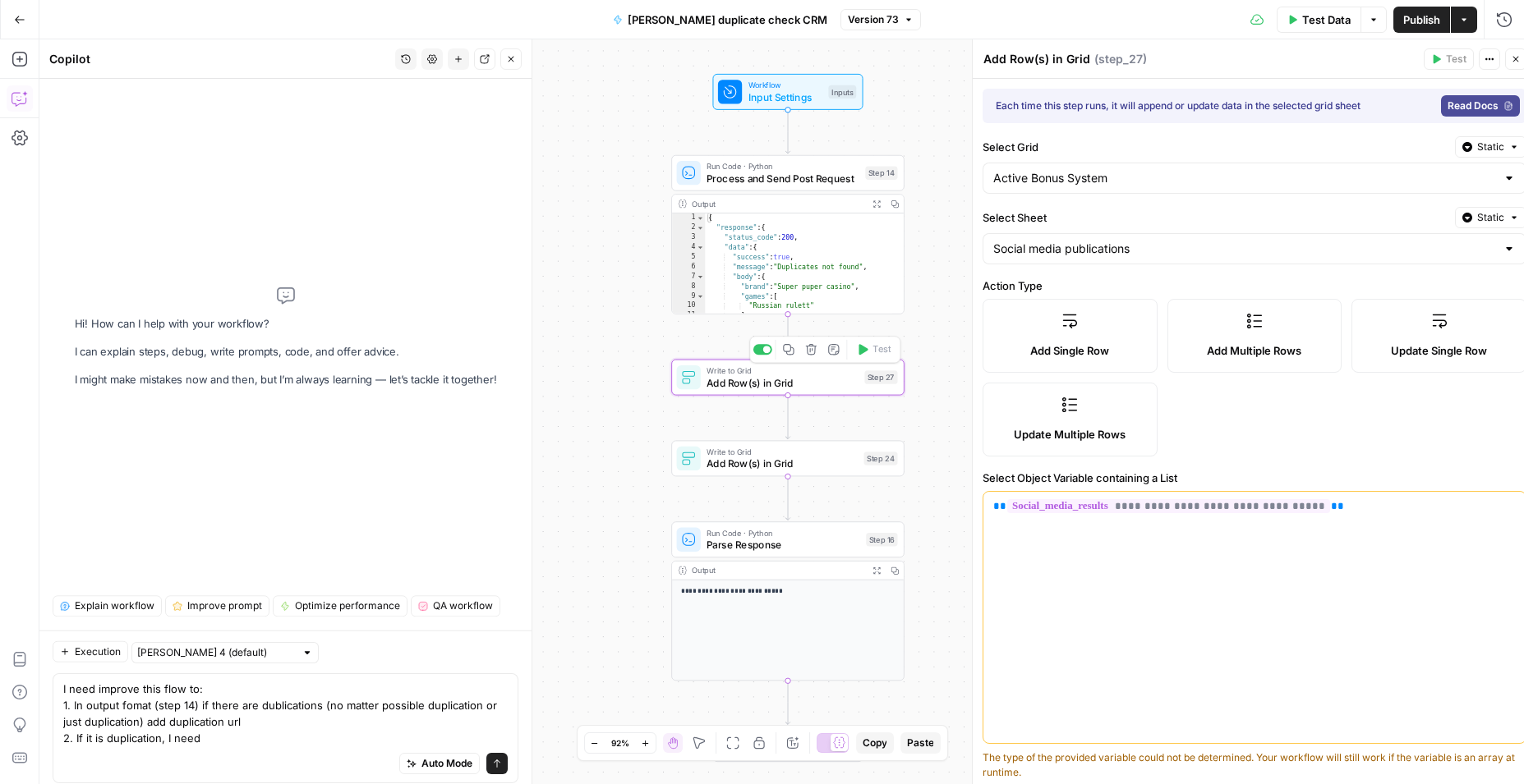
type input "project"
type input "bonus_type"
type input "casino_name"
type input "Social media image"
type input "id"
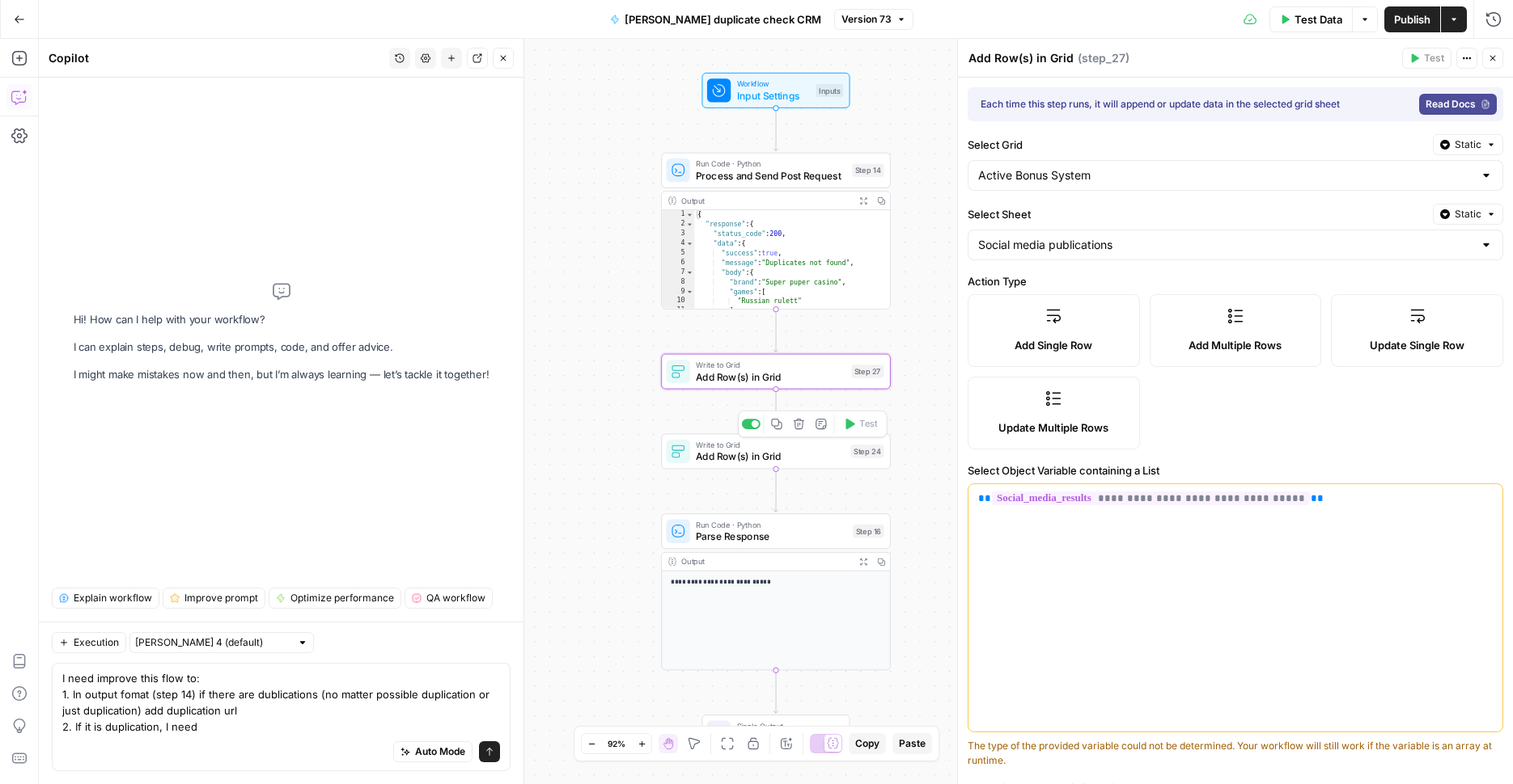
click at [828, 460] on span "Add Row(s) in Grid" at bounding box center [769, 457] width 149 height 15
type input "bonus_type"
type input "project"
type input "casino_name"
type input "id"
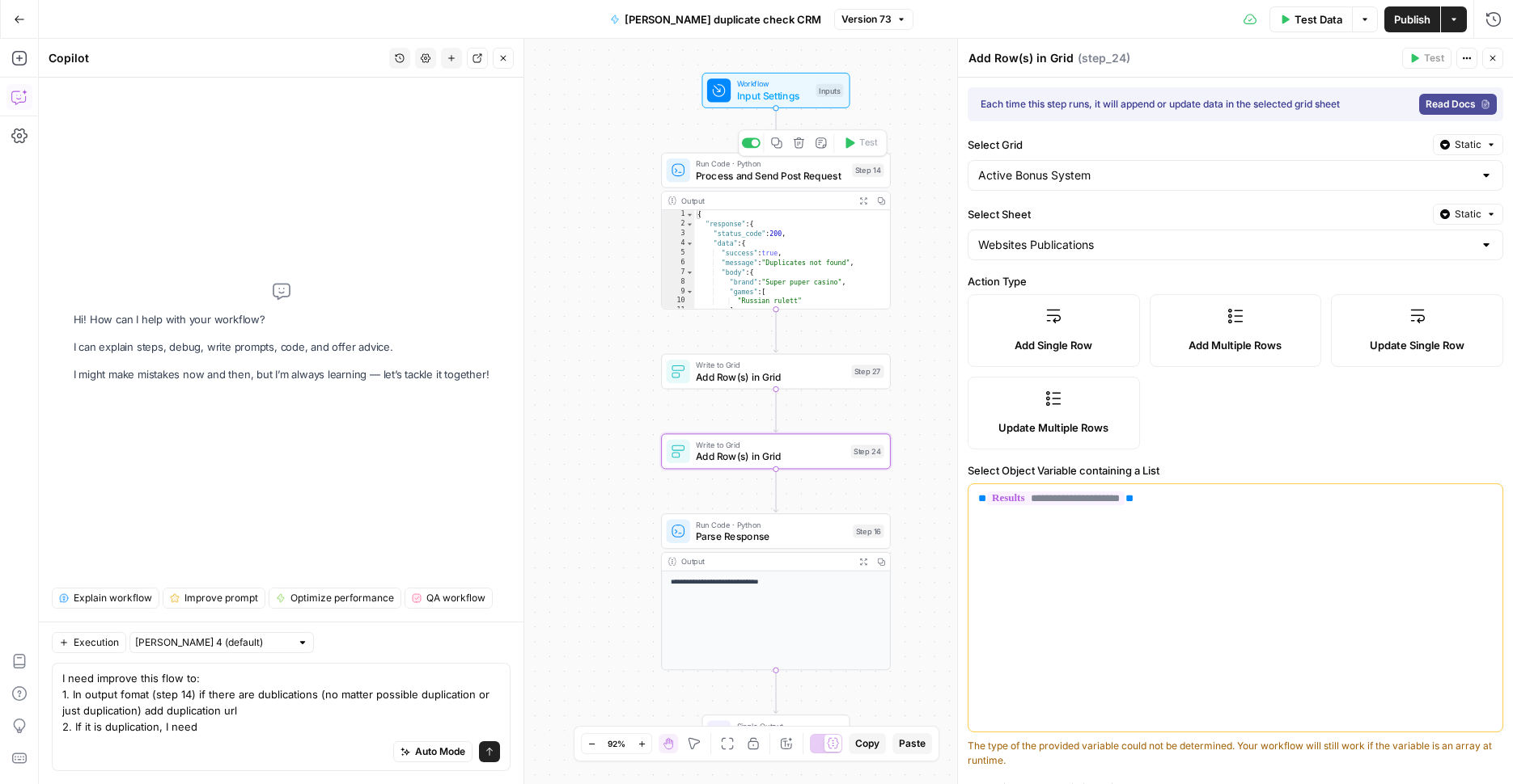
click at [785, 184] on div "Run Code · Python Process and Send Post Request Step 14 Copy step Delete step A…" at bounding box center [775, 171] width 229 height 35
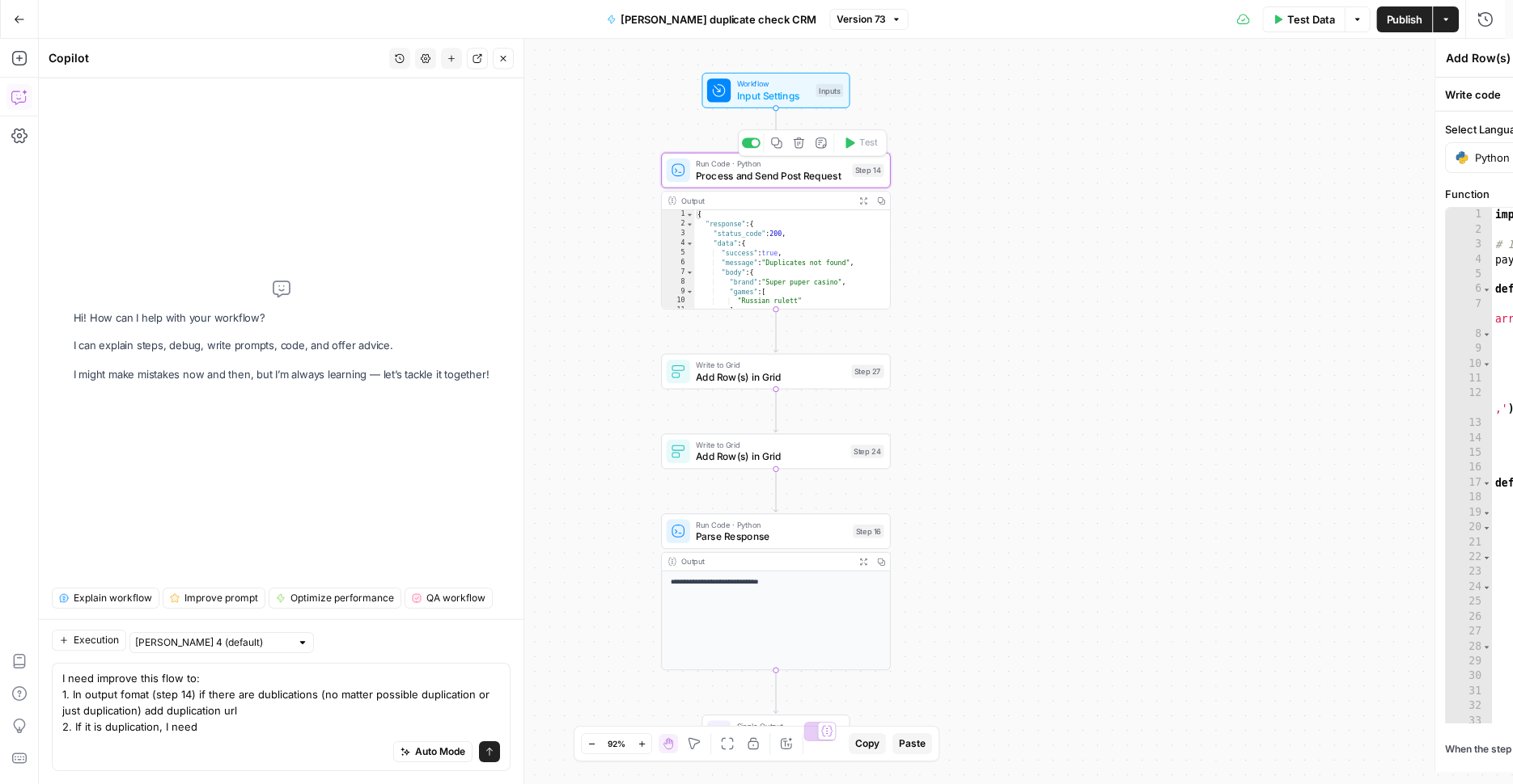
type textarea "Process and Send Post Request"
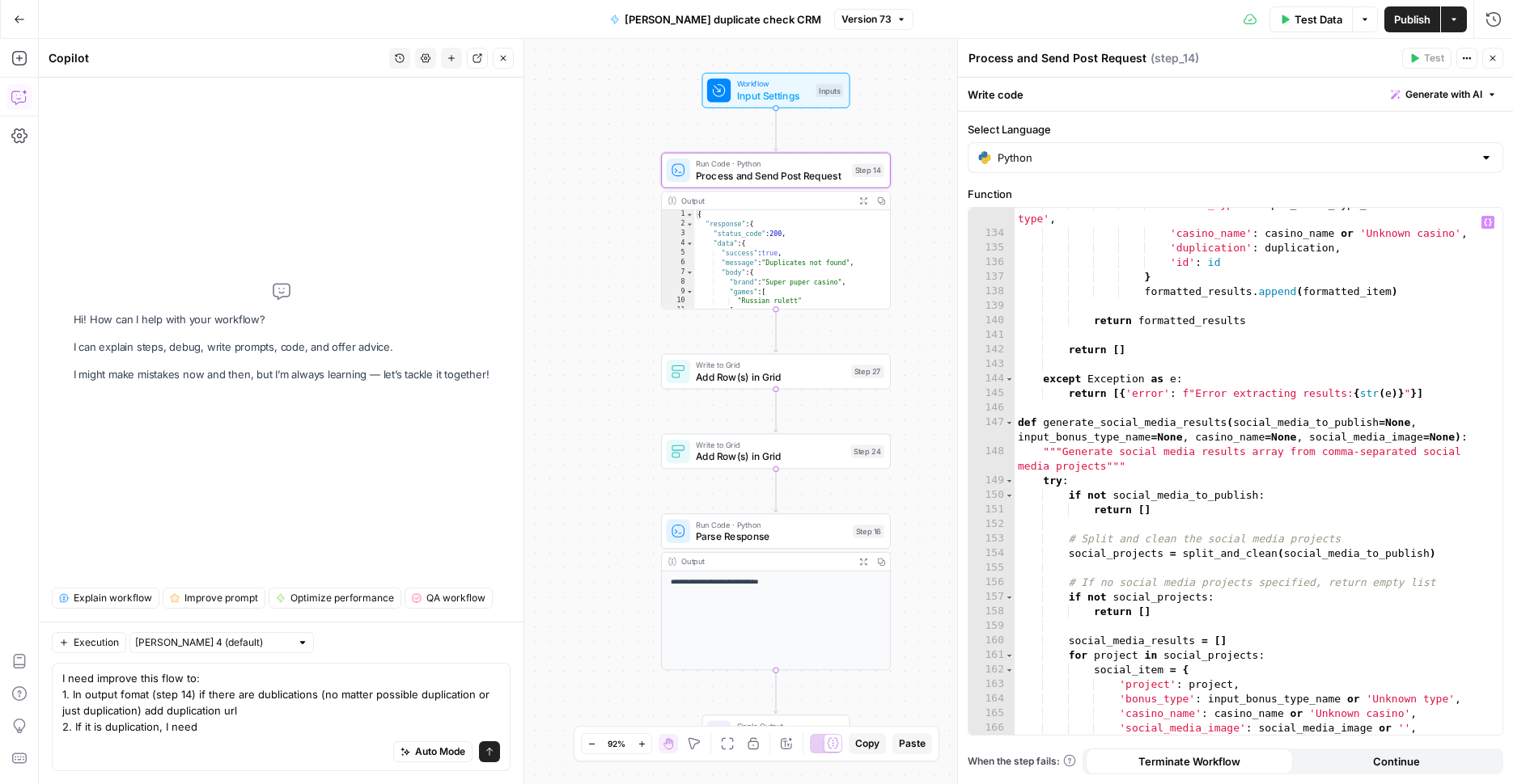
scroll to position [2036, 0]
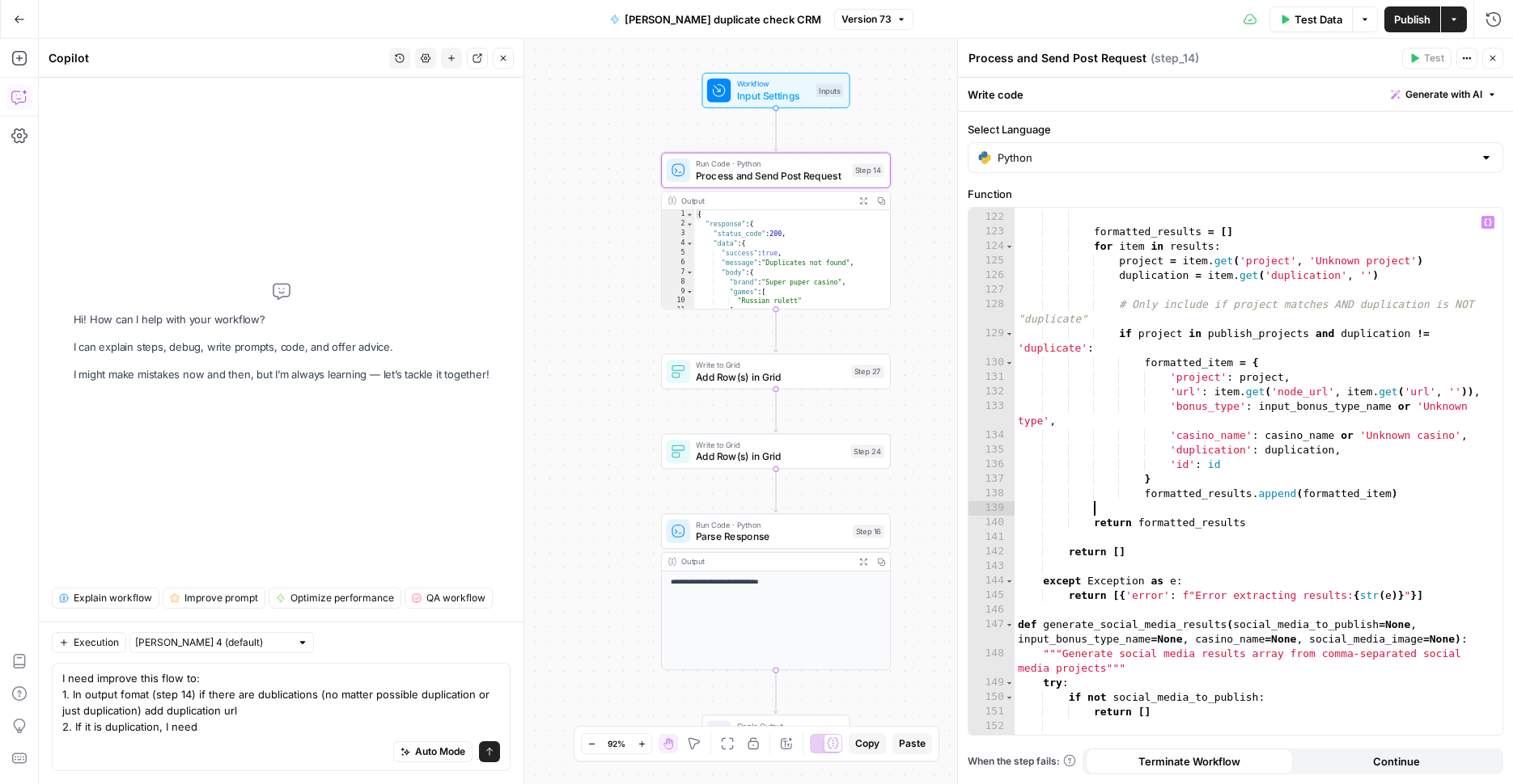
click at [1381, 513] on div "return [ ] formatted_results = [ ] for item in results : project = item . get (…" at bounding box center [1252, 474] width 475 height 557
click at [1384, 492] on div "return [ ] formatted_results = [ ] for item in results : project = item . get (…" at bounding box center [1252, 474] width 475 height 557
type textarea "**********"
type input "*******"
click at [291, 737] on div "Auto Mode Send" at bounding box center [280, 752] width 437 height 35
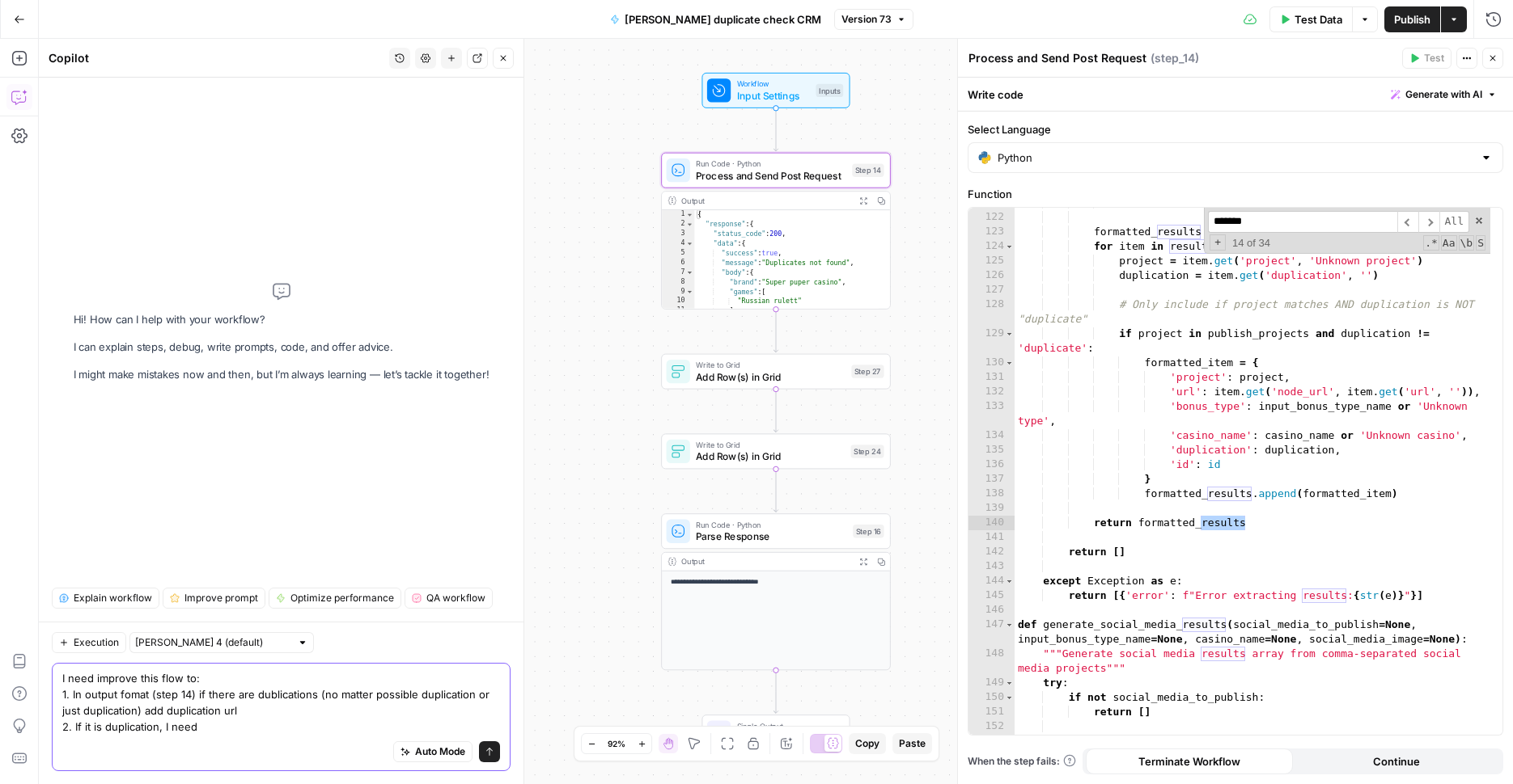
paste textarea "url_for_bonus_update"
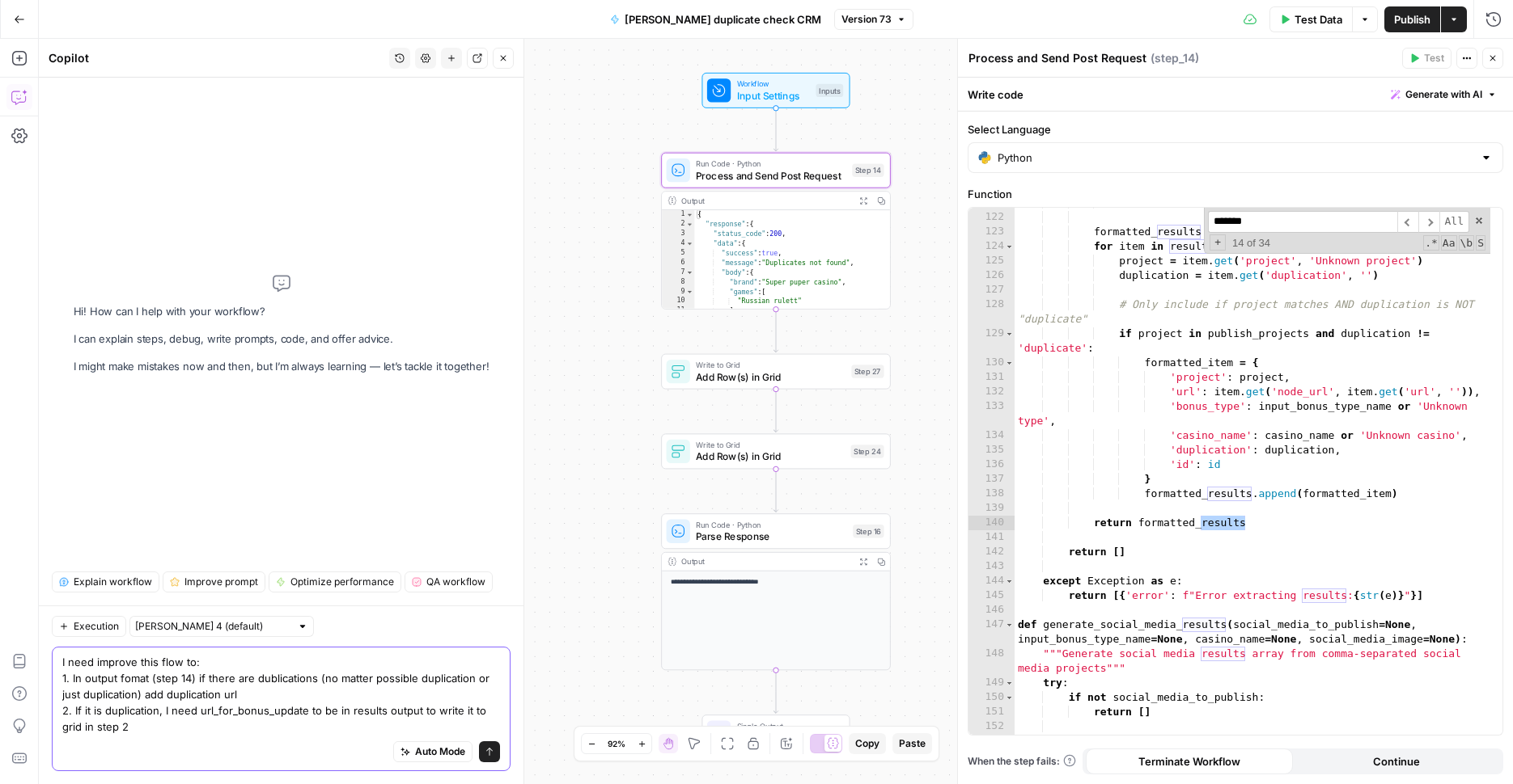
type textarea "I need improve this flow to: 1. In output fomat (step 14) if there are dublicat…"
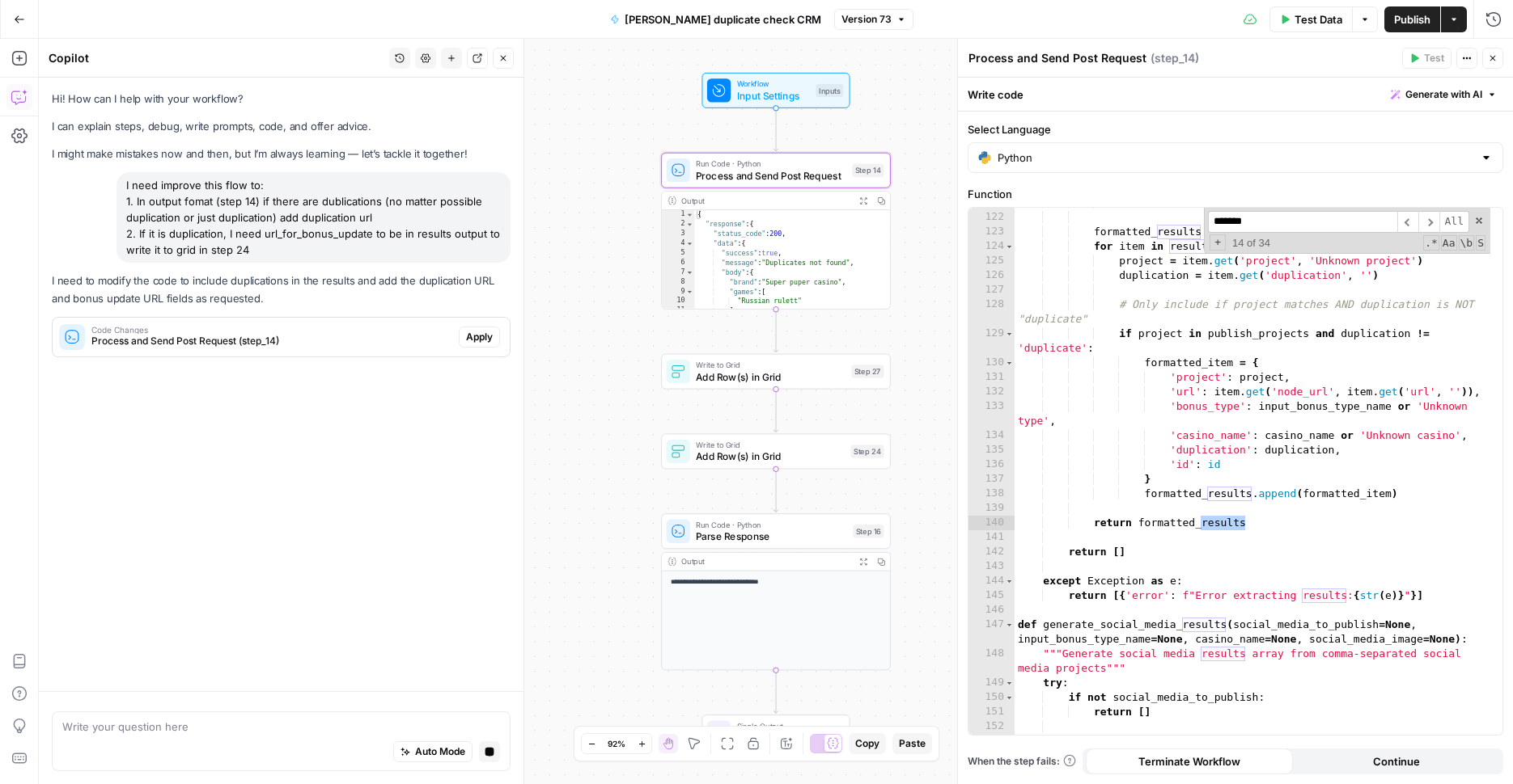
scroll to position [0, 0]
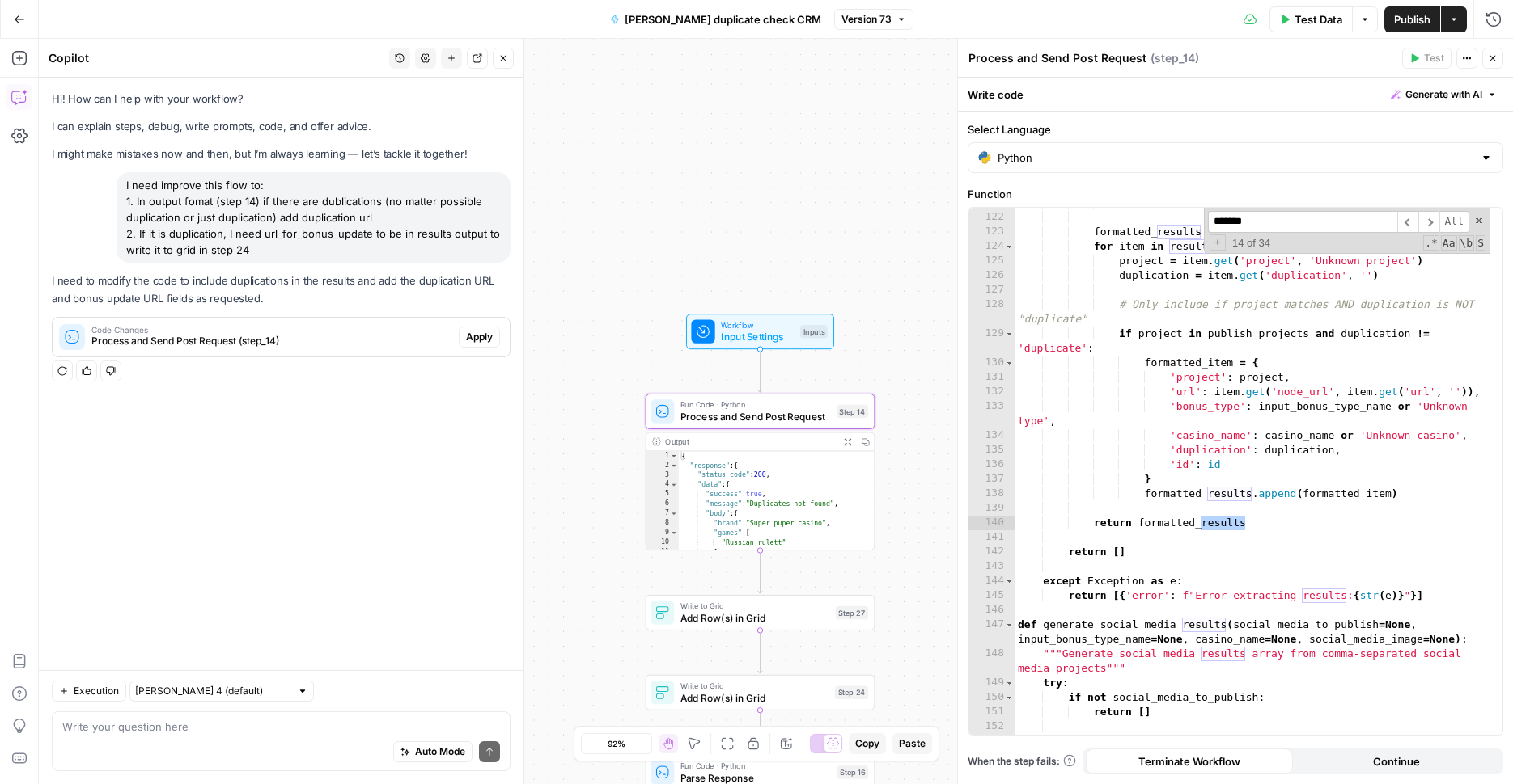
click at [476, 333] on span "Apply" at bounding box center [479, 338] width 27 height 15
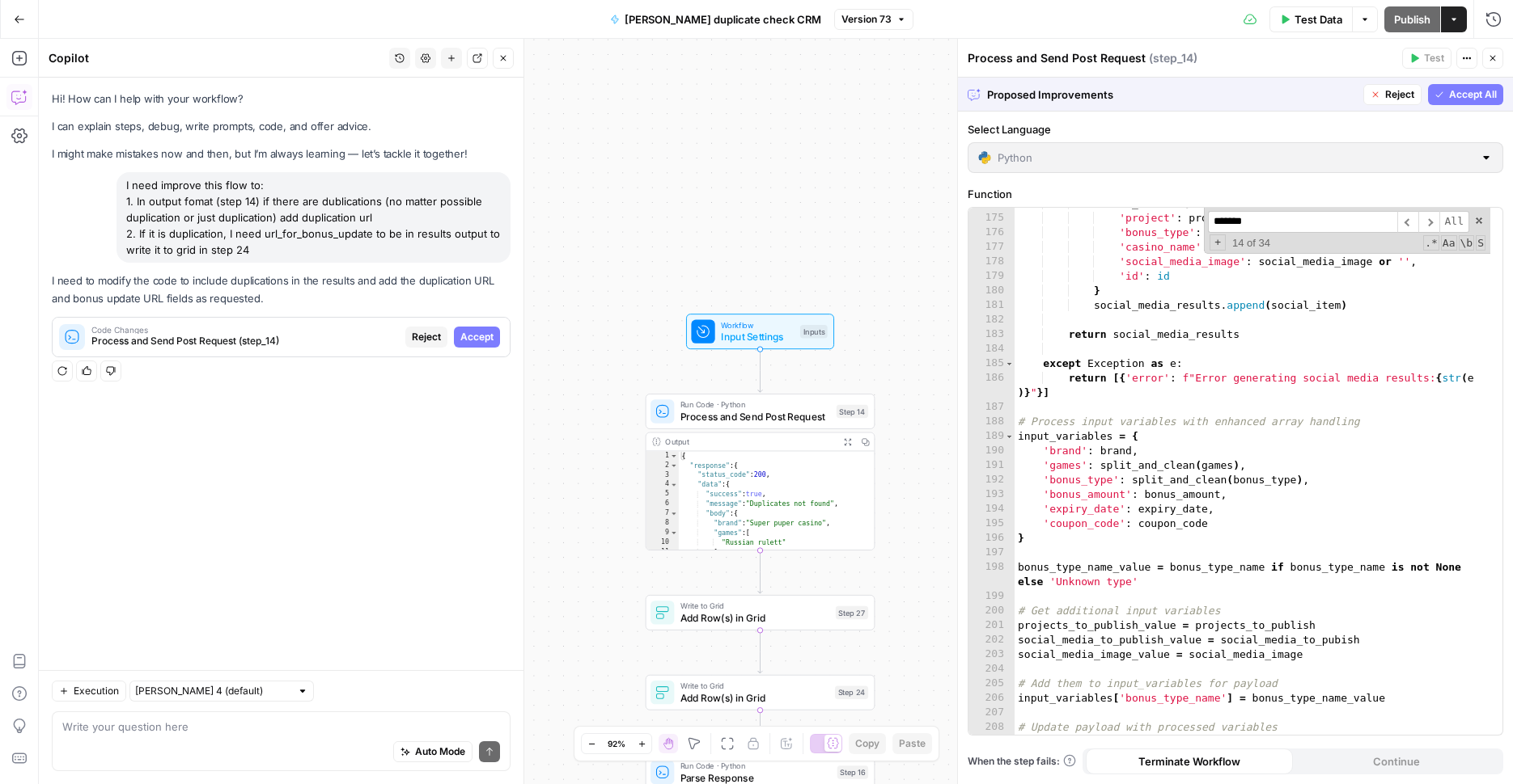
scroll to position [2261, 0]
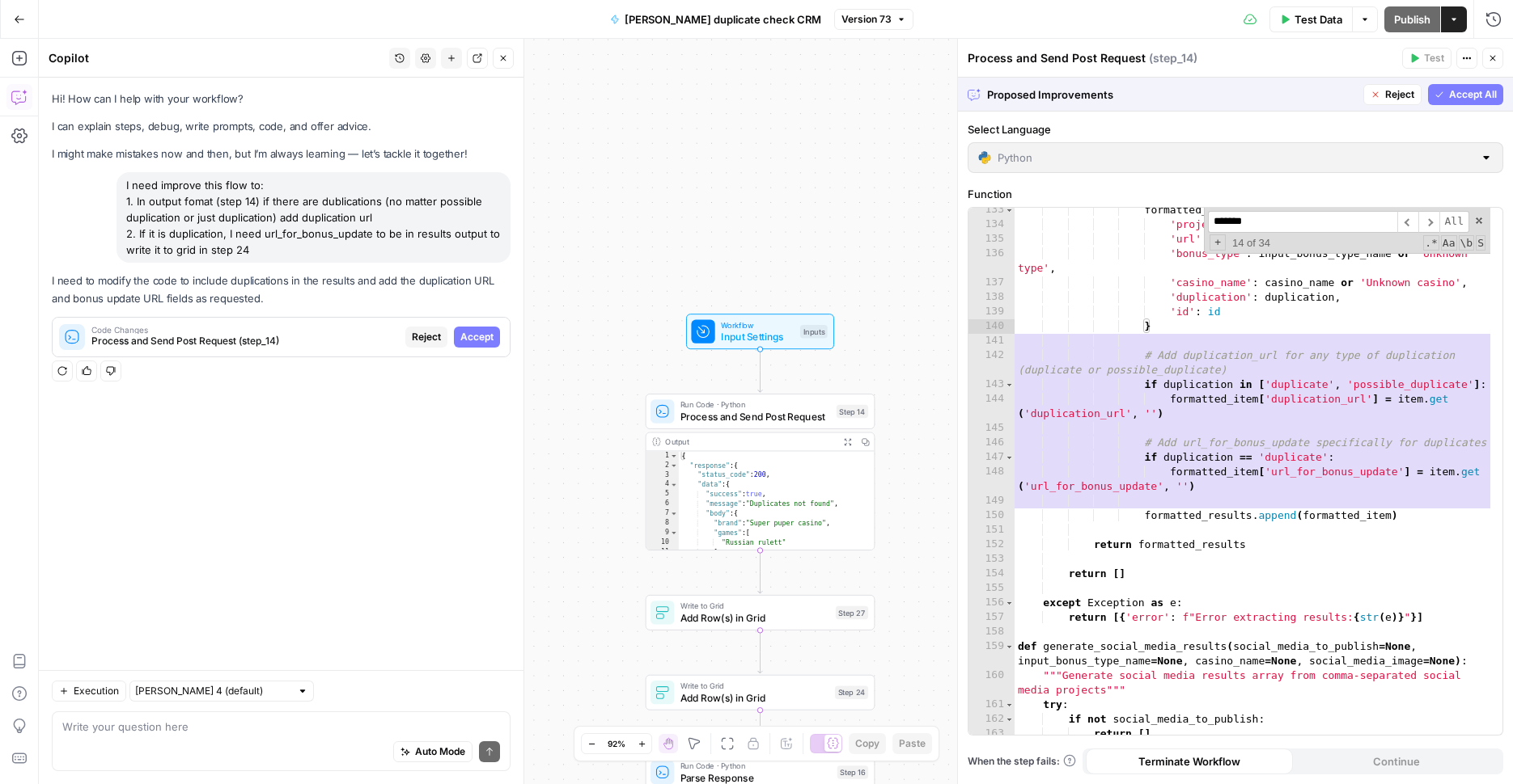
click at [186, 744] on div "Auto Mode Send" at bounding box center [280, 752] width 437 height 35
click at [1227, 469] on div "**********" at bounding box center [1235, 471] width 534 height 527
drag, startPoint x: 1270, startPoint y: 471, endPoint x: 1373, endPoint y: 468, distance: 103.0
click at [1373, 468] on div "**********" at bounding box center [1235, 471] width 534 height 527
click at [123, 746] on div "Auto Mode Send" at bounding box center [280, 752] width 437 height 35
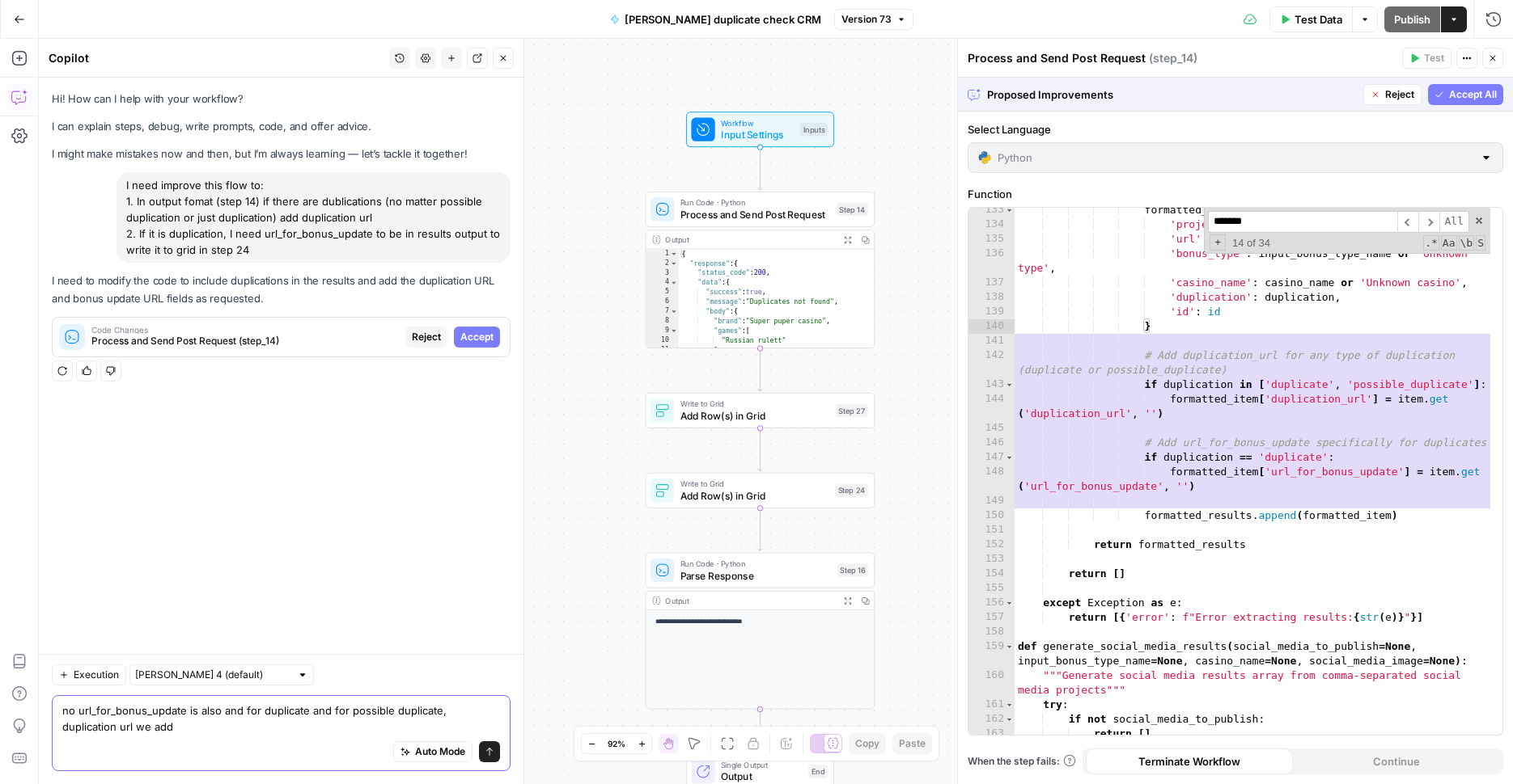
type textarea "no url_for_bonus_update is also and for duplicate and for possible duplicate, d…"
click at [765, 564] on span "Run Code · Python" at bounding box center [756, 563] width 151 height 12
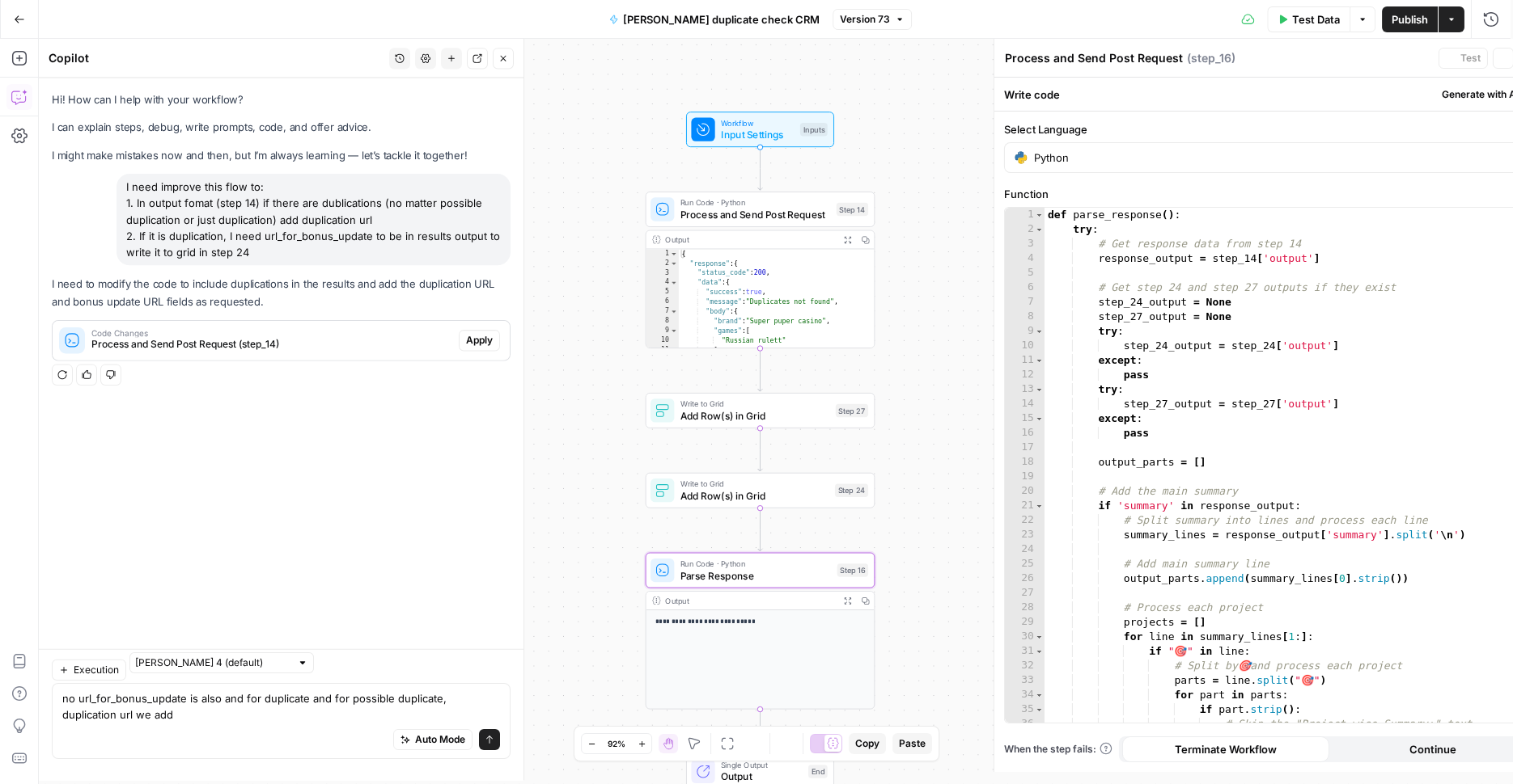
type textarea "Parse Response"
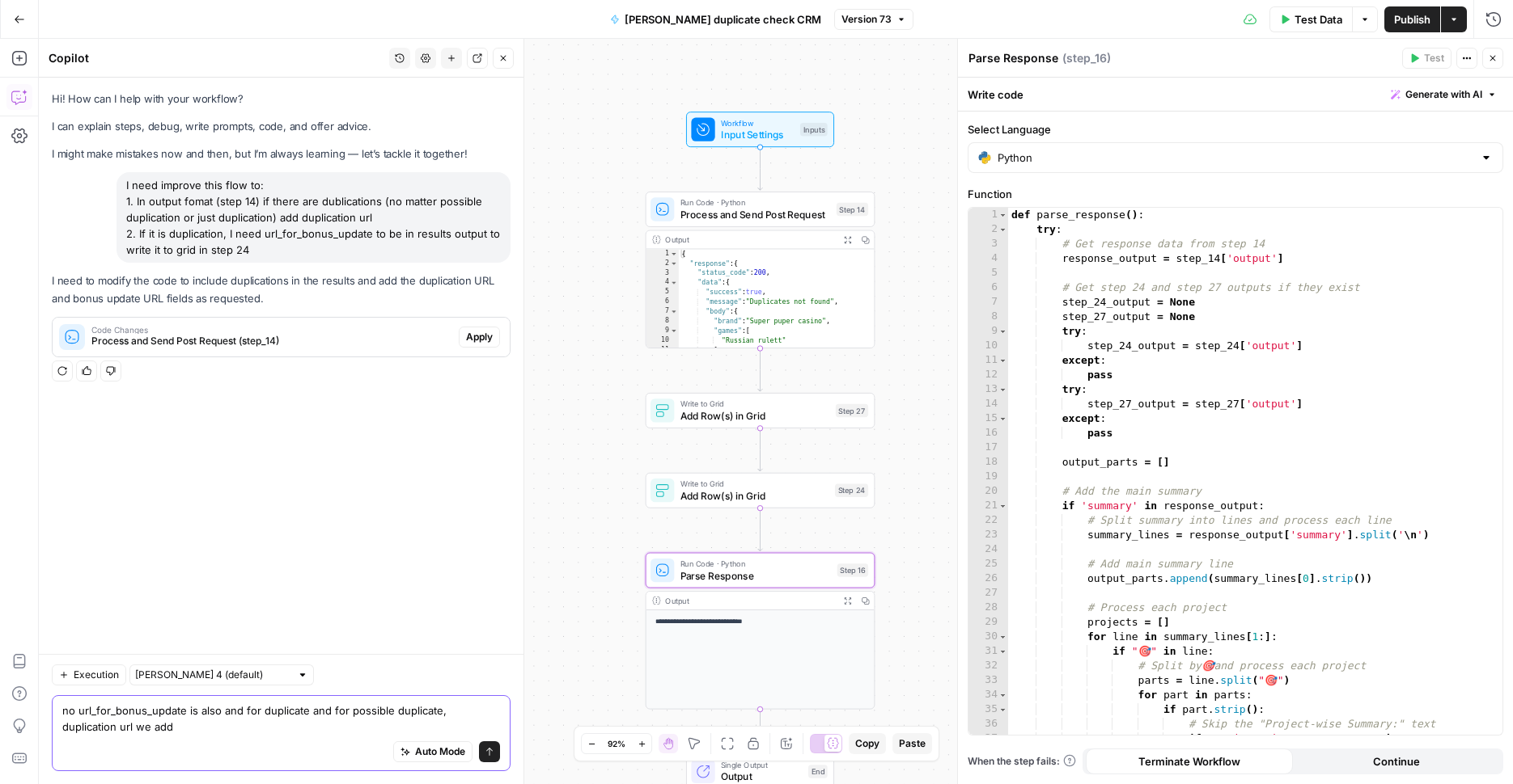
click at [213, 722] on textarea "no url_for_bonus_update is also and for duplicate and for possible duplicate, d…" at bounding box center [280, 718] width 437 height 32
type textarea "no url_for_bonus_update is also and for duplicate and for possible duplicate, d…"
type textarea "**********"
drag, startPoint x: 1186, startPoint y: 538, endPoint x: 1351, endPoint y: 536, distance: 165.0
click at [1351, 536] on div "def parse_response ( ) : try : # Get response data from step 14 response_output…" at bounding box center [1248, 493] width 482 height 571
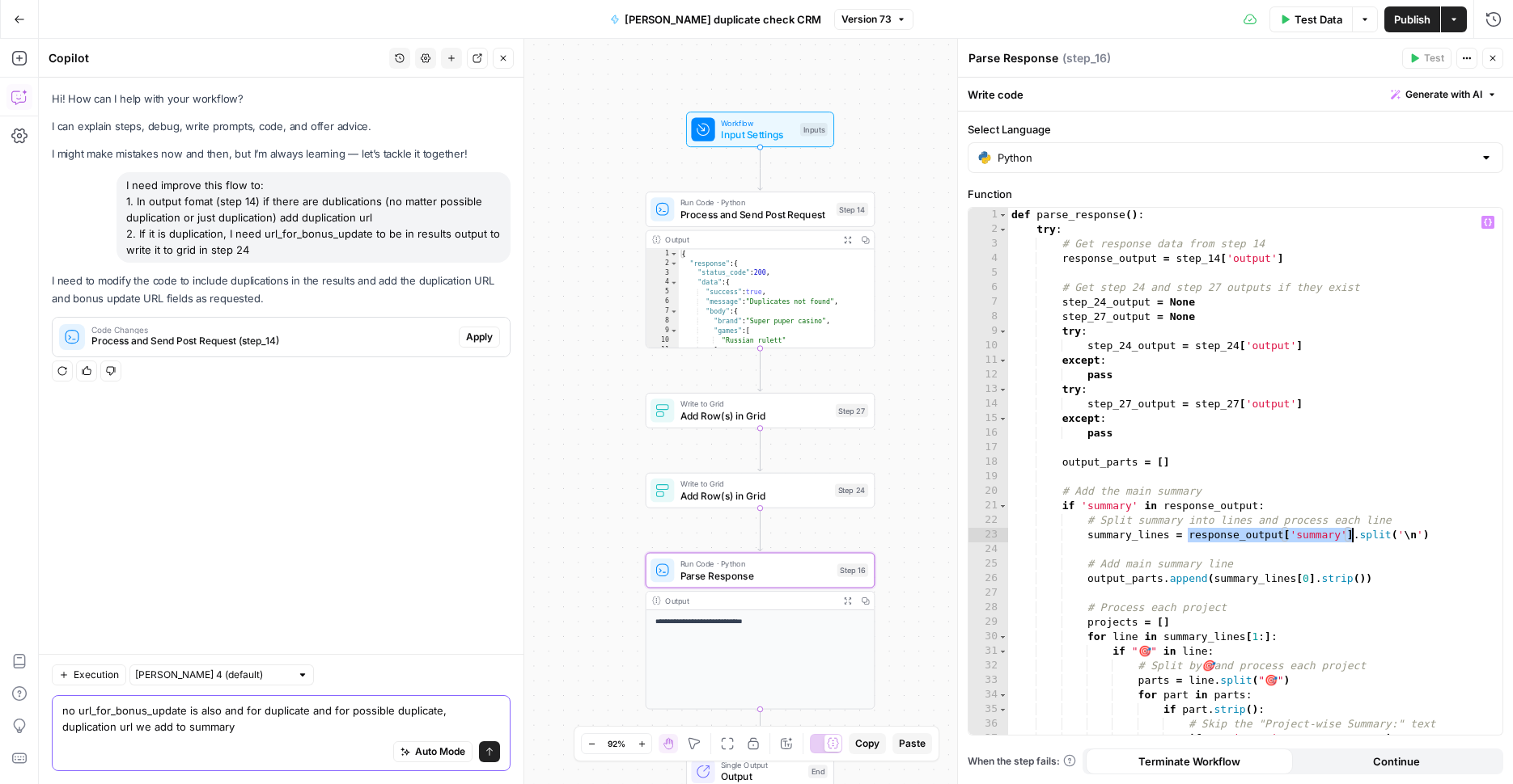
click at [282, 727] on textarea "no url_for_bonus_update is also and for duplicate and for possible duplicate, d…" at bounding box center [280, 718] width 437 height 32
paste textarea "response_output['summary']"
click at [797, 501] on span "Add Row(s) in Grid" at bounding box center [755, 495] width 149 height 15
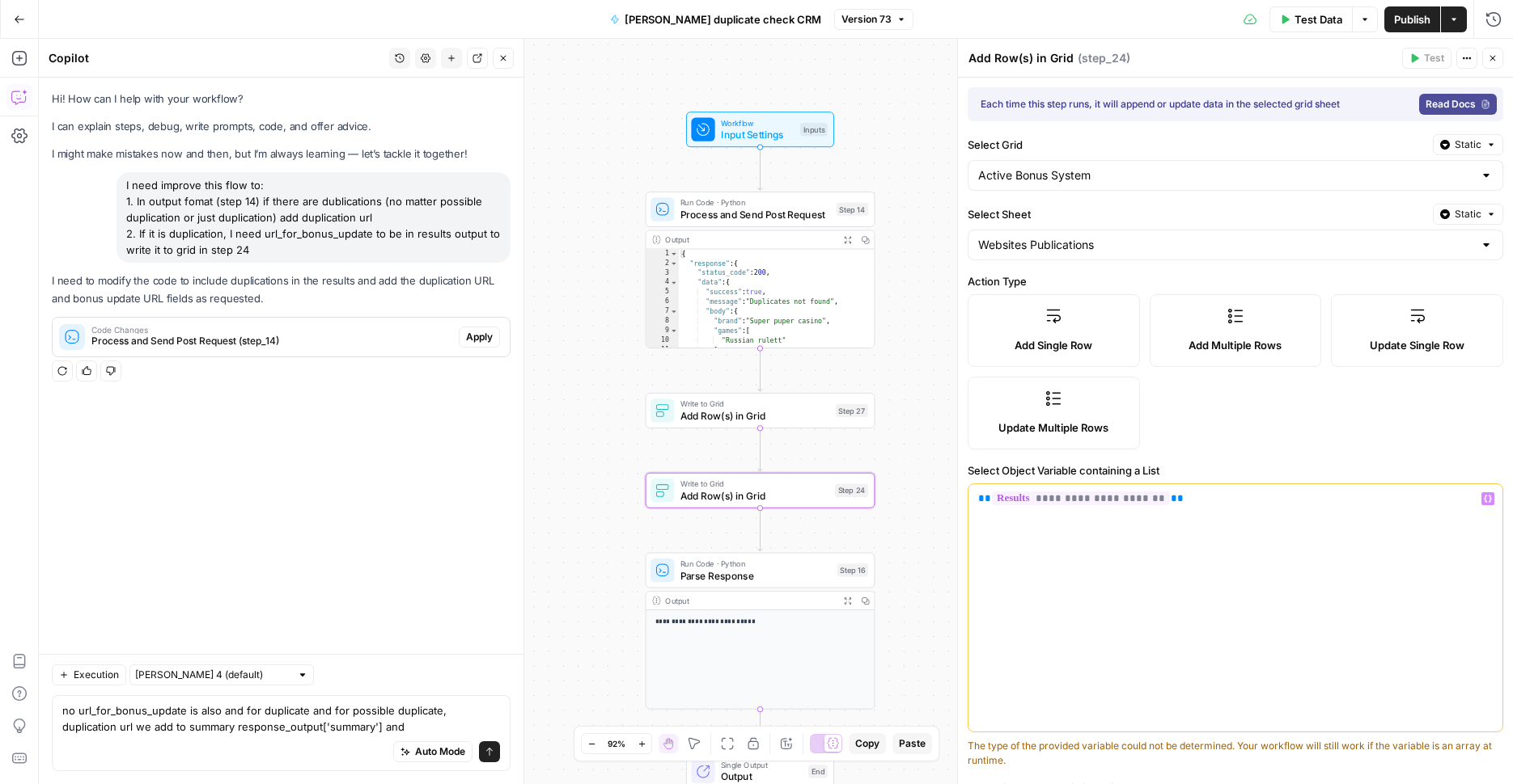
drag, startPoint x: 1153, startPoint y: 504, endPoint x: 1033, endPoint y: 495, distance: 120.3
click at [1033, 495] on p "**********" at bounding box center [1235, 498] width 514 height 16
copy span "**********"
click at [367, 717] on textarea "no url_for_bonus_update is also and for duplicate and for possible duplicate, d…" at bounding box center [280, 718] width 437 height 32
click at [386, 732] on textarea "no url_for_bonus_update is also and for duplicate and for possible duplicate, d…" at bounding box center [280, 718] width 437 height 32
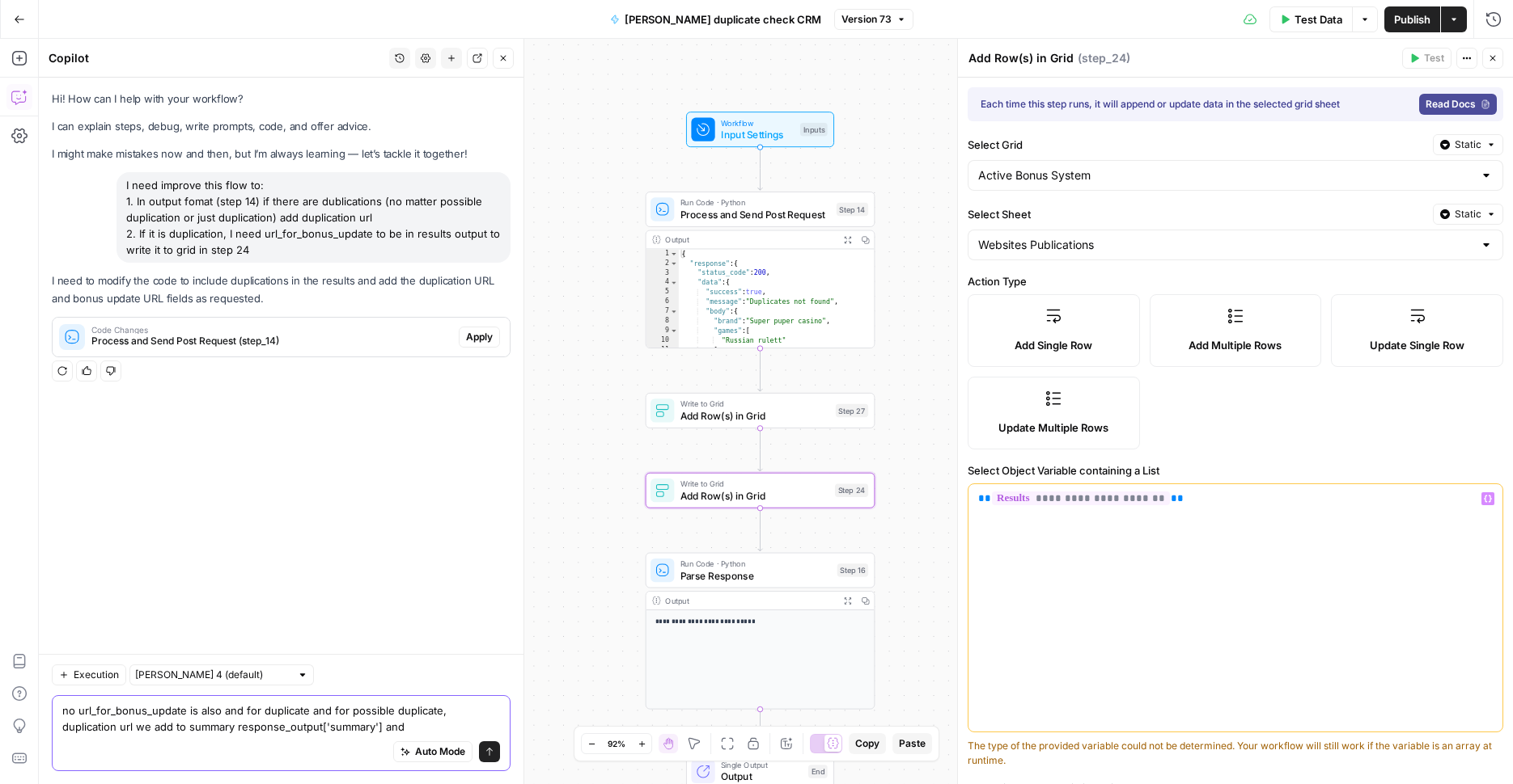
paste textarea "step_14.output.results"
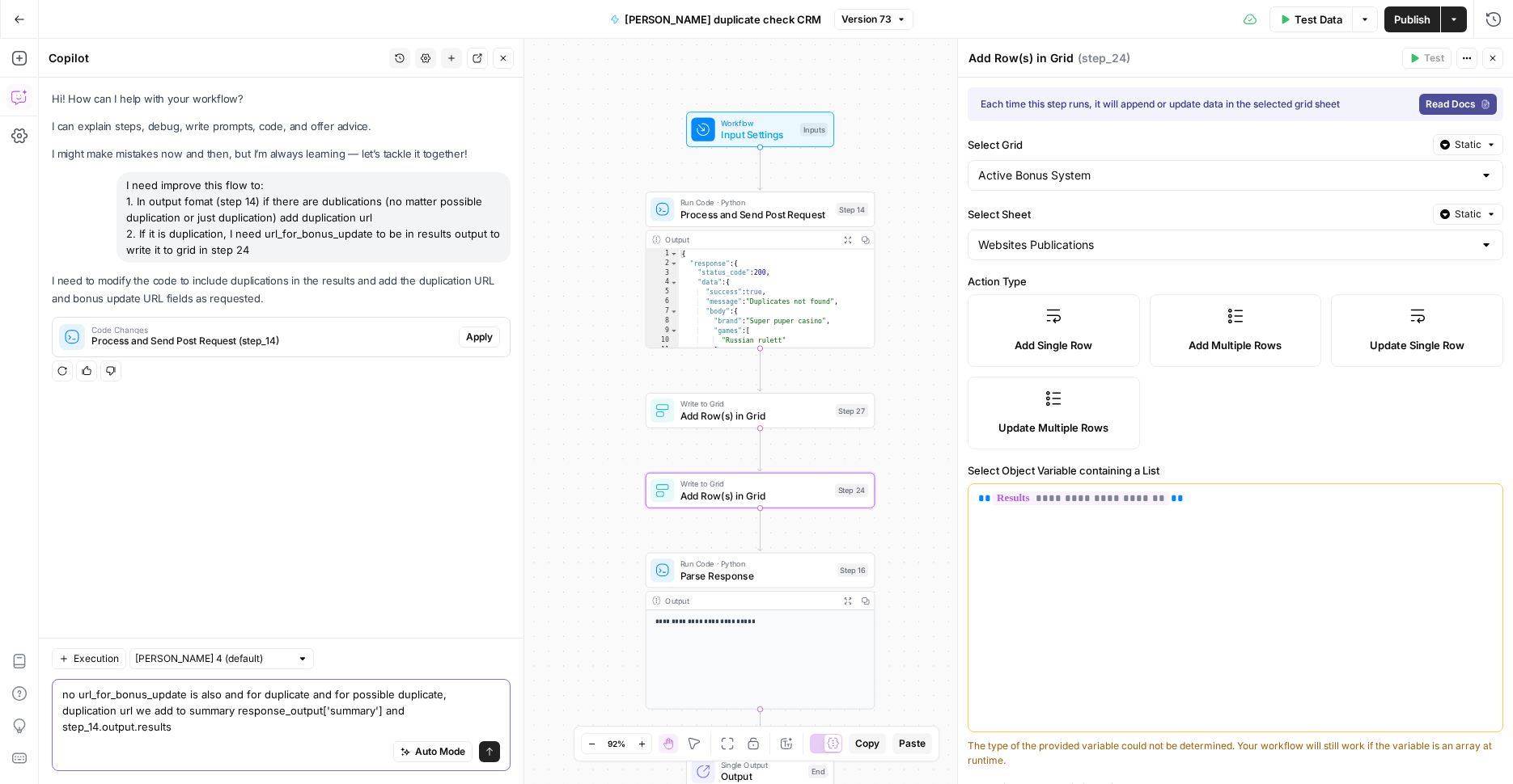
drag, startPoint x: 186, startPoint y: 716, endPoint x: 78, endPoint y: 717, distance: 108.0
click at [78, 717] on textarea "no url_for_bonus_update is also and for duplicate and for possible duplicate, d…" at bounding box center [280, 711] width 437 height 48
click at [343, 730] on textarea "no url_for_bonus_update is also and for duplicate and for possible duplicate, d…" at bounding box center [280, 711] width 437 height 48
paste textarea "url_for_bonus_update"
click at [236, 726] on textarea "no url_for_bonus_update is also and for duplicate and for possible duplicate, d…" at bounding box center [280, 711] width 437 height 48
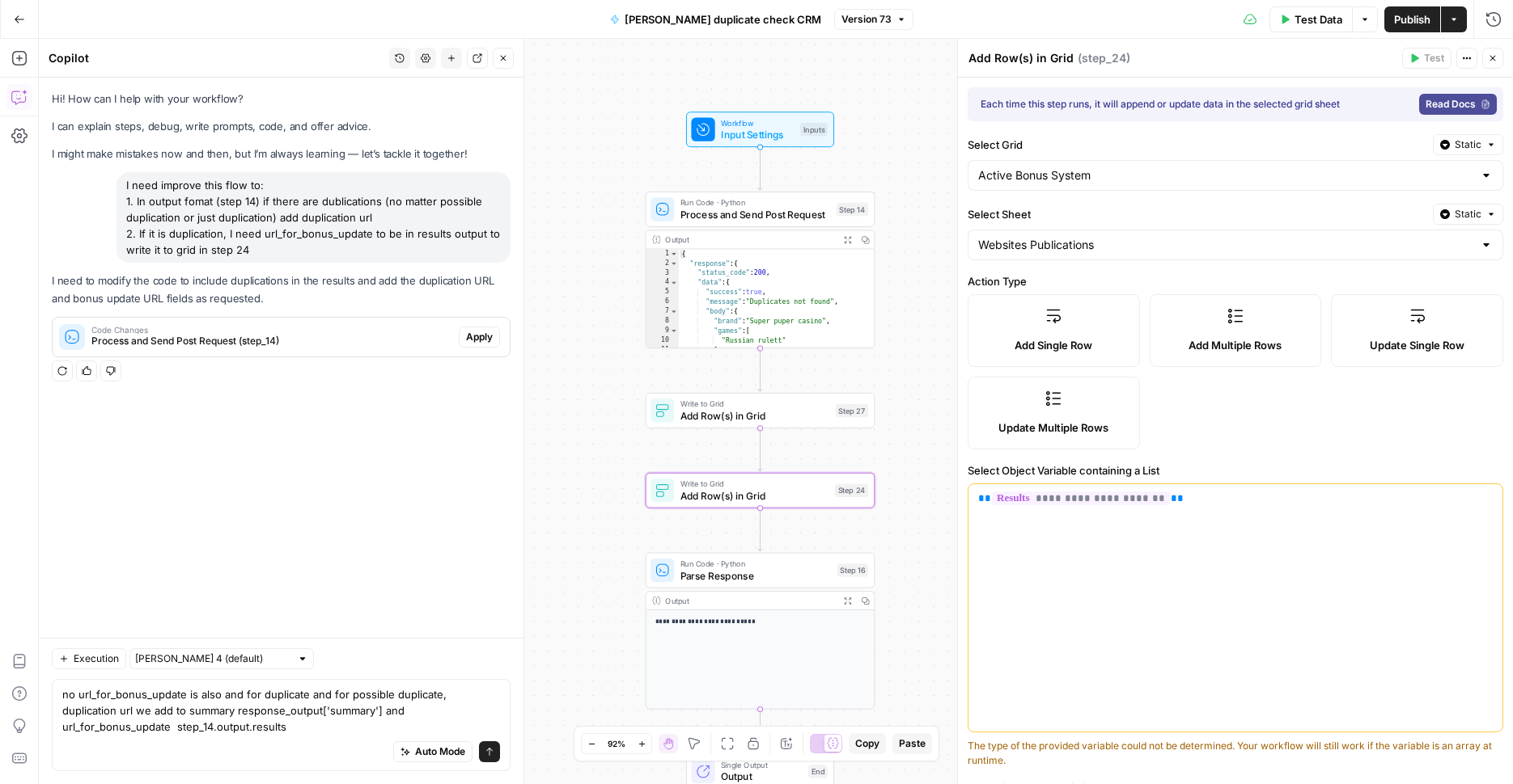
click at [452, 720] on div "Auto Mode will automatically modify and execute the workflow" at bounding box center [433, 711] width 230 height 31
click at [223, 723] on textarea "no url_for_bonus_update is also and for duplicate and for possible duplicate, d…" at bounding box center [280, 711] width 437 height 48
click at [456, 709] on textarea "no url_for_bonus_update is also and for duplicate and for possible duplicate, d…" at bounding box center [280, 711] width 437 height 48
type textarea "no url_for_bonus_update is also and for duplicate and for possible duplicate, d…"
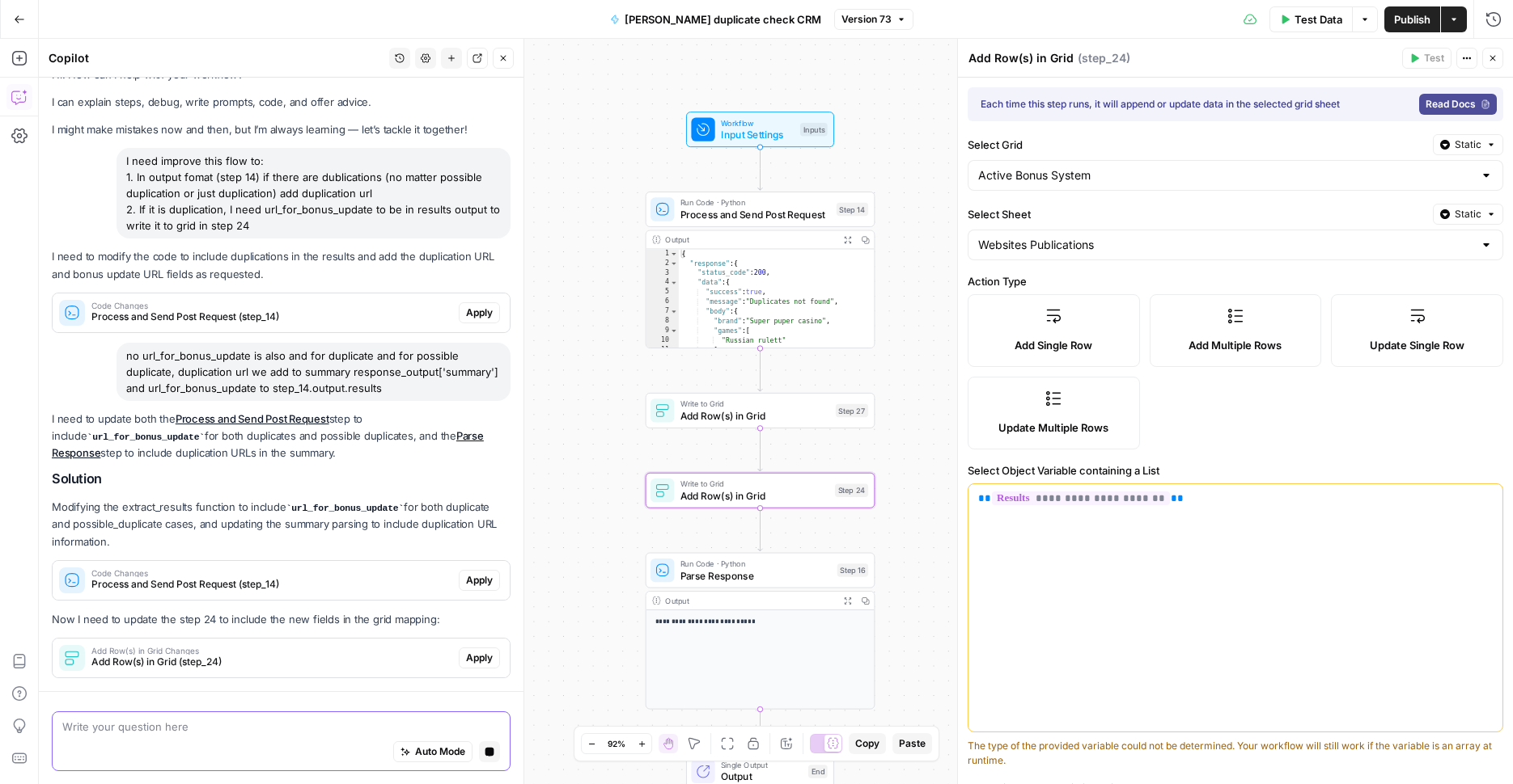
scroll to position [86, 0]
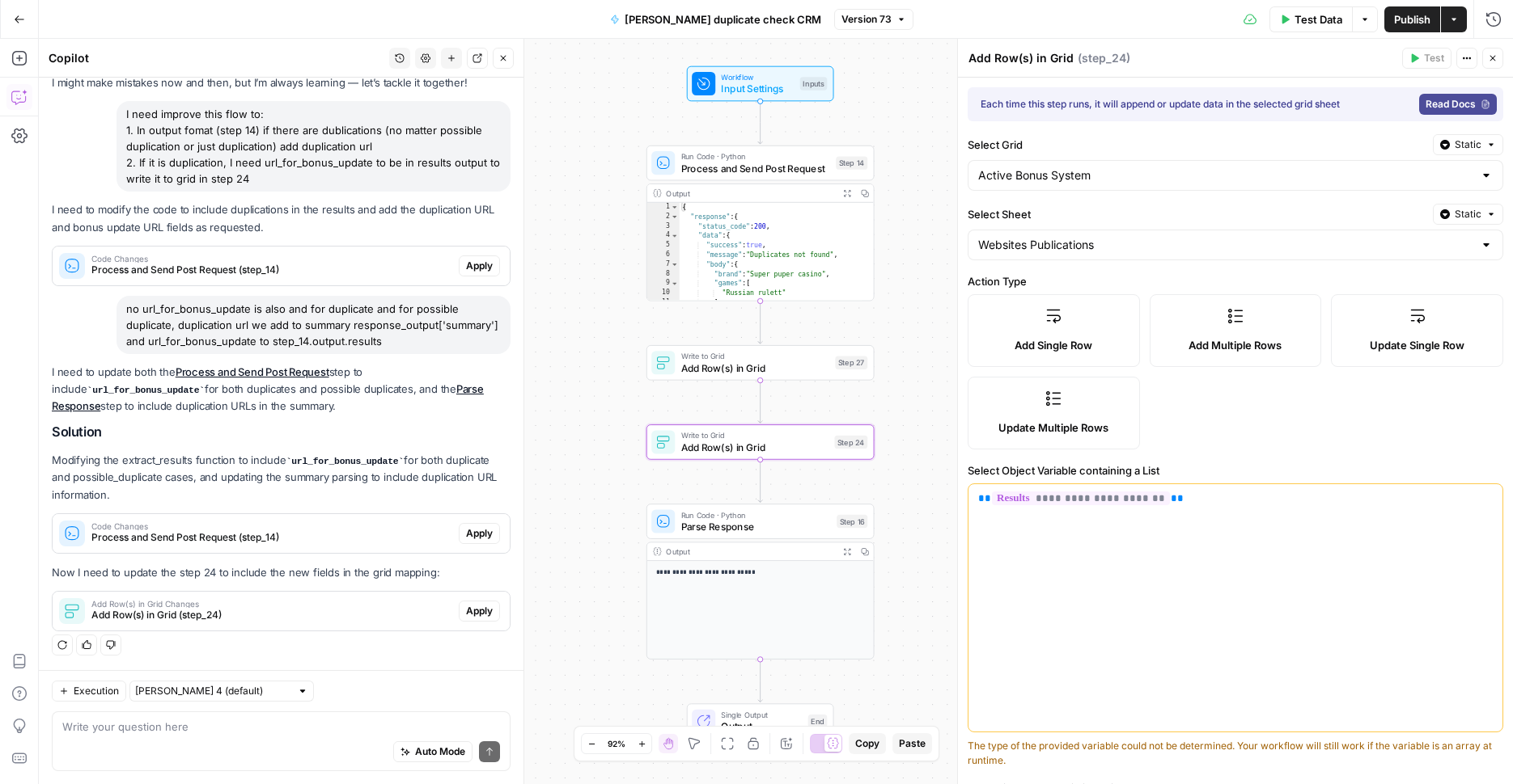
click at [299, 608] on span "Add Row(s) in Grid Changes" at bounding box center [271, 604] width 361 height 8
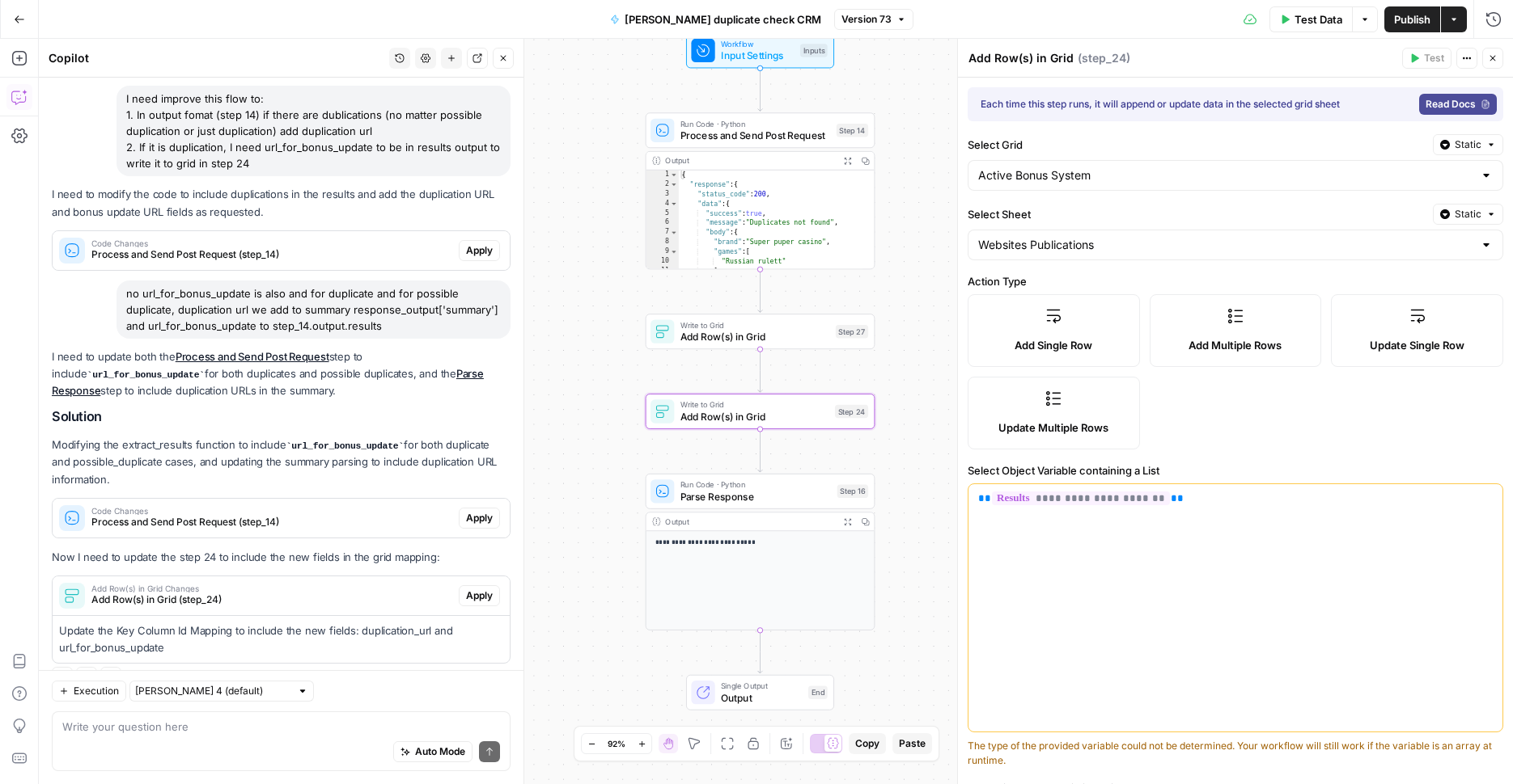
scroll to position [135, 0]
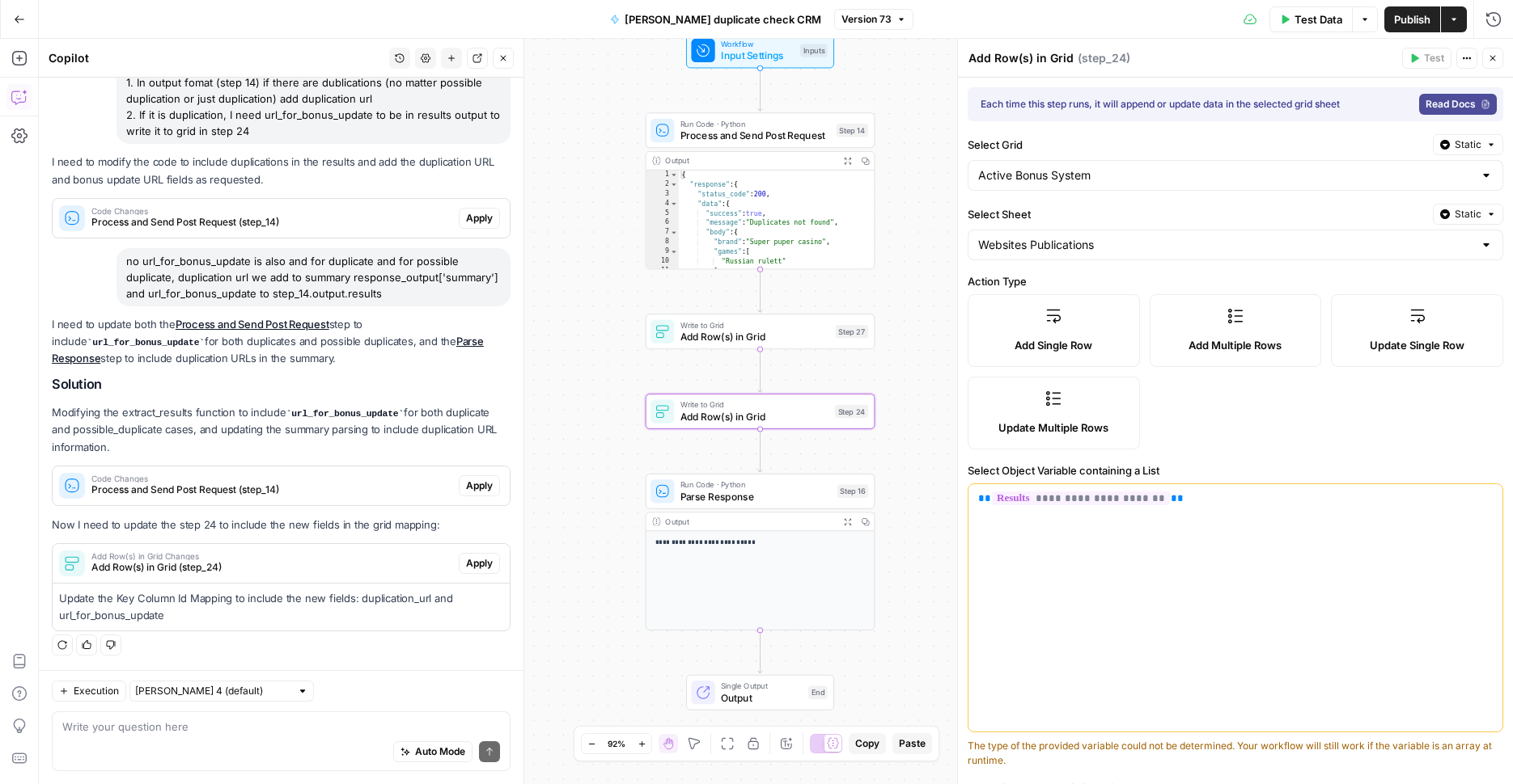
click at [417, 625] on div "Update the Key Column Id Mapping to include the new fields: duplication_url and…" at bounding box center [281, 607] width 457 height 47
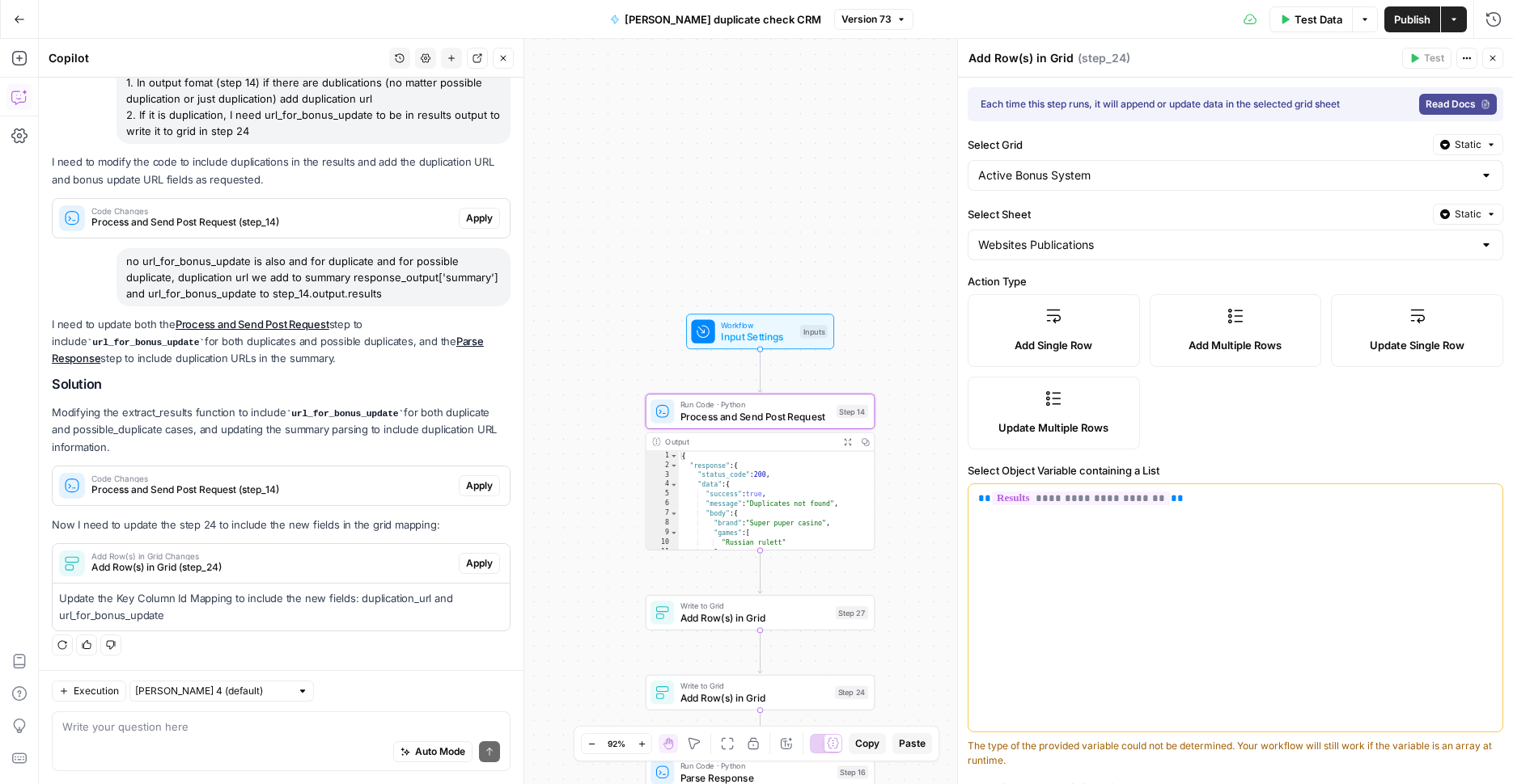
click at [287, 491] on span "Process and Send Post Request (step_14)" at bounding box center [271, 490] width 361 height 15
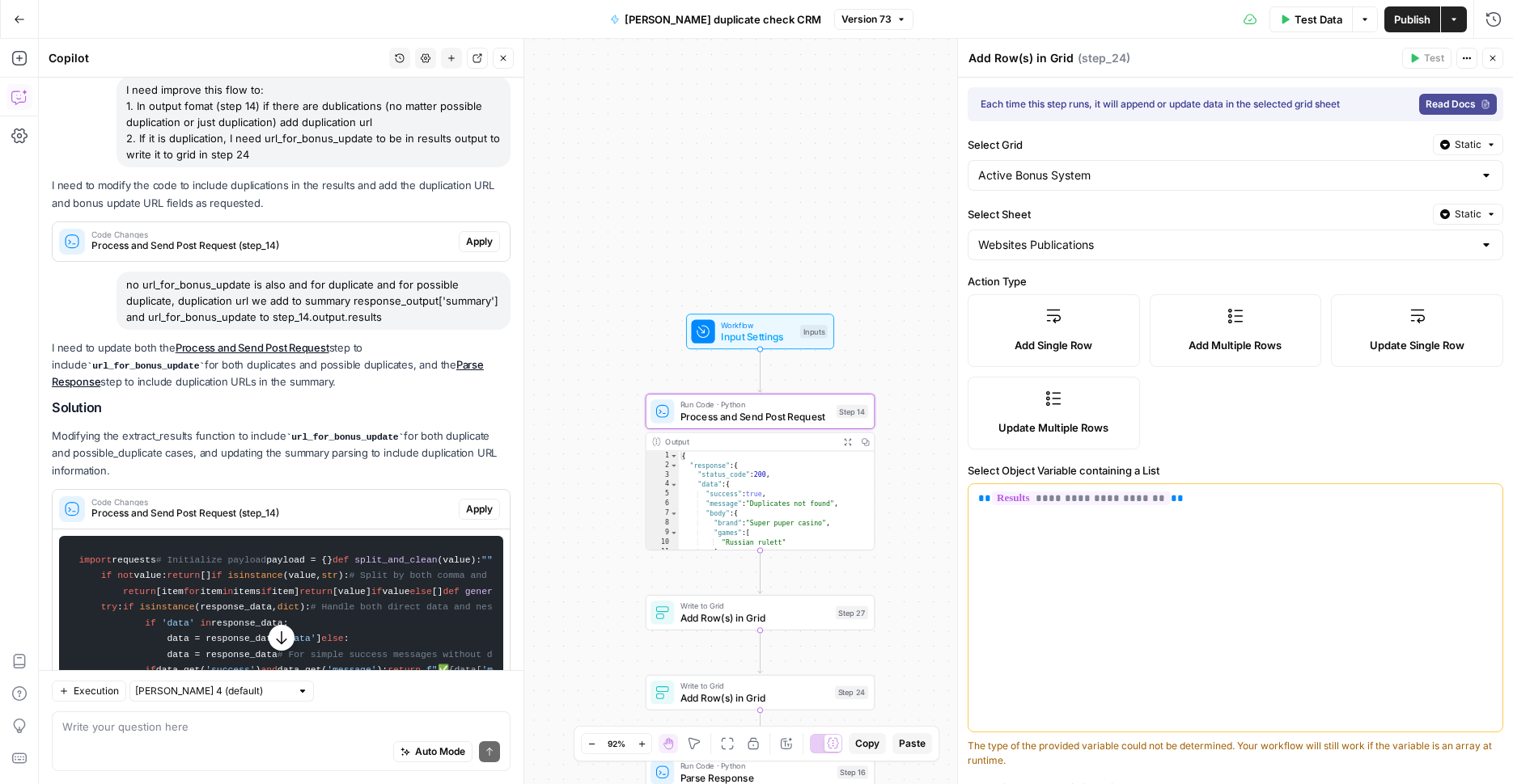
scroll to position [49, 0]
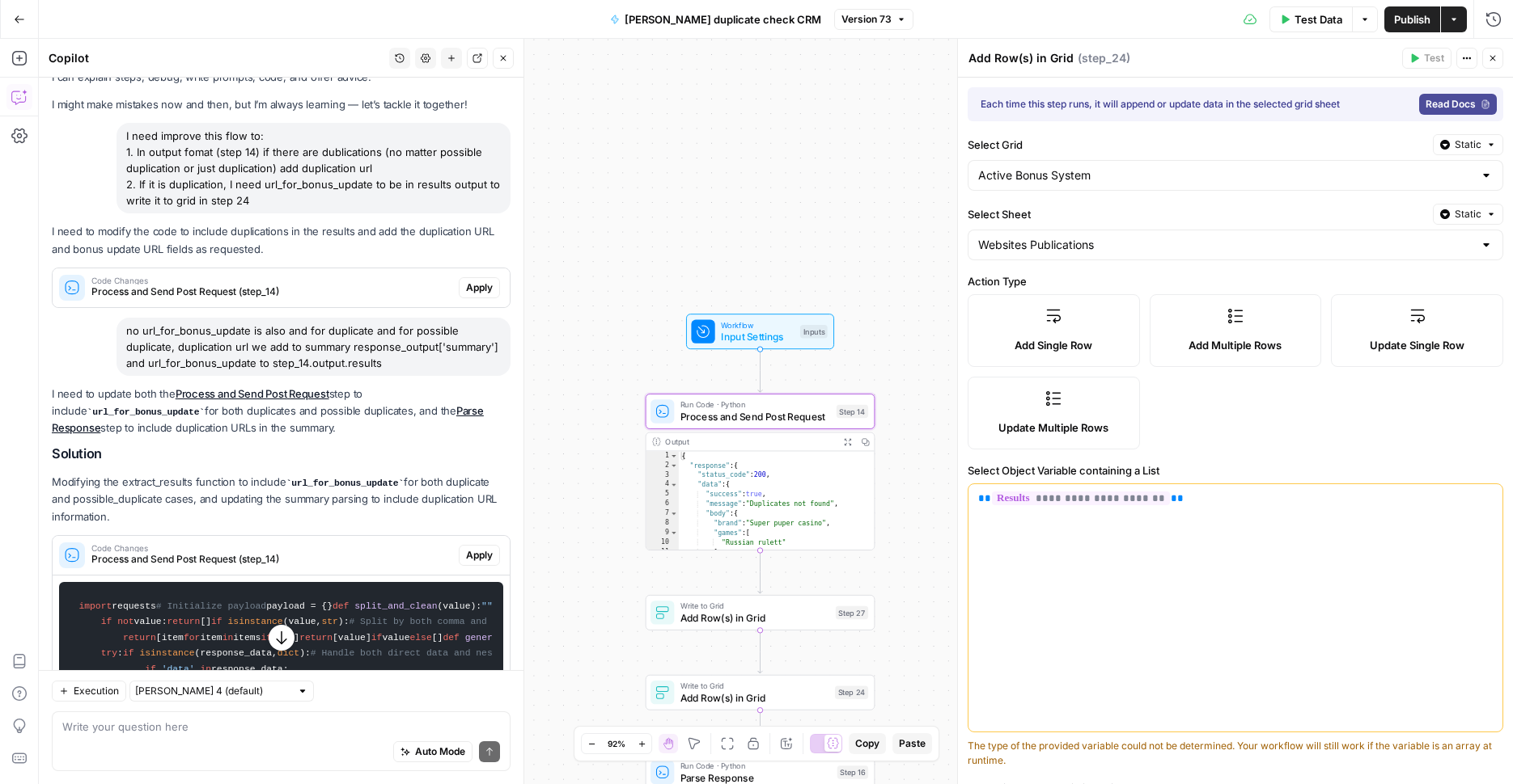
click at [468, 563] on span "Apply" at bounding box center [479, 556] width 27 height 15
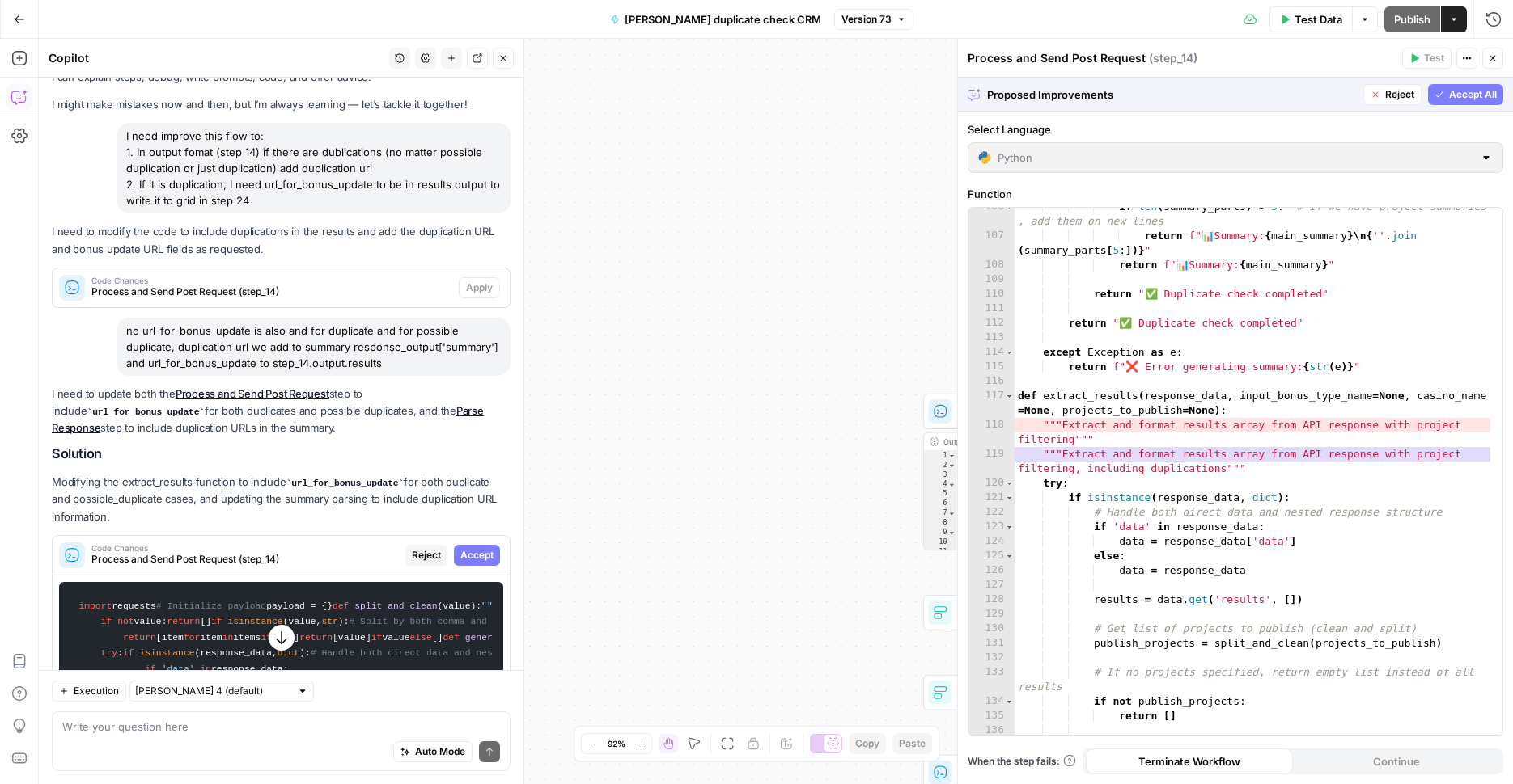
scroll to position [1754, 0]
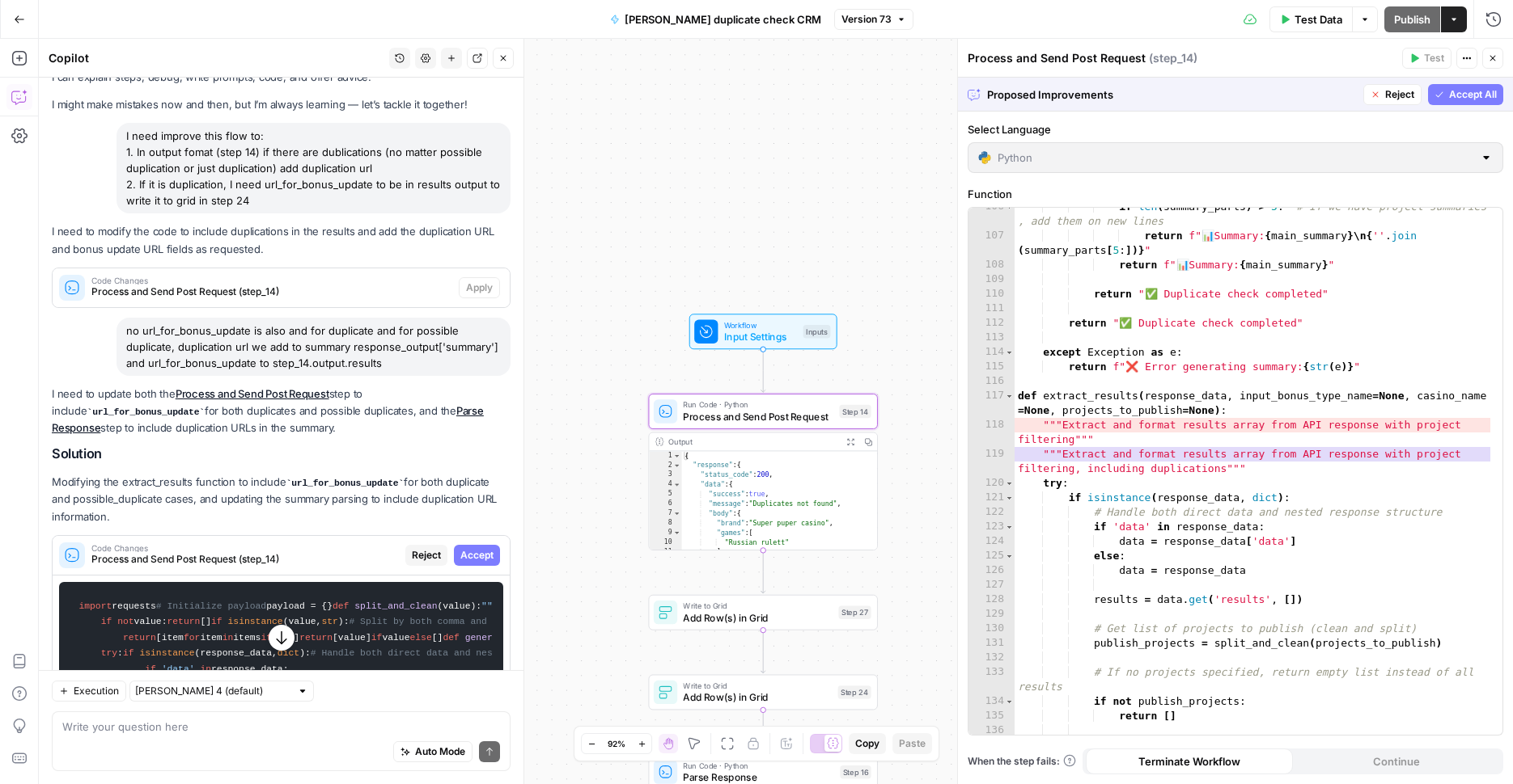
click at [485, 564] on button "Accept" at bounding box center [477, 555] width 46 height 21
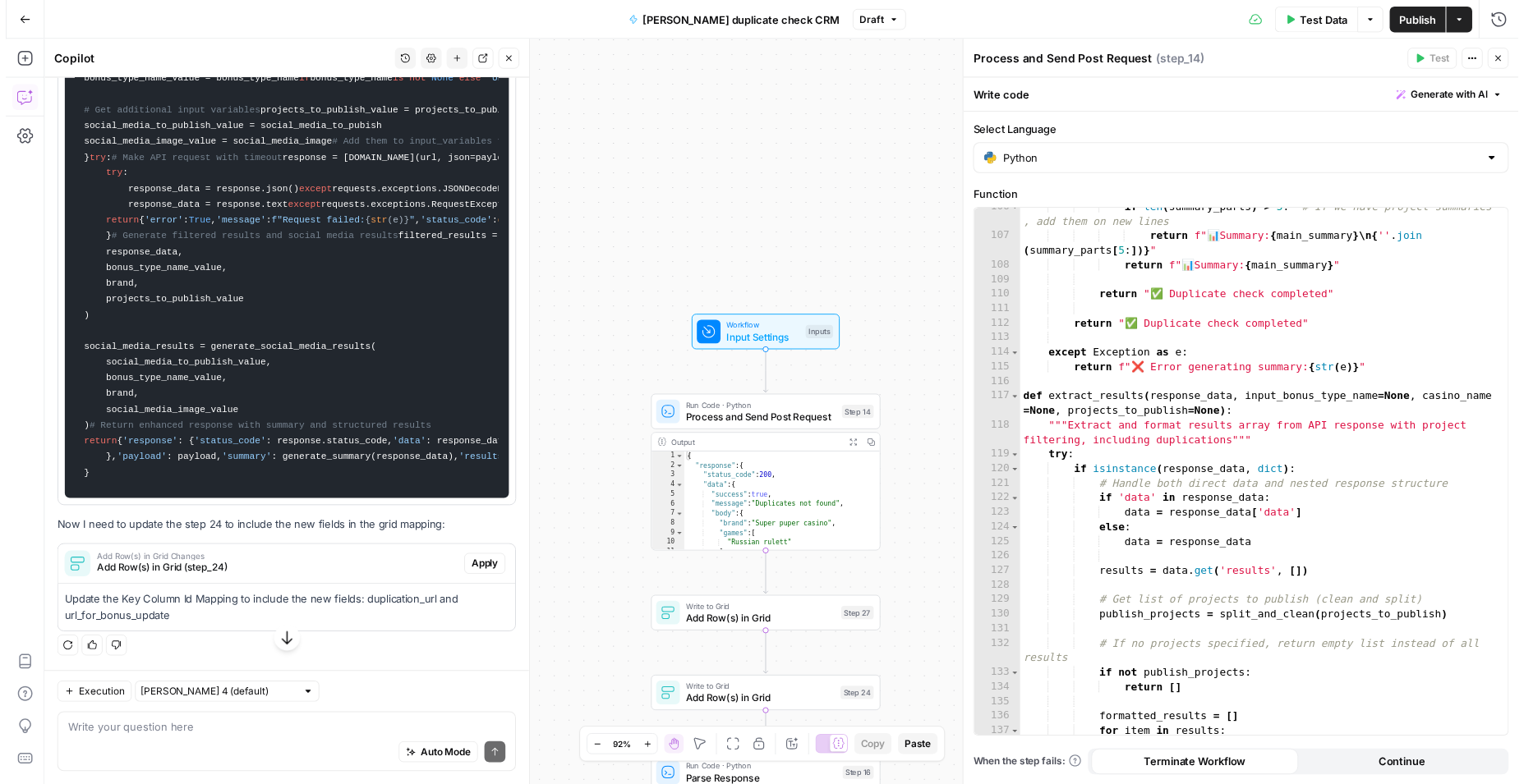
scroll to position [4718, 0]
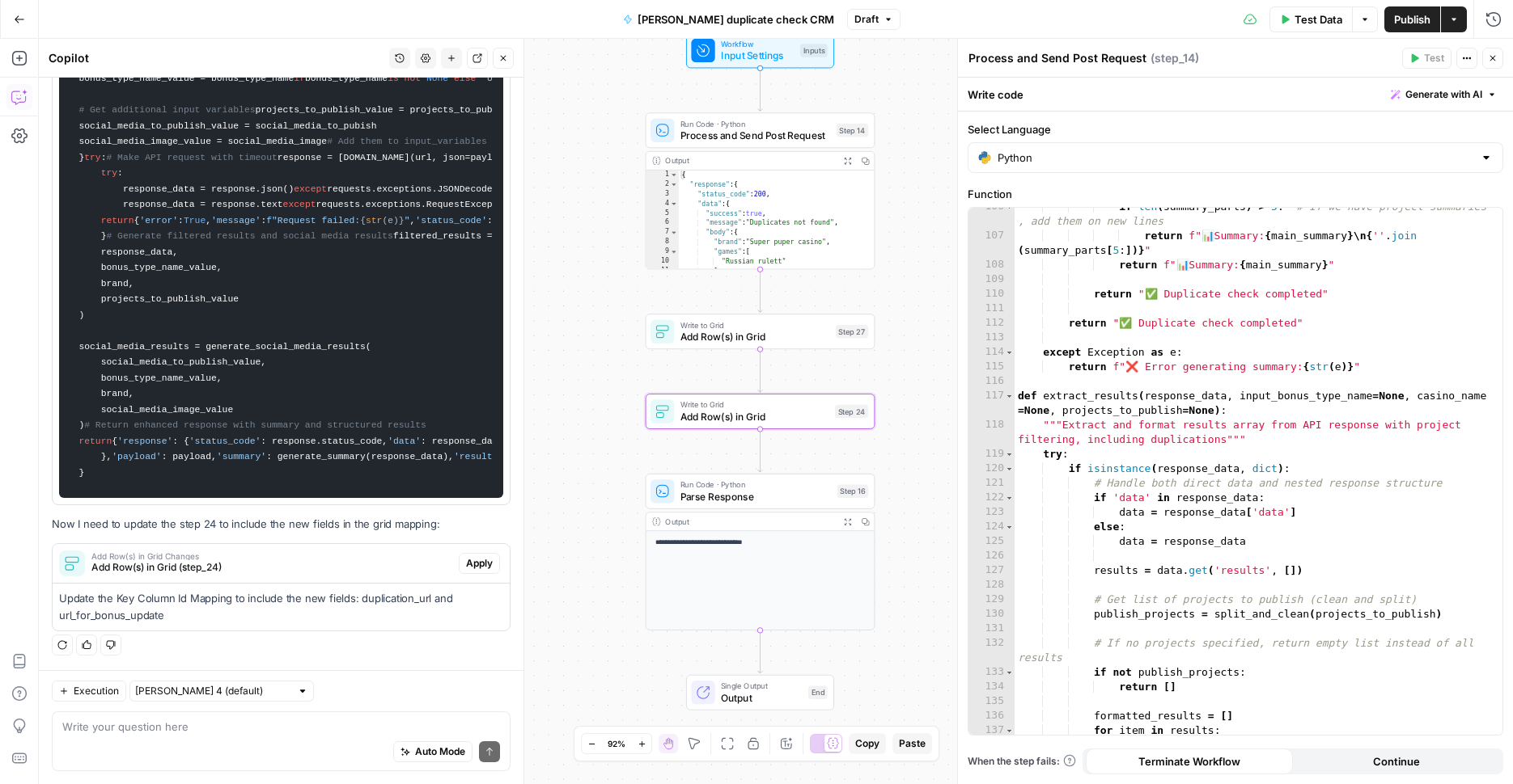
click at [468, 562] on span "Apply" at bounding box center [479, 564] width 27 height 15
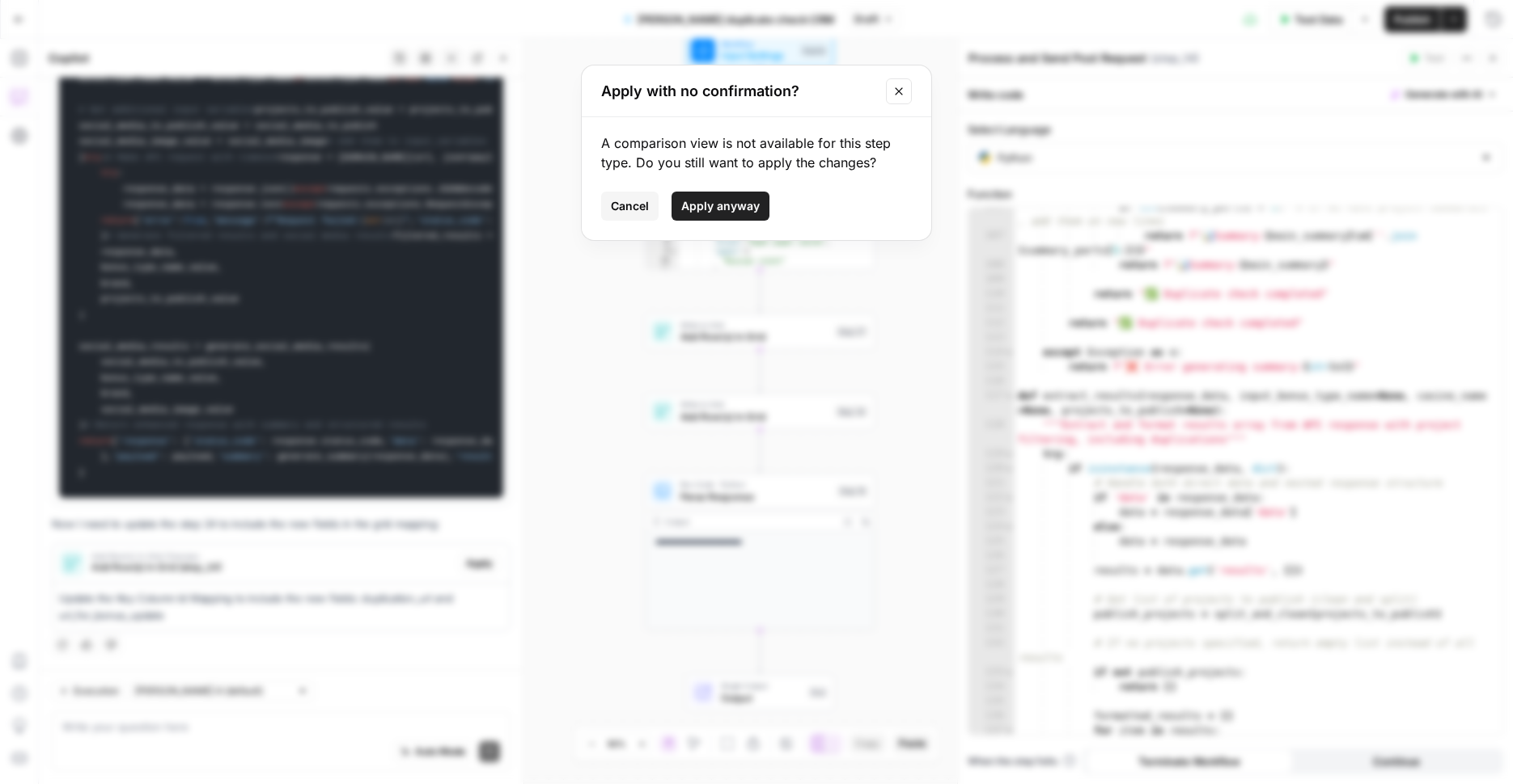
click at [636, 211] on span "Cancel" at bounding box center [629, 206] width 38 height 16
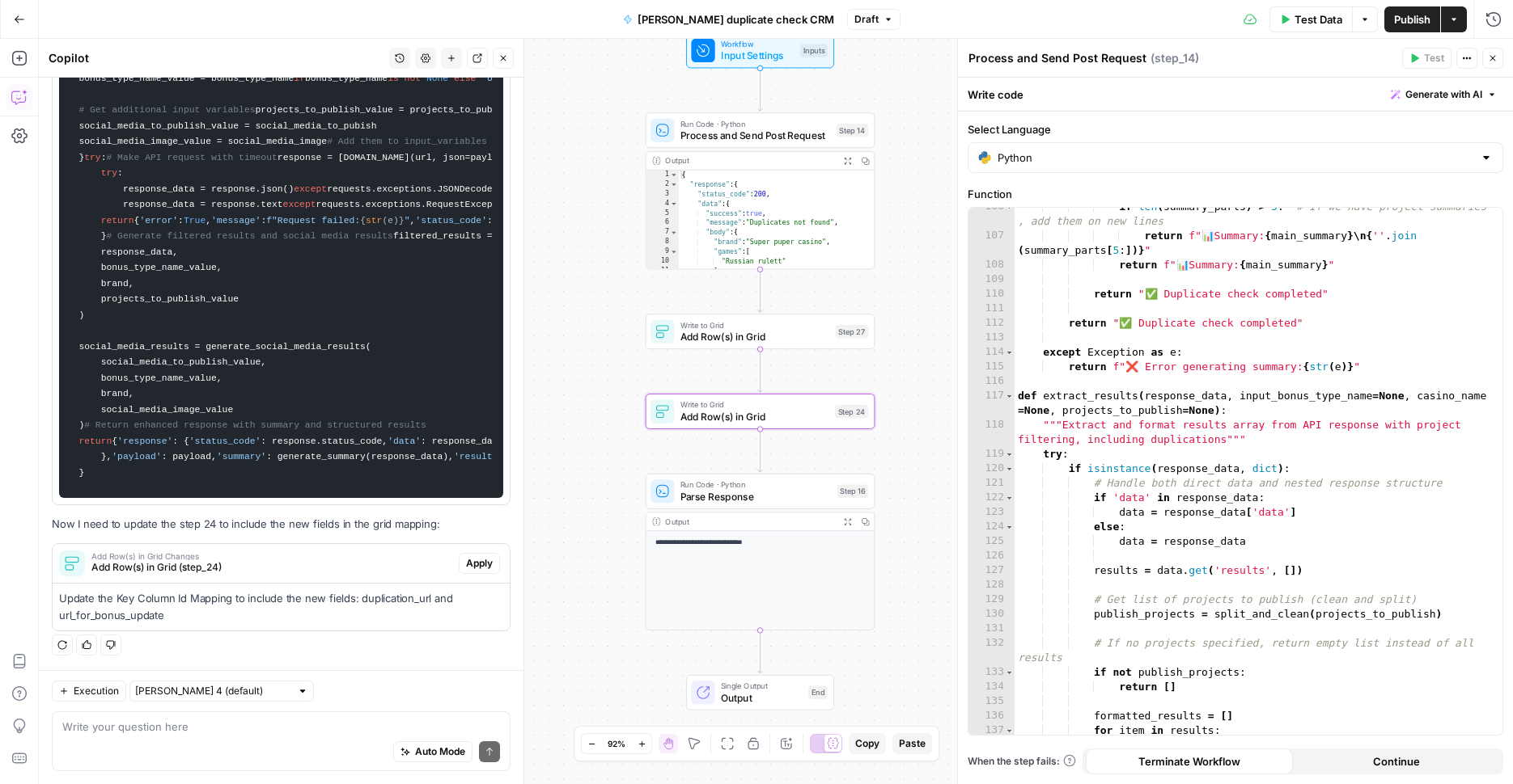
click at [375, 606] on p "Update the Key Column Id Mapping to include the new fields: duplication_url and…" at bounding box center [281, 607] width 444 height 34
click at [816, 418] on span "Add Row(s) in Grid" at bounding box center [755, 417] width 149 height 15
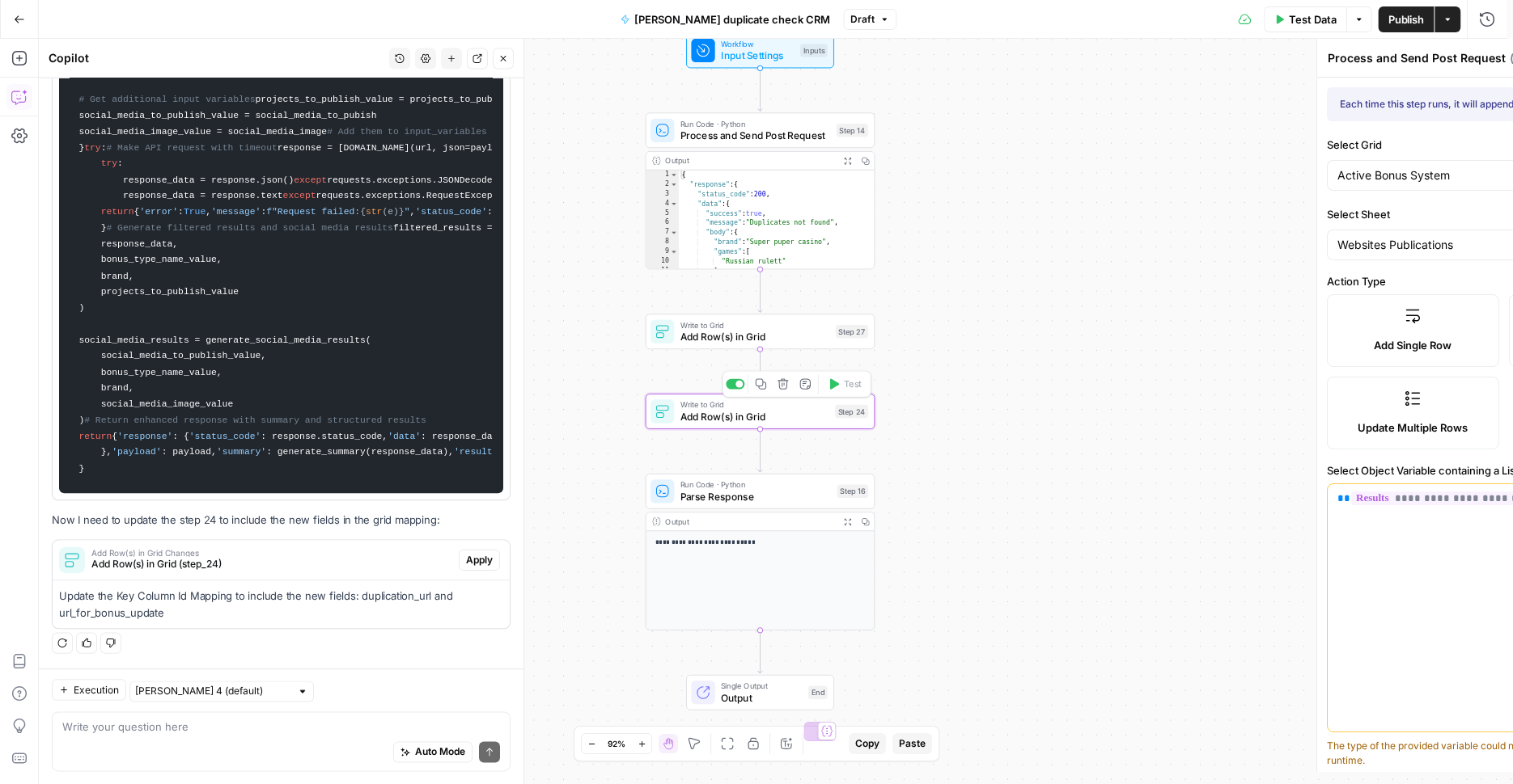
type textarea "Add Row(s) in Grid"
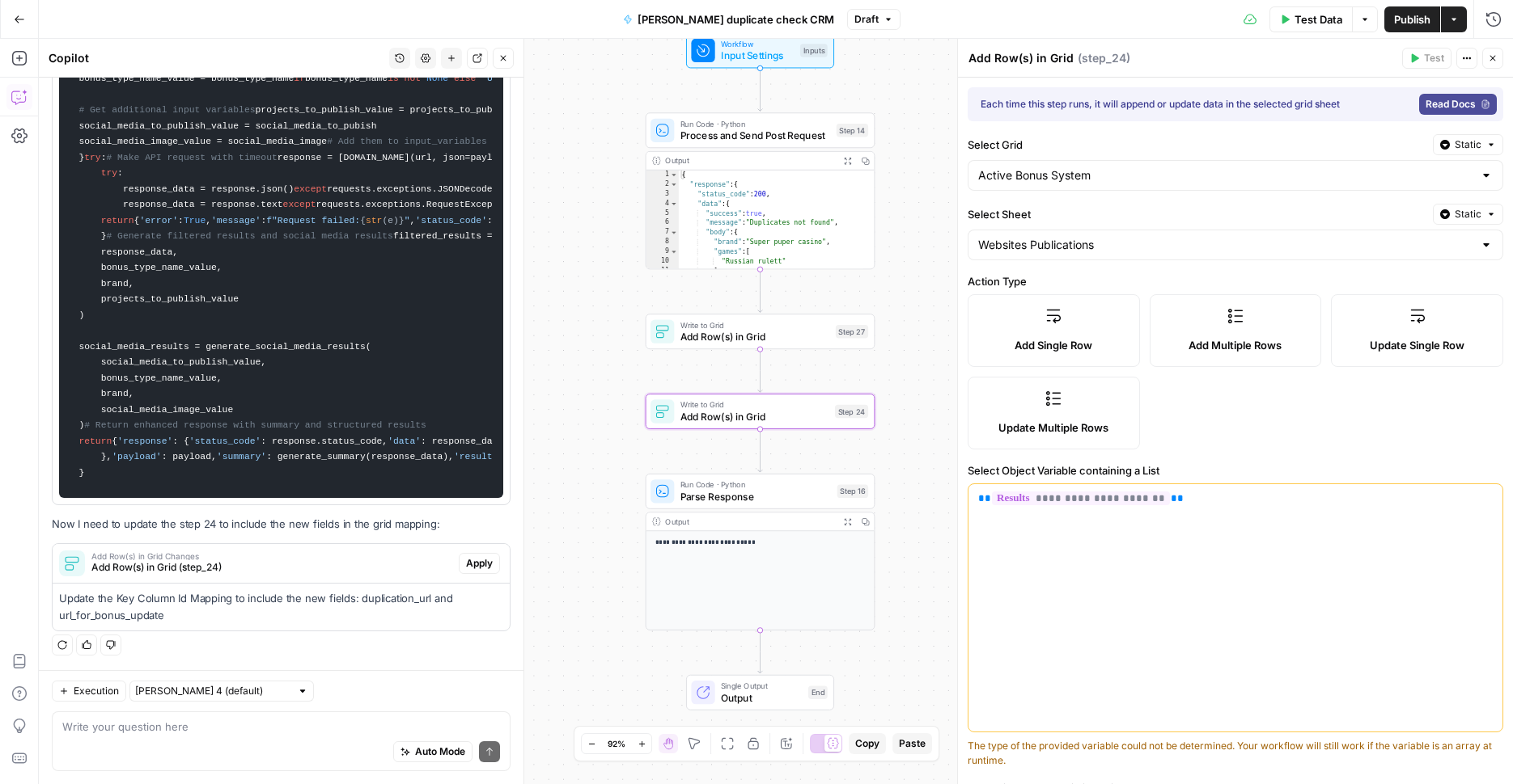
click at [1259, 348] on span "Add Multiple Rows" at bounding box center [1235, 344] width 93 height 16
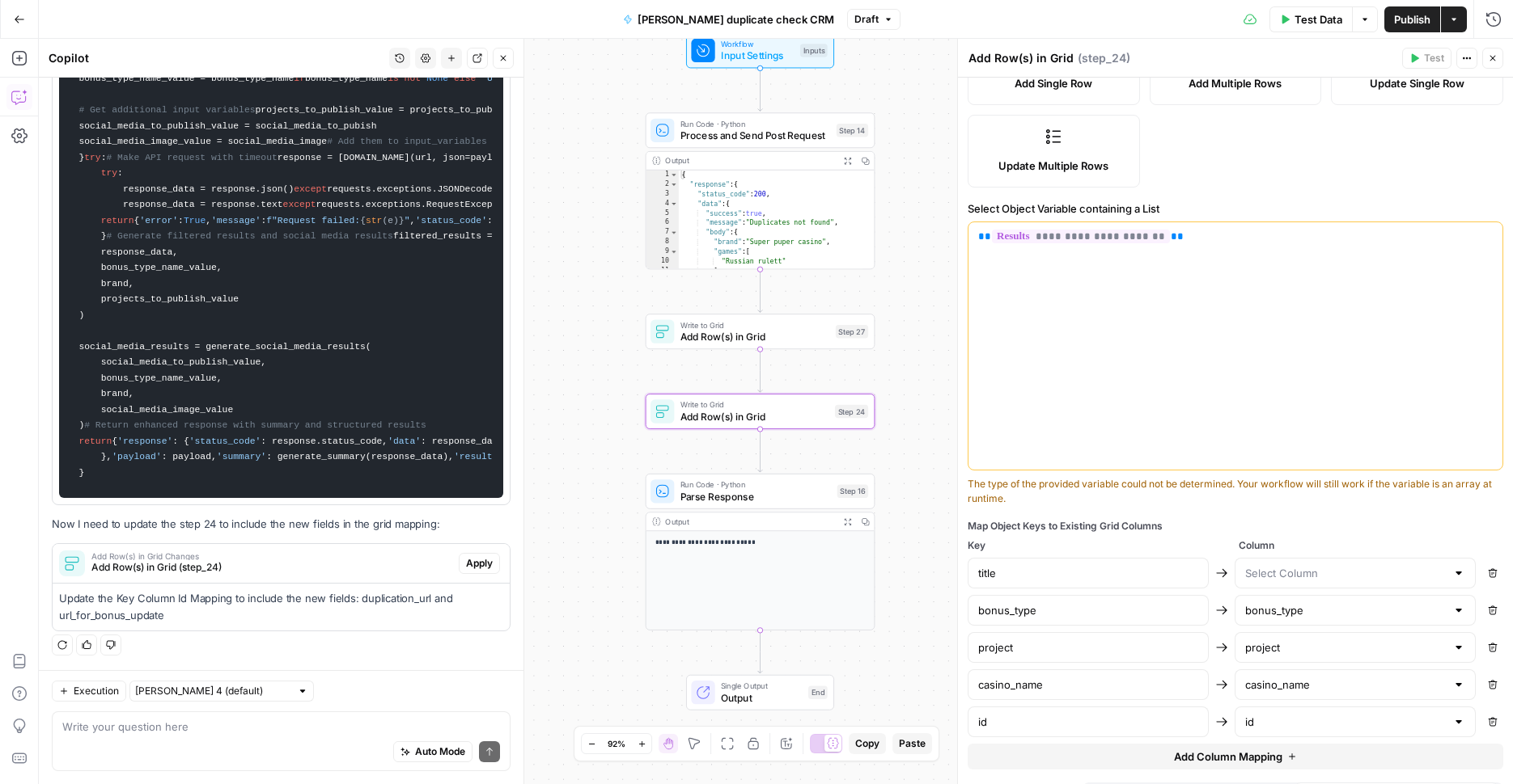
scroll to position [296, 0]
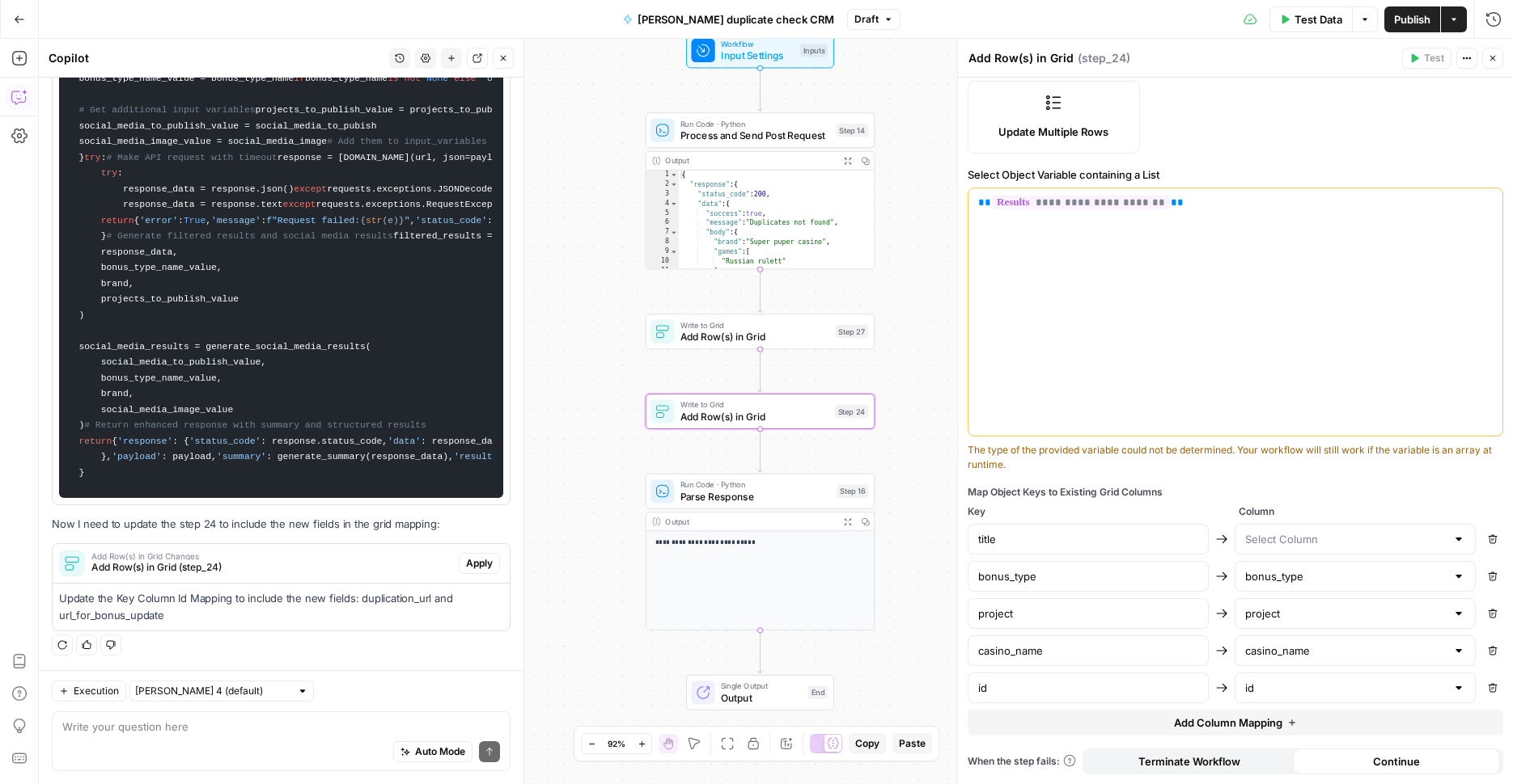
click at [1288, 723] on icon "button" at bounding box center [1291, 723] width 6 height 6
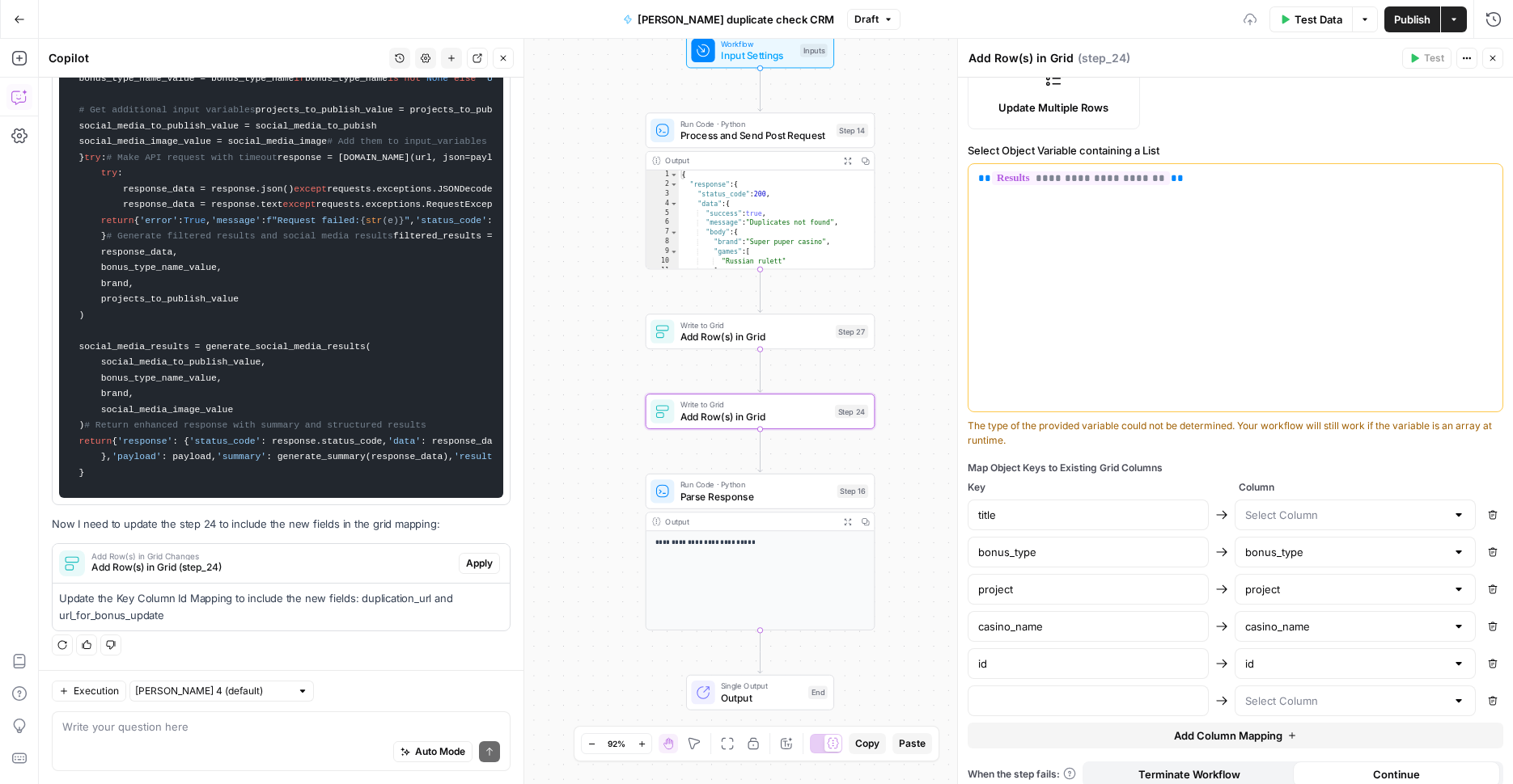
scroll to position [333, 0]
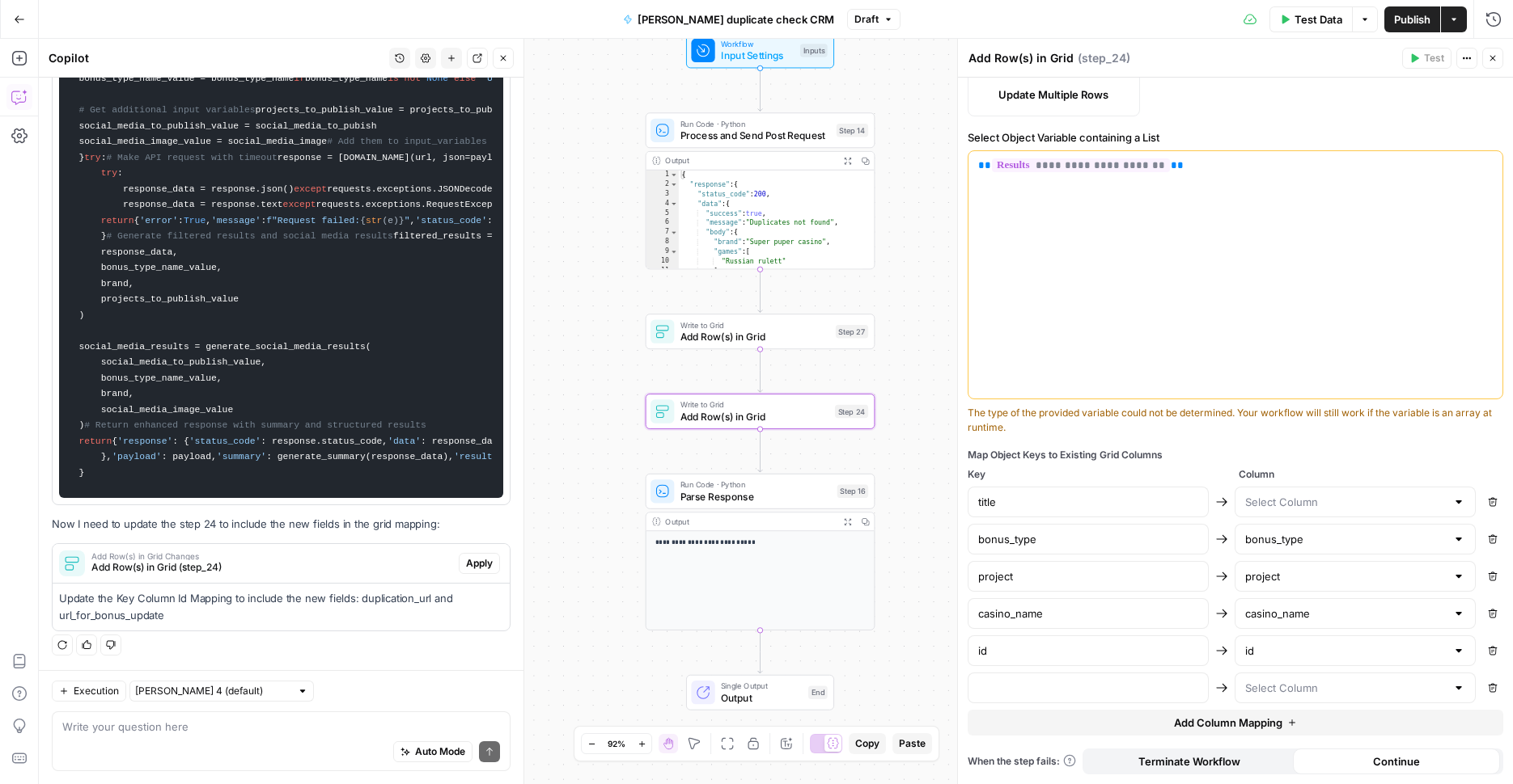
click at [459, 568] on button "Apply" at bounding box center [479, 563] width 41 height 21
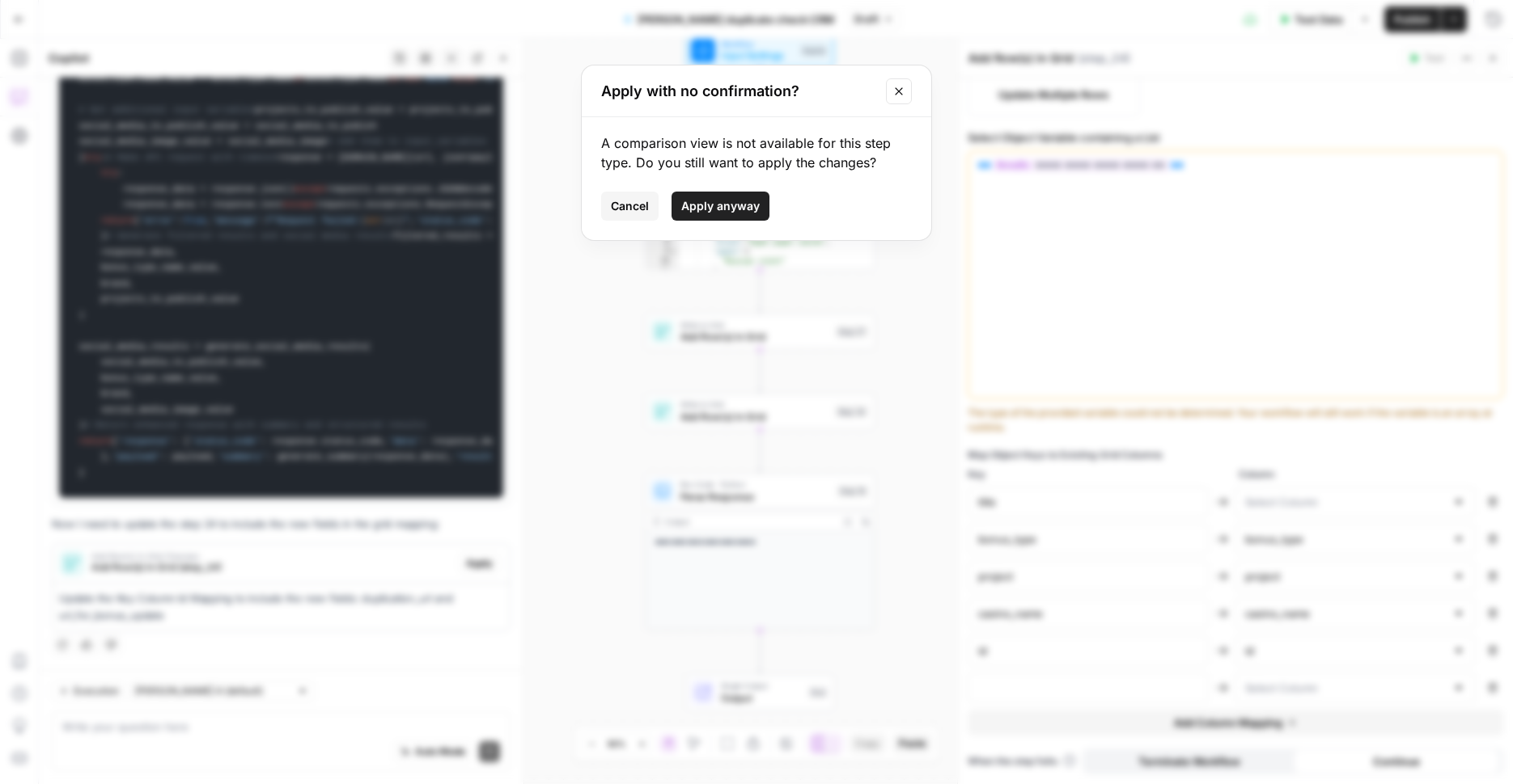
click at [701, 208] on span "Apply anyway" at bounding box center [720, 206] width 79 height 16
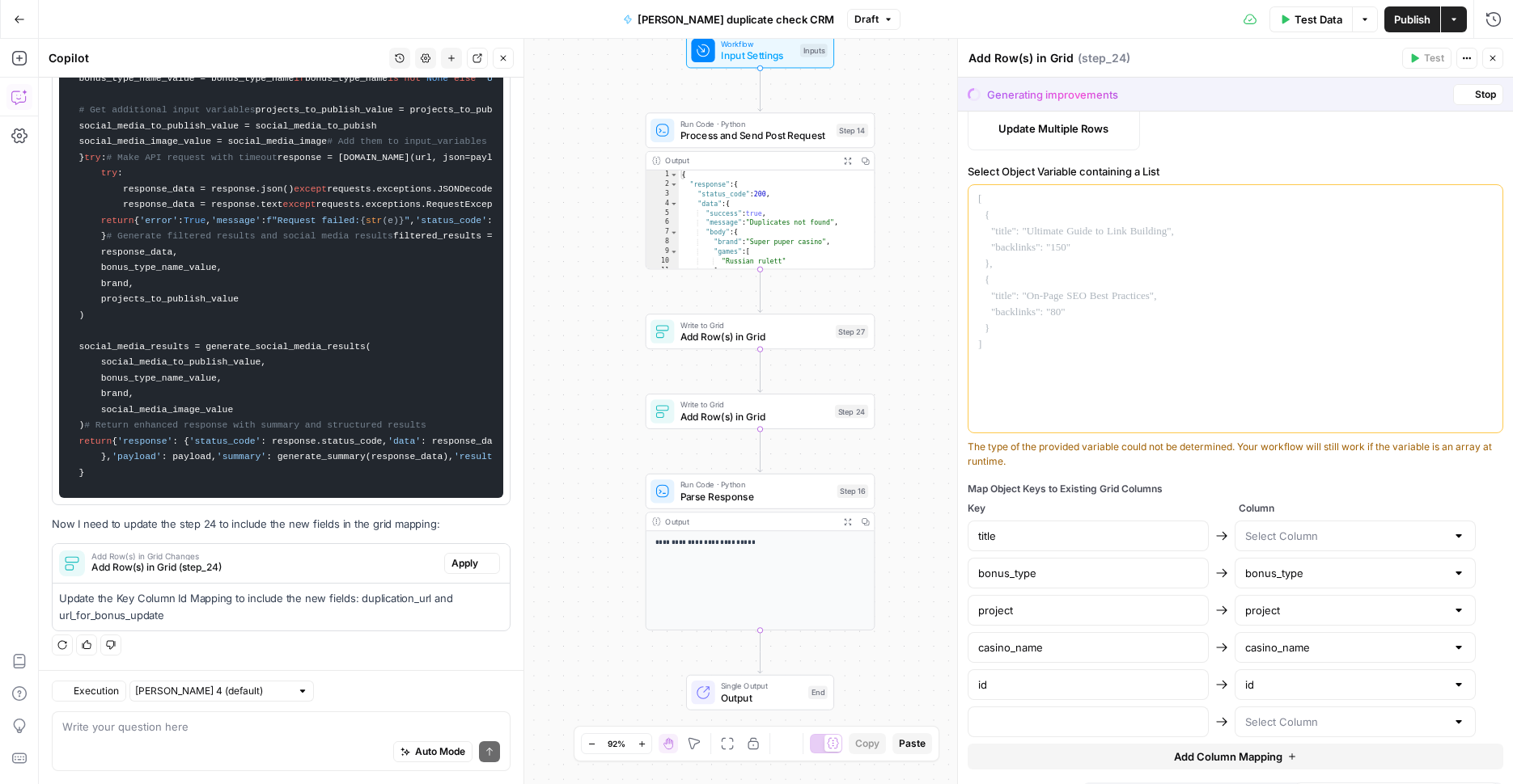
type input "id"
type input "title"
type input "bonus_type"
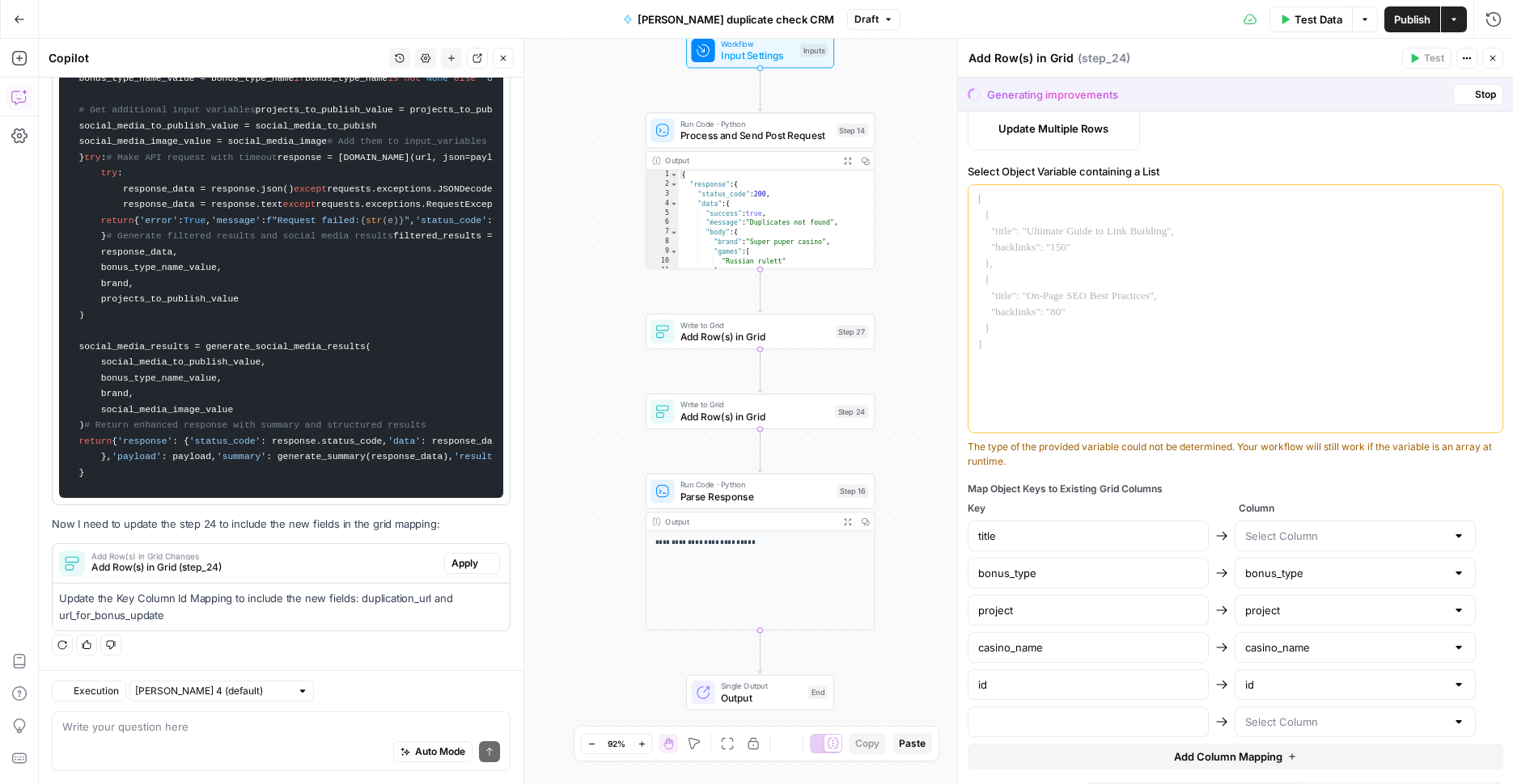
type input "casino_name"
type input "duplication_url"
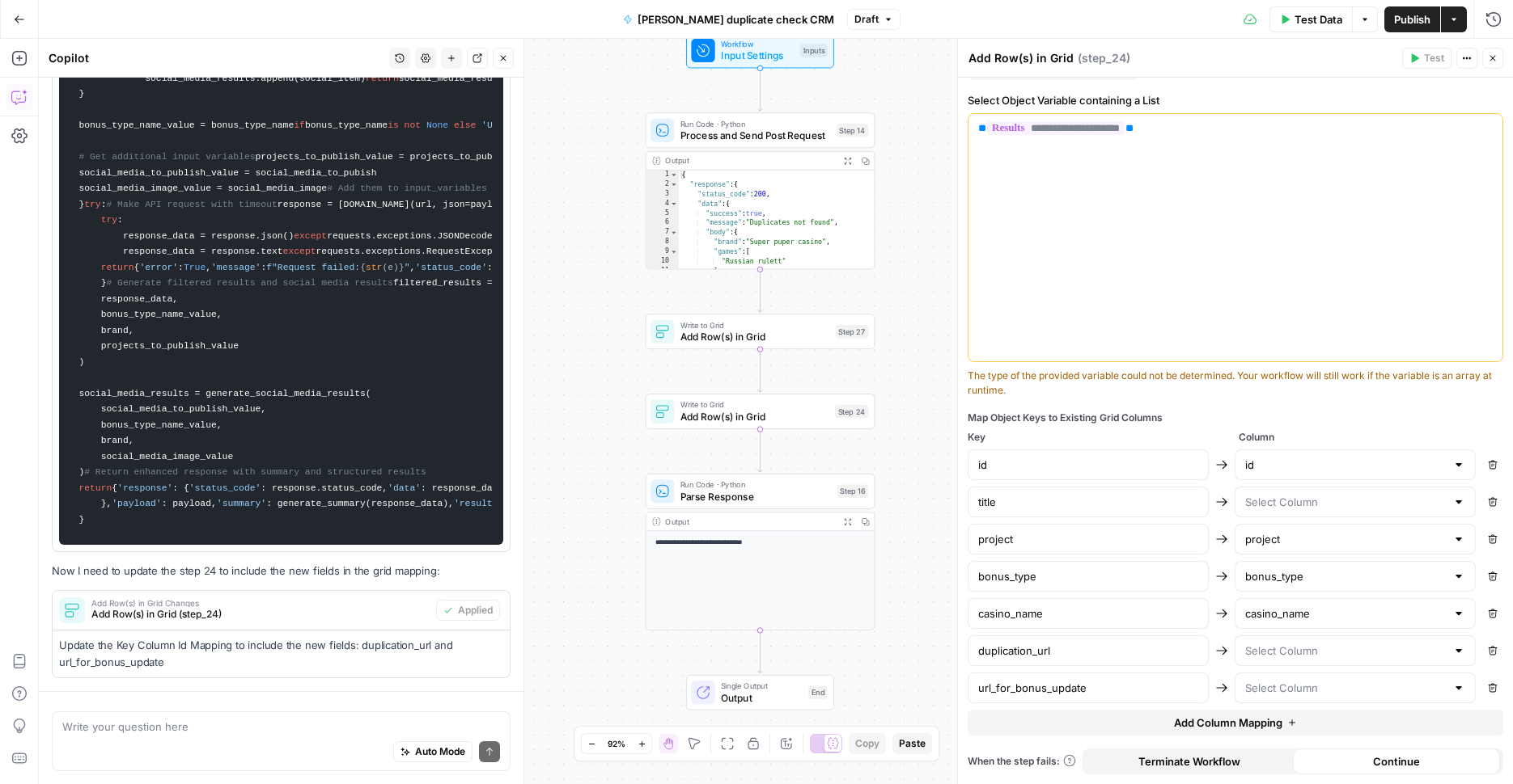
scroll to position [4646, 0]
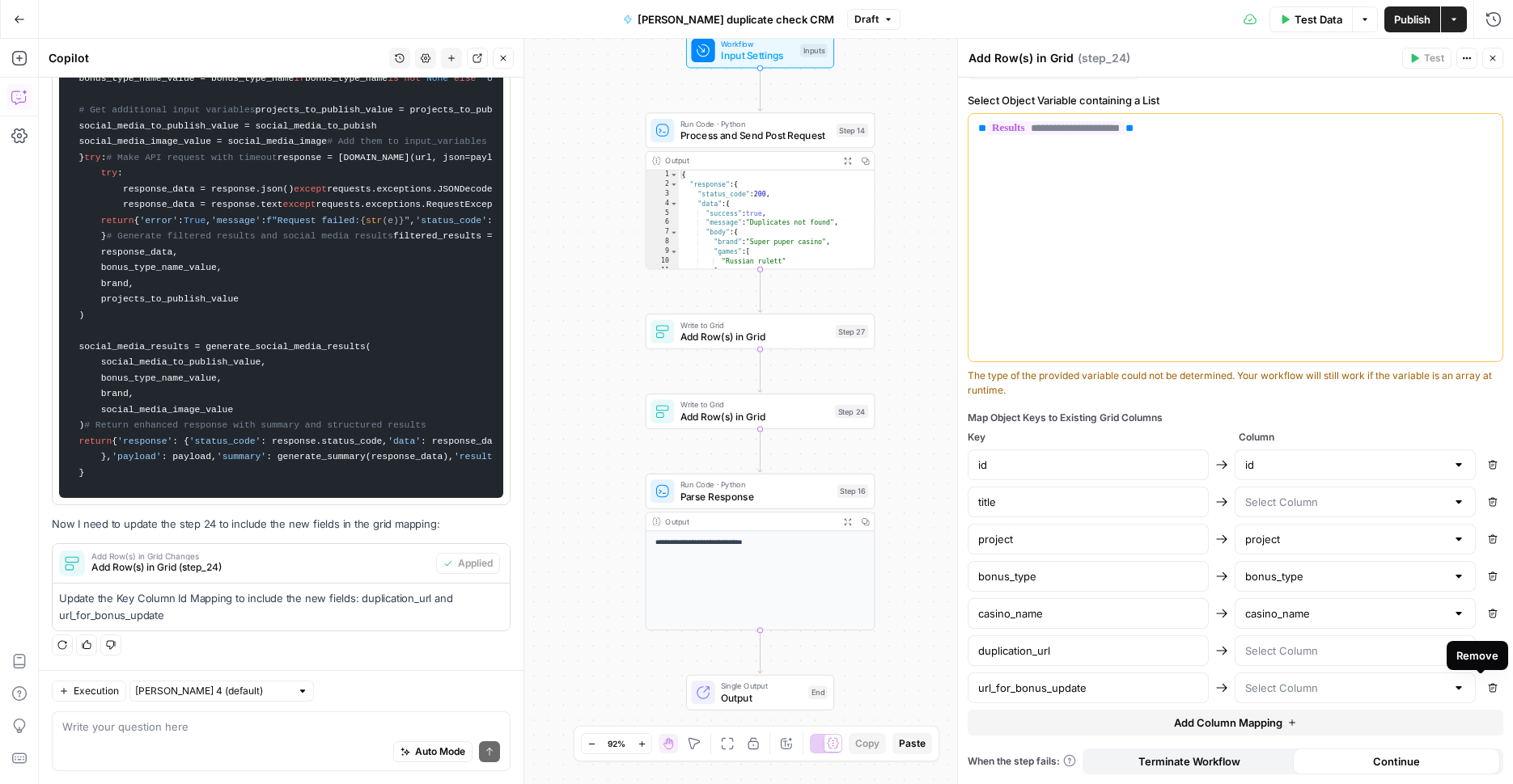
click at [1488, 690] on icon "button" at bounding box center [1493, 688] width 9 height 9
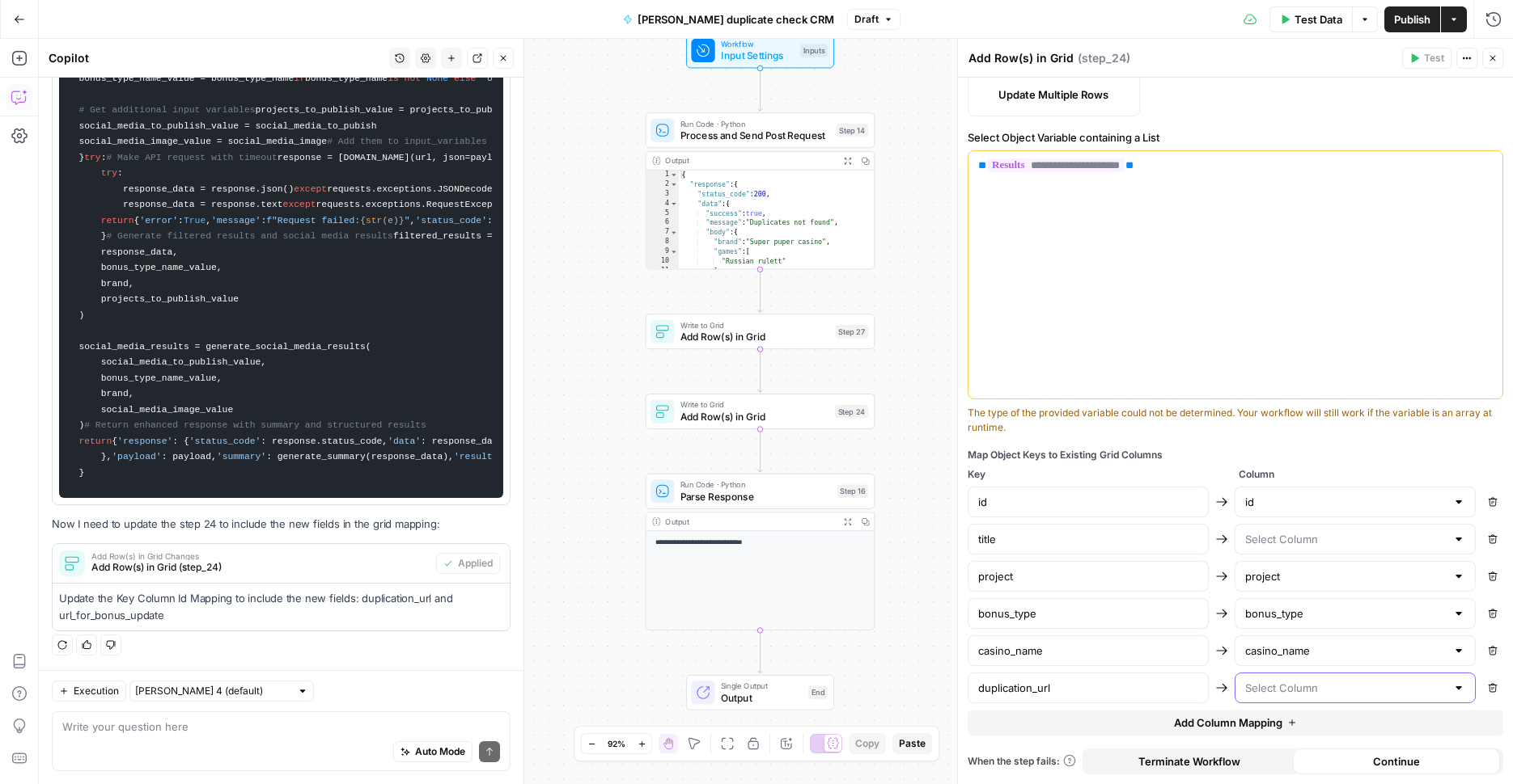
click at [1405, 688] on input "text" at bounding box center [1345, 688] width 200 height 16
click at [1355, 567] on button "url_for_bonus_update" at bounding box center [1347, 557] width 221 height 22
type input "url_for_bonus_update"
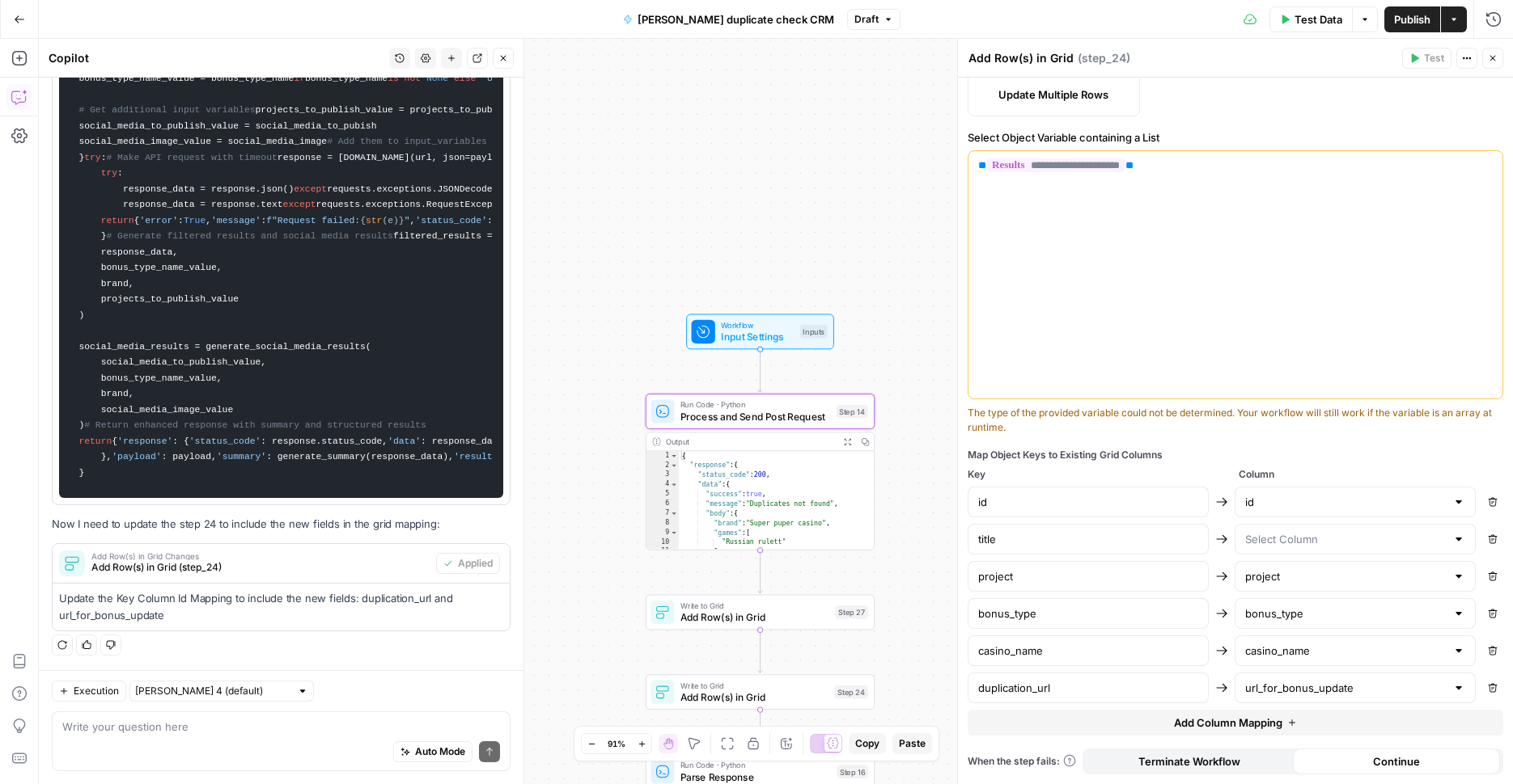
scroll to position [4532, 0]
click at [769, 403] on span "Run Code · Python" at bounding box center [755, 405] width 149 height 12
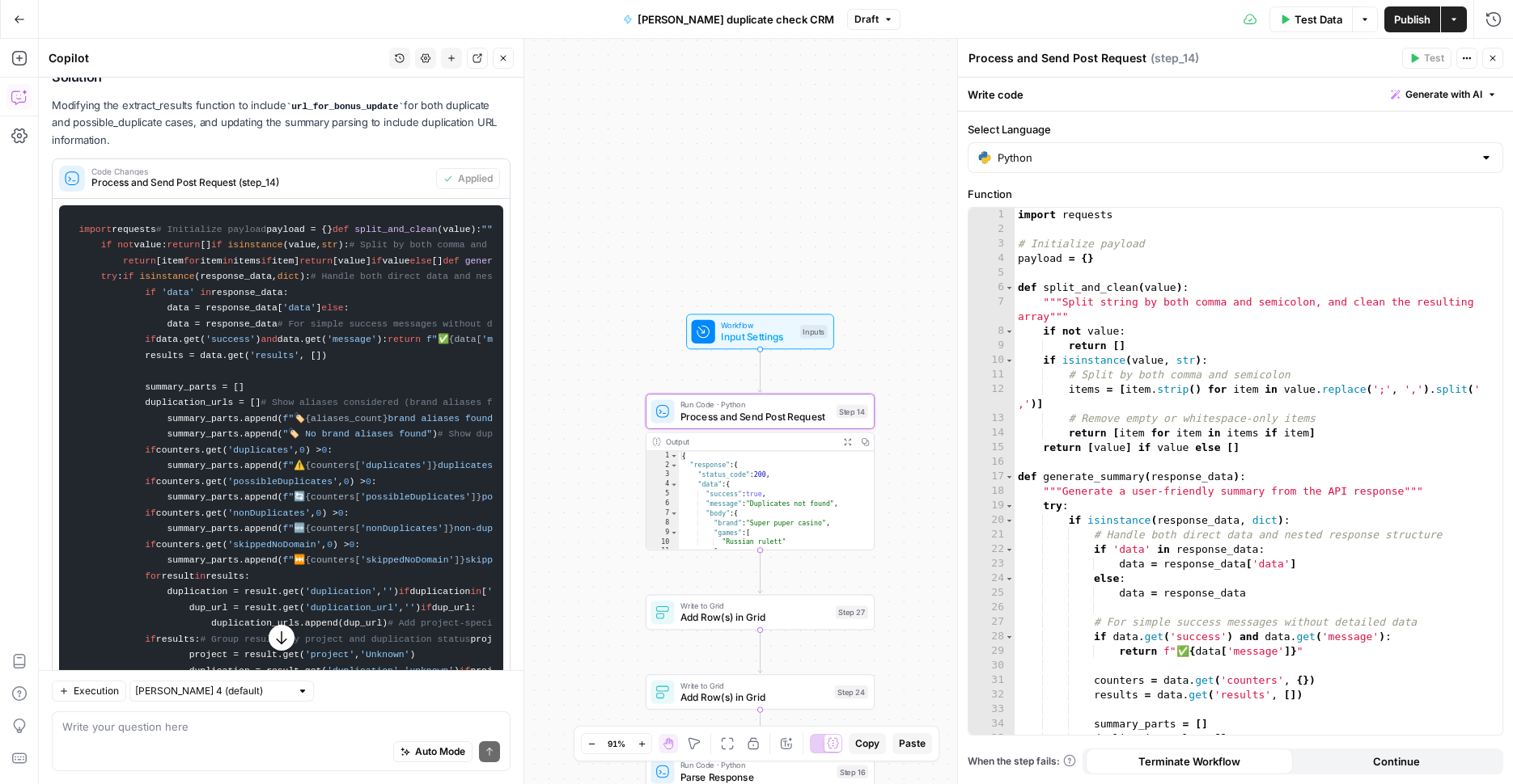
scroll to position [279, 0]
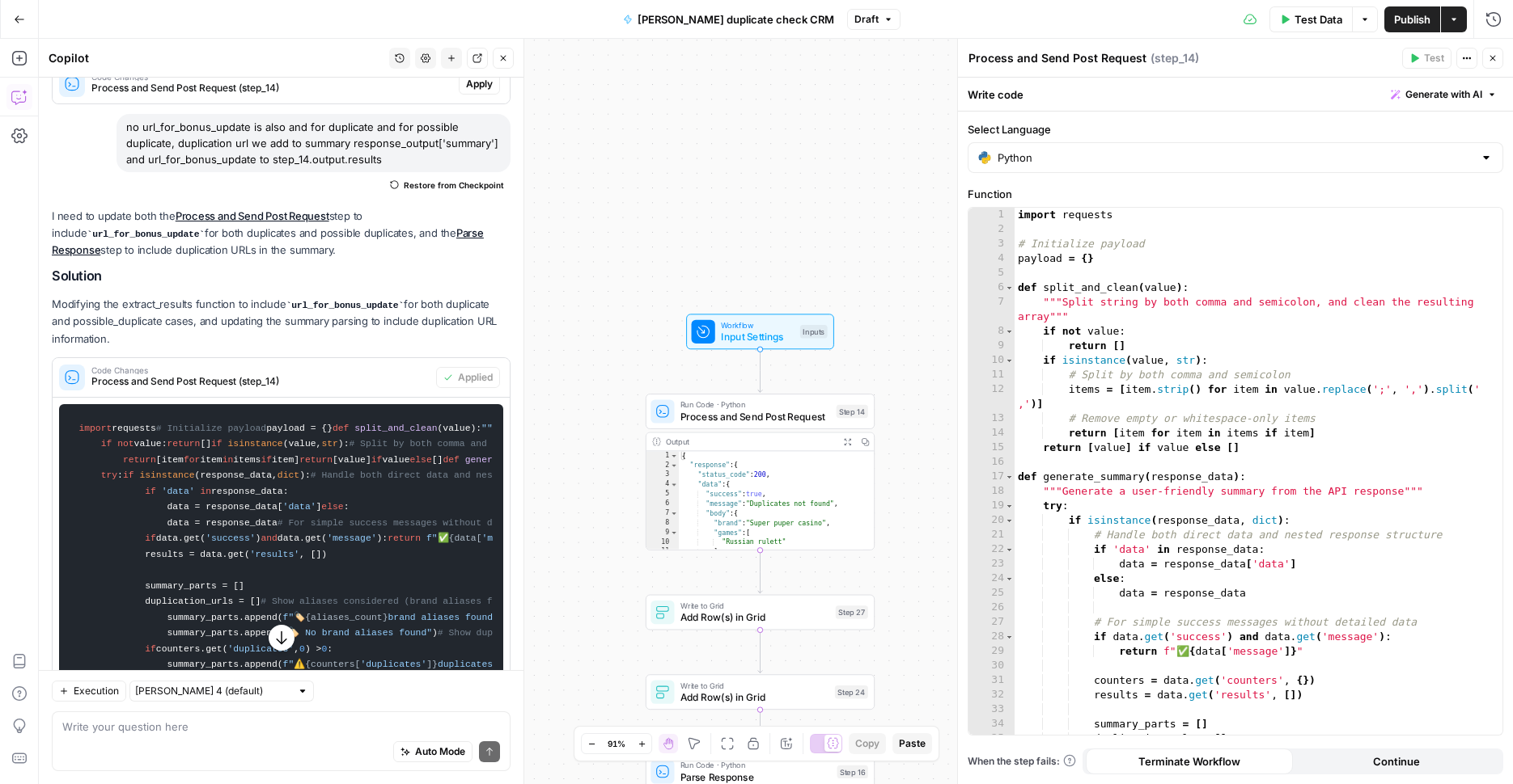
click at [1427, 19] on span "Publish" at bounding box center [1412, 19] width 36 height 16
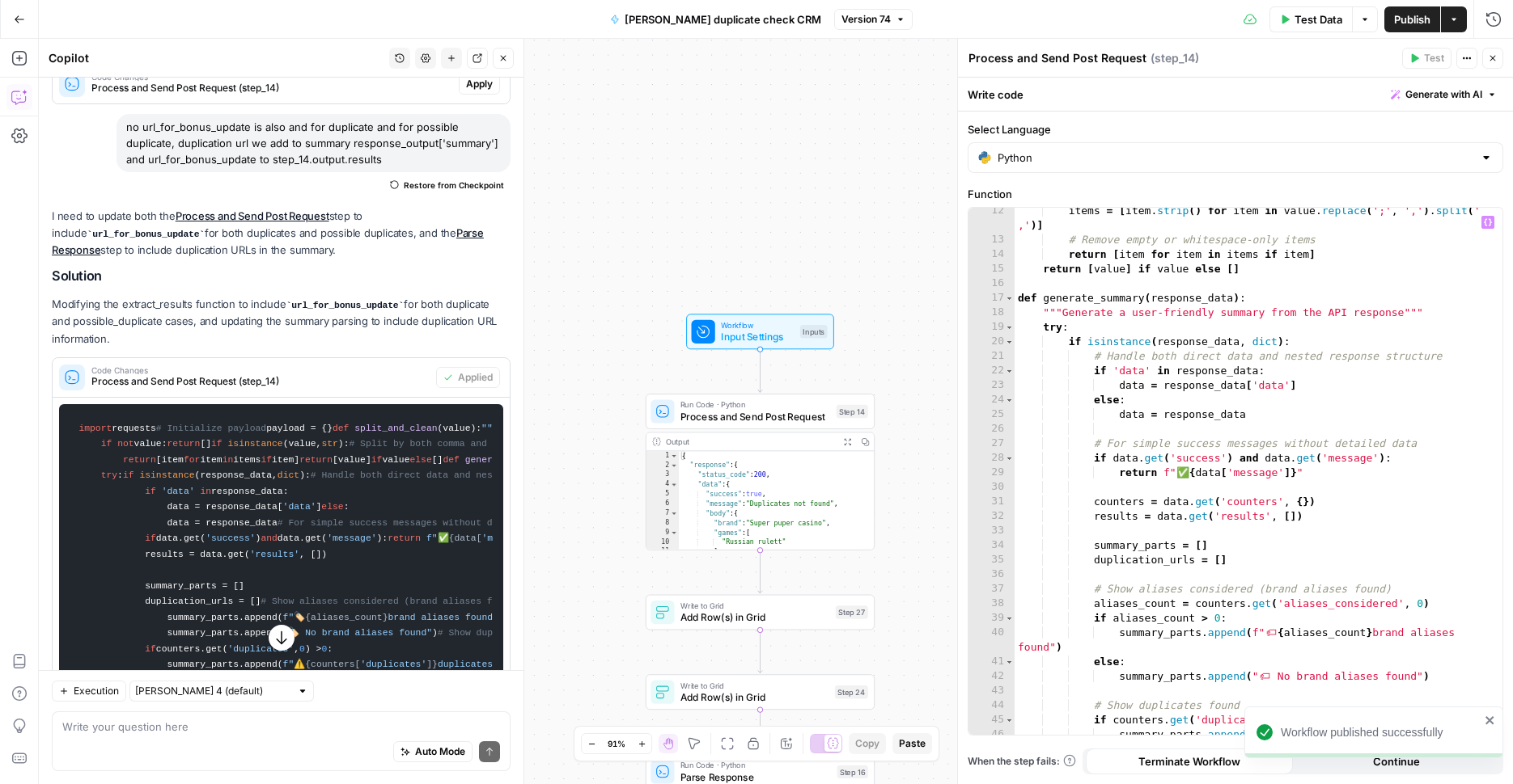
scroll to position [241, 0]
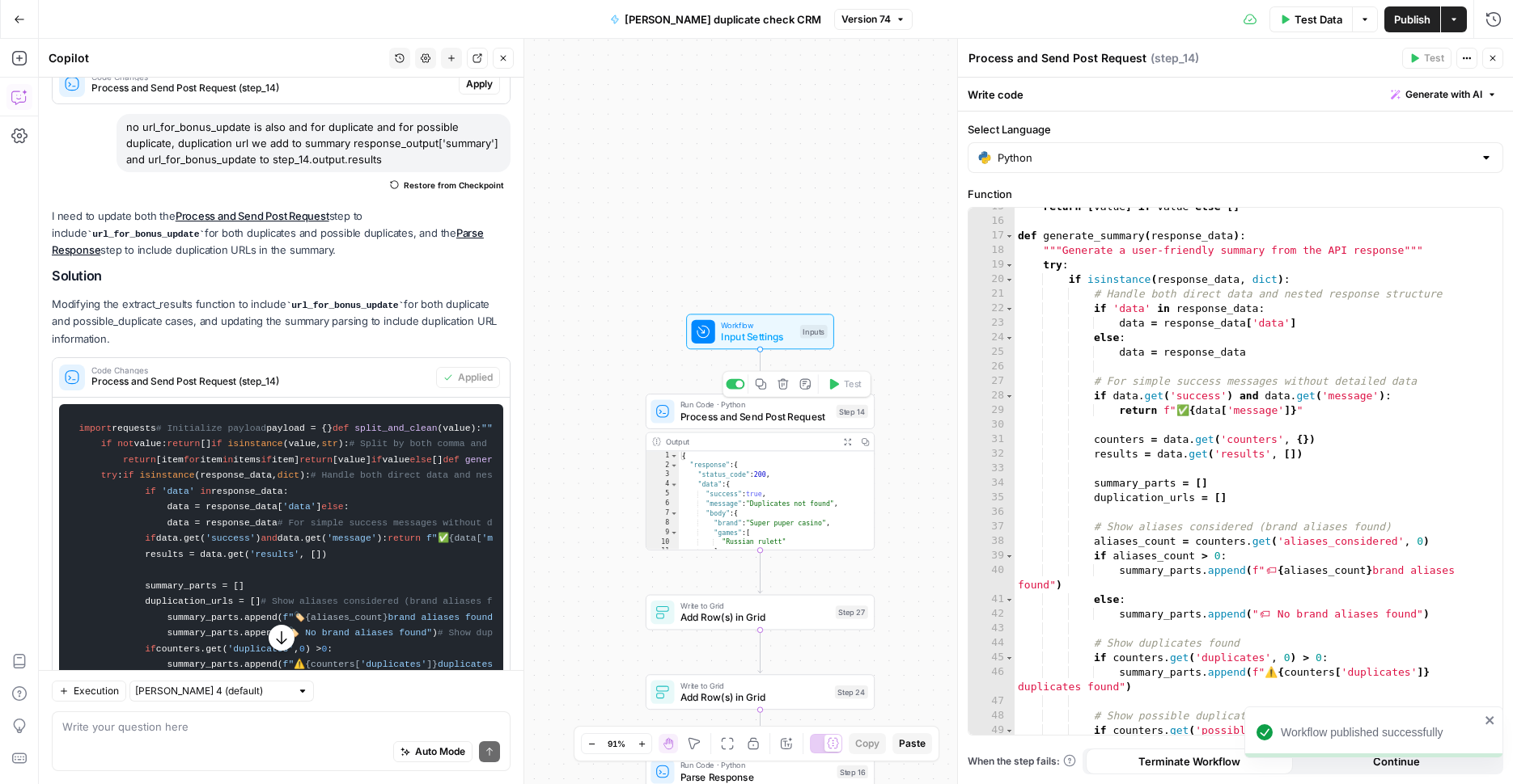
click at [782, 418] on span "Process and Send Post Request" at bounding box center [755, 417] width 149 height 15
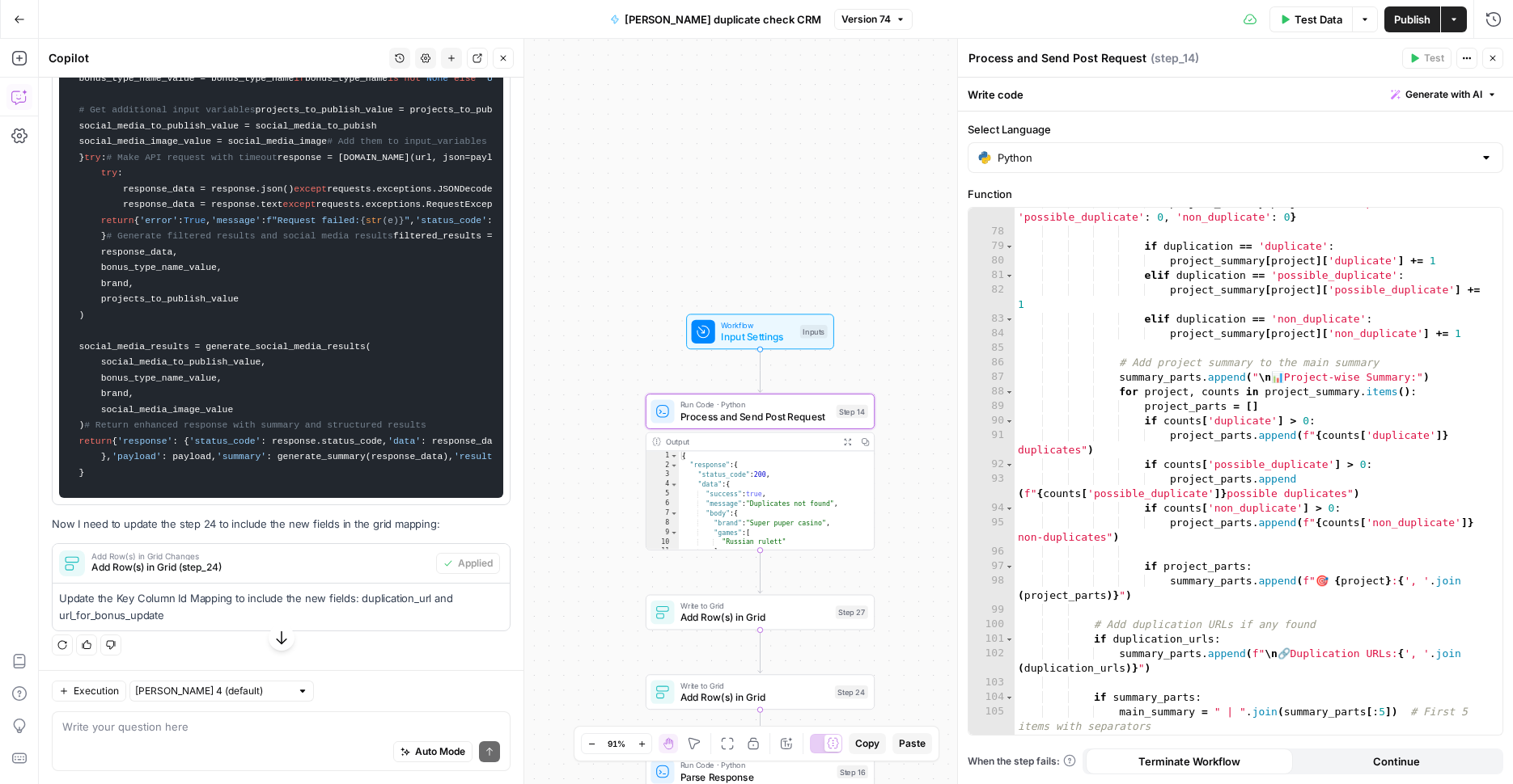
scroll to position [4322, 0]
click at [215, 726] on textarea at bounding box center [280, 726] width 437 height 16
click at [270, 733] on textarea "I need duplication url to show in output after line with duplication. Now it is…" at bounding box center [280, 726] width 437 height 16
click at [229, 735] on textarea "I need duplication url to show in output after line with duplication. Now it is…" at bounding box center [280, 726] width 437 height 16
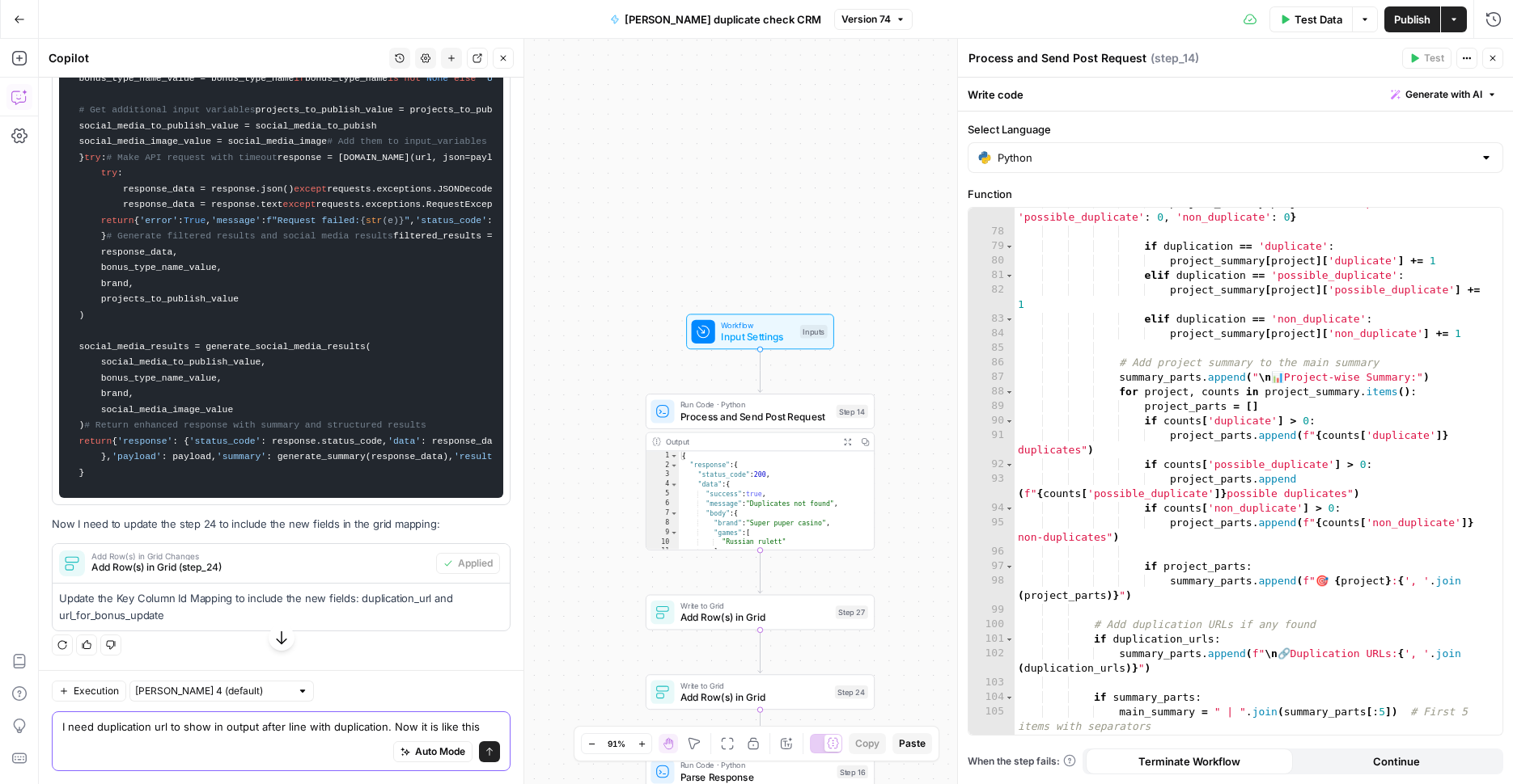
paste textarea "📊 Summary: 🏷️ 8 brand aliases found | ⚠️ 1 duplicates found | 🆕 7 non-duplicate…"
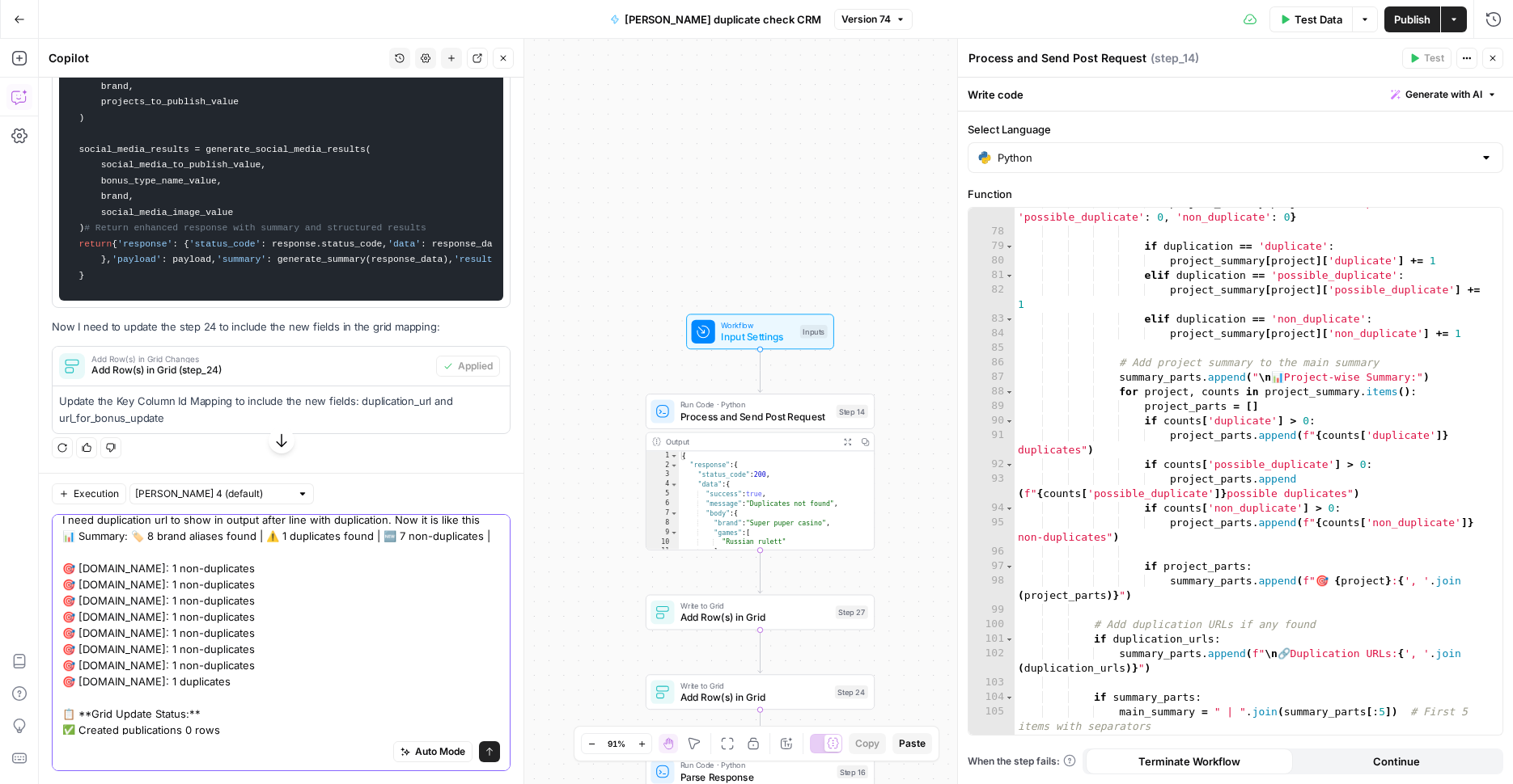
scroll to position [0, 0]
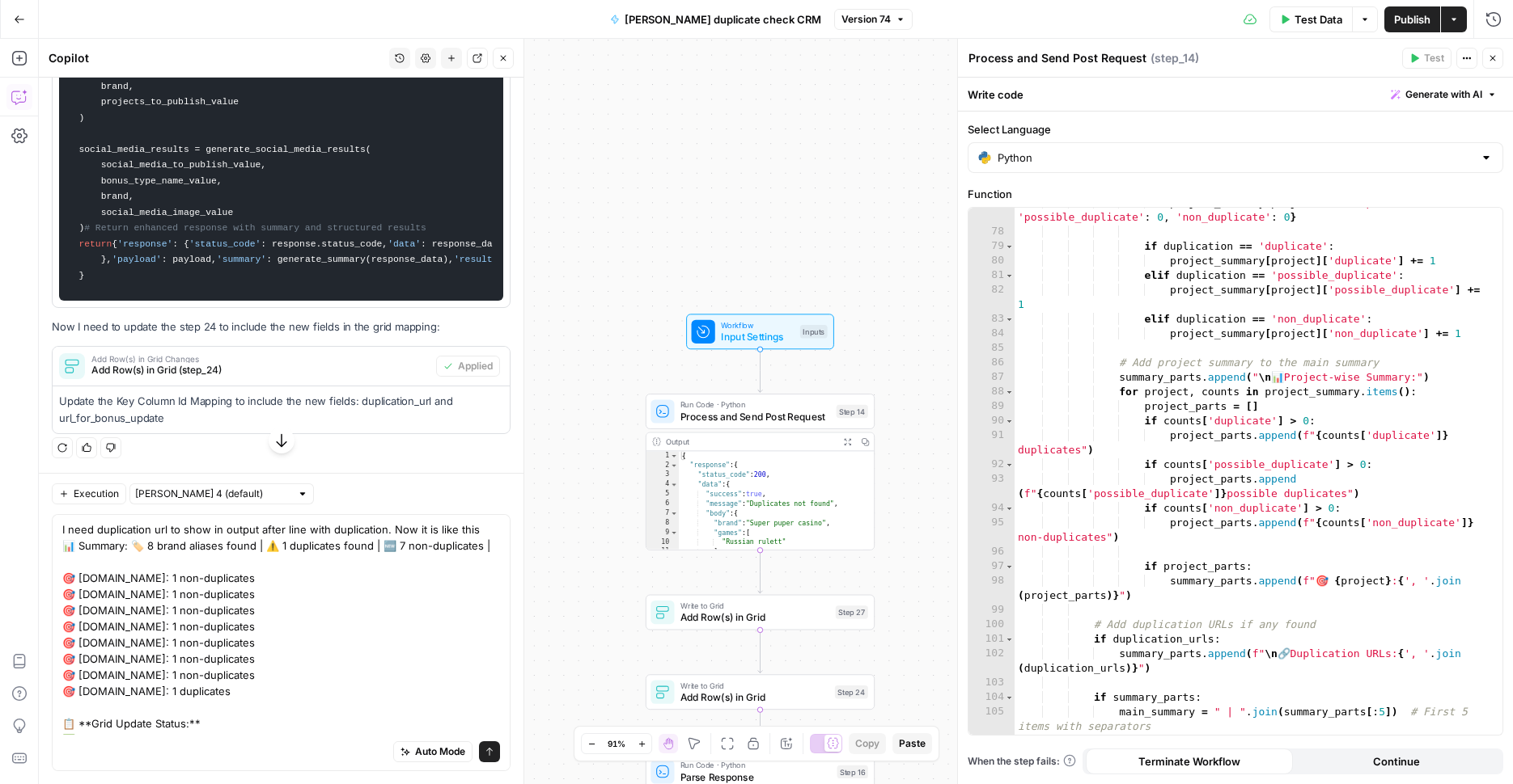
click at [475, 532] on div "I need duplication url to show in output after line with duplication. Now it is…" at bounding box center [281, 642] width 459 height 257
click at [471, 528] on textarea "I need duplication url to show in output after line with duplication. Now it is…" at bounding box center [280, 642] width 437 height 242
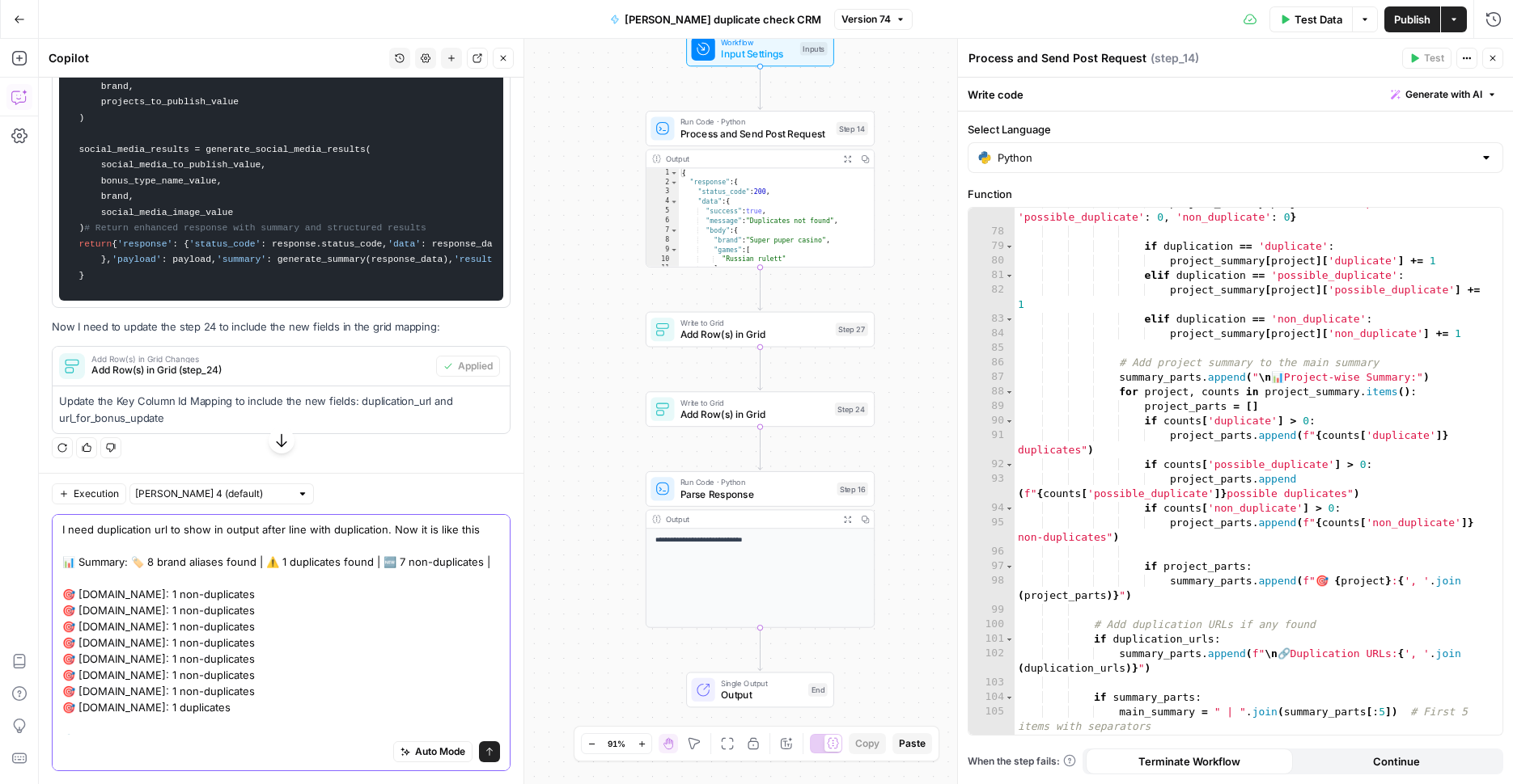
click at [139, 540] on textarea "I need duplication url to show in output after line with duplication. Now it is…" at bounding box center [280, 650] width 437 height 259
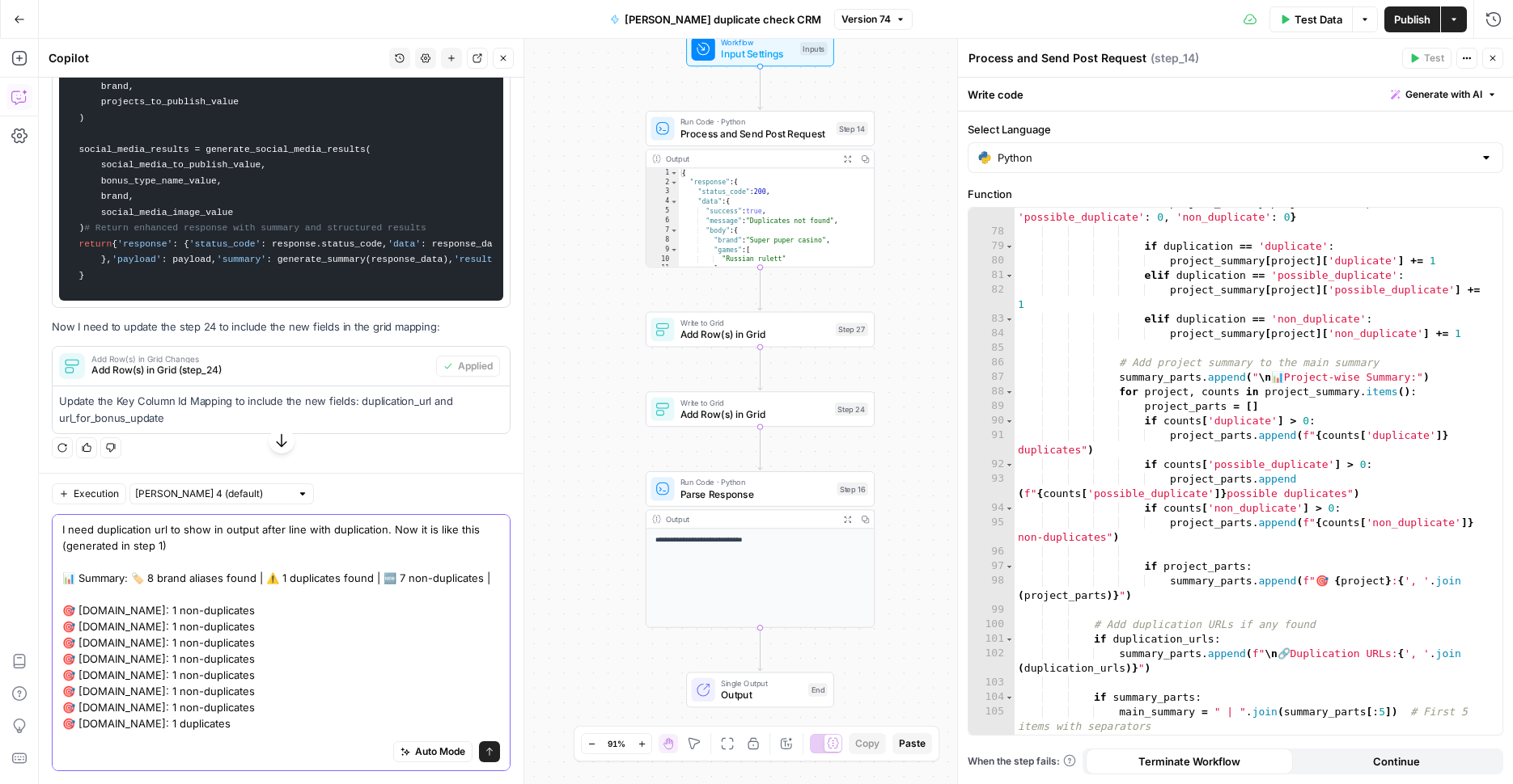
type textarea "I need duplication url to show in output after line with duplication. Now it is…"
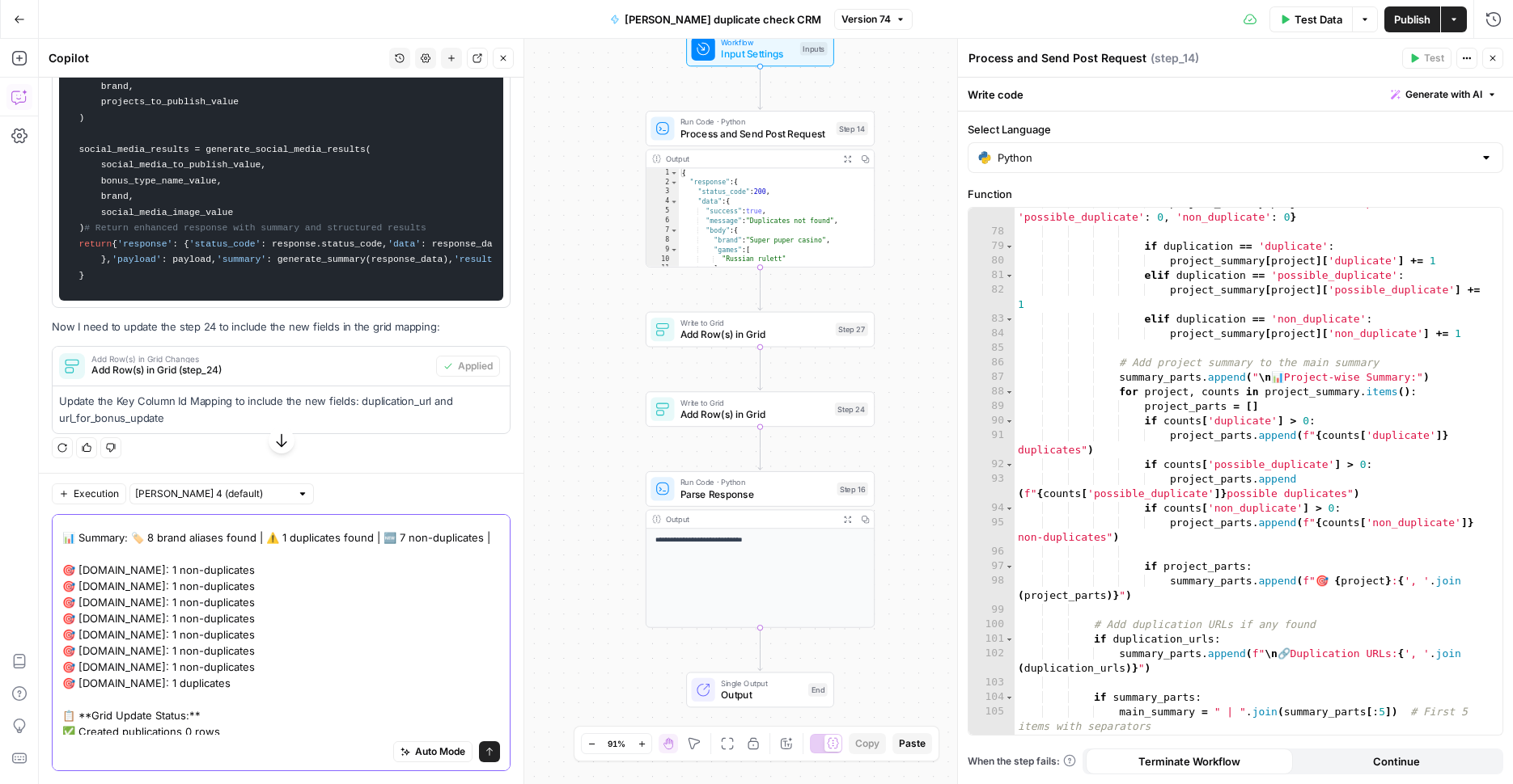
scroll to position [41, 0]
click at [270, 701] on textarea "I need duplication url to show in output after line with duplication. Now it is…" at bounding box center [280, 618] width 437 height 275
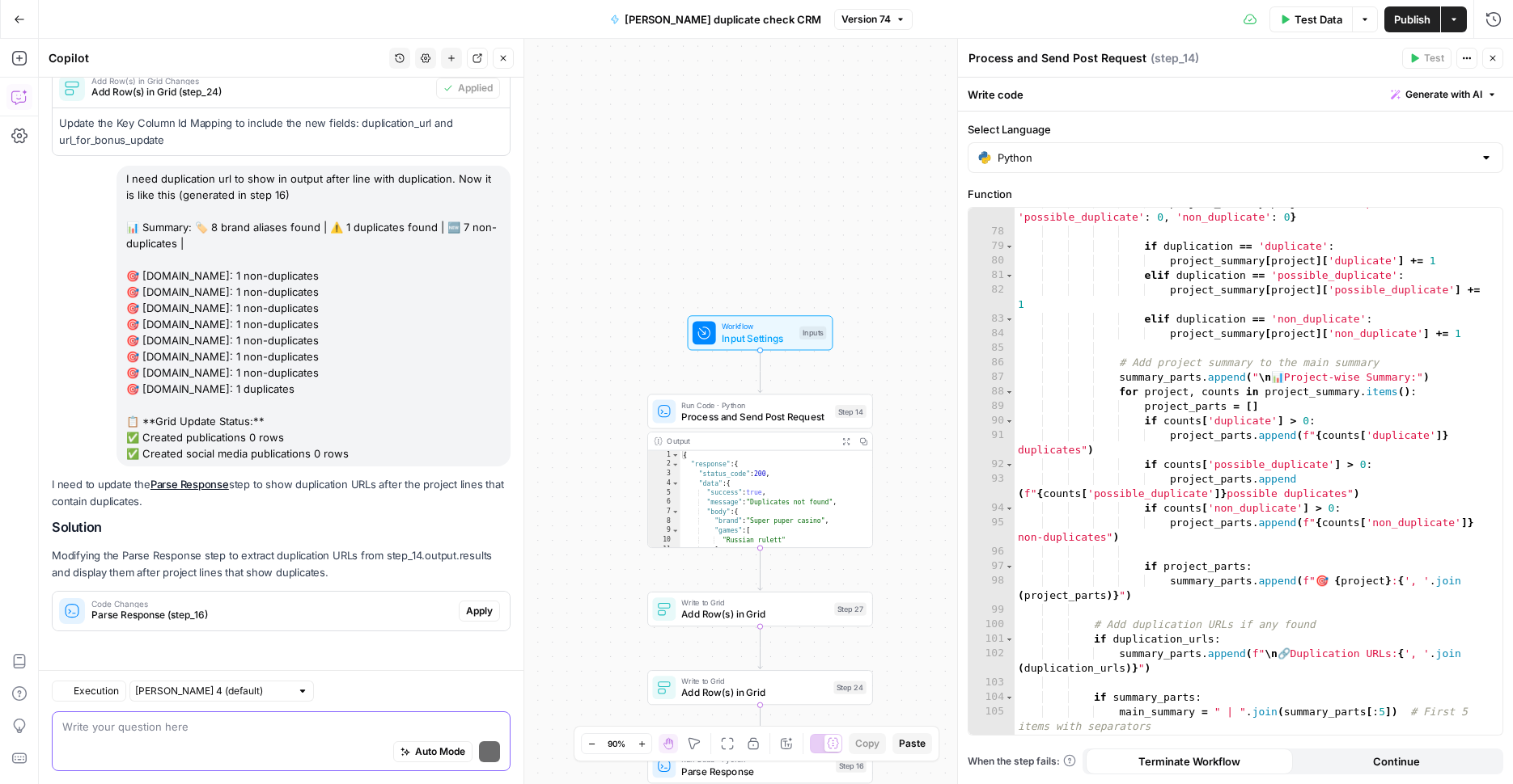
scroll to position [5121, 0]
click at [359, 657] on div "Regenerate Helpful Not helpful" at bounding box center [281, 646] width 459 height 22
click at [355, 630] on div "Code Changes Parse Response (step_16)" at bounding box center [255, 611] width 406 height 39
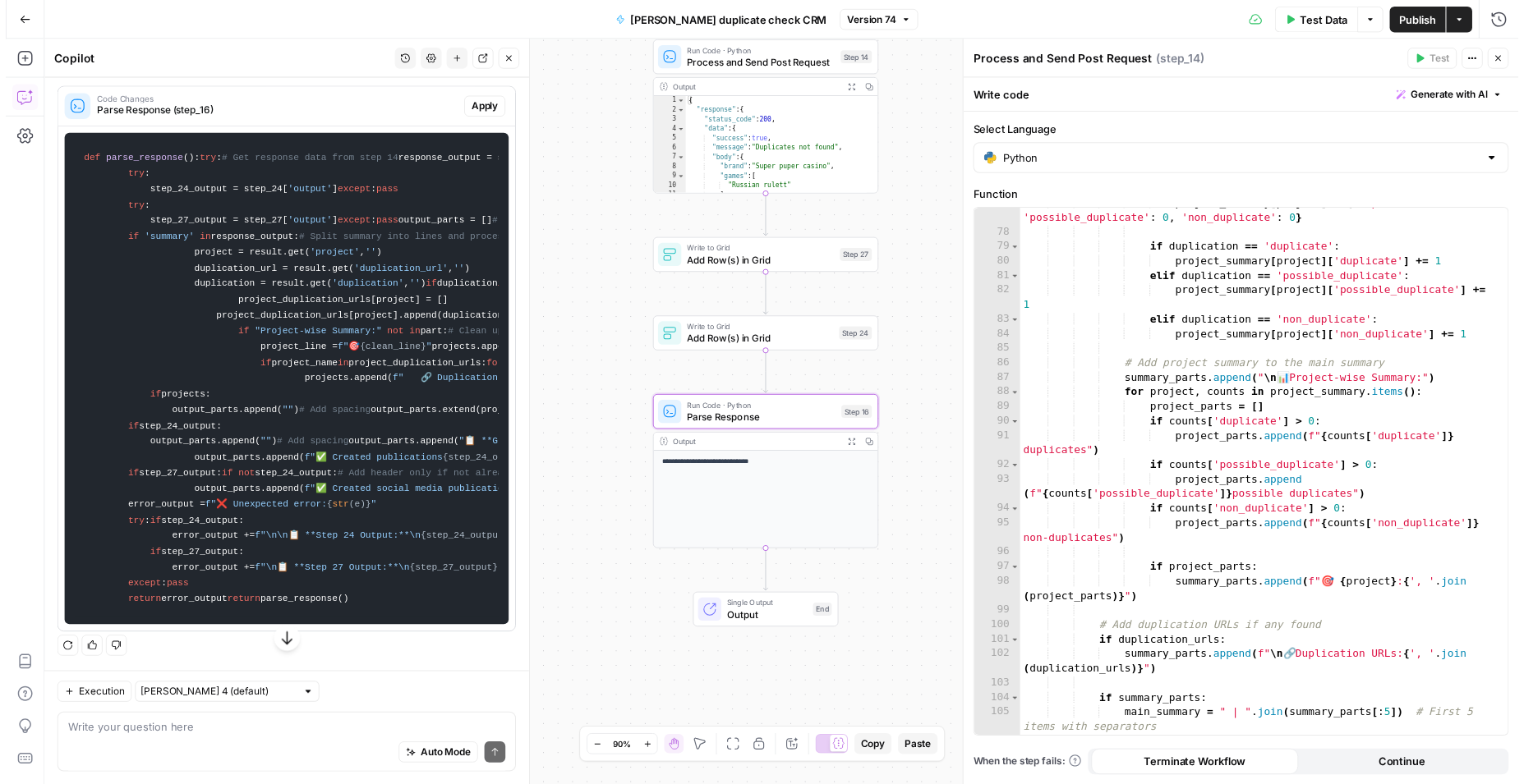
scroll to position [5582, 0]
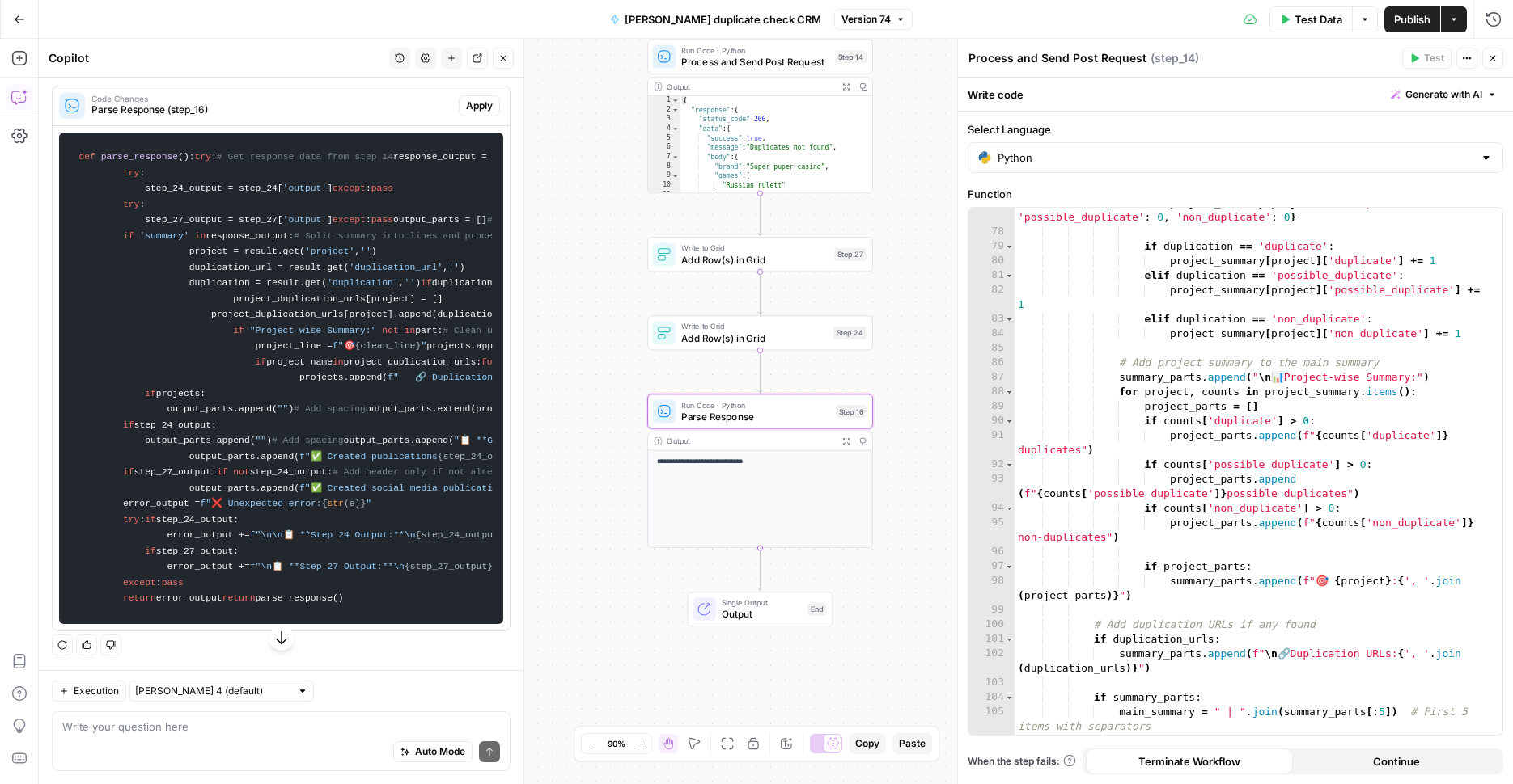
click at [466, 113] on span "Apply" at bounding box center [479, 106] width 27 height 15
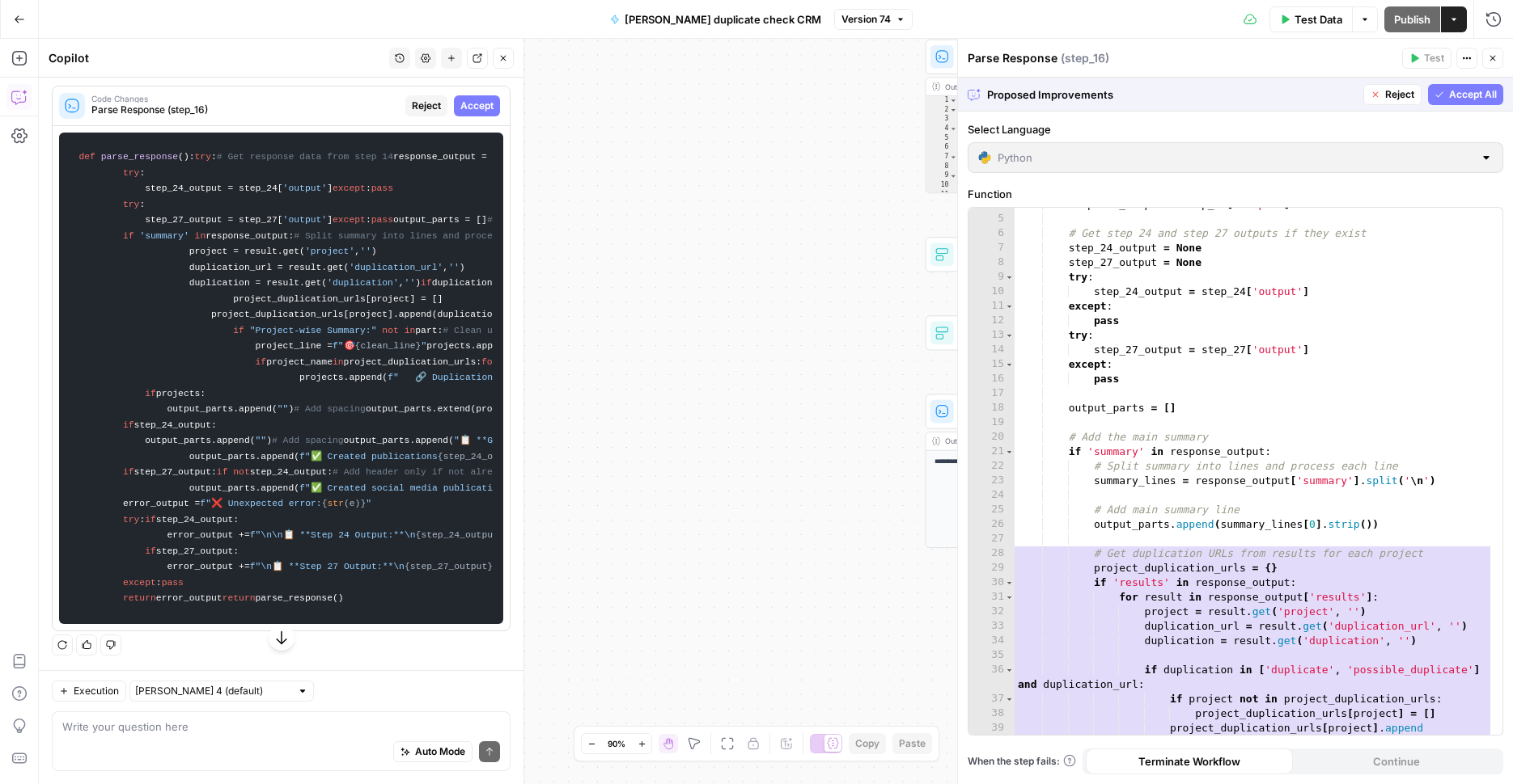
scroll to position [101, 0]
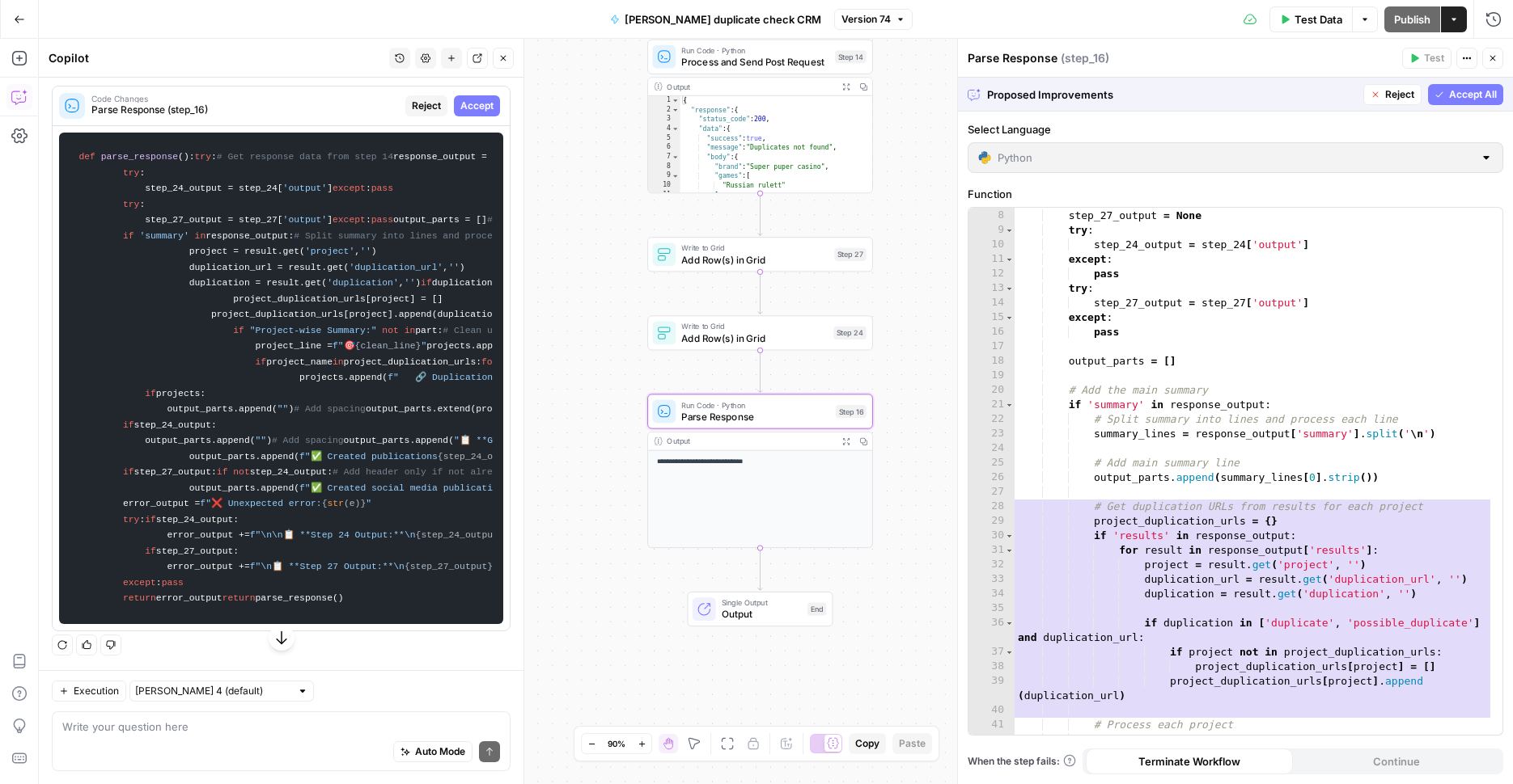
click at [469, 113] on span "Accept" at bounding box center [477, 106] width 33 height 15
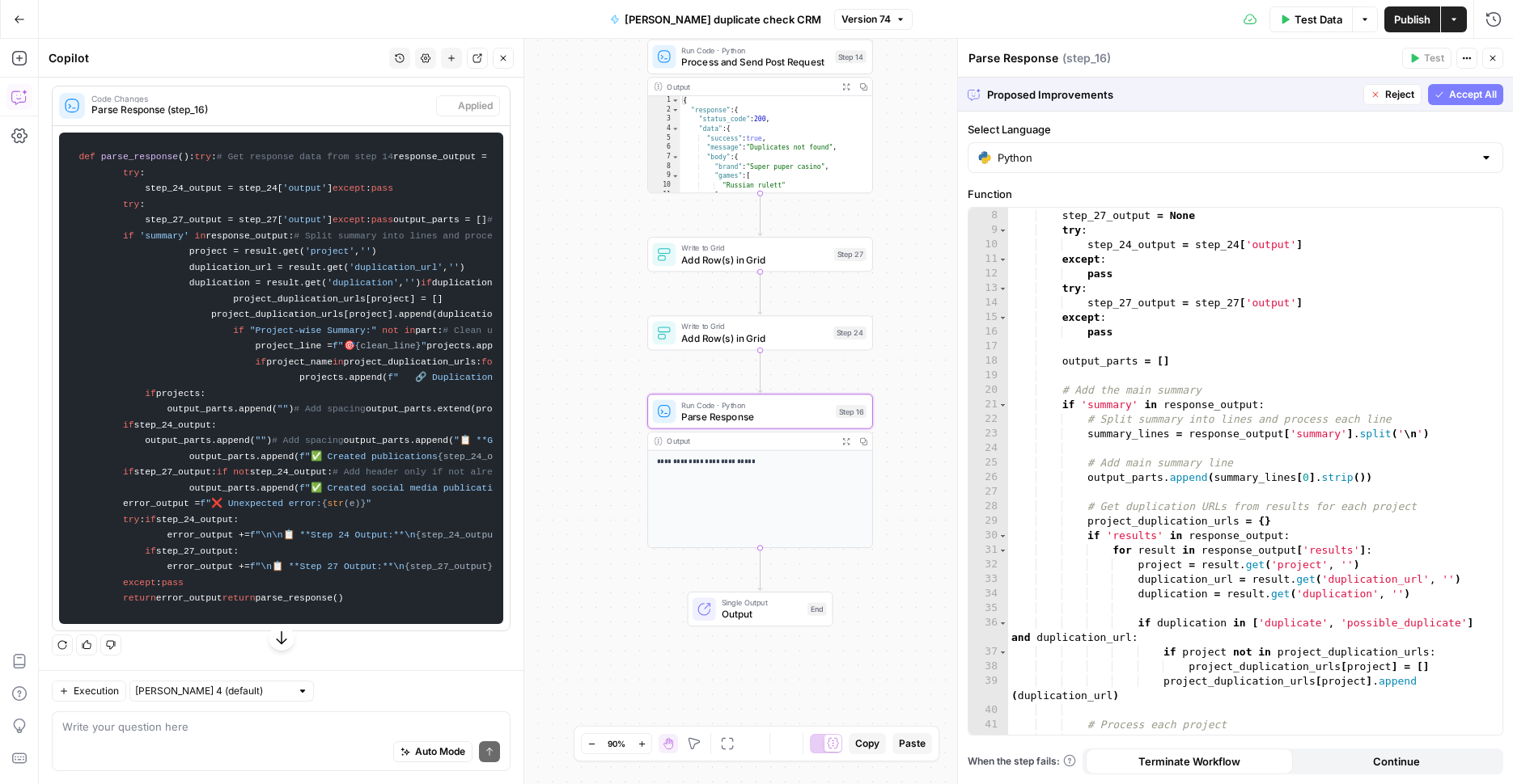
scroll to position [5496, 0]
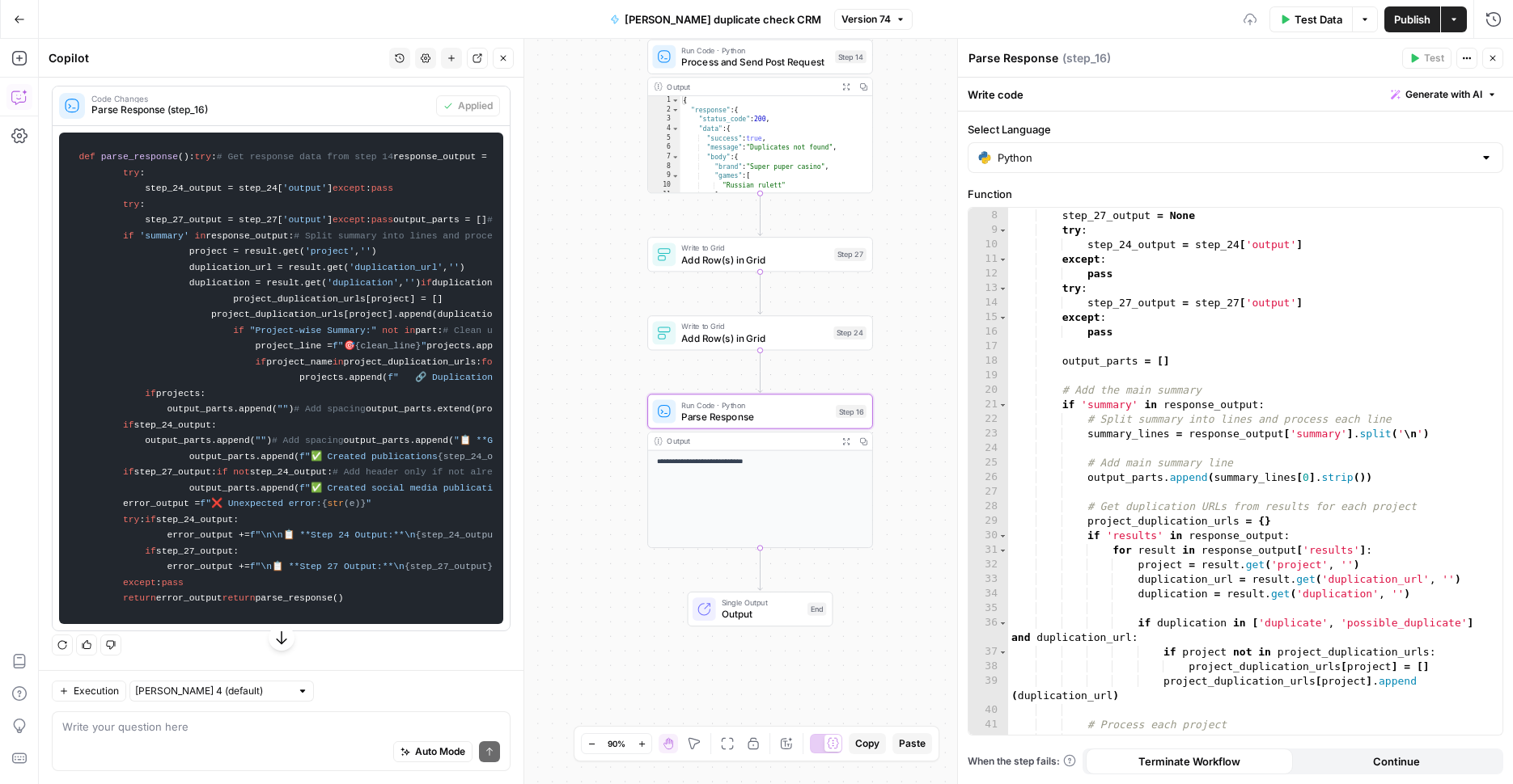
click at [1398, 17] on span "Publish" at bounding box center [1412, 19] width 36 height 16
click at [1420, 30] on div "One or more required inputs are empty." at bounding box center [1396, 25] width 190 height 16
click at [1419, 20] on div "One or more required inputs are empty." at bounding box center [1397, 25] width 199 height 16
click at [1411, 11] on button "Publish" at bounding box center [1412, 19] width 56 height 26
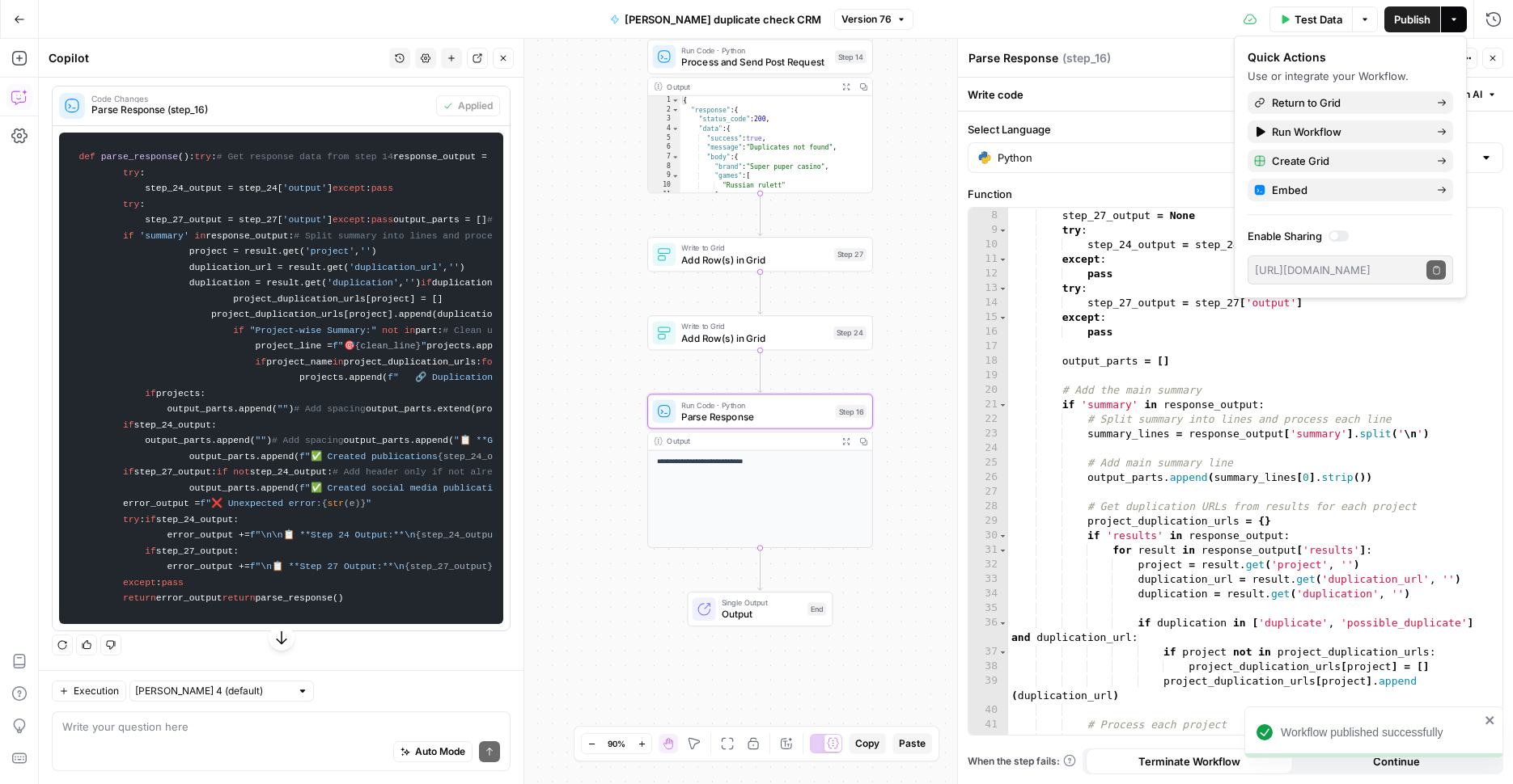
scroll to position [6767, 0]
click at [213, 740] on div "Auto Mode Send" at bounding box center [280, 752] width 437 height 35
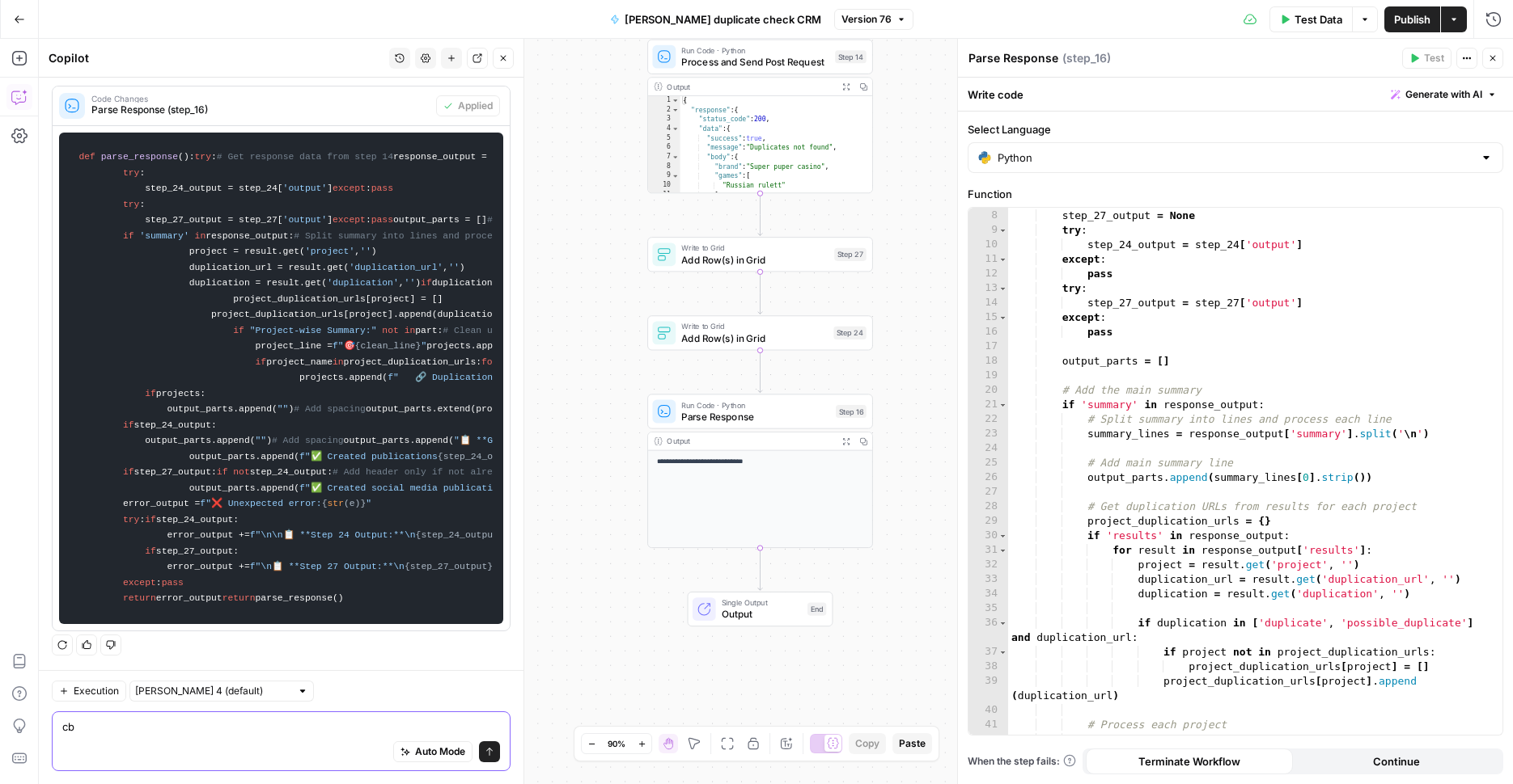
type textarea "cb]"
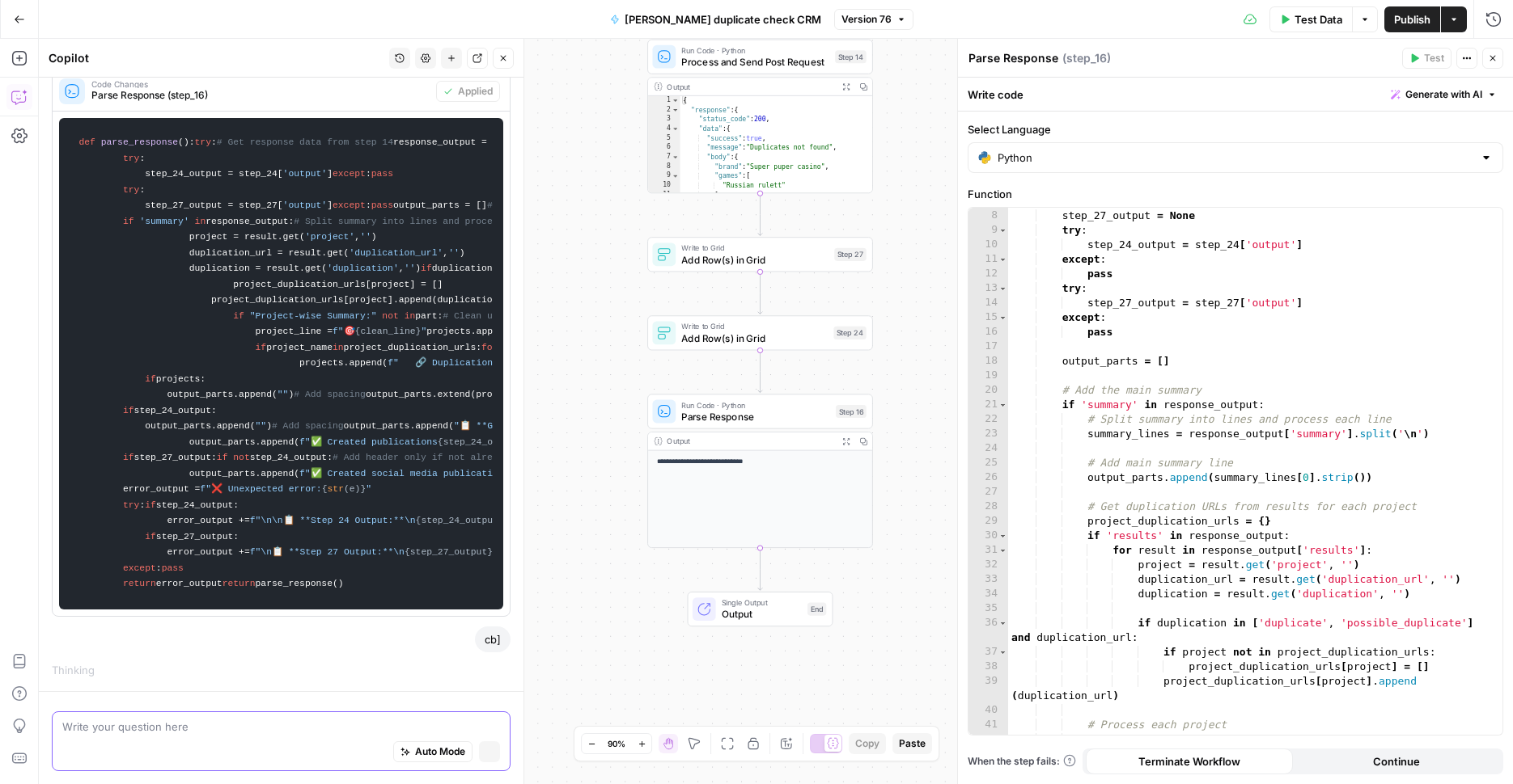
scroll to position [6704, 0]
click at [485, 747] on icon "button" at bounding box center [489, 752] width 9 height 9
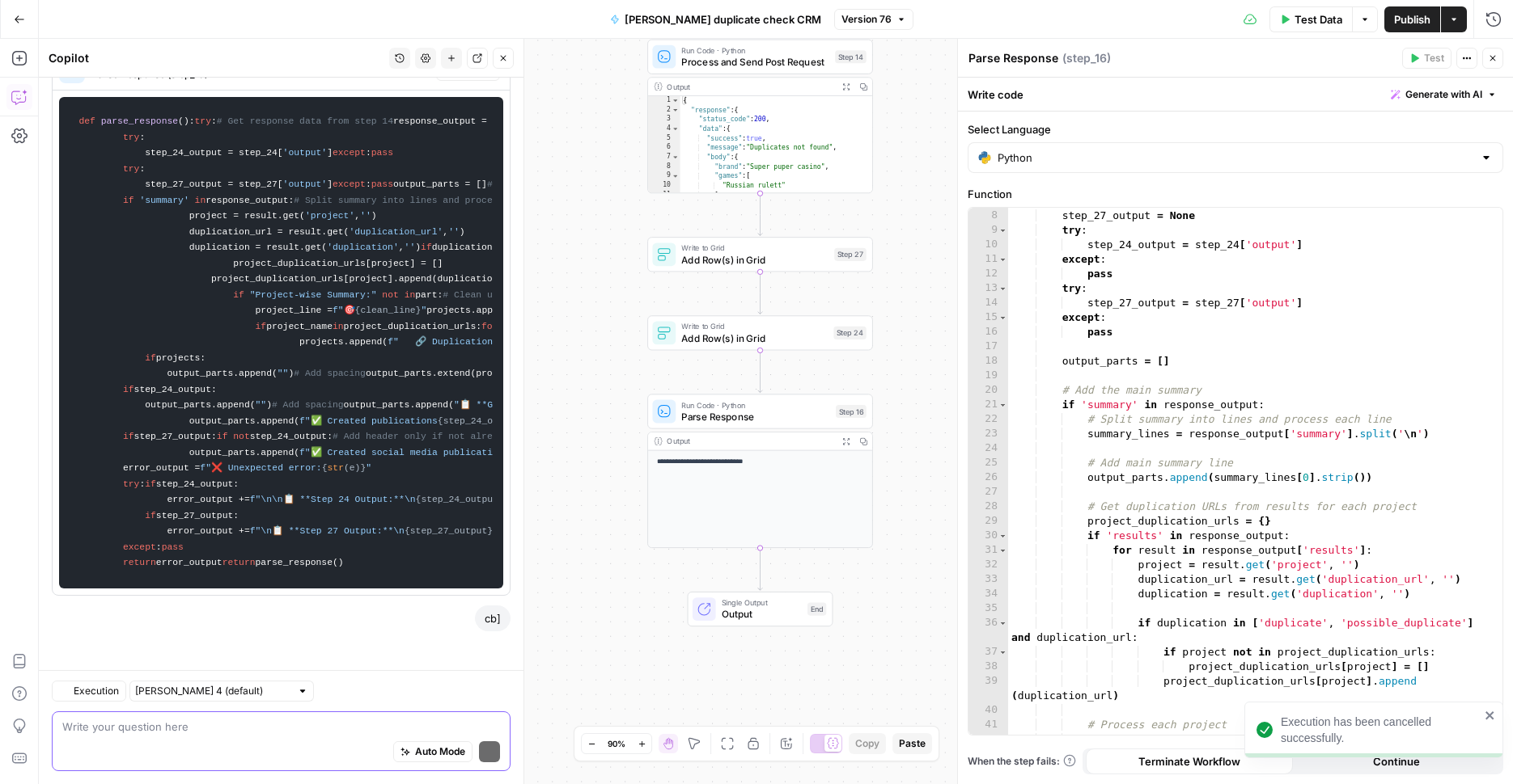
scroll to position [6804, 0]
click at [318, 734] on textarea at bounding box center [280, 726] width 437 height 16
type textarea "check I can't see duplication url in output"
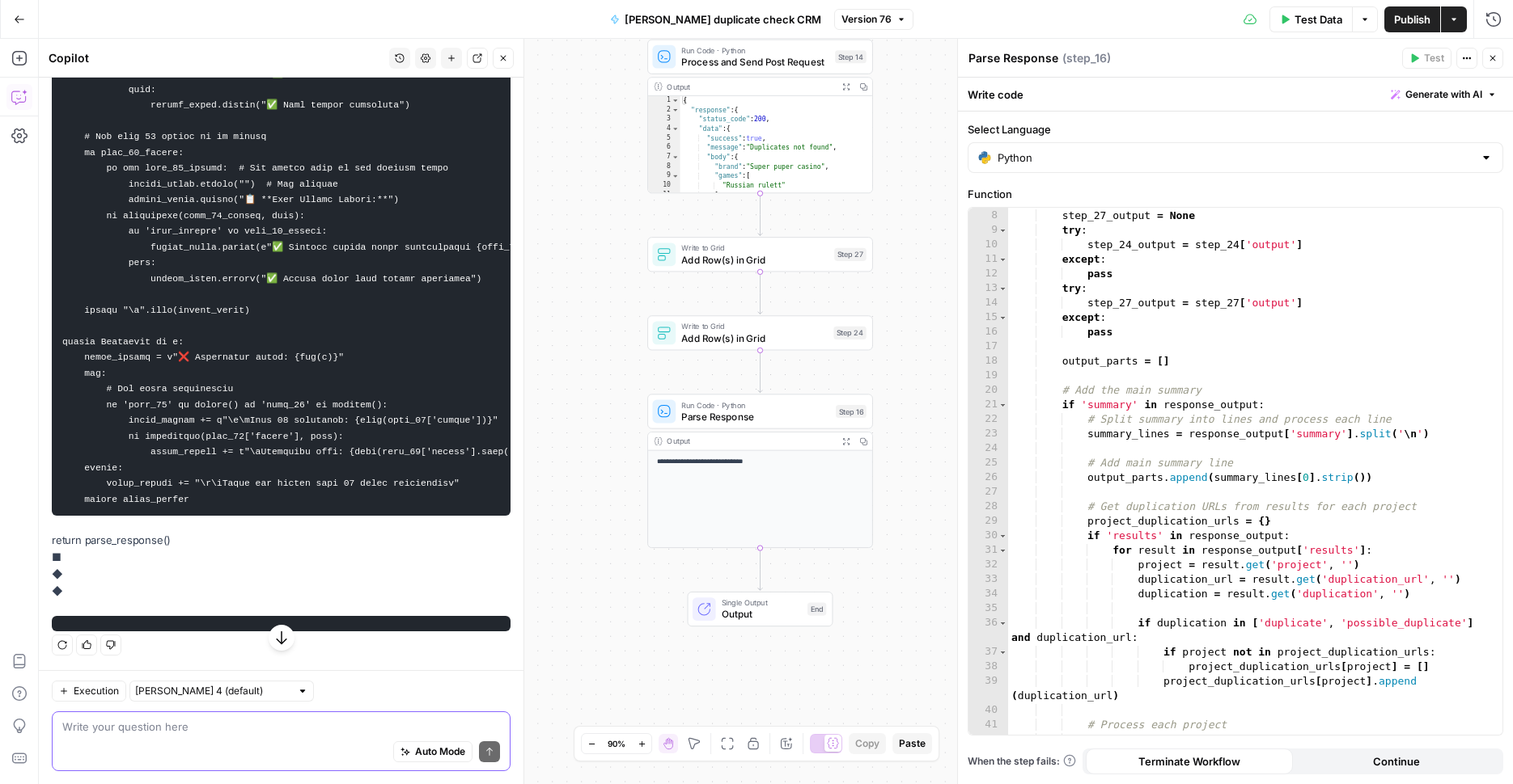
scroll to position [7293, 0]
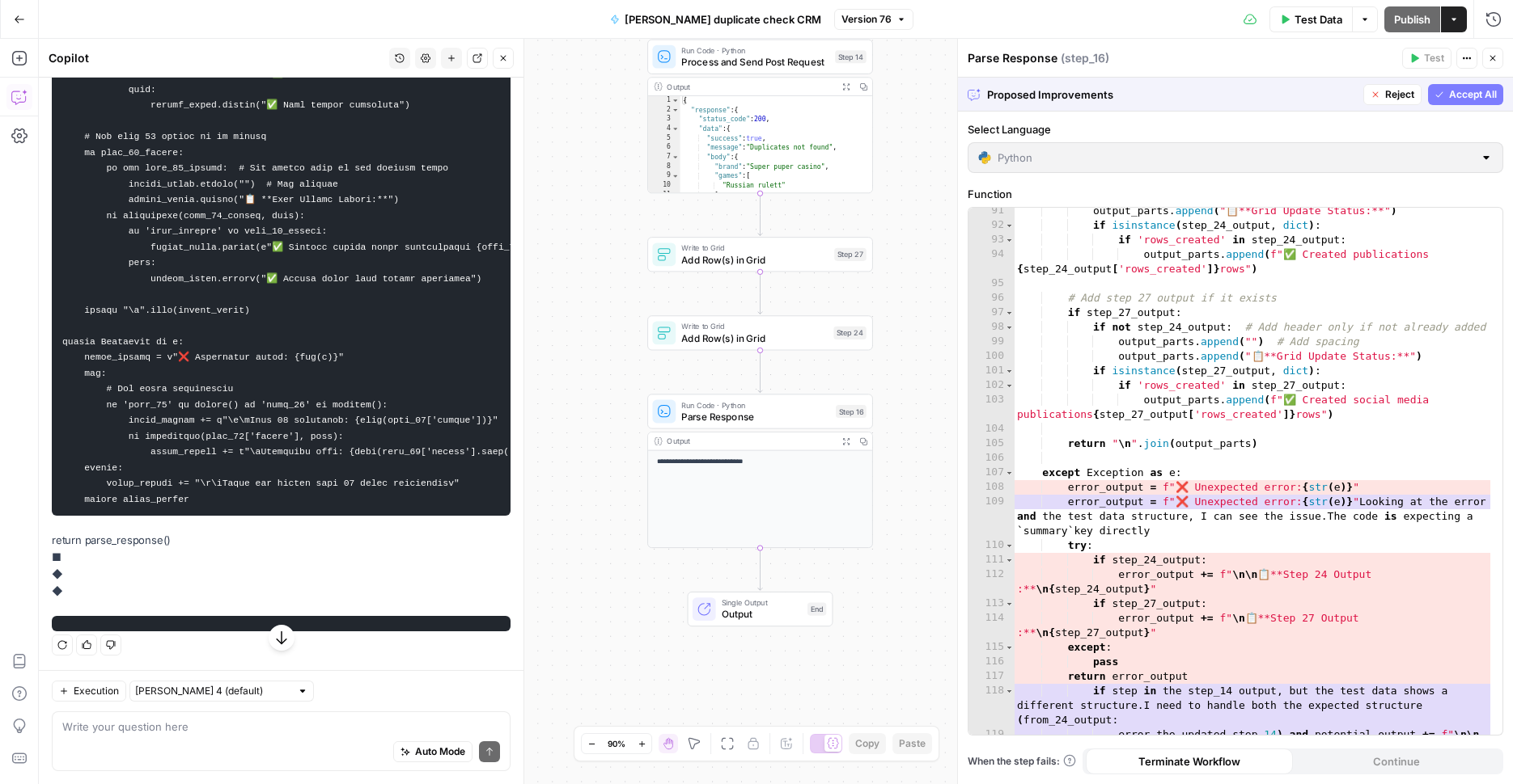
scroll to position [1539, 0]
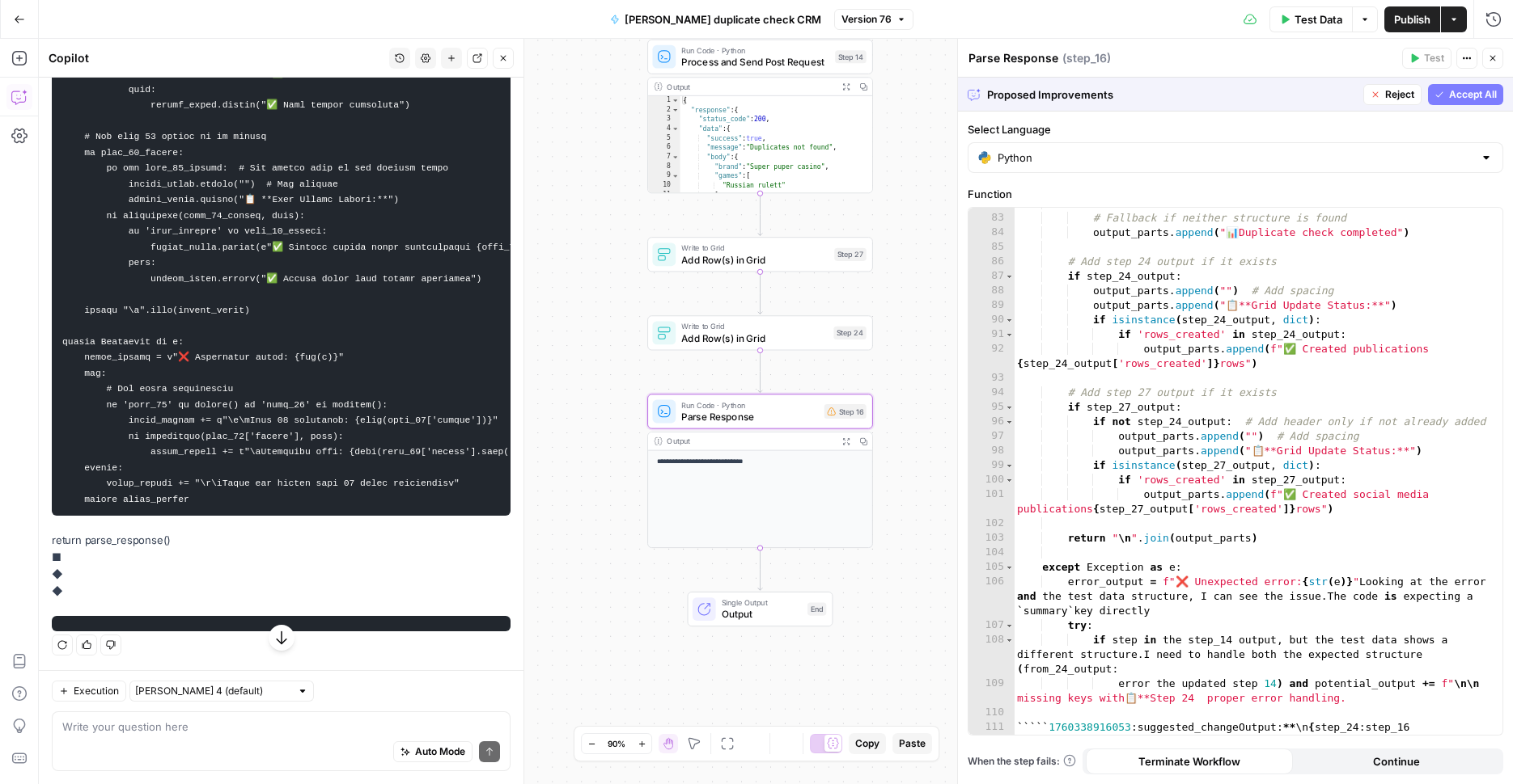
scroll to position [1350, 0]
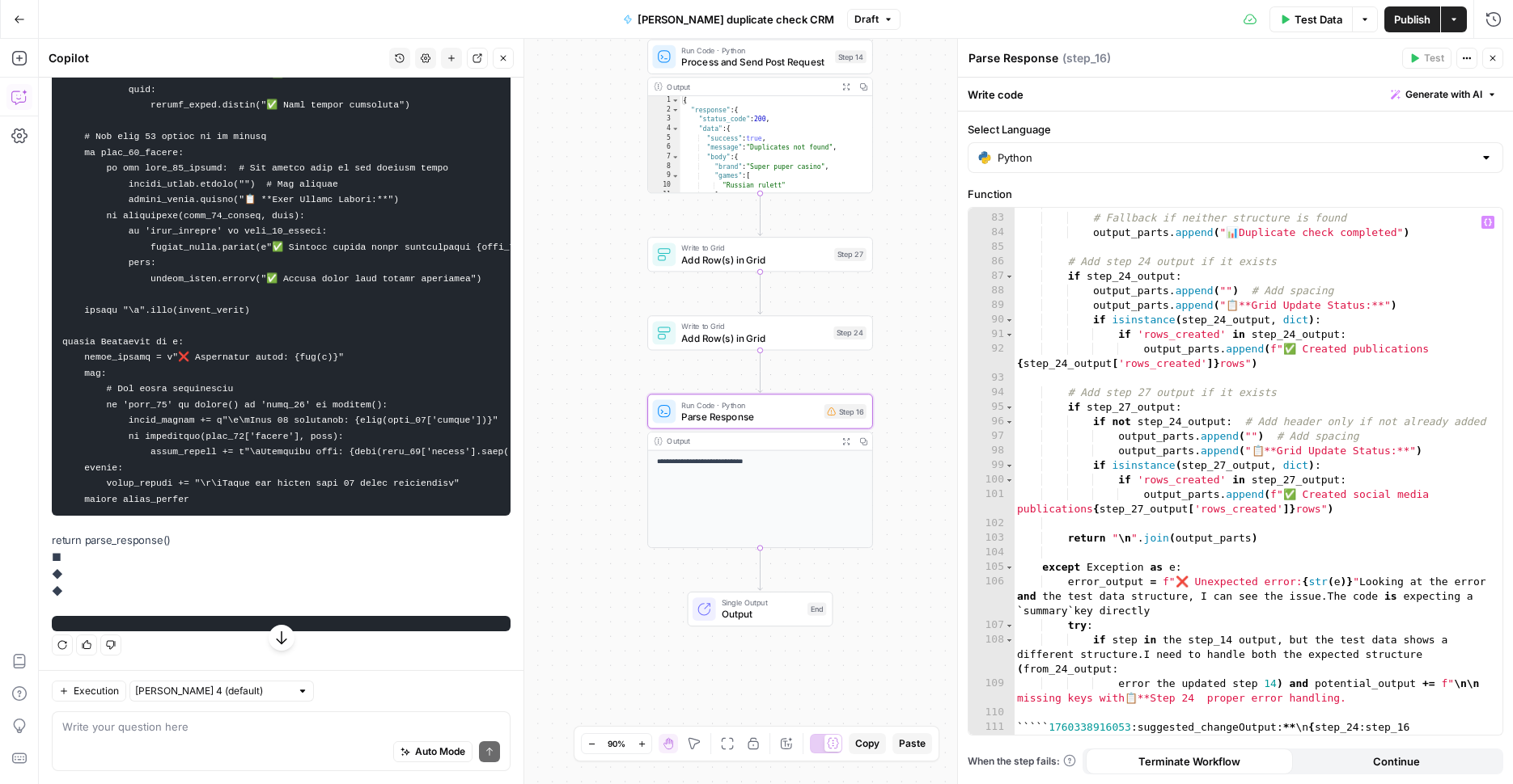
click at [1270, 490] on div "else : # Fallback if neither structure is found output_parts . append ( " 📊 Dup…" at bounding box center [1251, 475] width 476 height 557
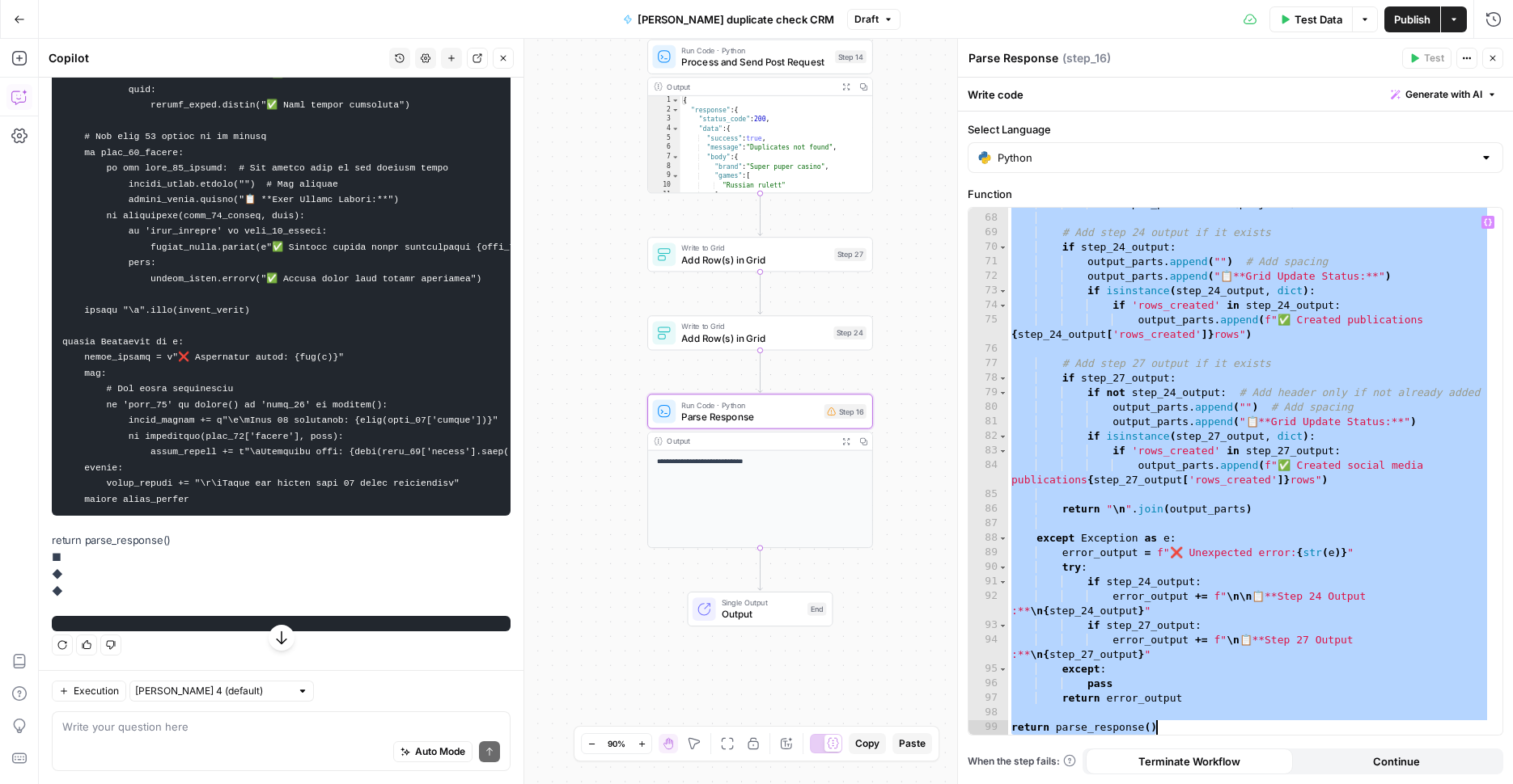
type textarea "**********"
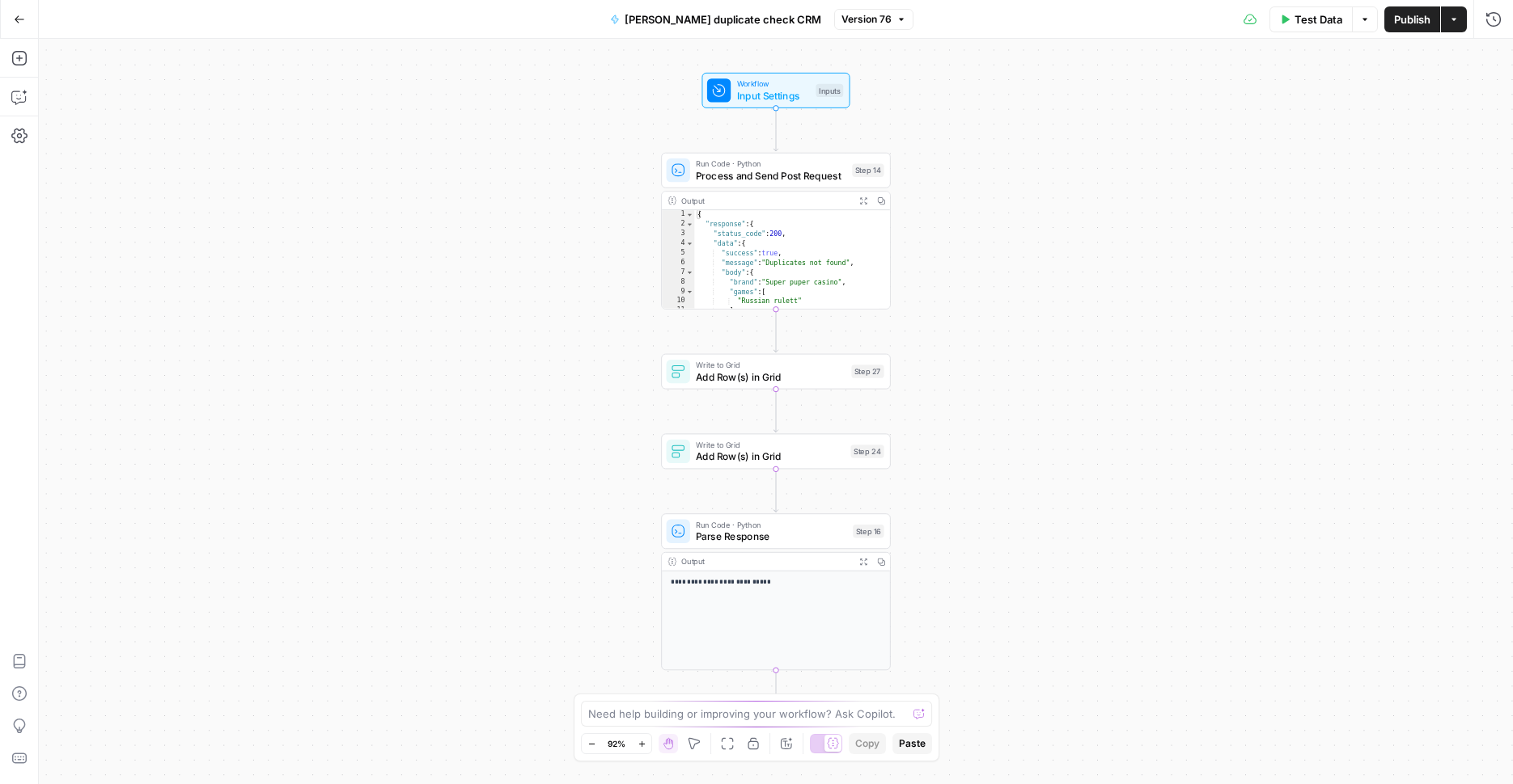
click at [863, 16] on span "Version 76" at bounding box center [866, 19] width 50 height 15
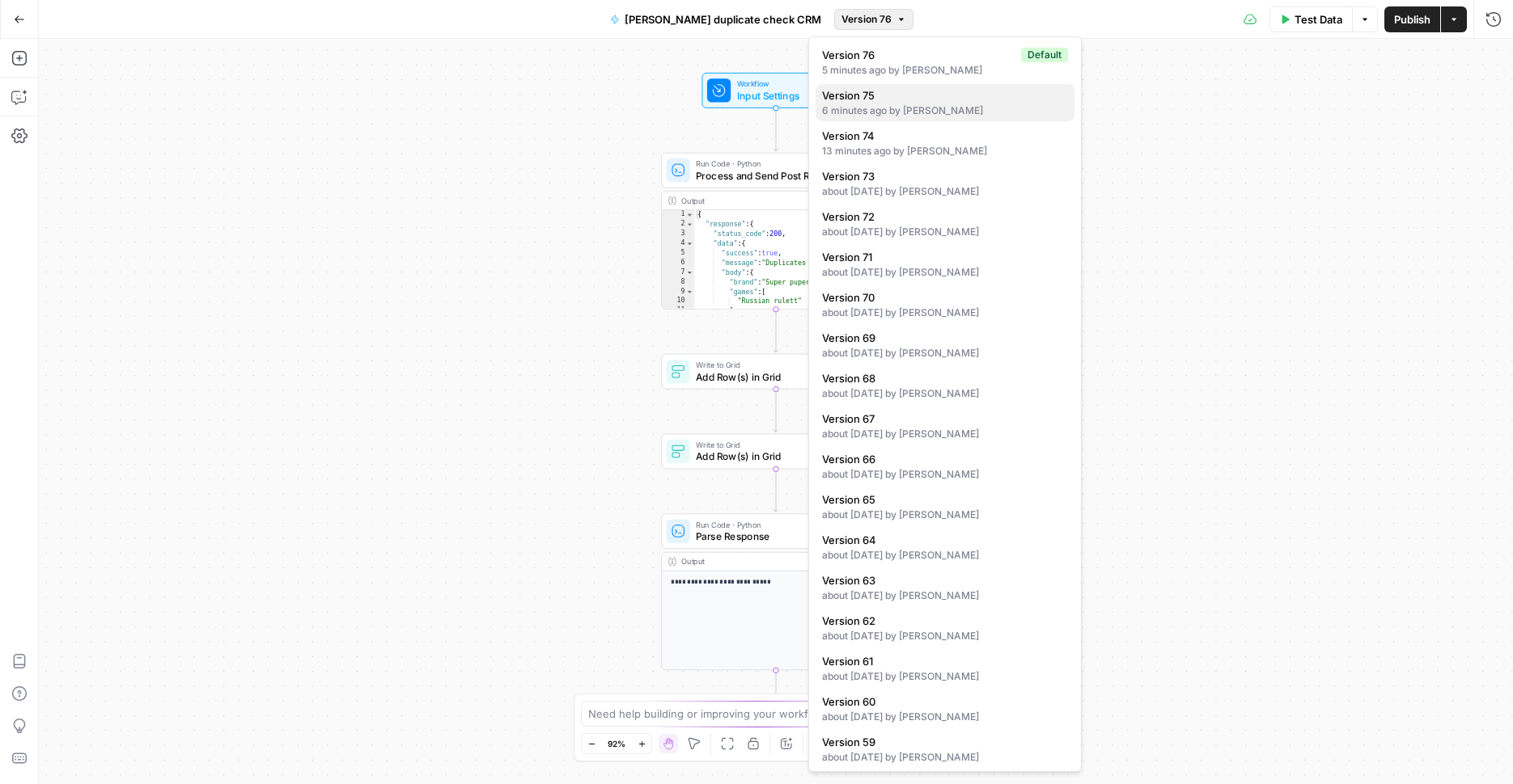
click at [946, 88] on span "Version 75" at bounding box center [941, 95] width 239 height 16
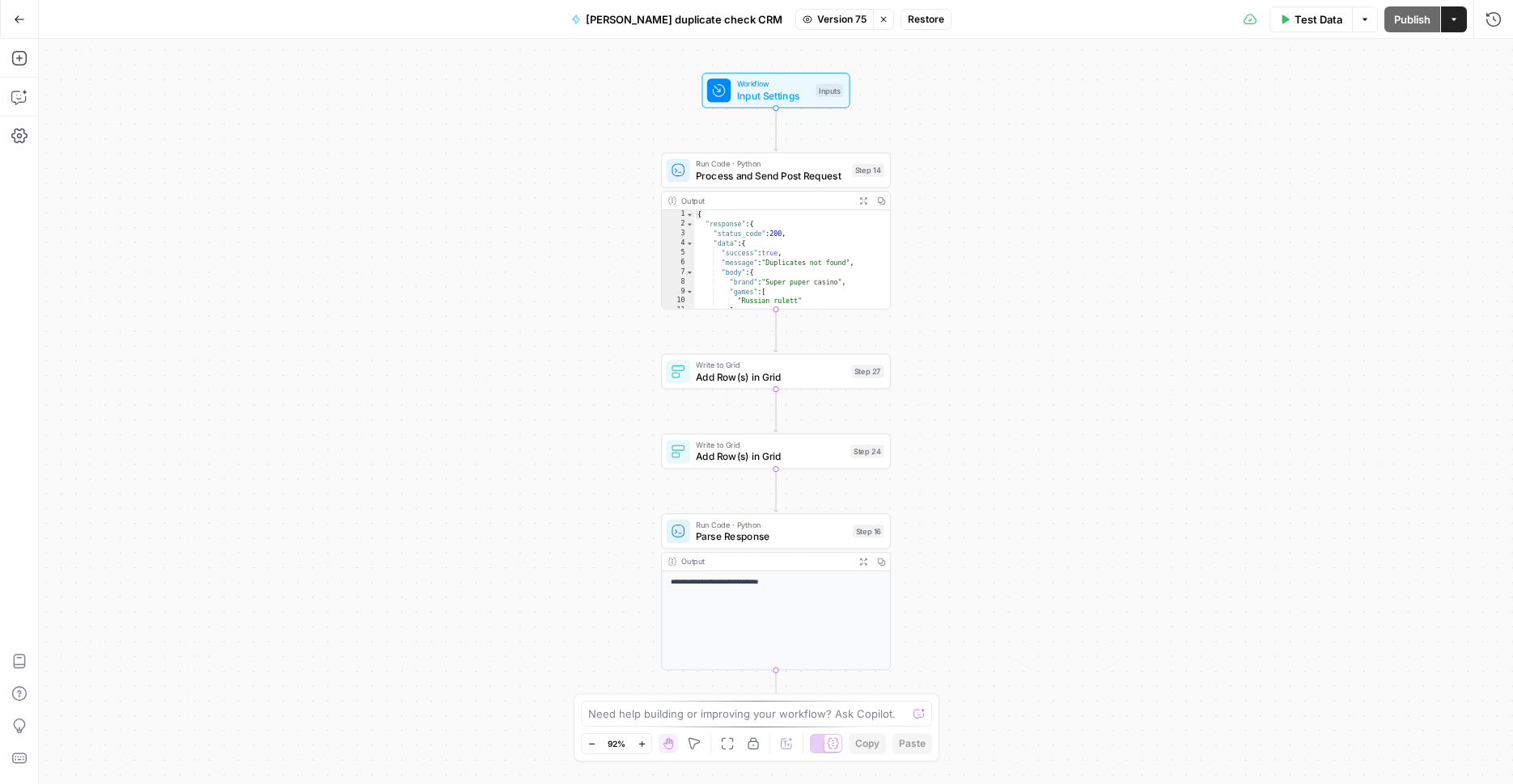
click at [913, 36] on div "Go Back Kostya duplicate check CRM Version 75 Stop viewing Restore Test Data Op…" at bounding box center [756, 19] width 1513 height 38
click at [913, 2] on div "Go Back Kostya duplicate check CRM Version 75 Stop viewing Restore Test Data Op…" at bounding box center [756, 19] width 1513 height 38
click at [908, 15] on span "Restore" at bounding box center [925, 19] width 36 height 15
click at [9, 100] on button "Copilot" at bounding box center [19, 97] width 26 height 26
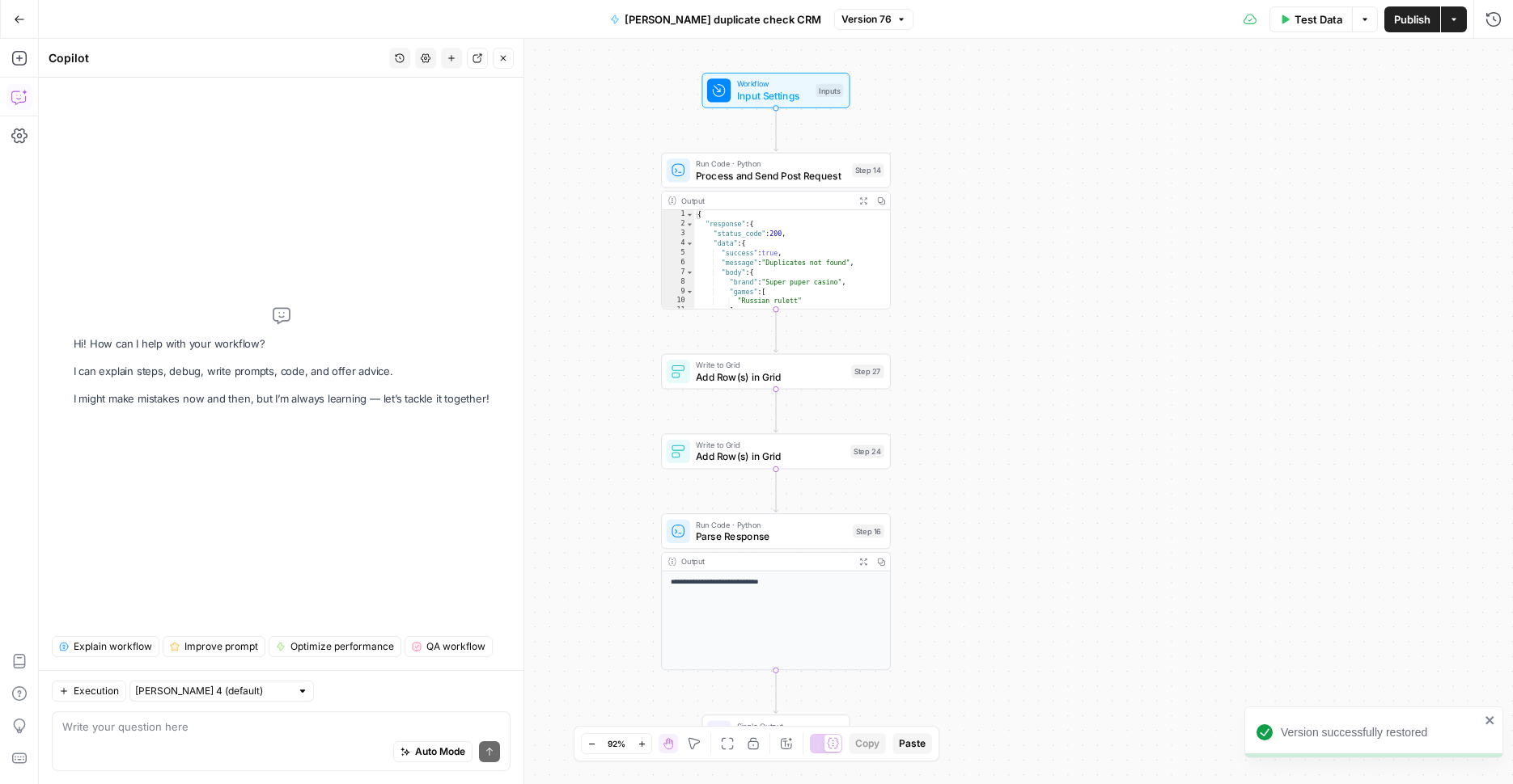
click at [807, 186] on div "Run Code · Python Process and Send Post Request Step 14 Copy step Delete step A…" at bounding box center [775, 171] width 229 height 35
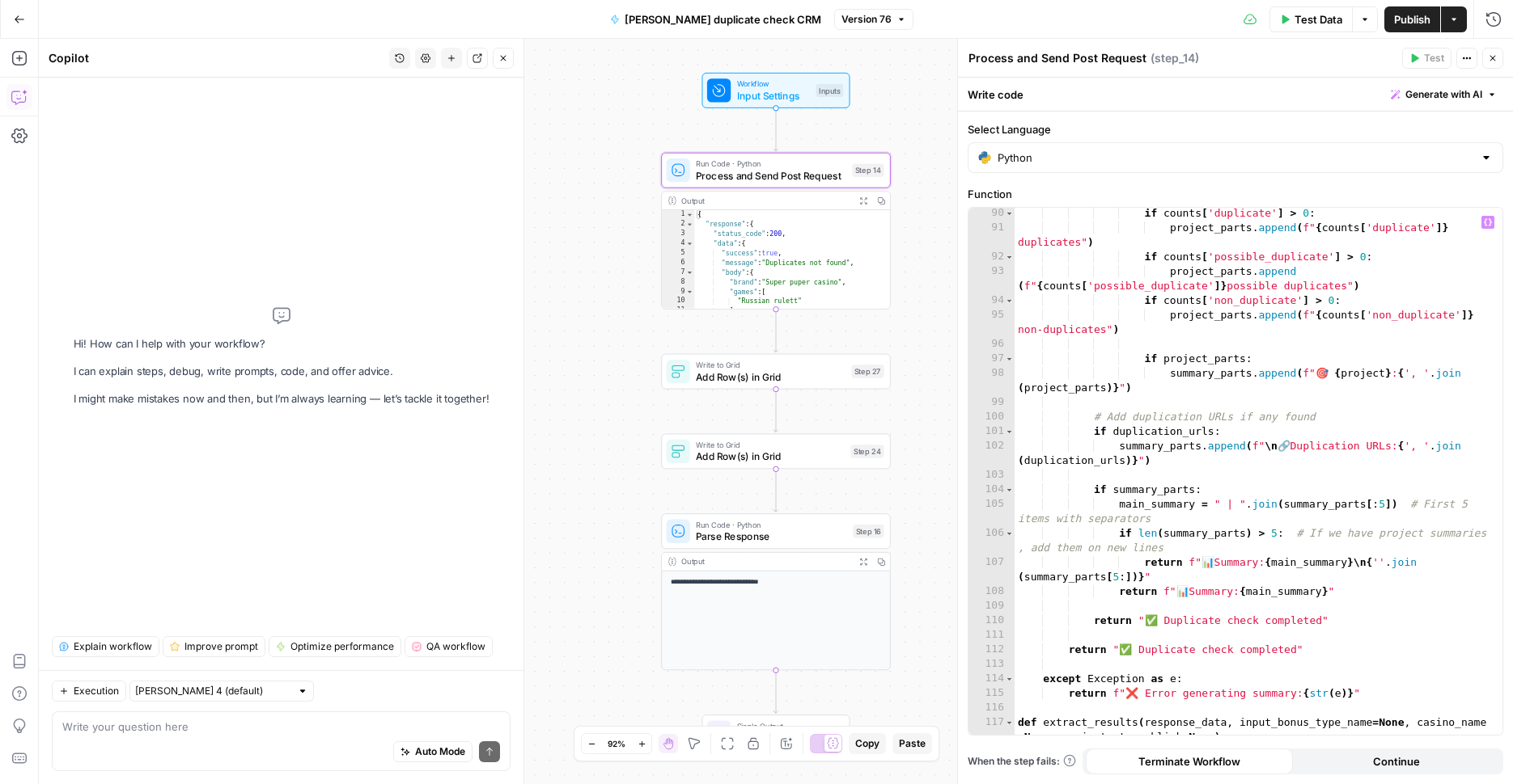
scroll to position [1430, 0]
click at [1417, 16] on span "Publish" at bounding box center [1412, 19] width 36 height 16
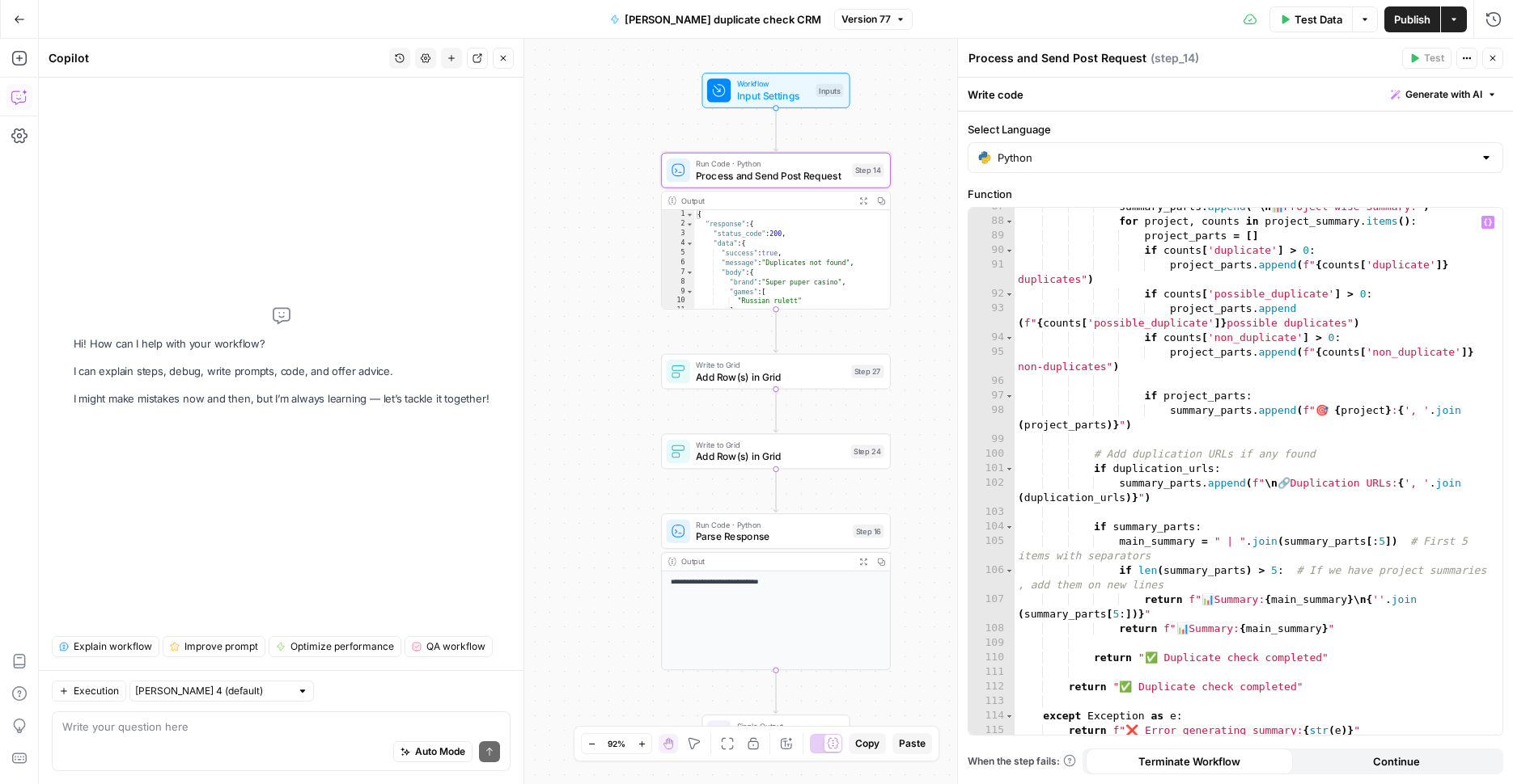
scroll to position [1394, 0]
click at [1051, 507] on div "summary_parts . append ( " \n 📊 Project-wise Summary:" ) for project , counts i…" at bounding box center [1252, 476] width 475 height 557
click at [1062, 484] on div "summary_parts . append ( " \n 📊 Project-wise Summary:" ) for project , counts i…" at bounding box center [1252, 476] width 475 height 557
type textarea "**********"
click at [238, 730] on textarea at bounding box center [280, 726] width 437 height 16
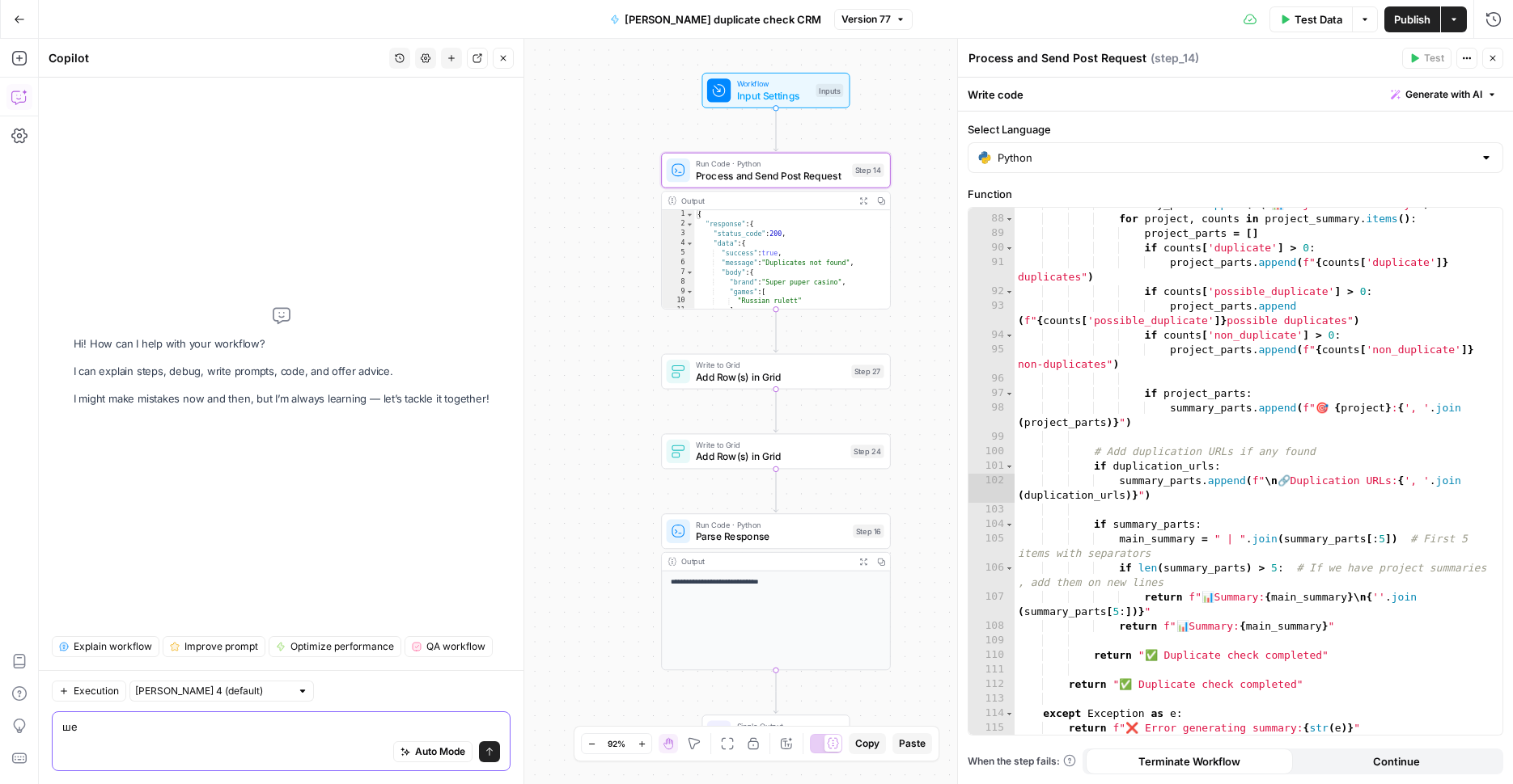
type textarea "ш"
paste textarea ""response": { "status_code": 200, "data": { "results": [ { "project": "nodeposi…"
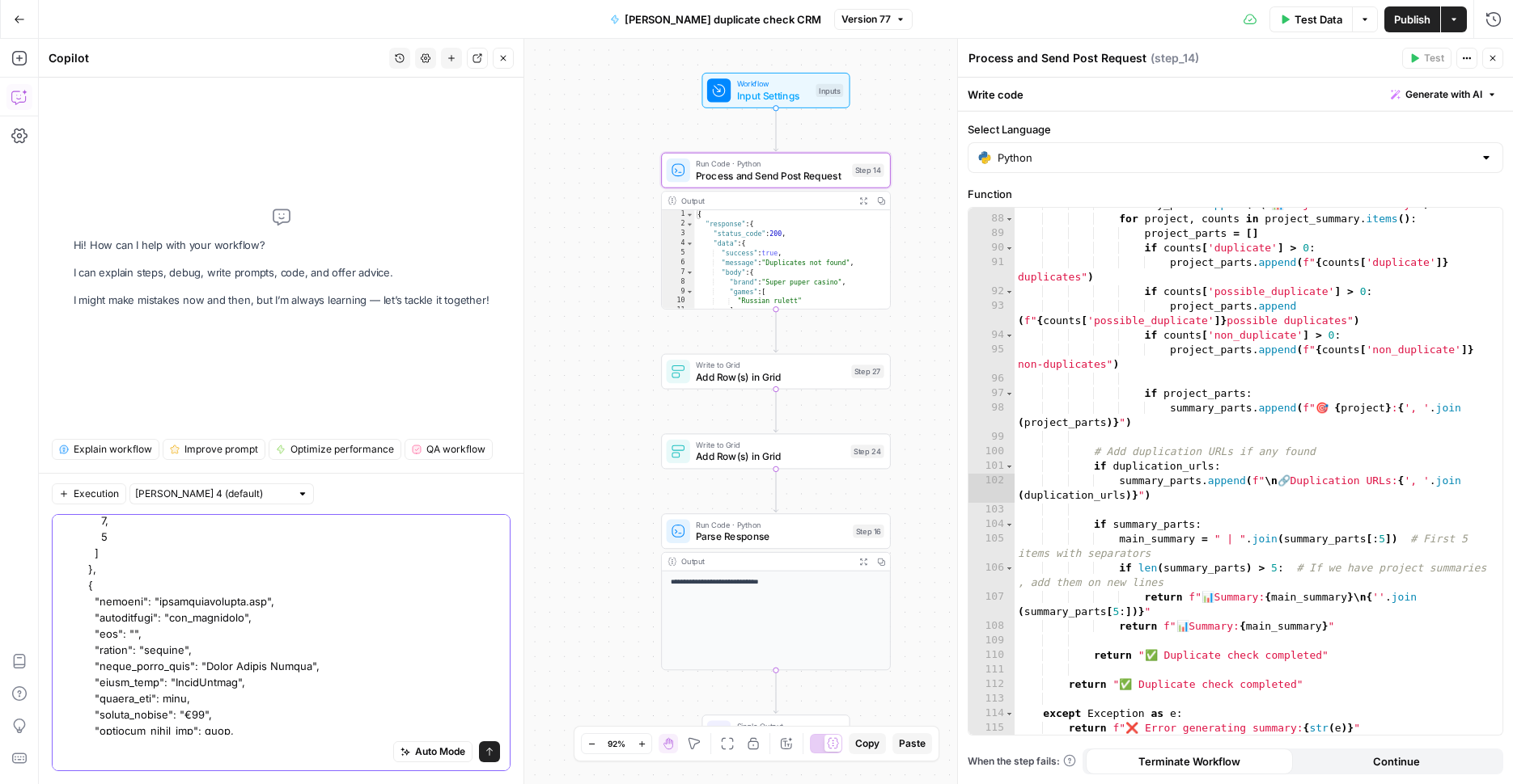
scroll to position [0, 0]
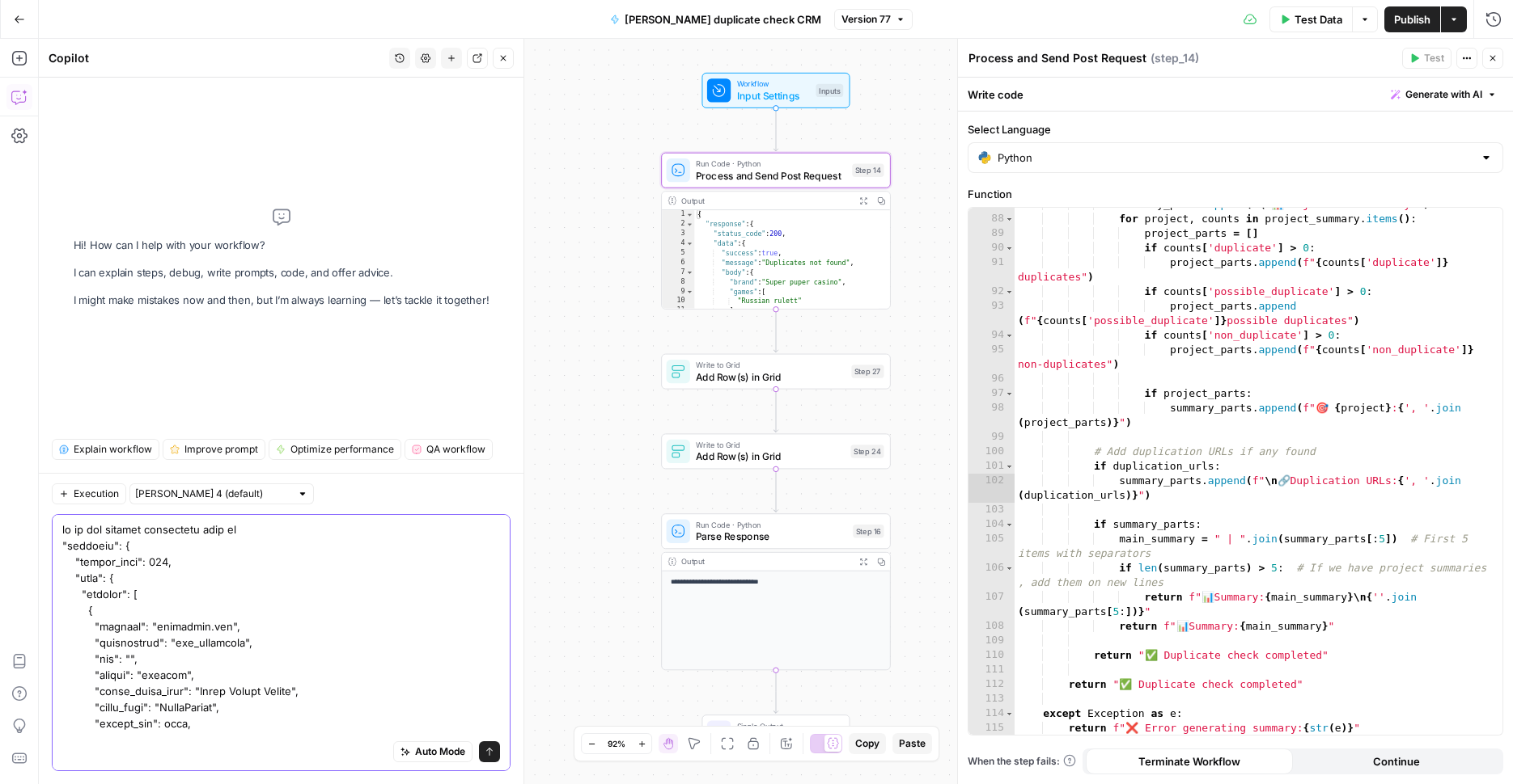
type textarea "it is not showing duplicaion urls on this response "response": { "status_code":…"
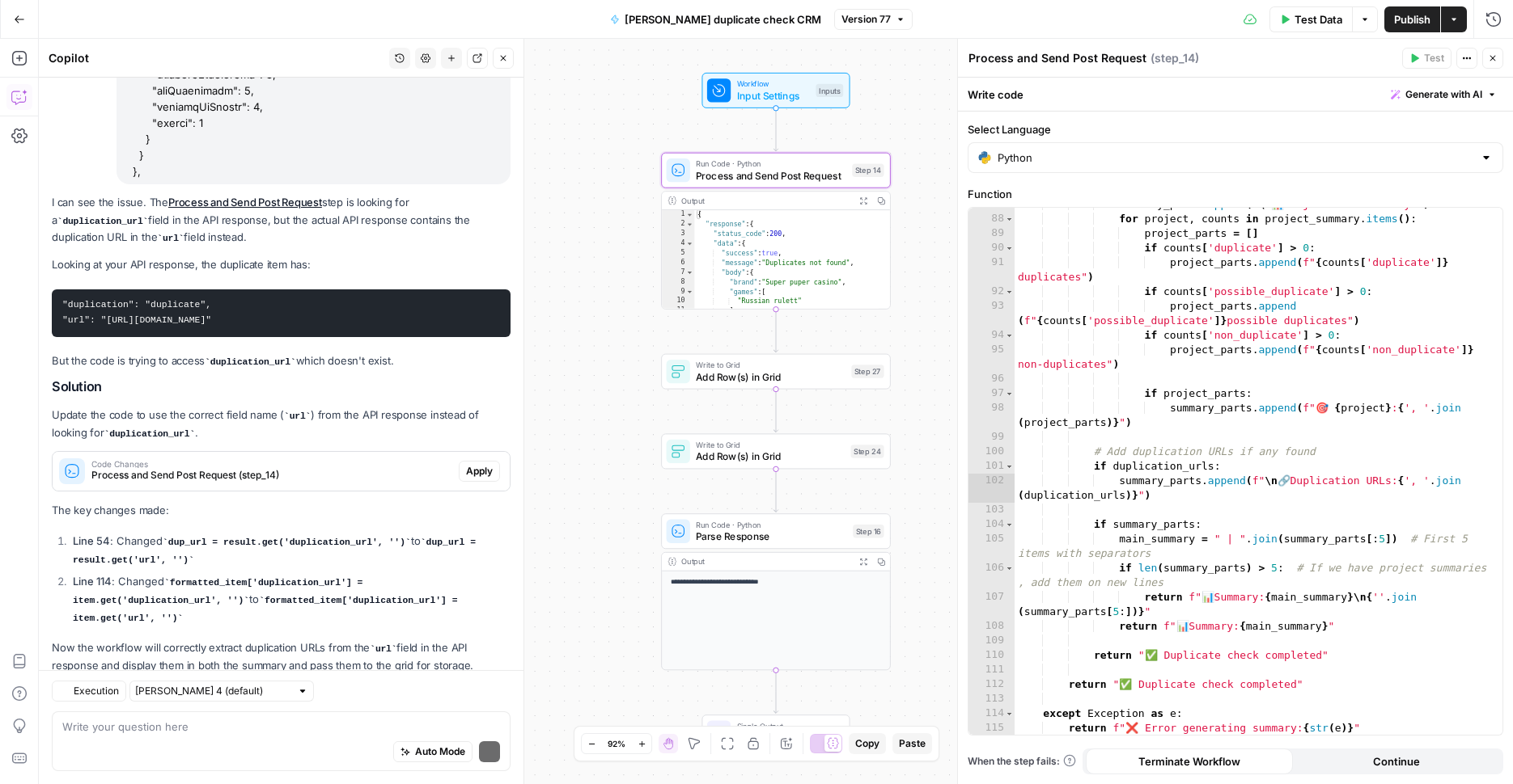
scroll to position [3214, 0]
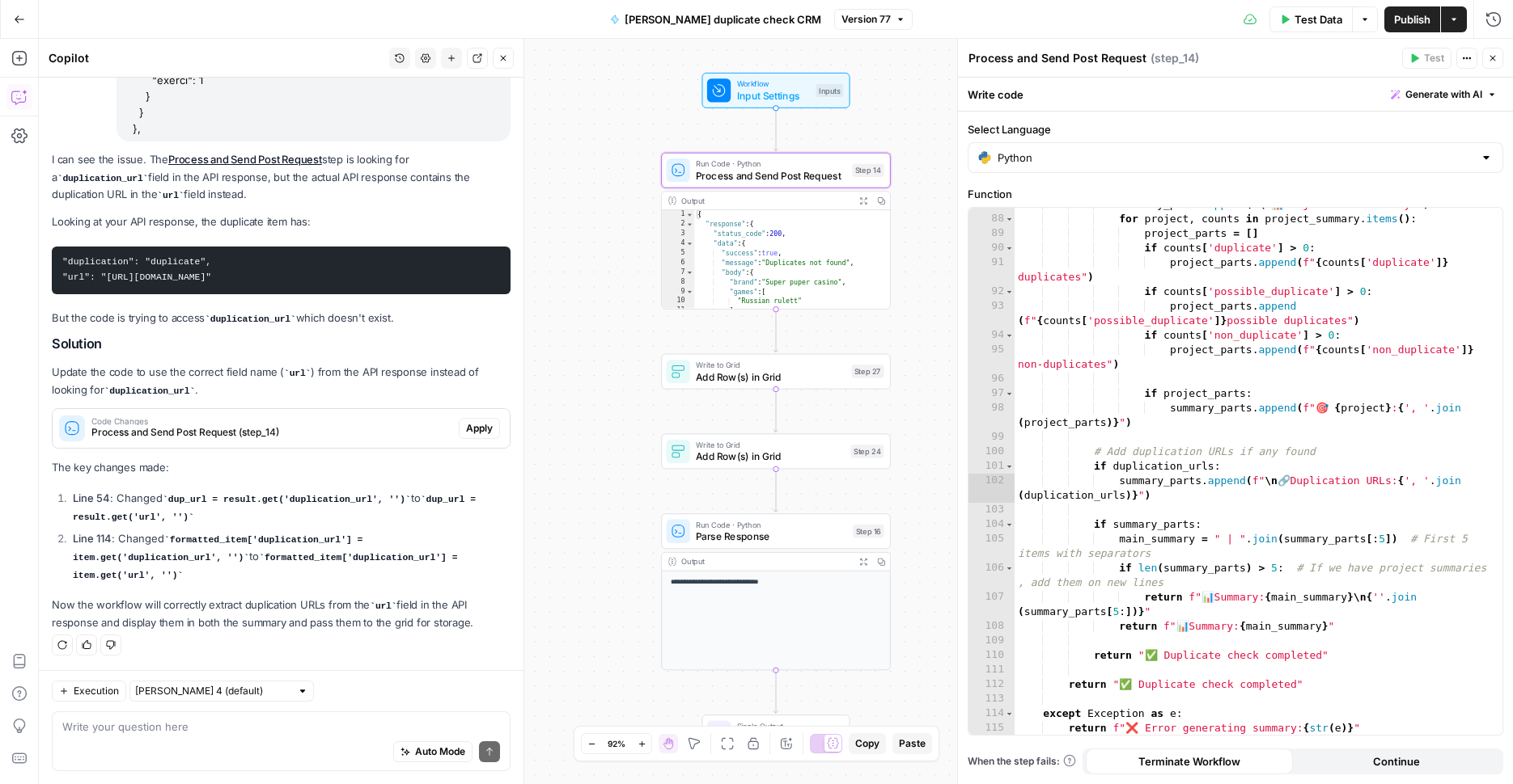
click at [320, 439] on span "Process and Send Post Request (step_14)" at bounding box center [271, 432] width 361 height 15
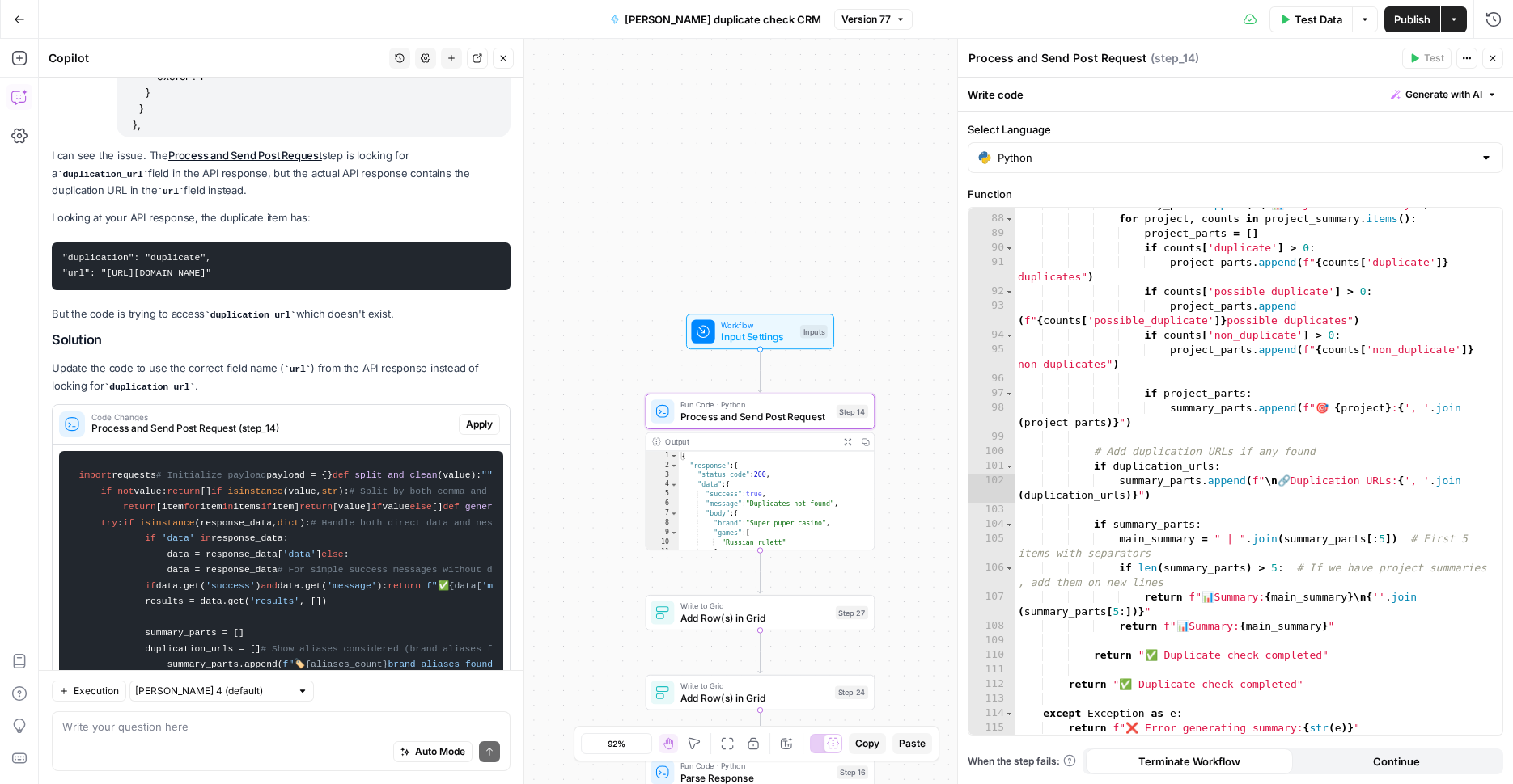
click at [475, 431] on span "Apply" at bounding box center [479, 425] width 27 height 15
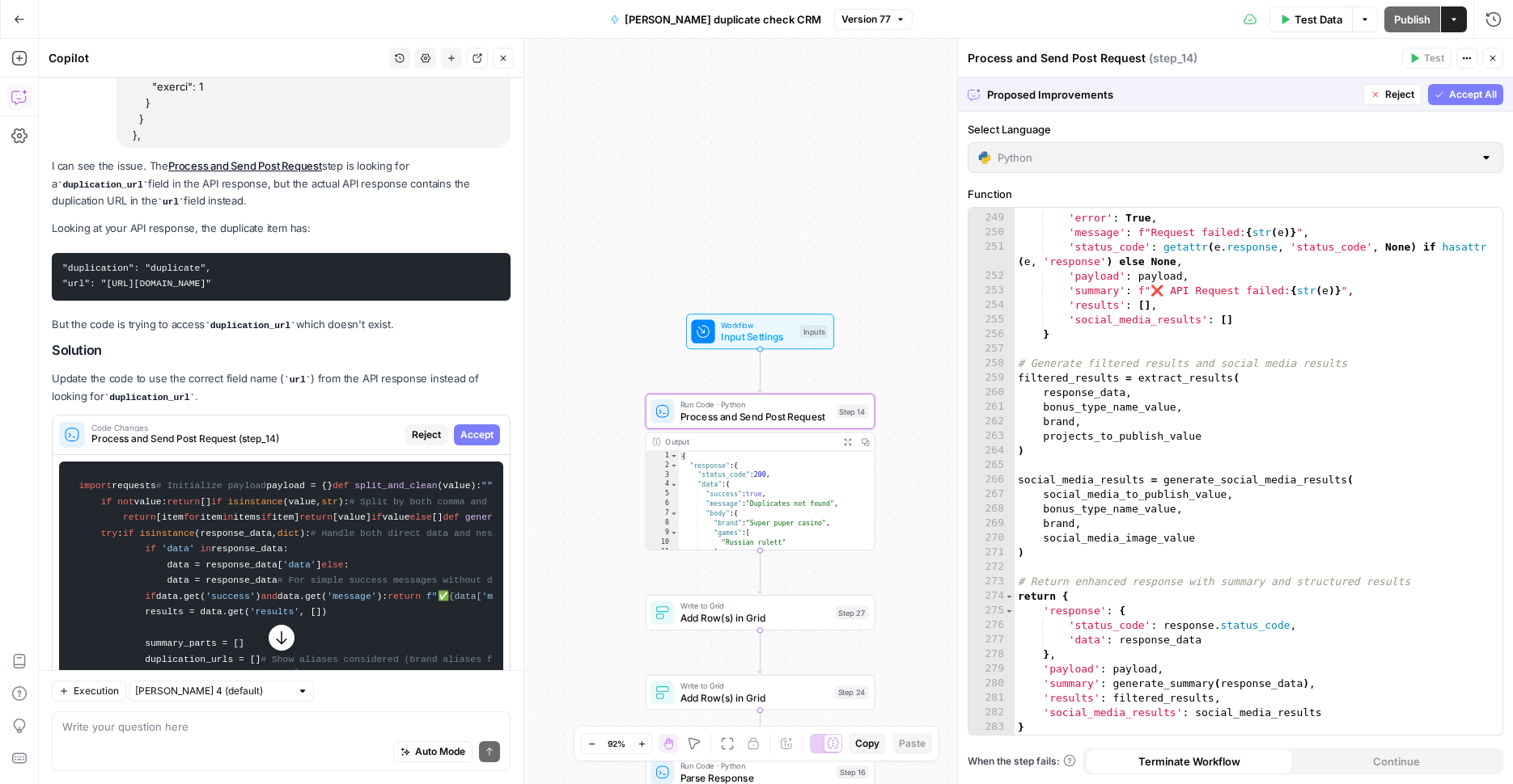
scroll to position [3196, 0]
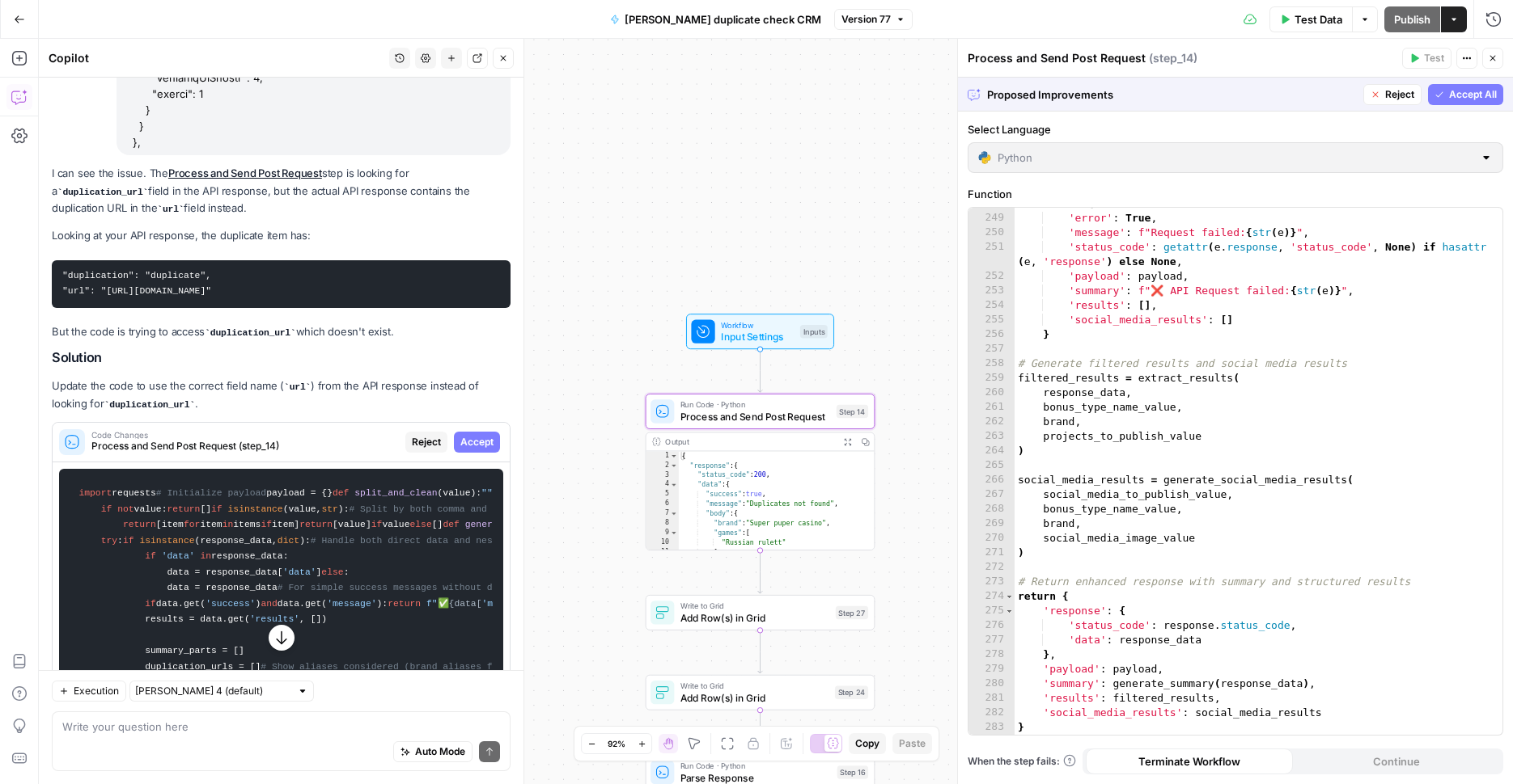
click at [467, 450] on span "Accept" at bounding box center [477, 443] width 33 height 15
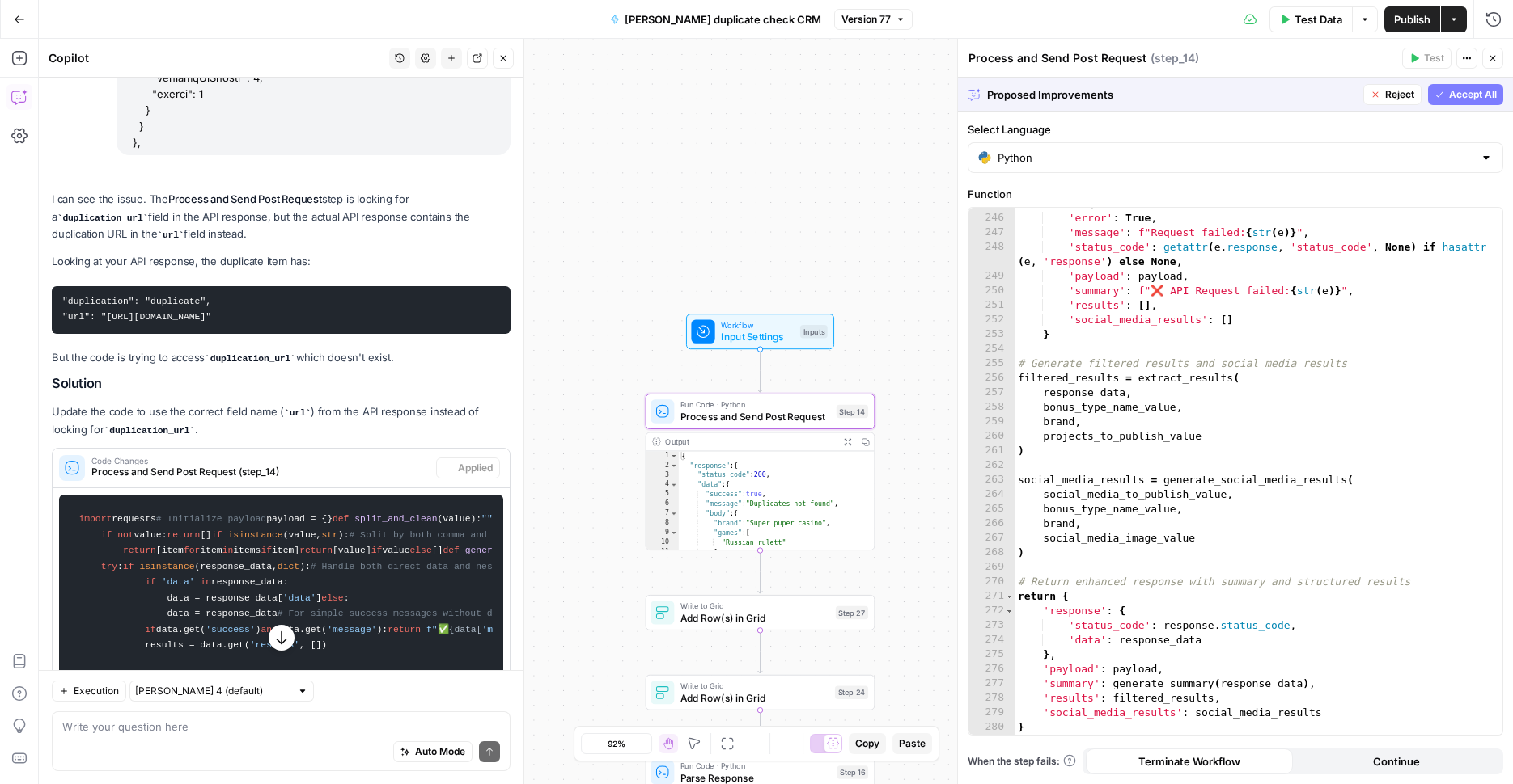
scroll to position [4042, 0]
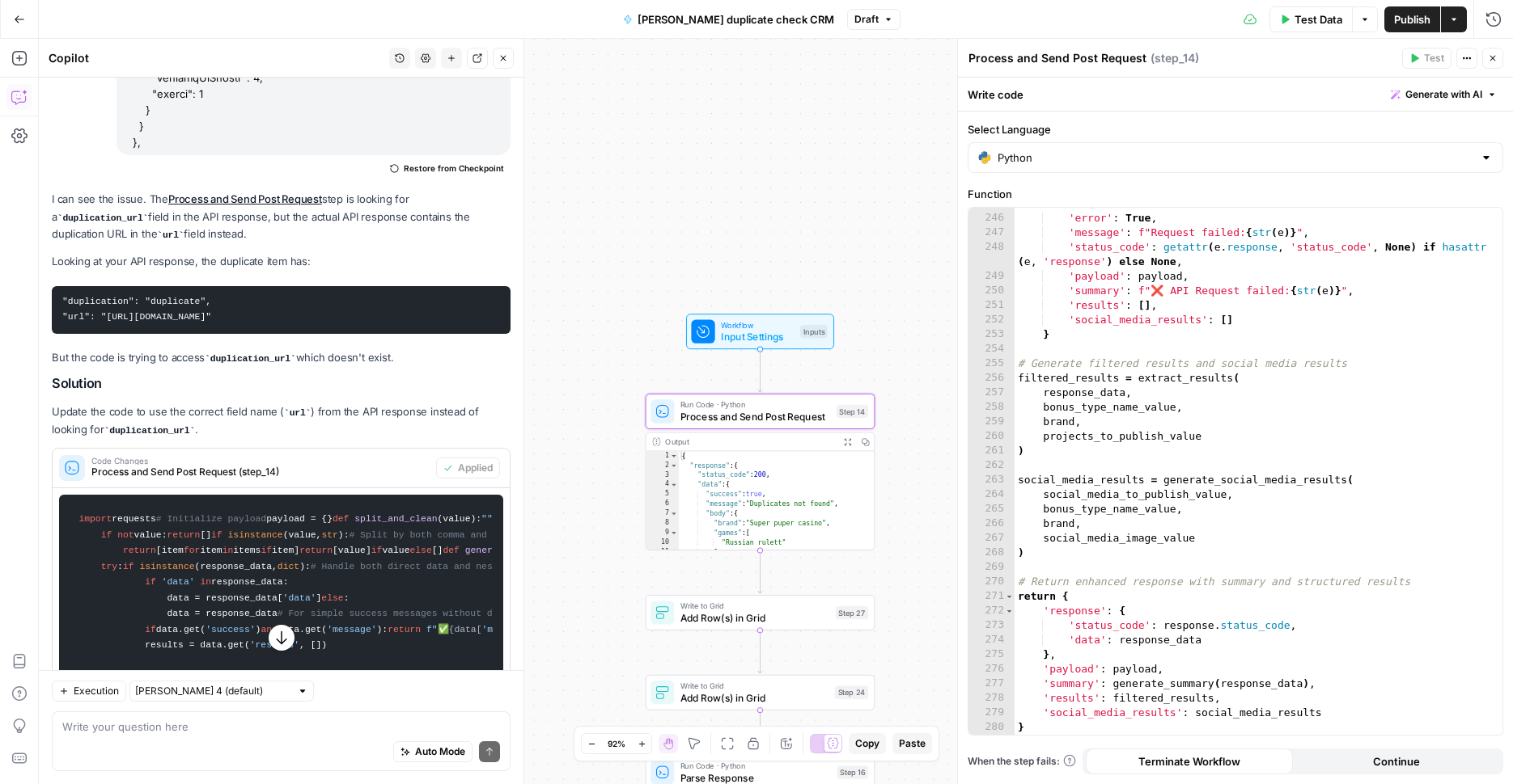
click at [1398, 15] on span "Publish" at bounding box center [1412, 19] width 36 height 16
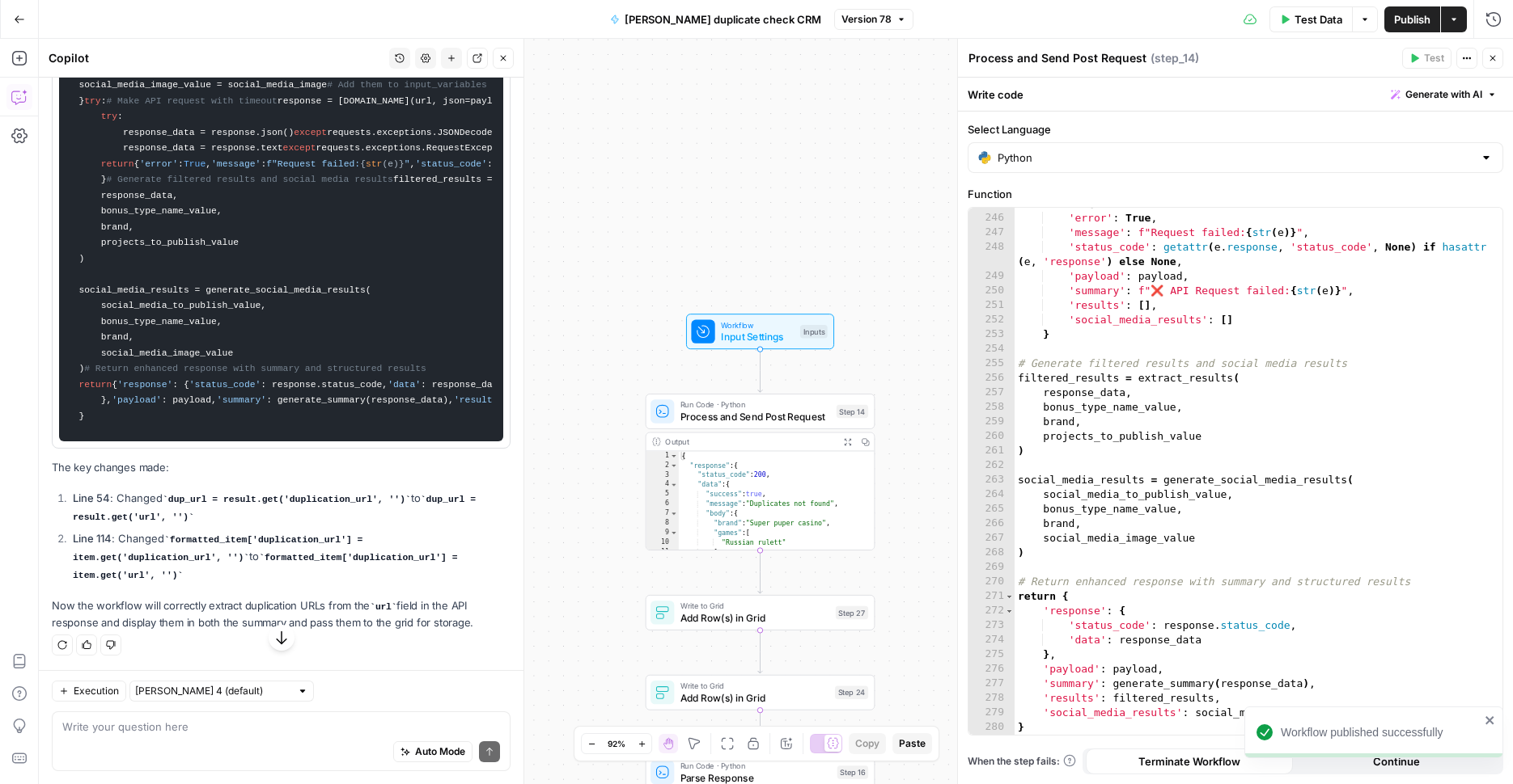
scroll to position [7716, 0]
click at [287, 736] on div "Auto Mode Send" at bounding box center [280, 752] width 437 height 35
click at [352, 726] on textarea at bounding box center [280, 726] width 437 height 16
type textarea "щ"
type textarea "ם"
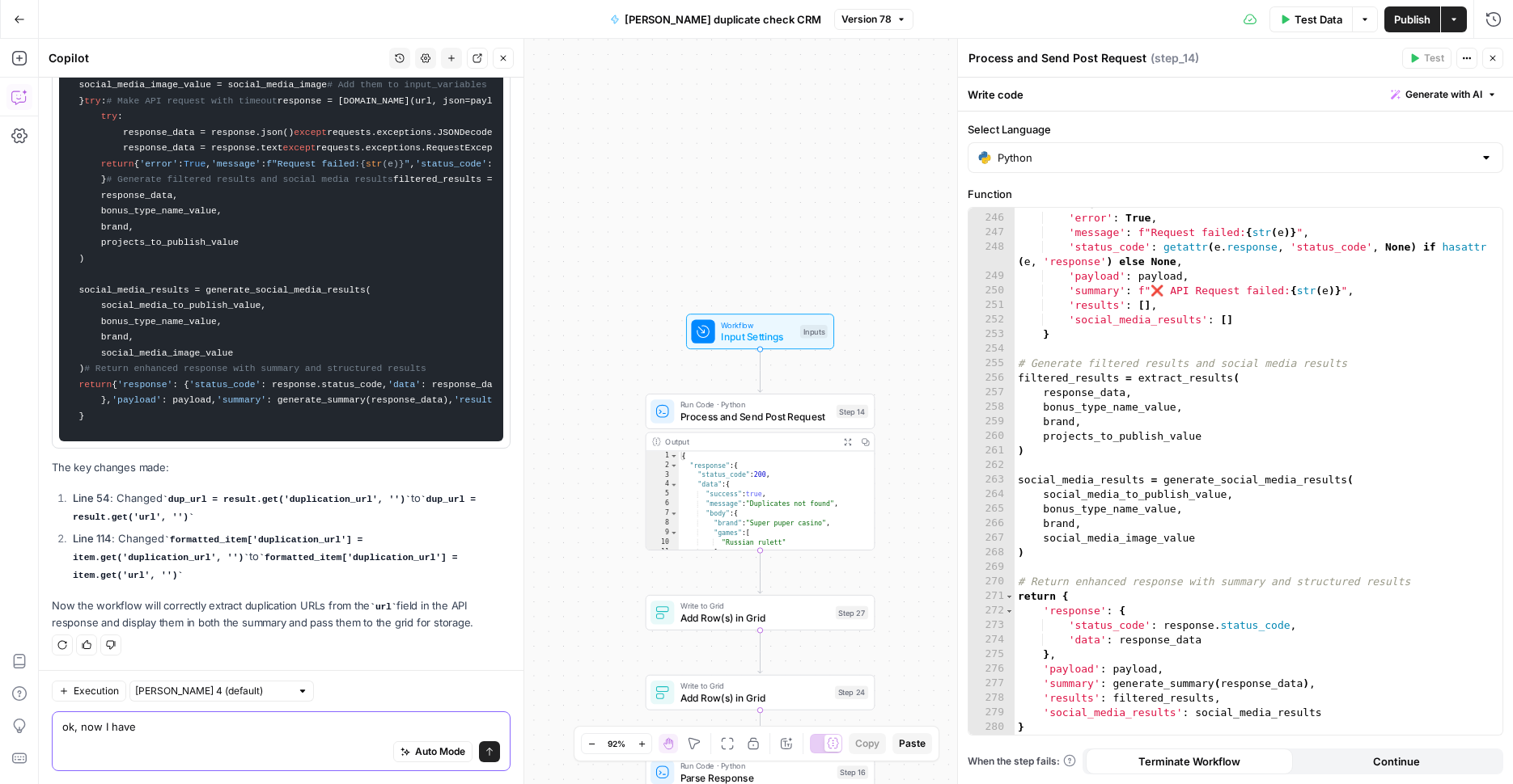
scroll to position [16, 0]
paste textarea ""summary": "📊 Summary: 🏷️ 8 brand aliases found | ⚠️ 1 duplicates found | 🆕 7 n…"
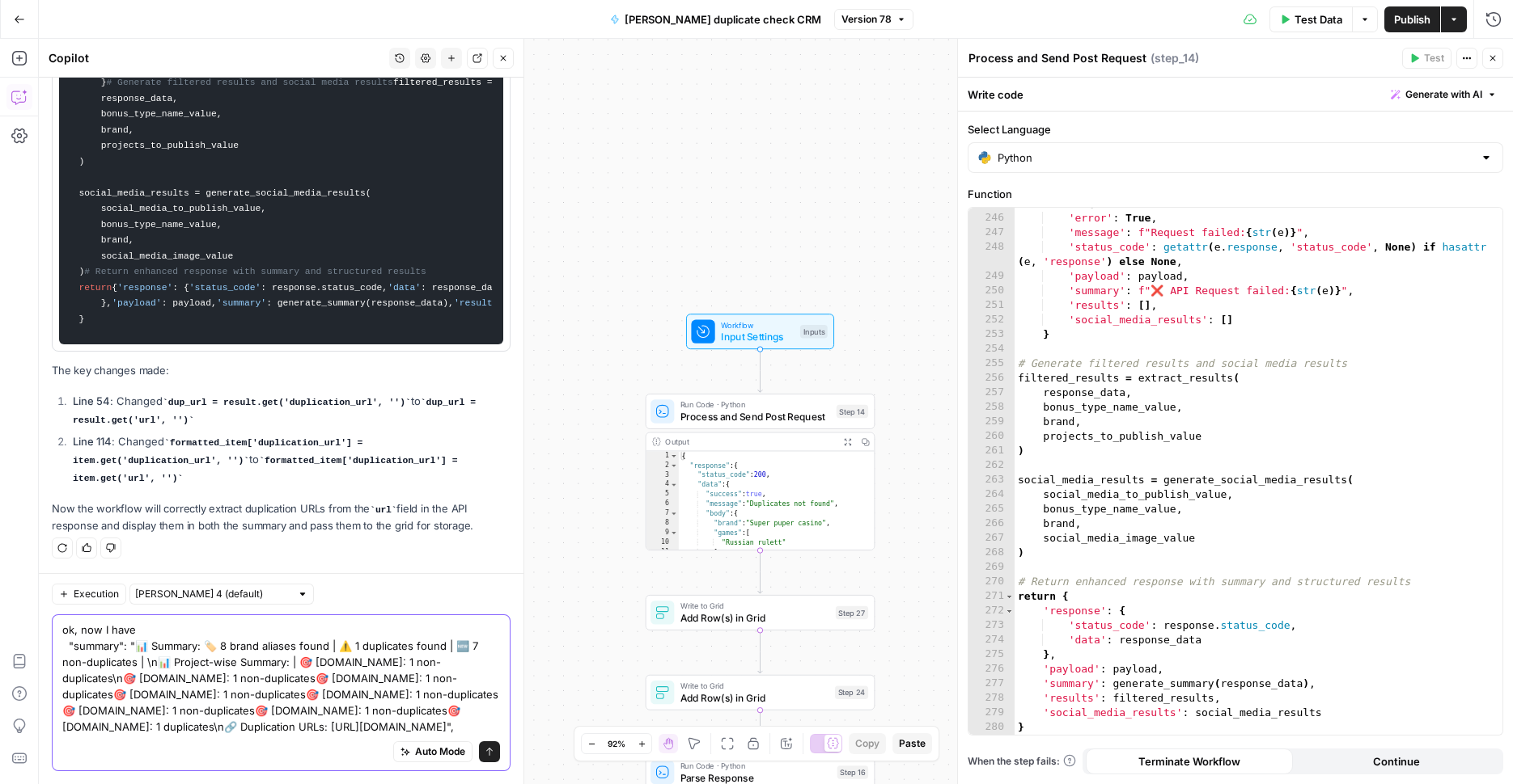
scroll to position [7860, 0]
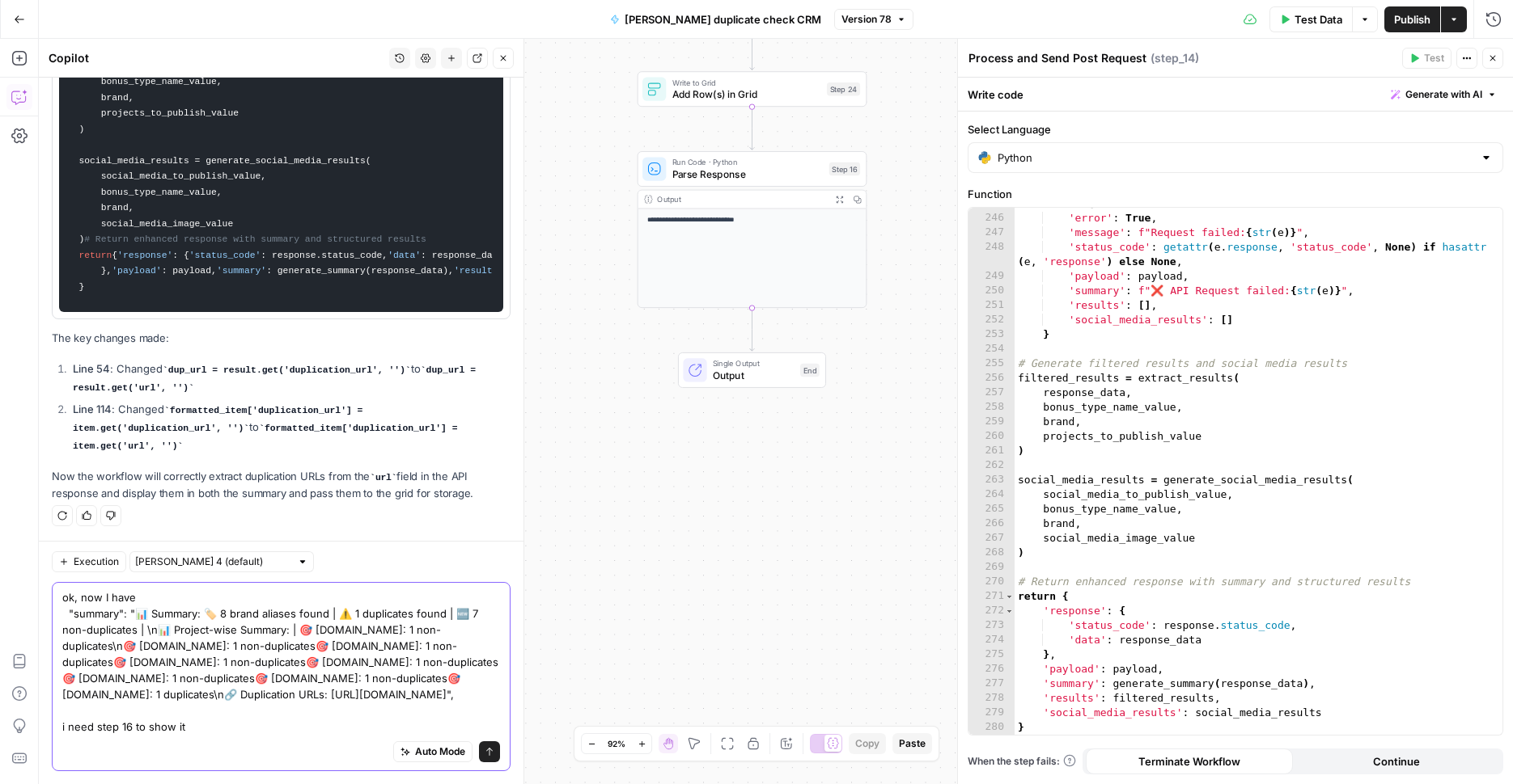
type textarea "ok, now I have "summary": "📊 Summary: 🏷️ 8 brand aliases found | ⚠️ 1 duplicate…"
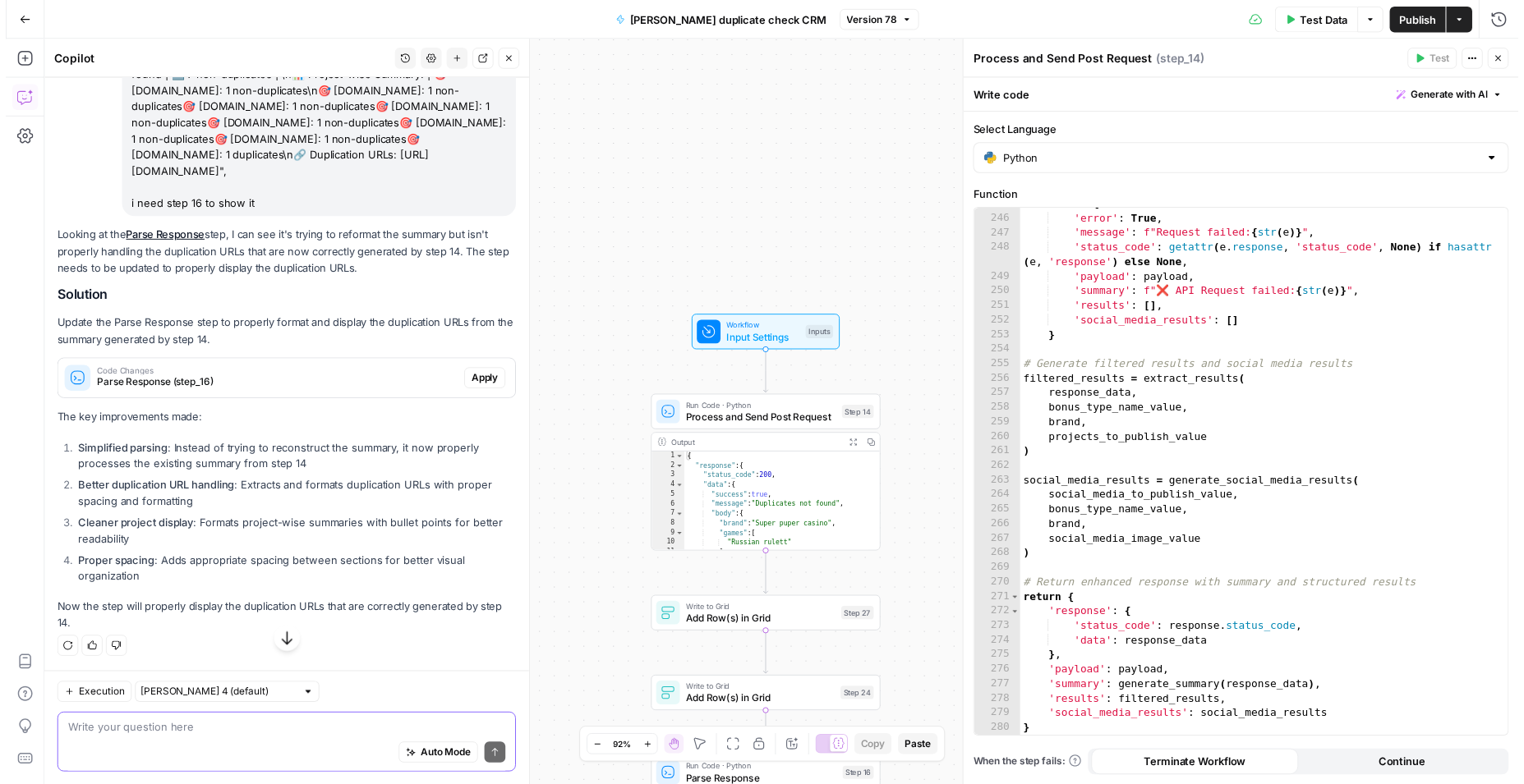
scroll to position [8444, 0]
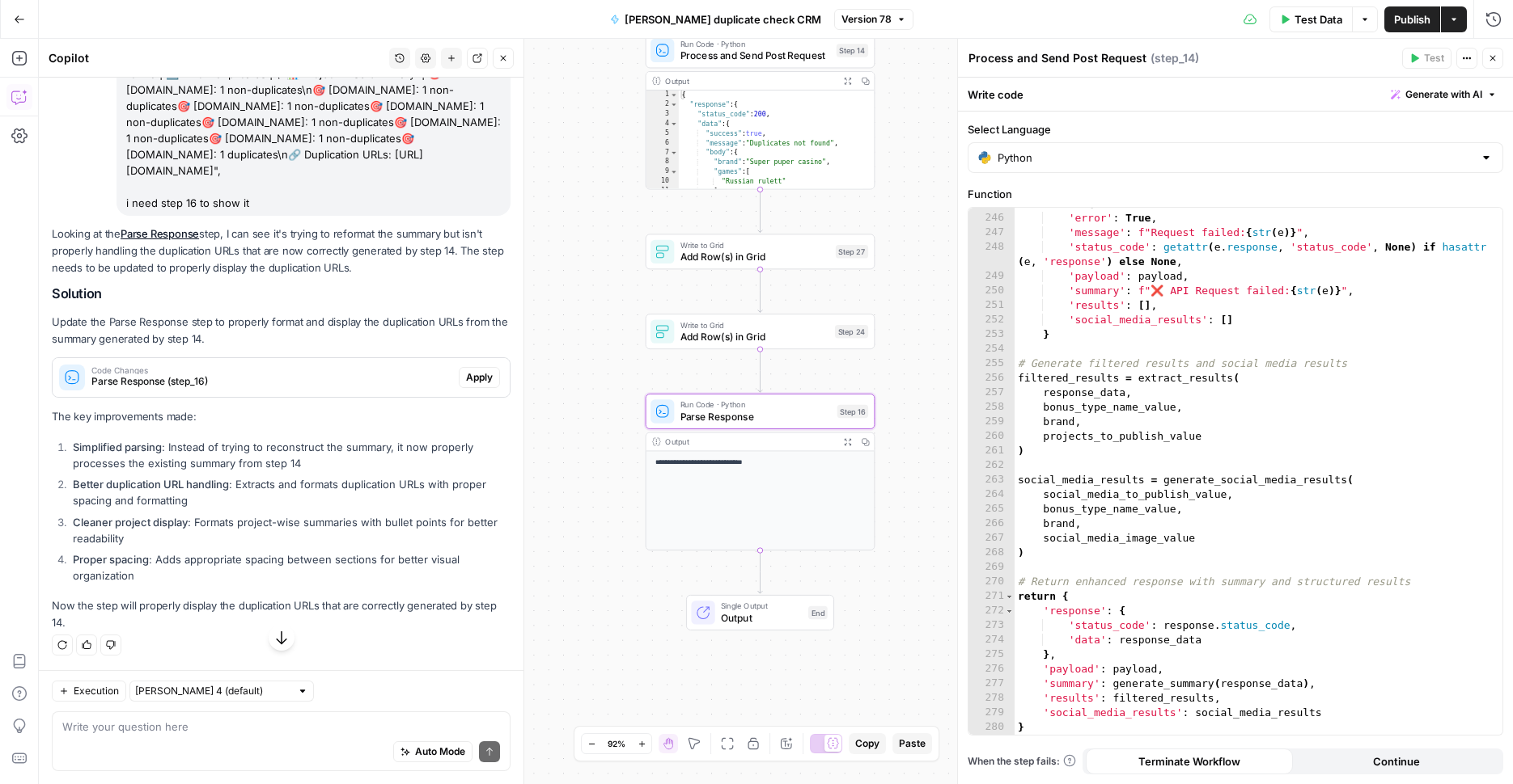
click at [466, 385] on span "Apply" at bounding box center [479, 378] width 27 height 15
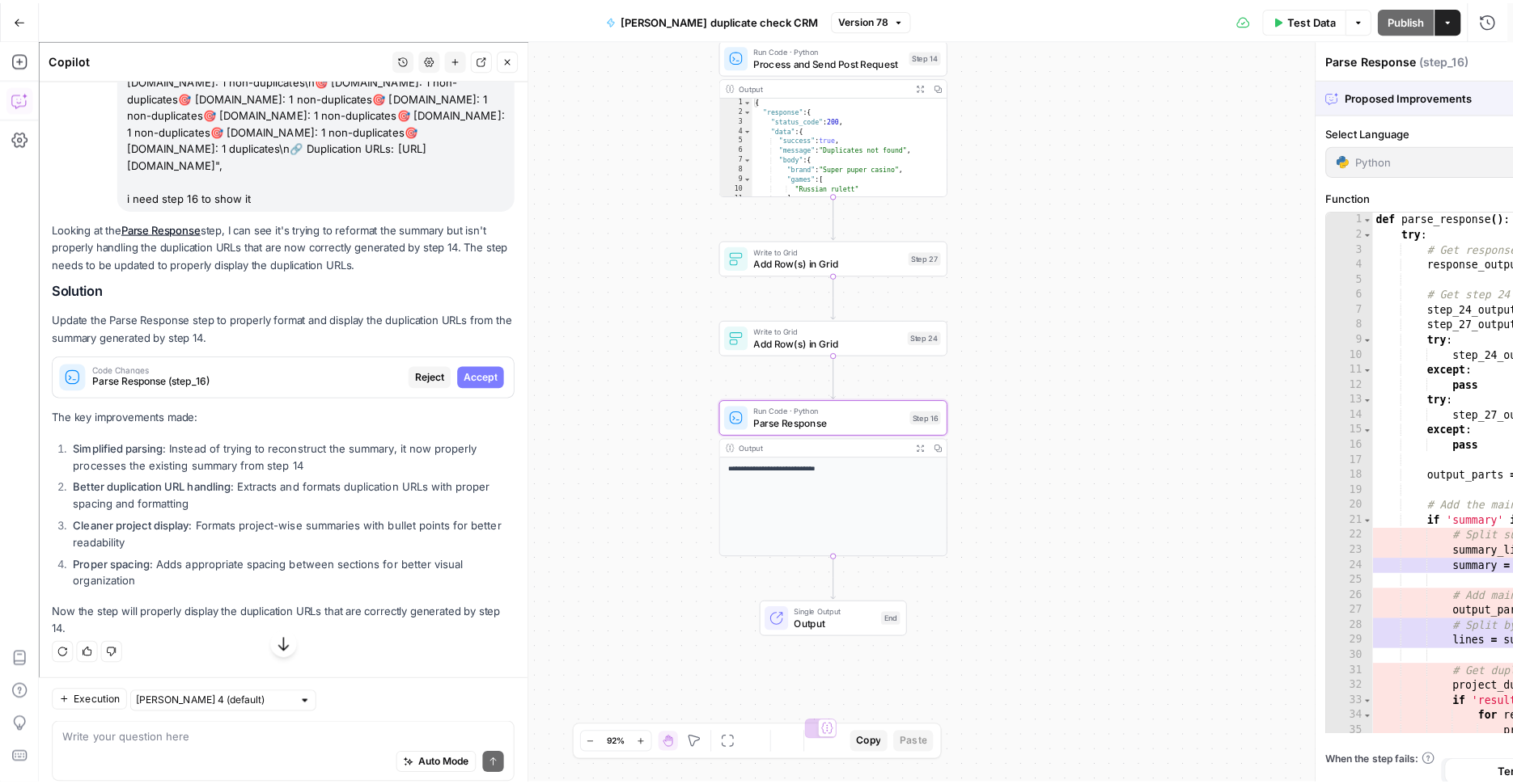
scroll to position [8288, 0]
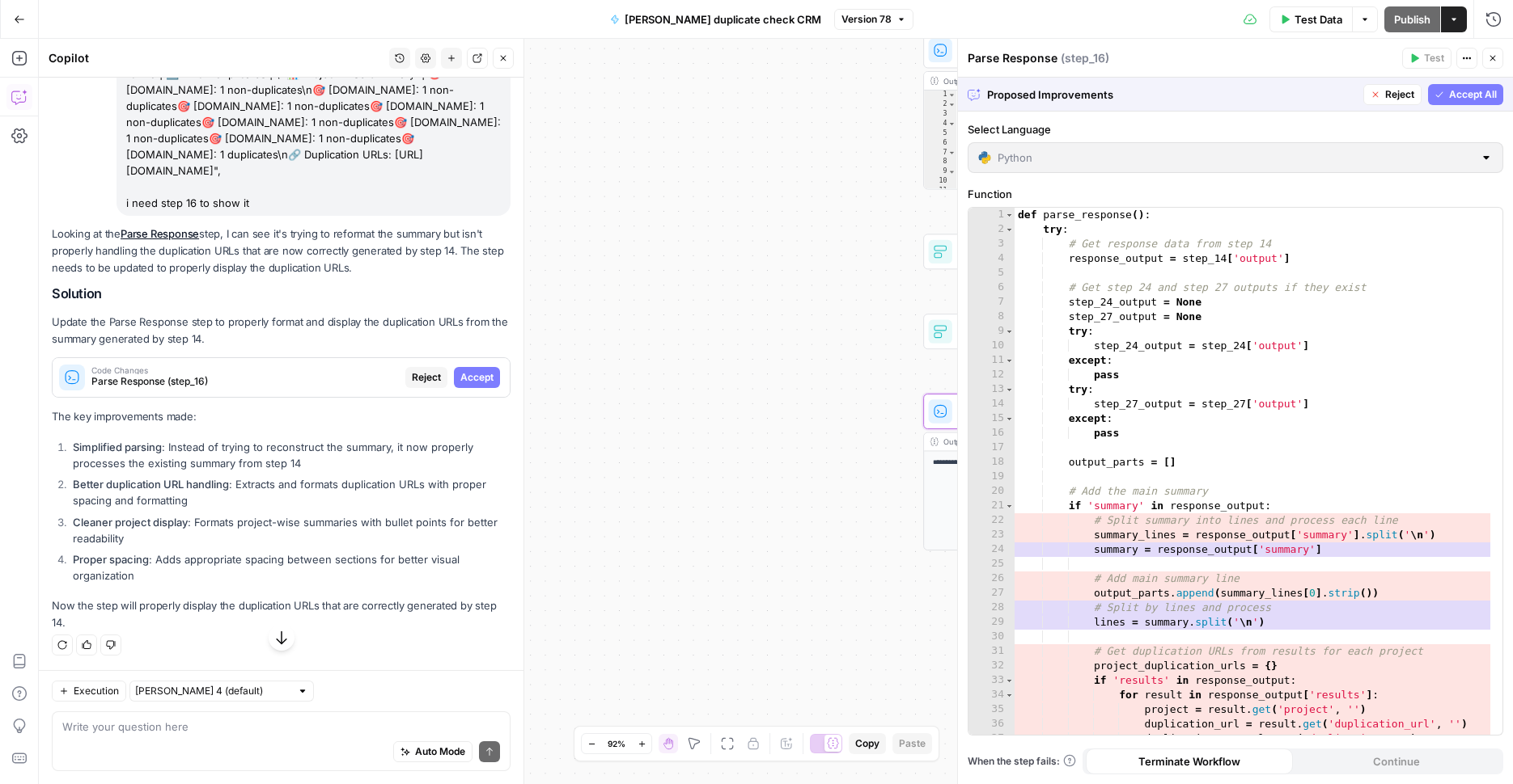
click at [466, 385] on span "Accept" at bounding box center [477, 378] width 33 height 15
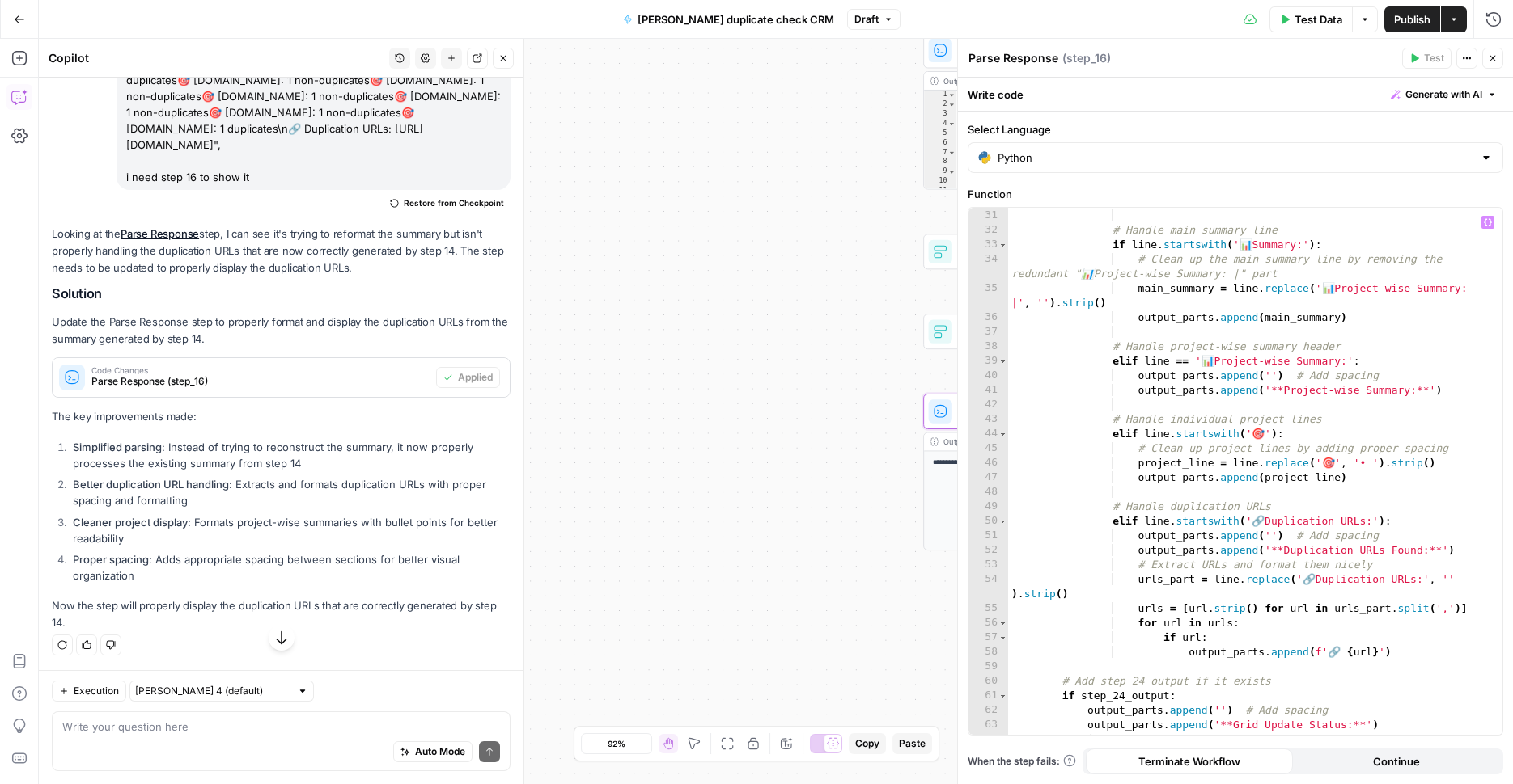
scroll to position [870, 0]
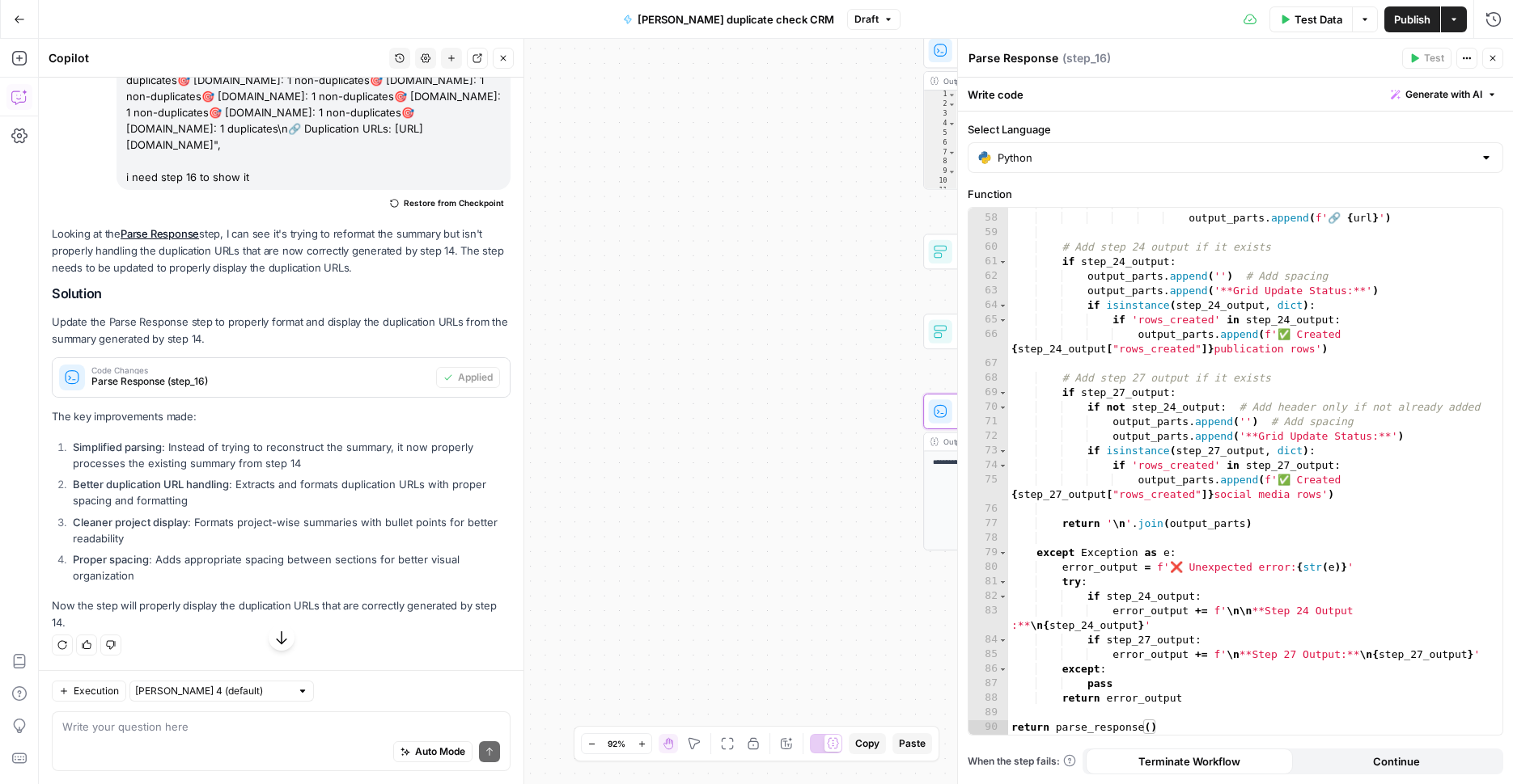
click at [1412, 10] on button "Publish" at bounding box center [1412, 19] width 56 height 26
click at [327, 739] on div "Auto Mode Send" at bounding box center [280, 752] width 437 height 35
paste textarea "• casinobonusesnow.com: 1 non-duplicates• casinostest.org: 1 non-duplicates• je…"
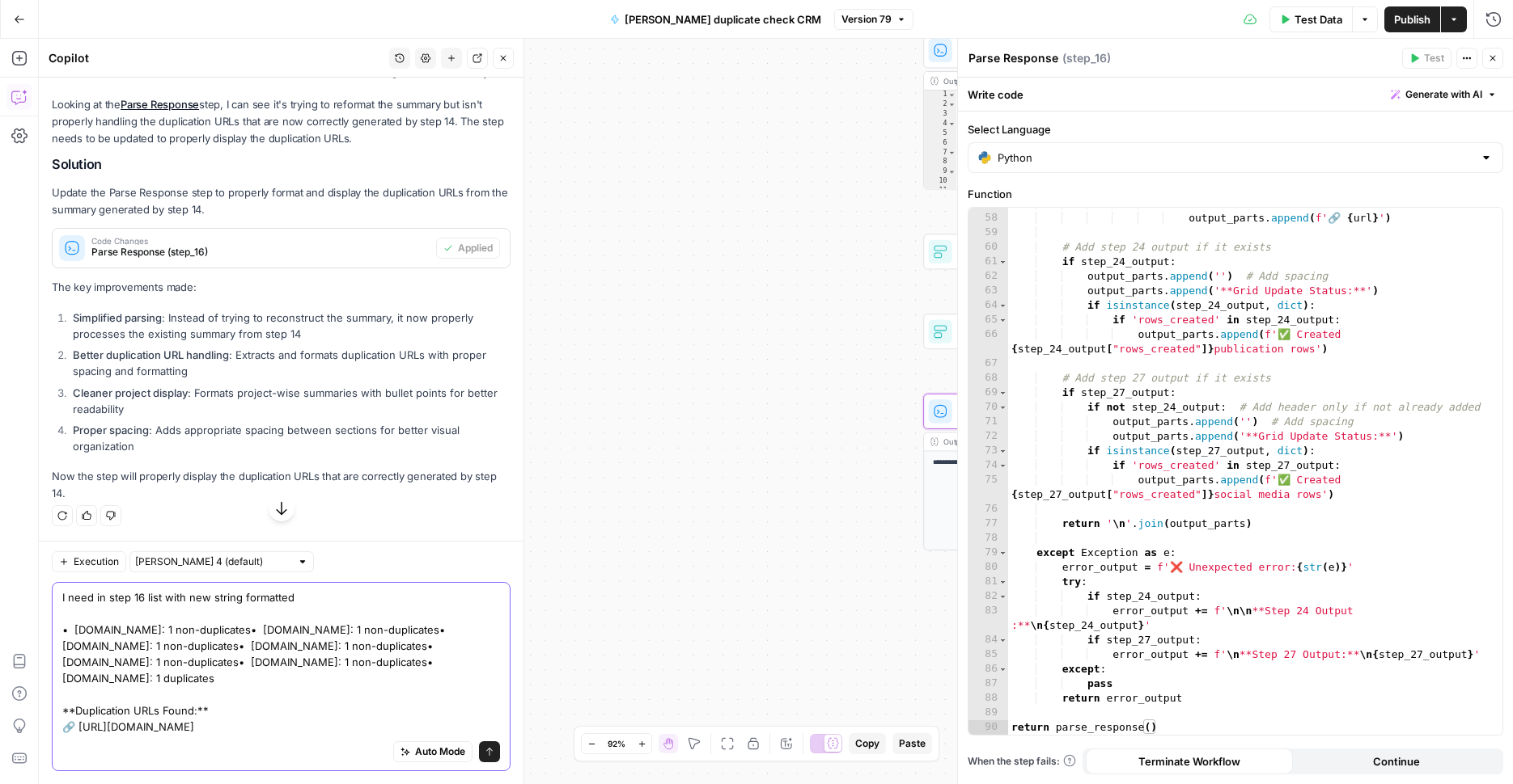
click at [334, 595] on textarea "I need in step 16 list with new string formatted • casinobonusesnow.com: 1 non-…" at bounding box center [280, 662] width 437 height 146
click at [459, 722] on textarea "I need in step 16 list with new string formatted • casinobonusesnow.com: 1 non-…" at bounding box center [280, 662] width 437 height 146
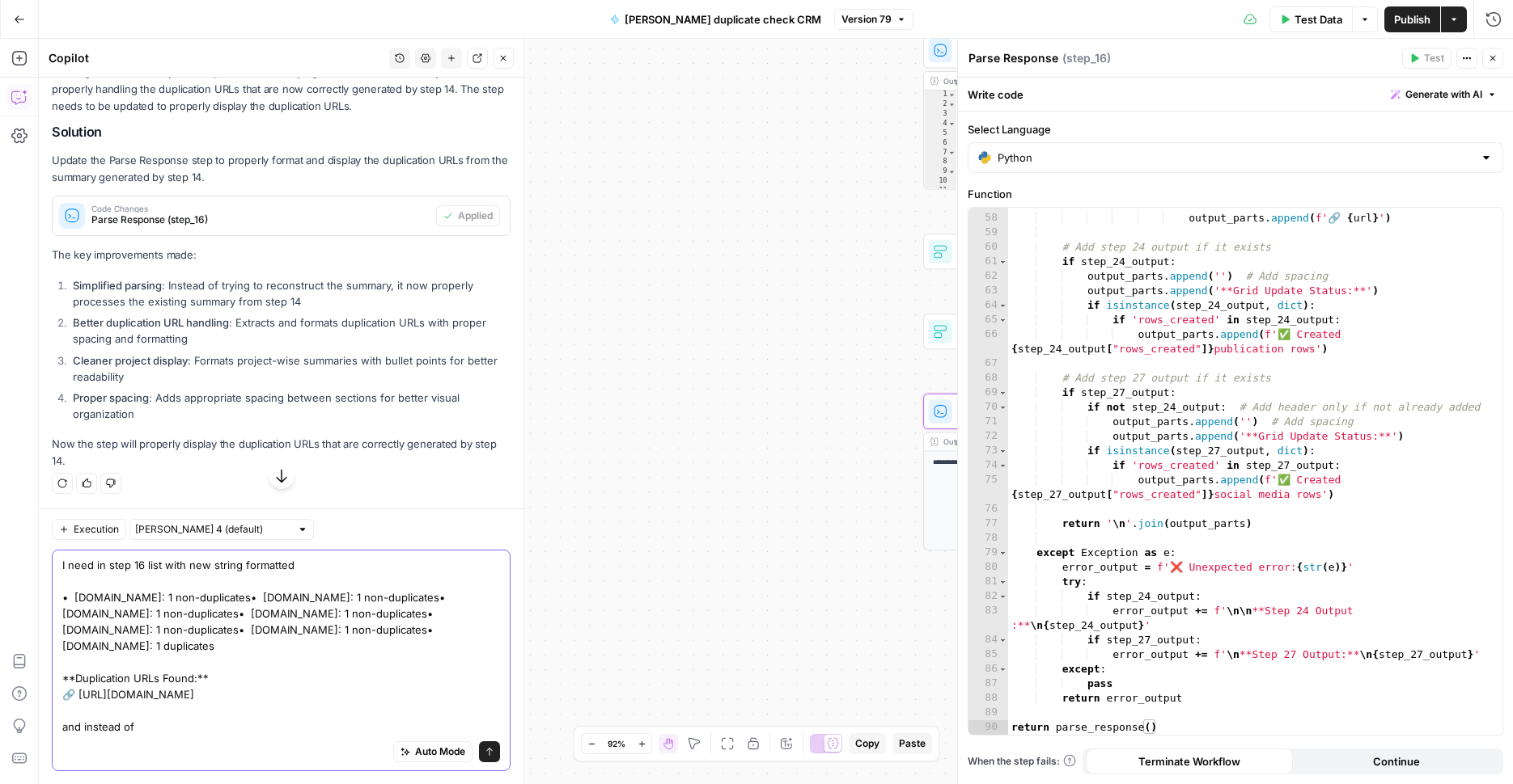
drag, startPoint x: 227, startPoint y: 674, endPoint x: 18, endPoint y: 680, distance: 209.1
click at [62, 680] on textarea "I need in step 16 list with new string formatted • casinobonusesnow.com: 1 non-…" at bounding box center [280, 646] width 437 height 178
click at [177, 738] on div "Auto Mode Send" at bounding box center [280, 752] width 437 height 35
click at [179, 729] on textarea "I need in step 16 list with new string formatted • casinobonusesnow.com: 1 non-…" at bounding box center [280, 646] width 437 height 178
paste textarea "**Duplication URLs Found:**"
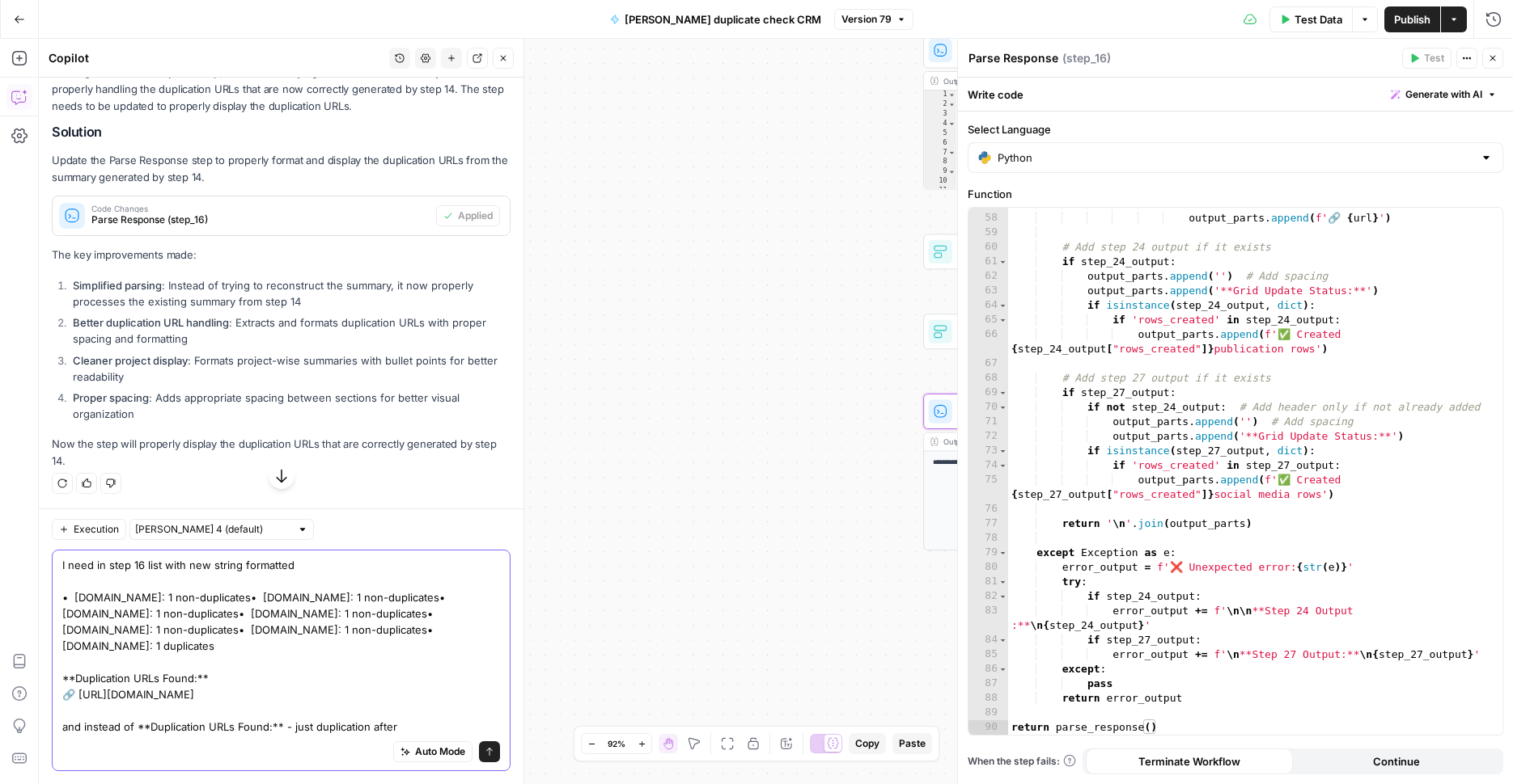
drag, startPoint x: 241, startPoint y: 648, endPoint x: 42, endPoint y: 647, distance: 199.0
click at [62, 647] on textarea "I need in step 16 list with new string formatted • casinobonusesnow.com: 1 non-…" at bounding box center [280, 646] width 437 height 178
click at [443, 729] on textarea "I need in step 16 list with new string formatted • casinobonusesnow.com: 1 non-…" at bounding box center [280, 646] width 437 height 178
paste textarea "jouerenlignefr.org: 1 duplicates"
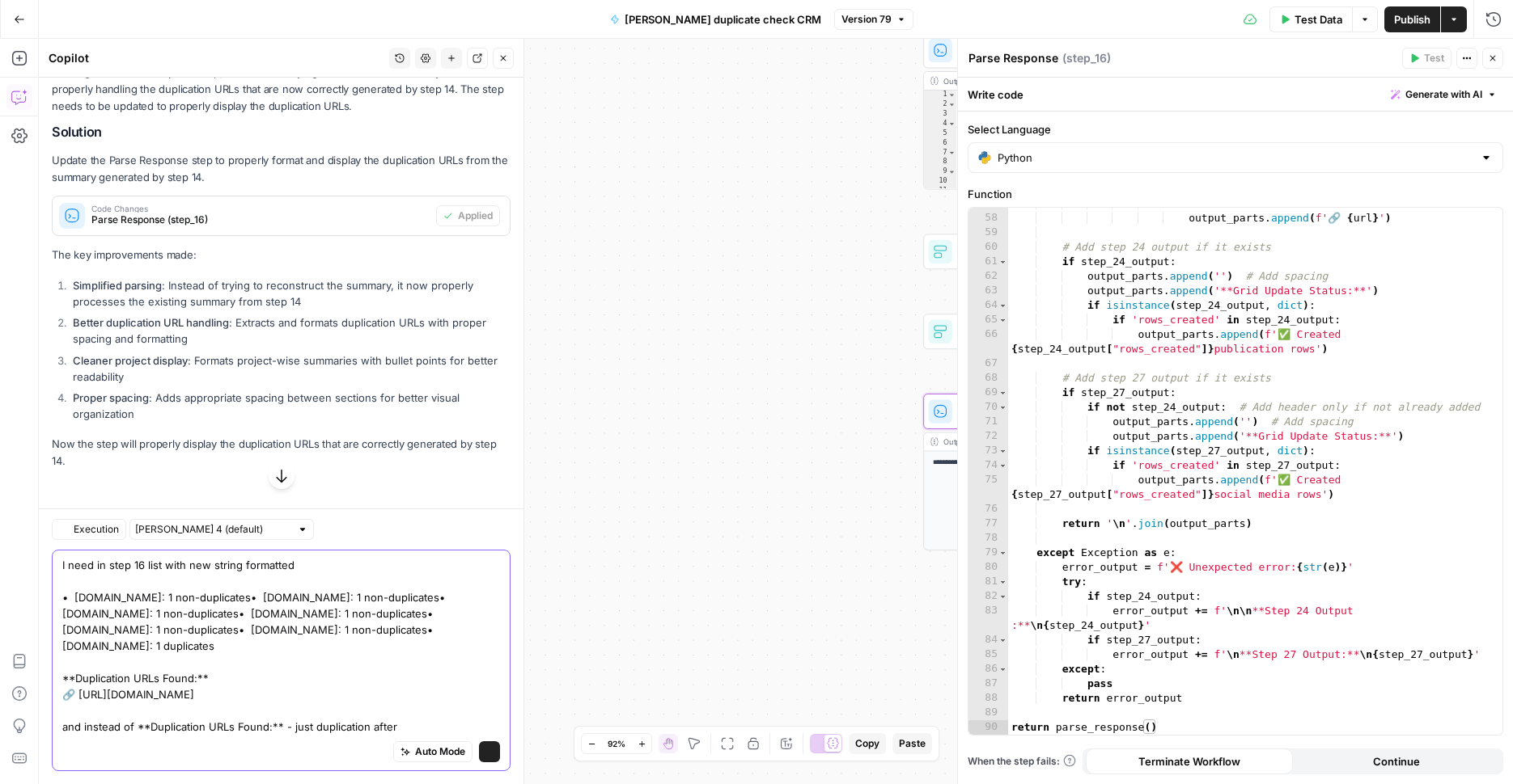
type textarea "I need in step 16 list with new string formatted • casinobonusesnow.com: 1 non-…"
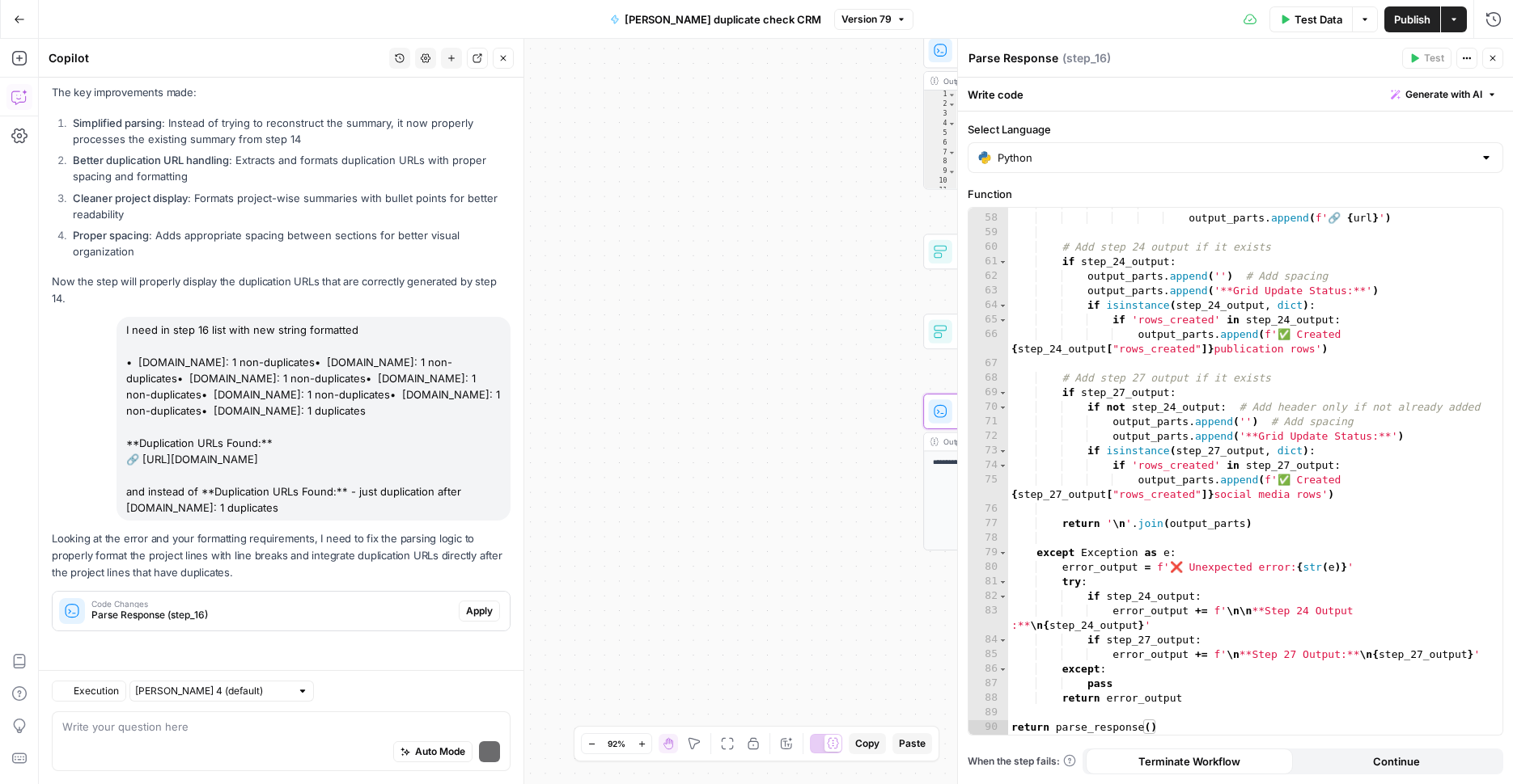
scroll to position [8727, 0]
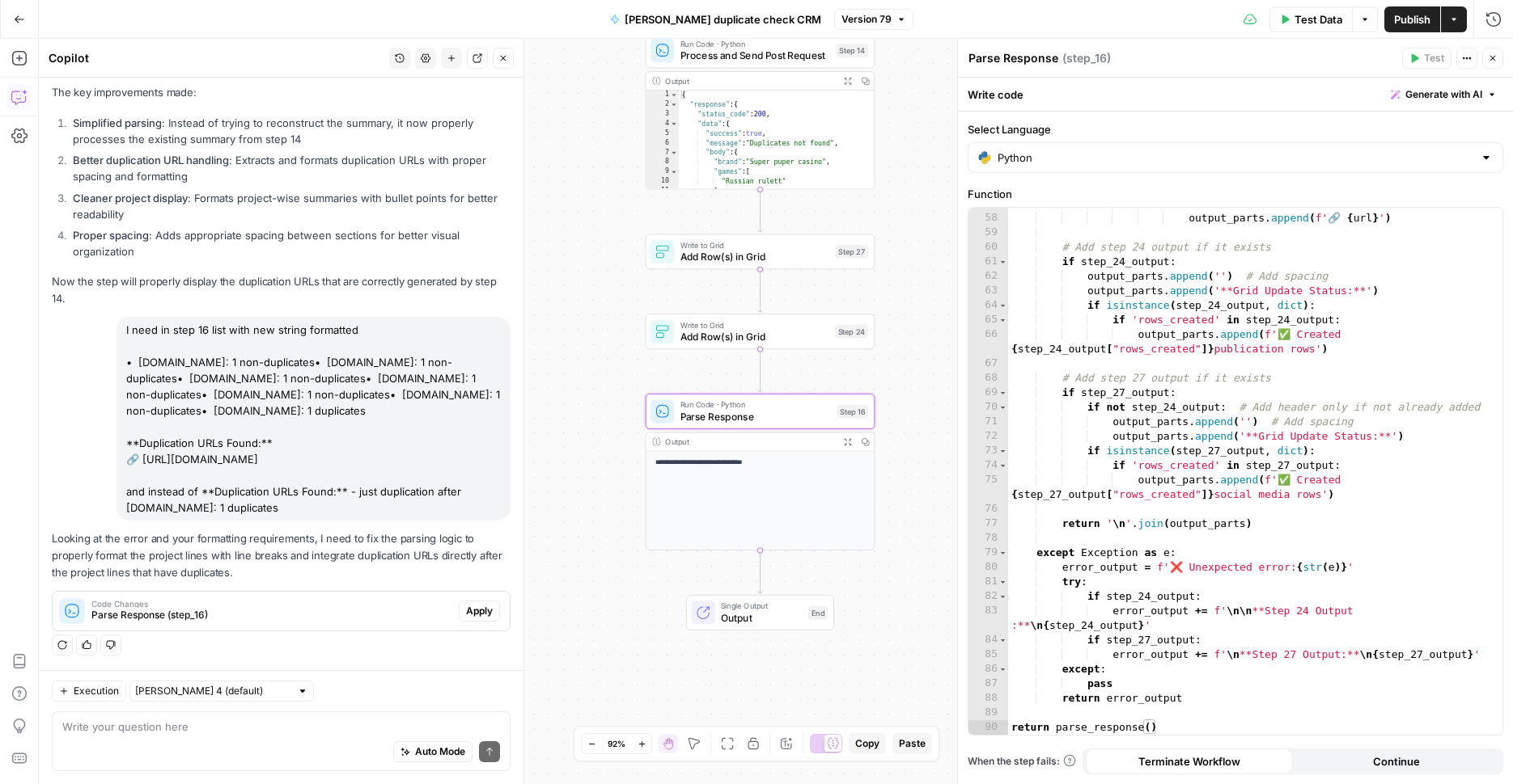
click at [466, 613] on span "Apply" at bounding box center [479, 611] width 27 height 15
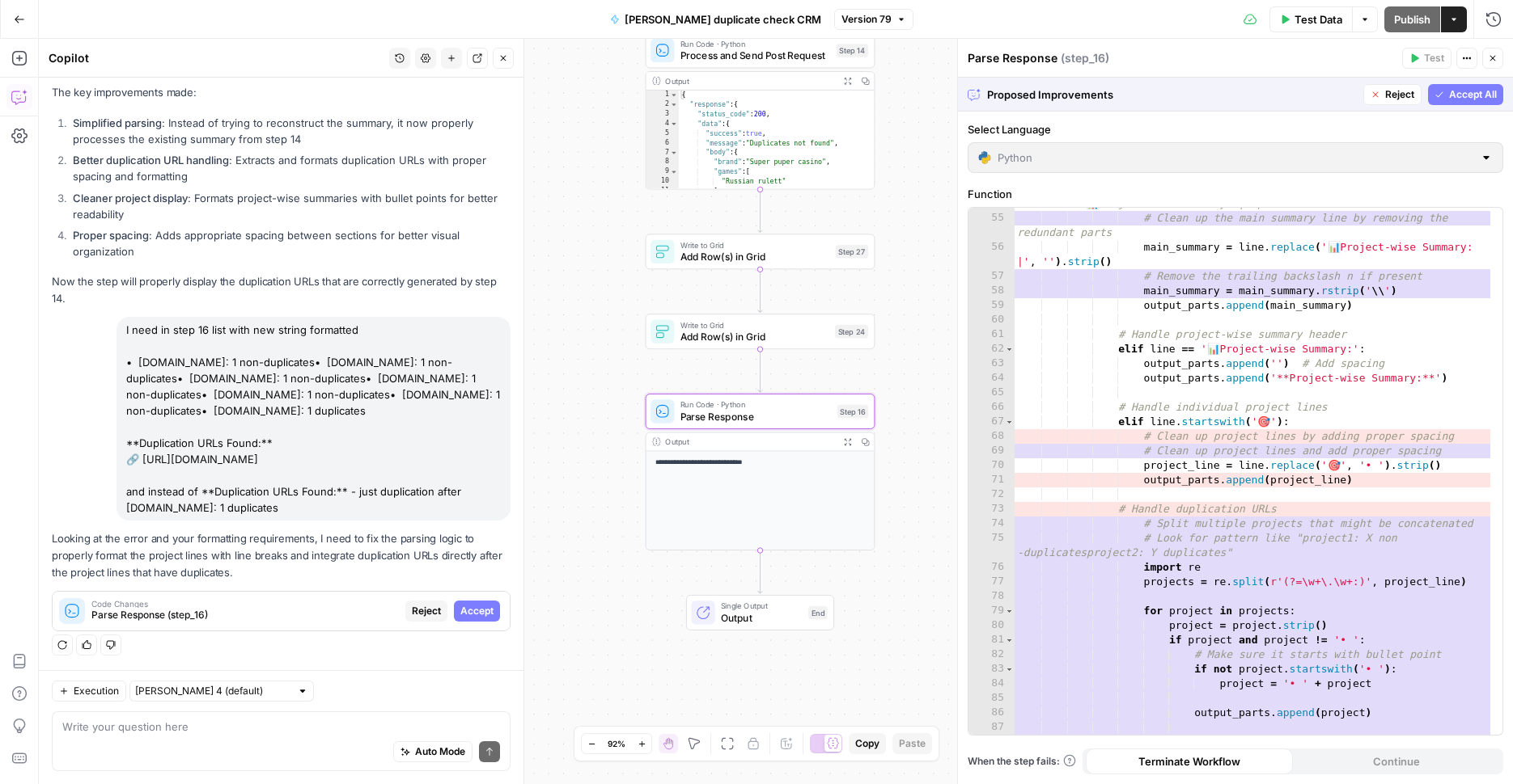
click at [465, 613] on span "Accept" at bounding box center [477, 611] width 33 height 15
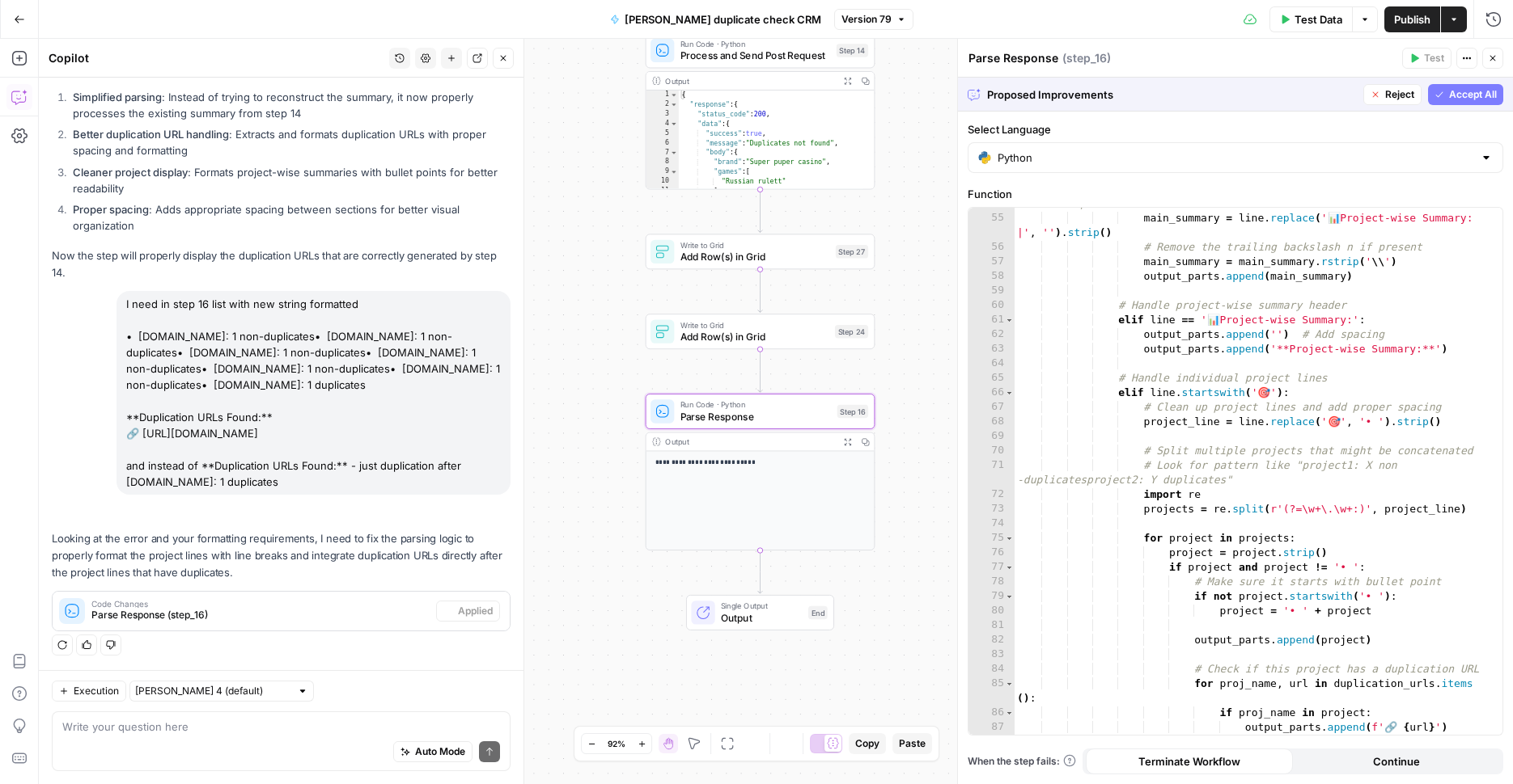
scroll to position [8753, 0]
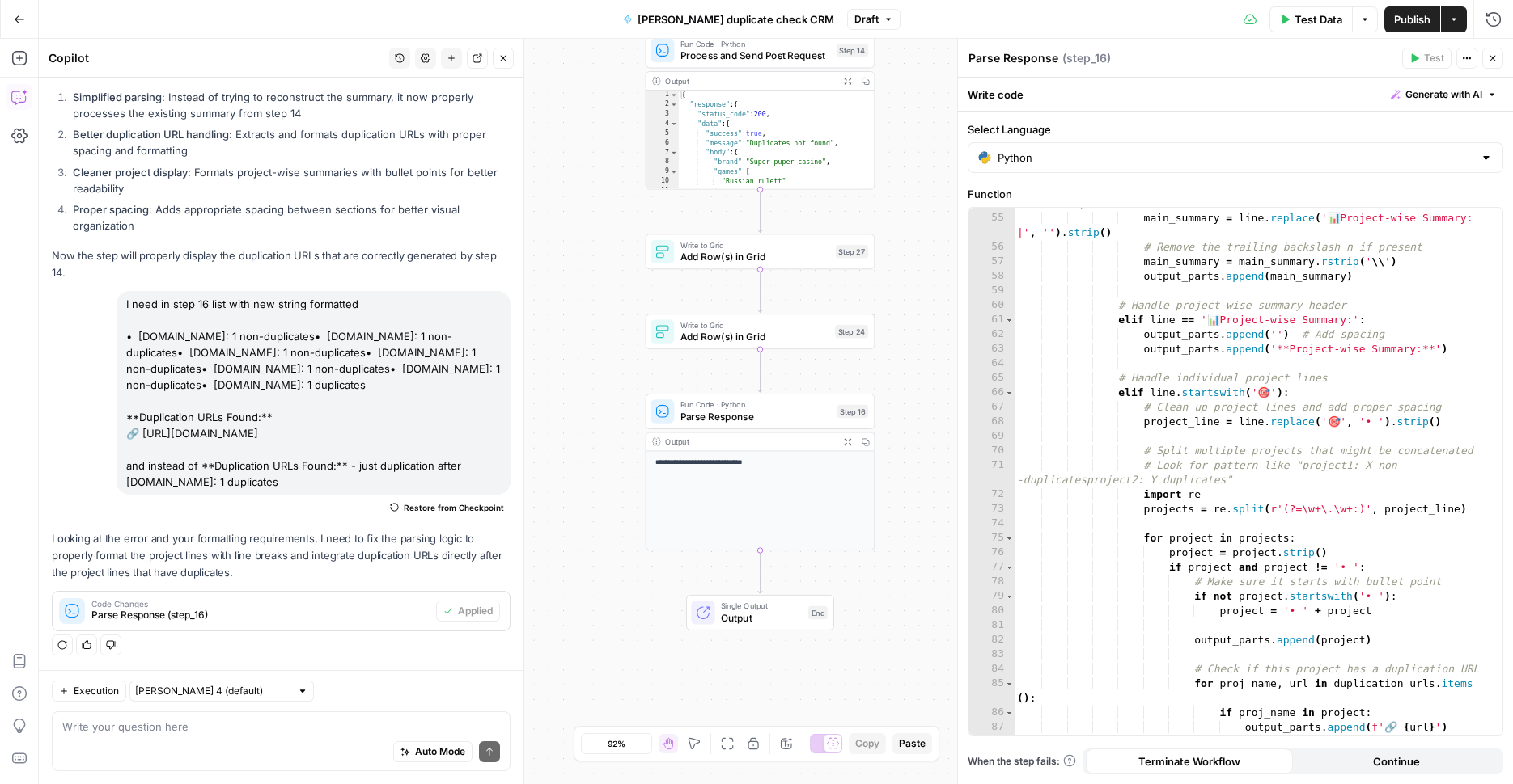
click at [1426, 18] on span "Publish" at bounding box center [1412, 19] width 36 height 16
click at [198, 728] on textarea at bounding box center [280, 726] width 437 height 16
paste textarea "Output📊 Summary: 🏷️ 8 brand aliases found | ⚠️ 1 duplicates found | 🆕 7 non-dup…"
type textarea "now I see output like this Output📊 Summary: 🏷️ 8 brand aliases found | ⚠️ 1 dup…"
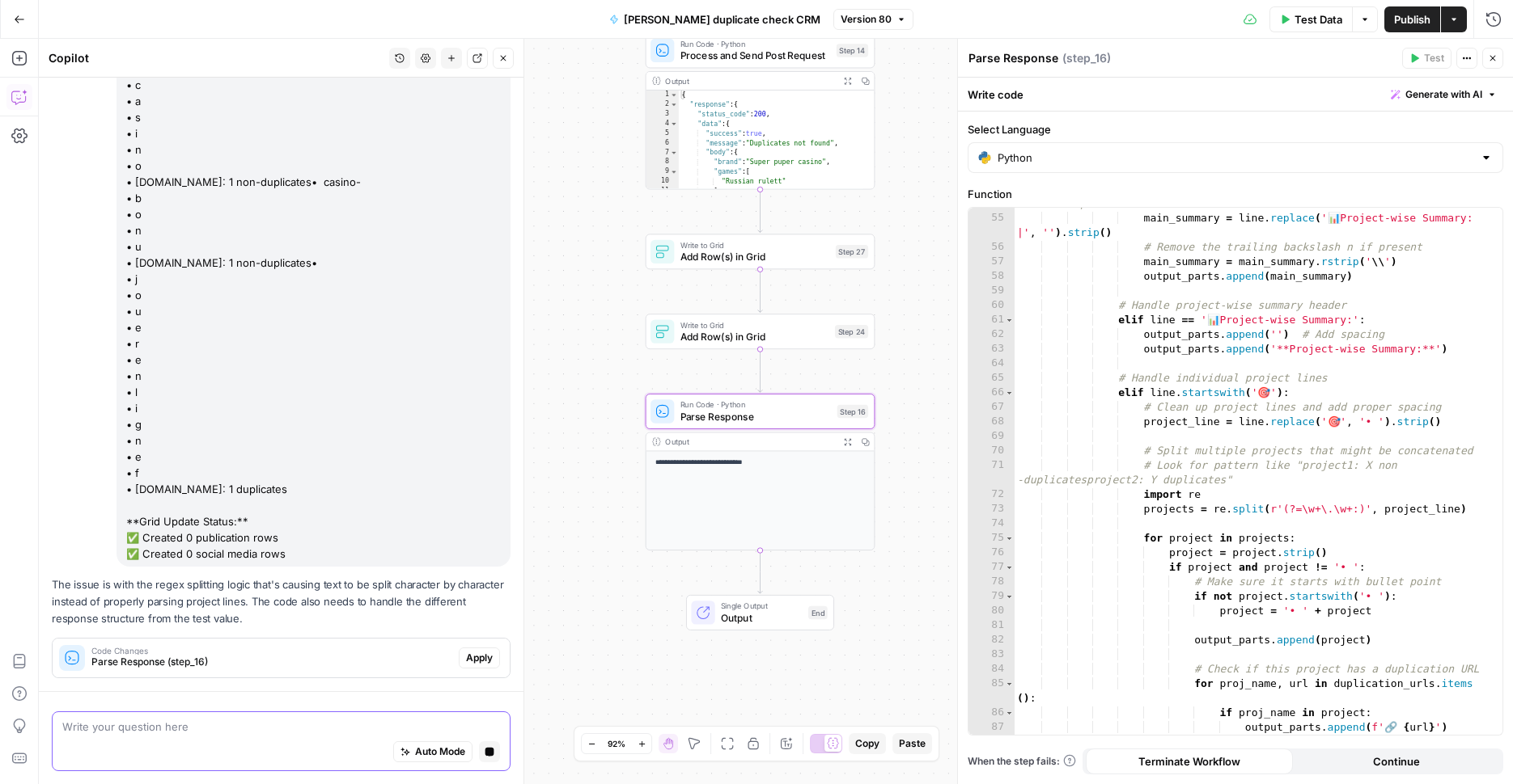
scroll to position [10613, 0]
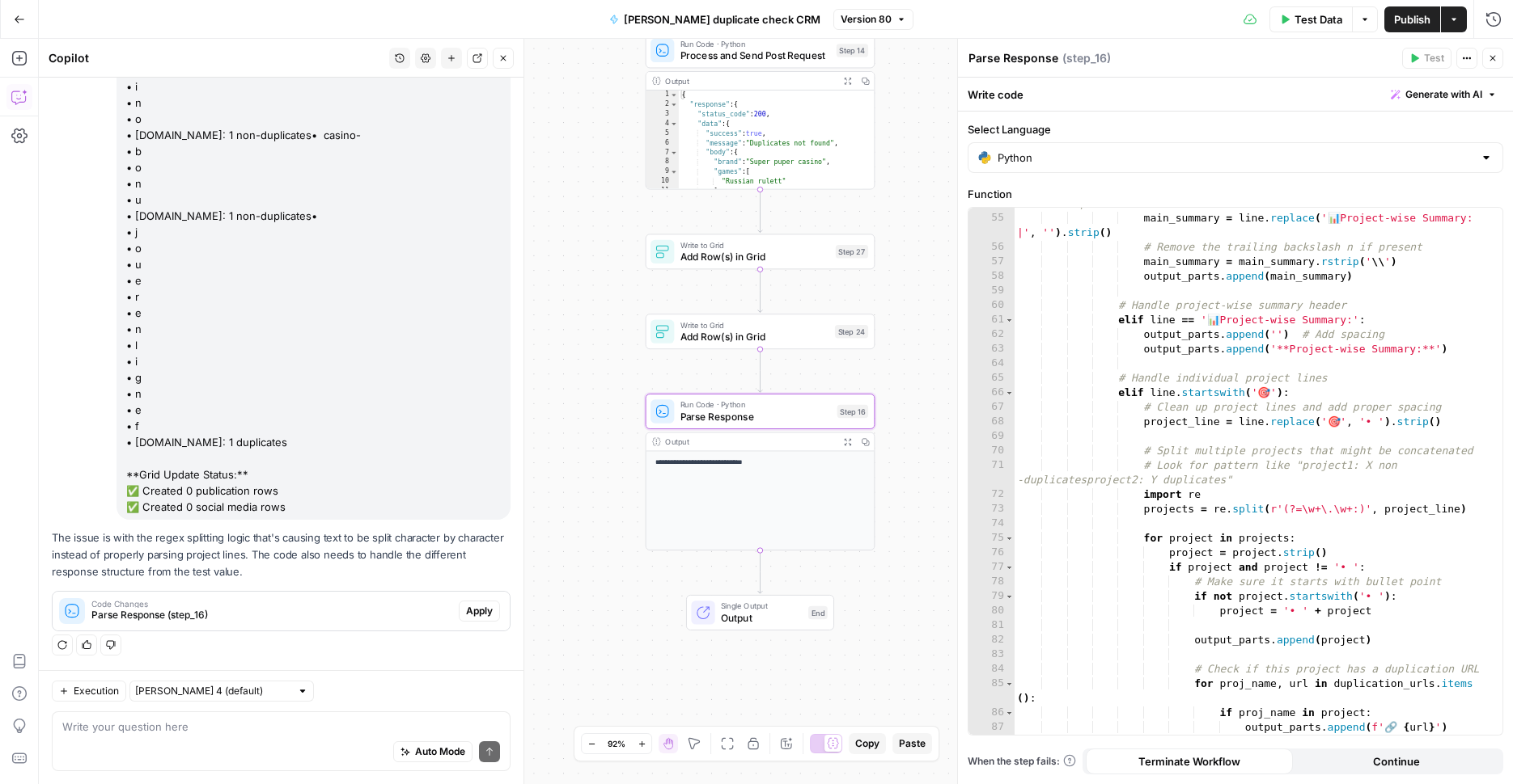
click at [473, 612] on span "Apply" at bounding box center [479, 611] width 27 height 15
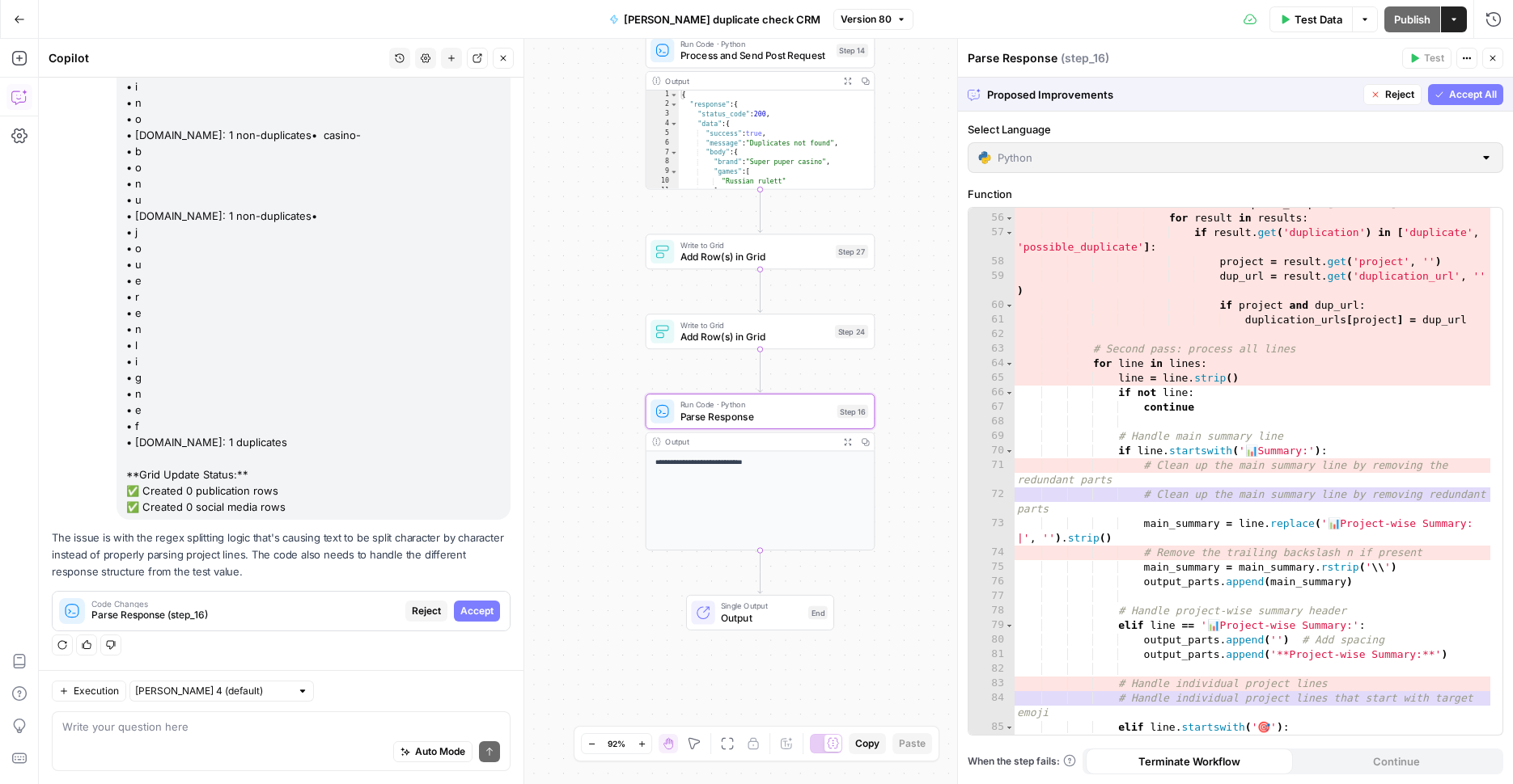
click at [473, 612] on span "Accept" at bounding box center [477, 611] width 33 height 15
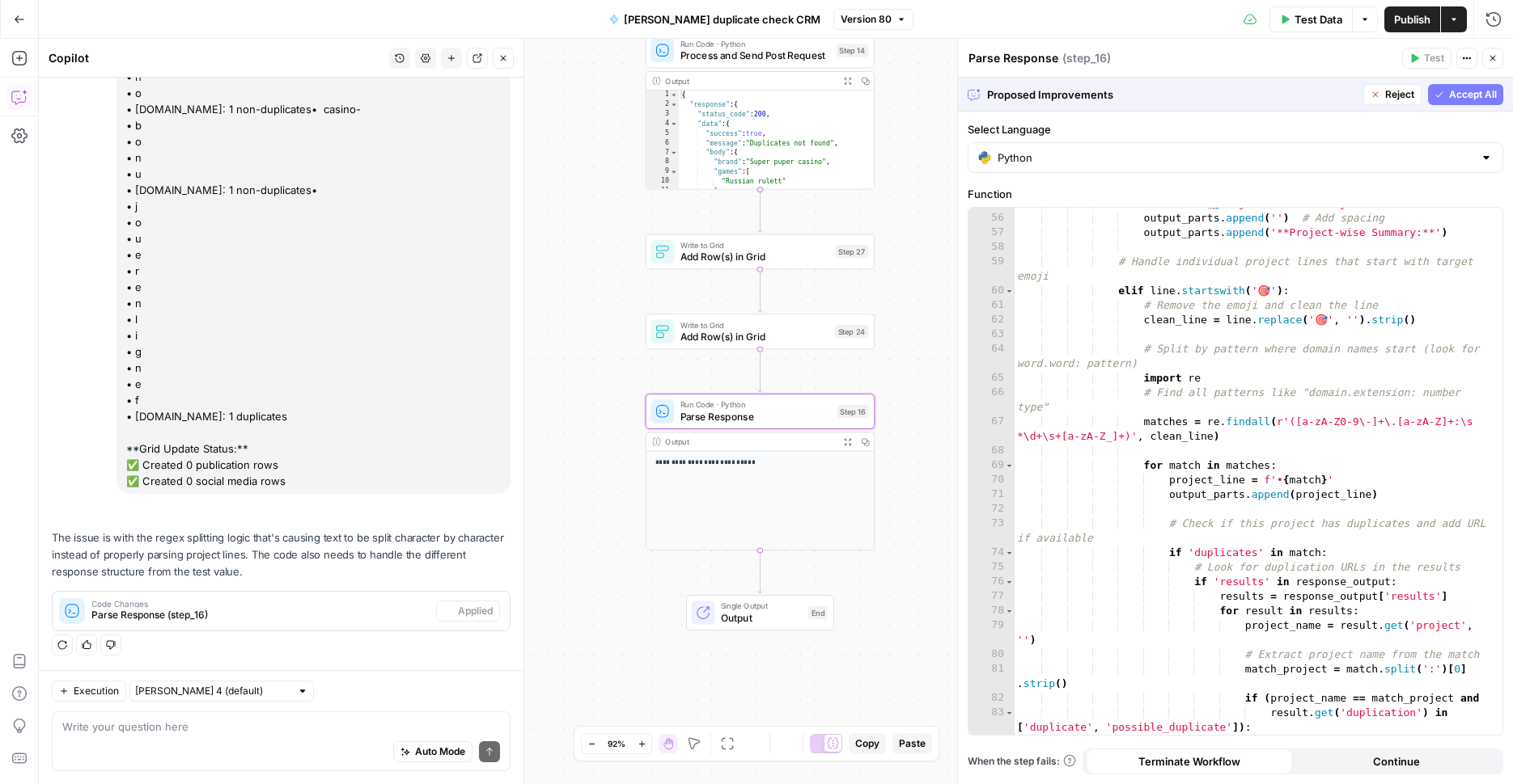
scroll to position [855, 0]
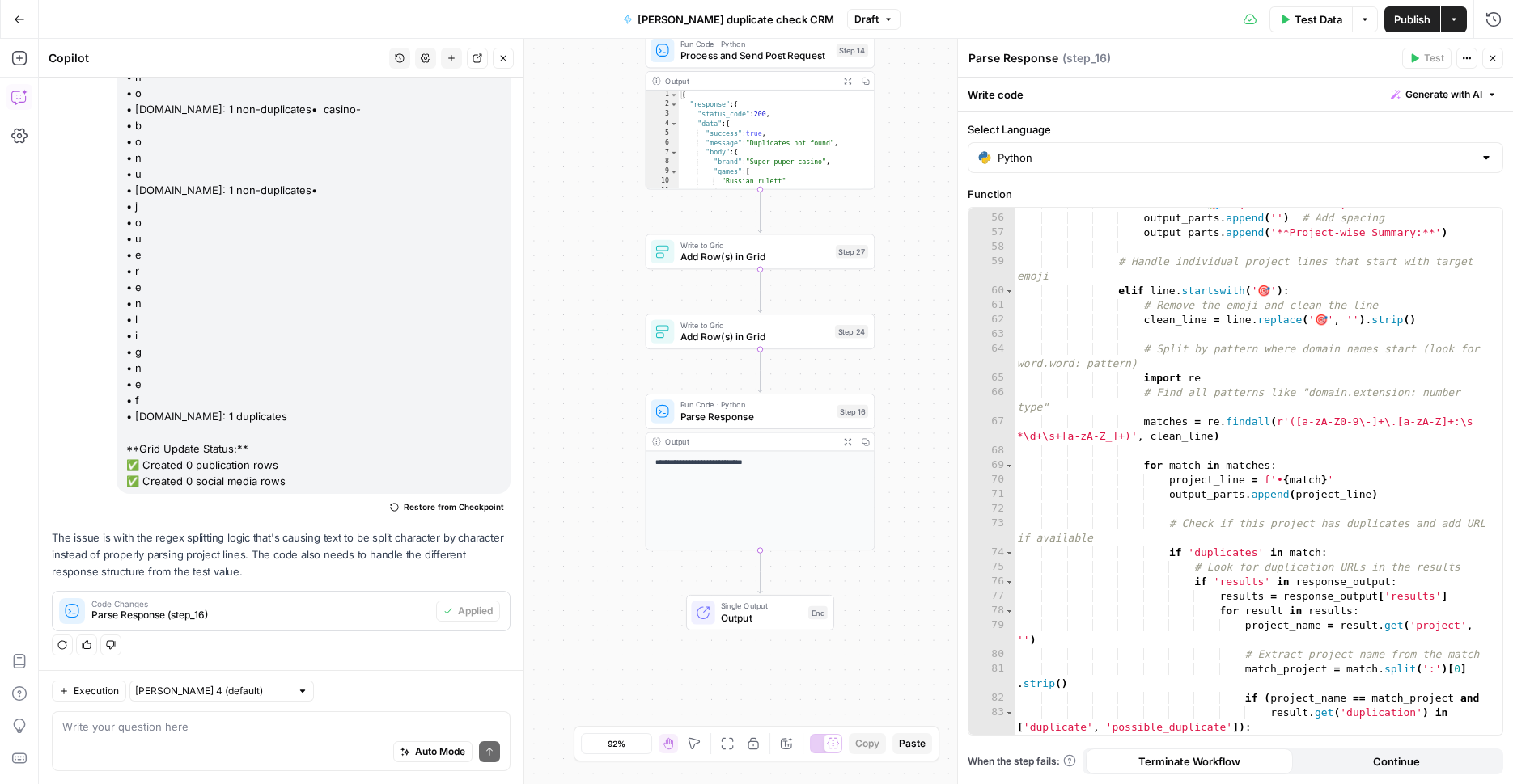
click at [1401, 22] on span "Publish" at bounding box center [1412, 19] width 36 height 16
